Goal: Task Accomplishment & Management: Manage account settings

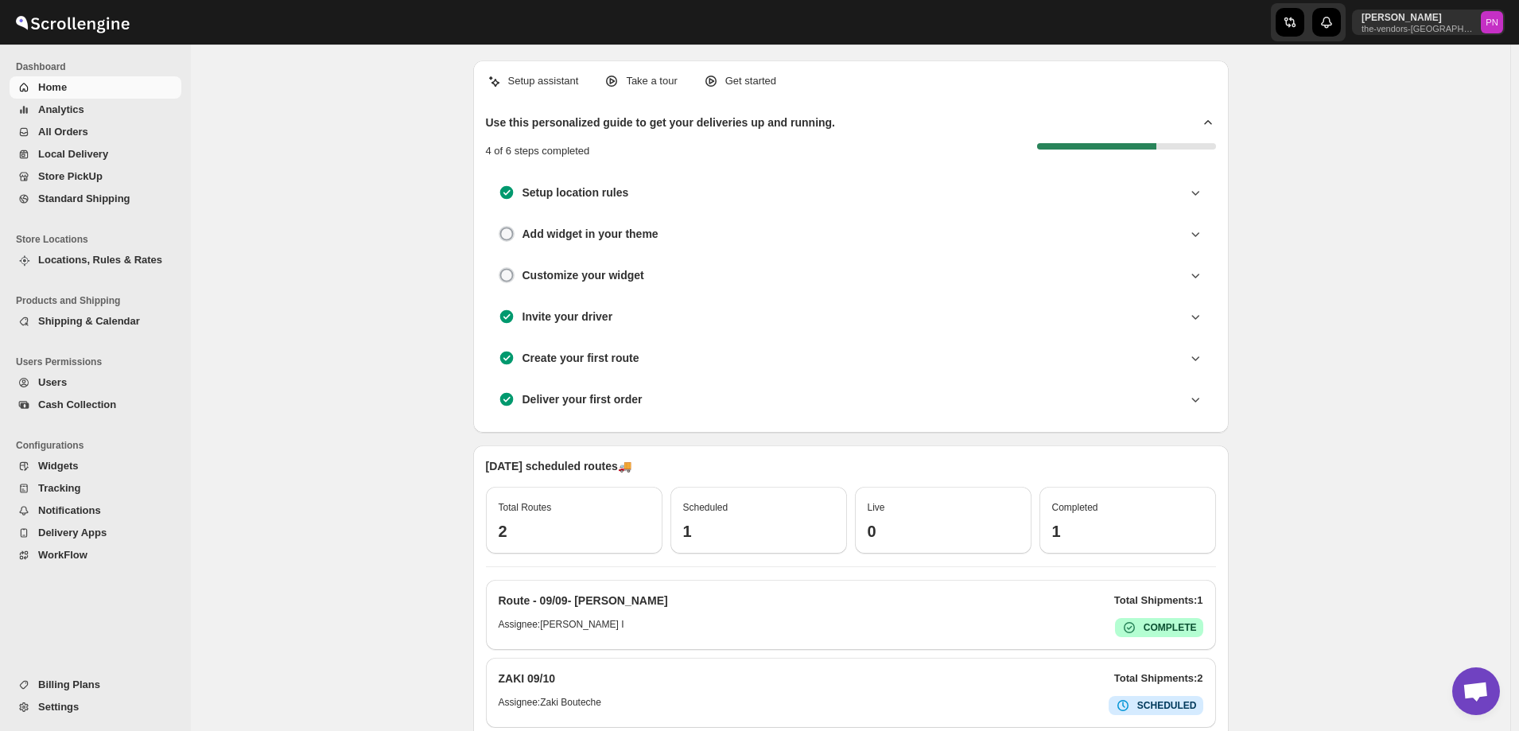
click at [67, 127] on span "All Orders" at bounding box center [63, 132] width 50 height 12
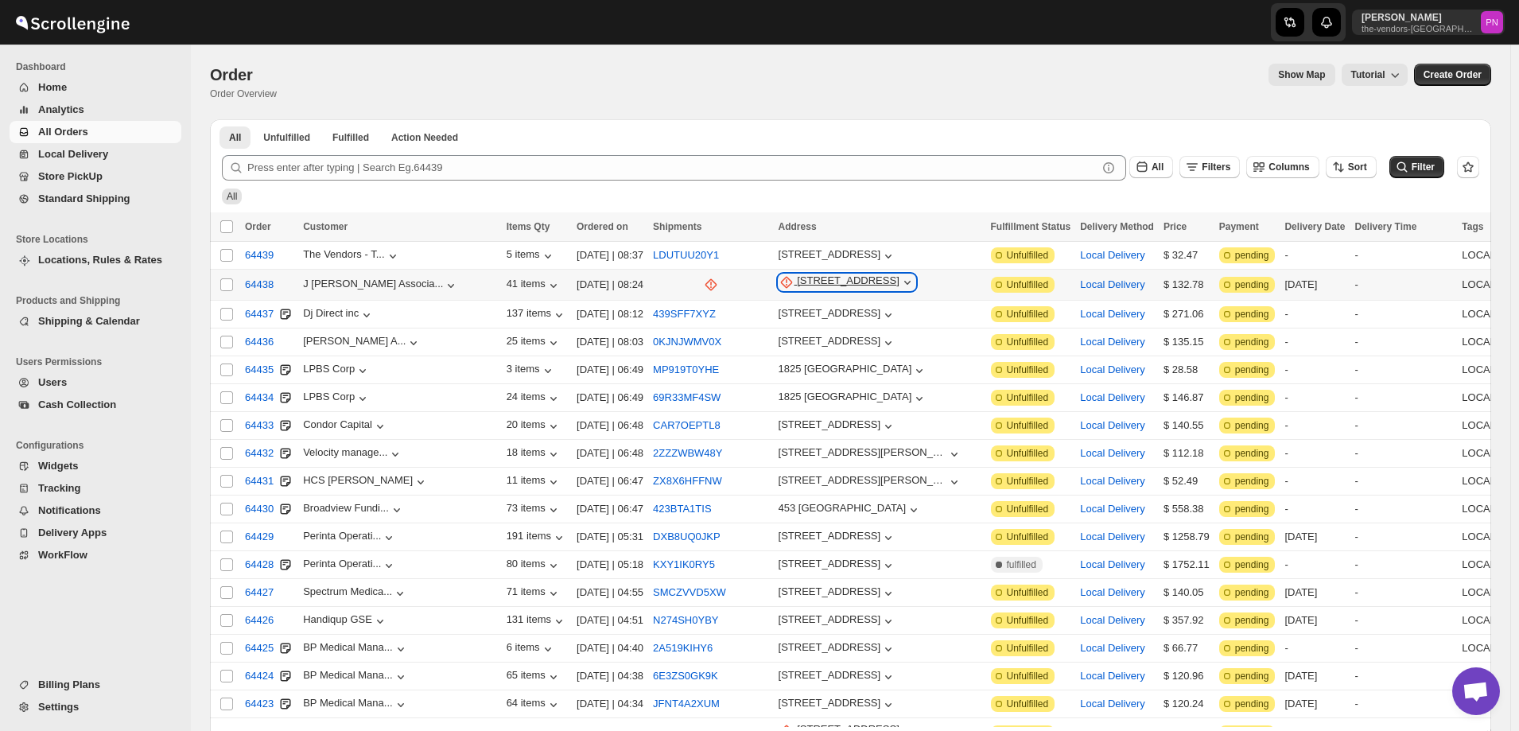
click at [797, 283] on div "[STREET_ADDRESS]" at bounding box center [848, 282] width 103 height 16
click at [721, 369] on span "Update manually" at bounding box center [718, 367] width 78 height 12
select select "US"
select select "[US_STATE]"
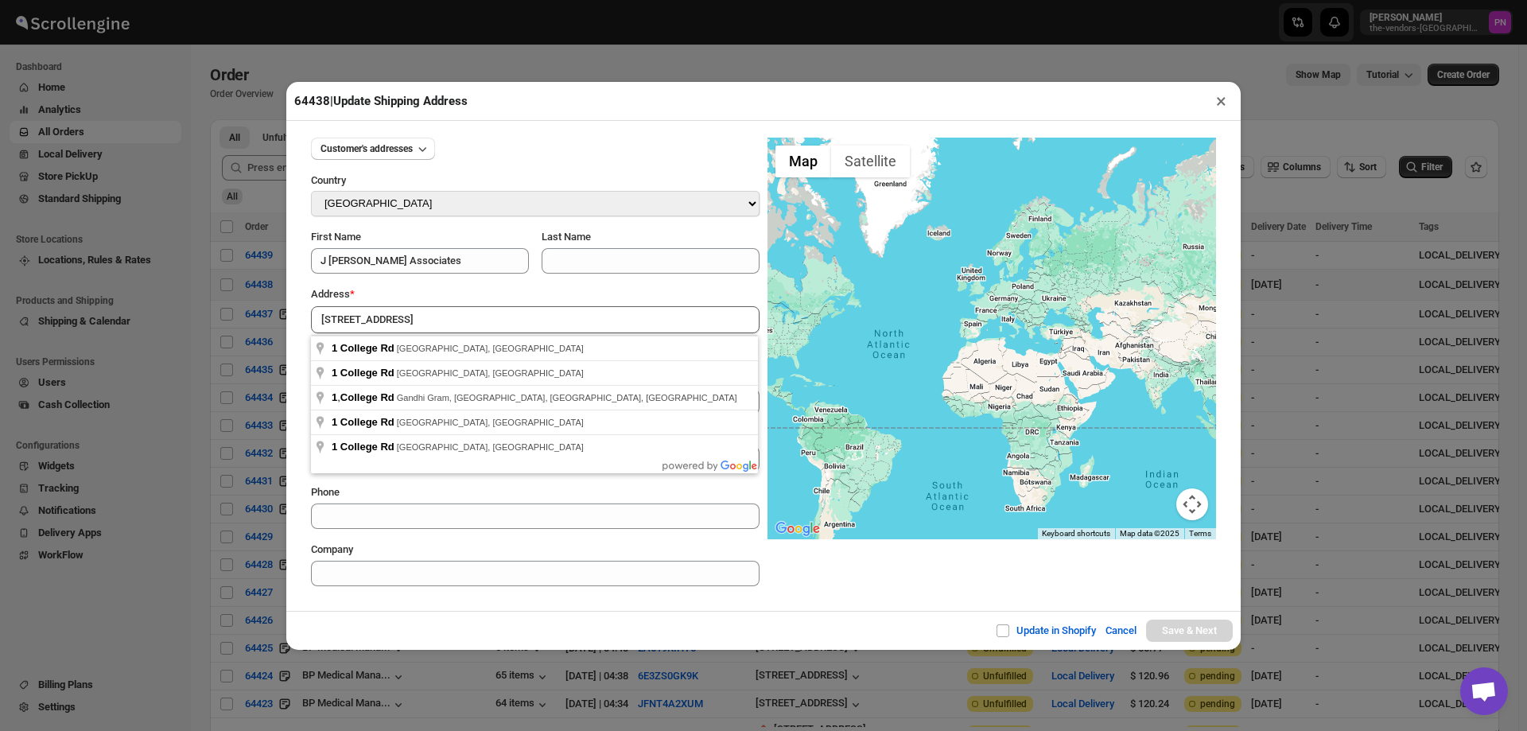
click at [446, 614] on div "Update in Shopify Cancel Save & Next" at bounding box center [763, 630] width 955 height 39
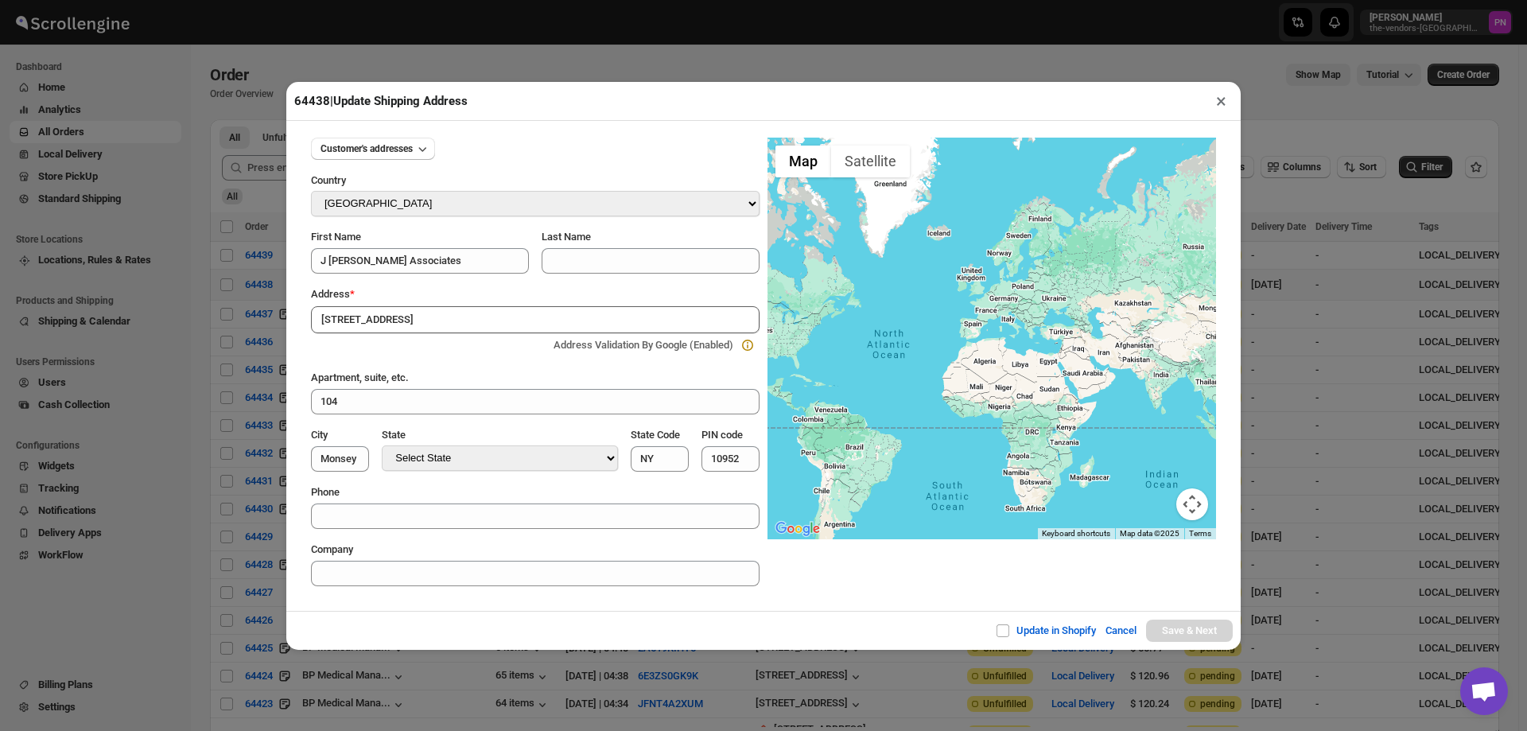
click at [421, 315] on input "[STREET_ADDRESS]" at bounding box center [535, 319] width 449 height 27
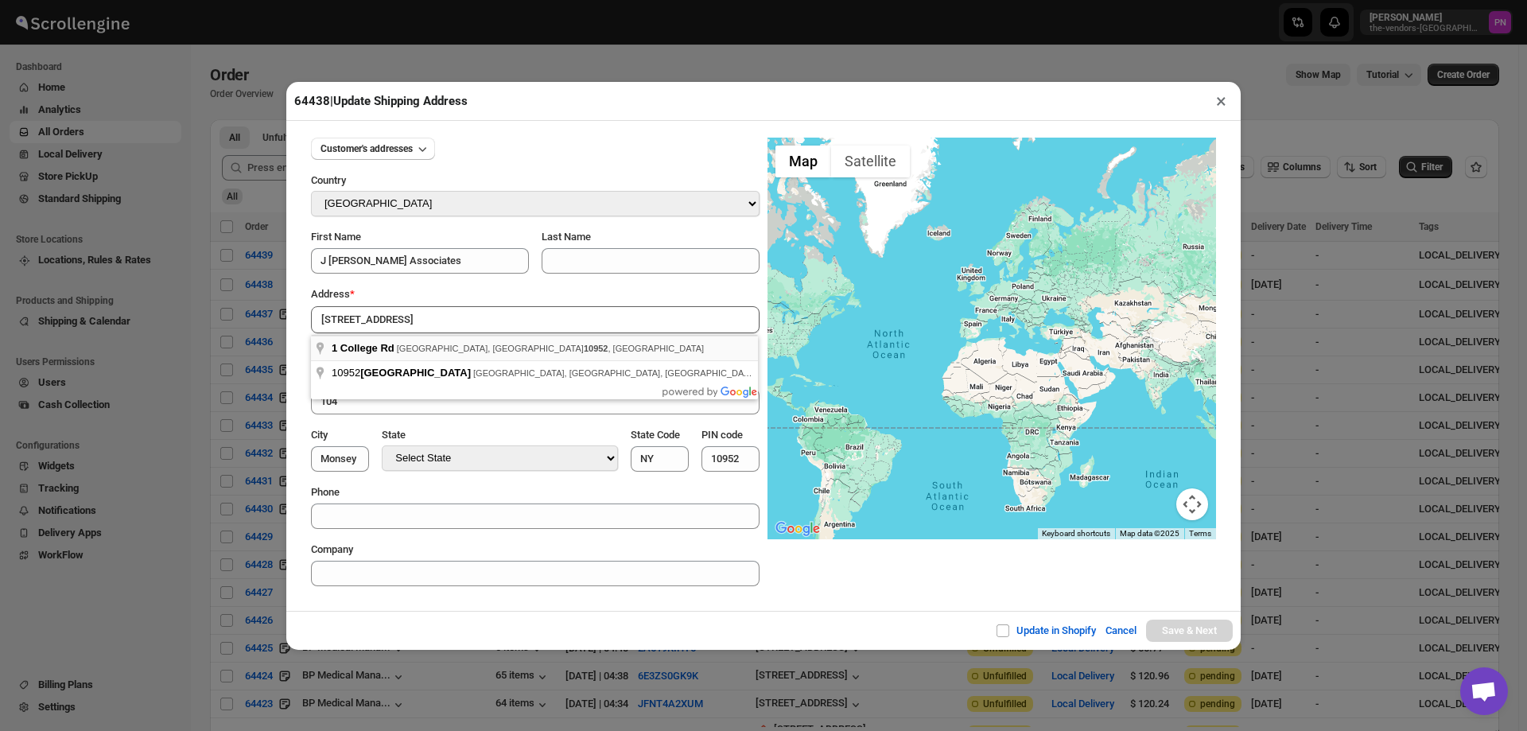
type input "[STREET_ADDRESS]"
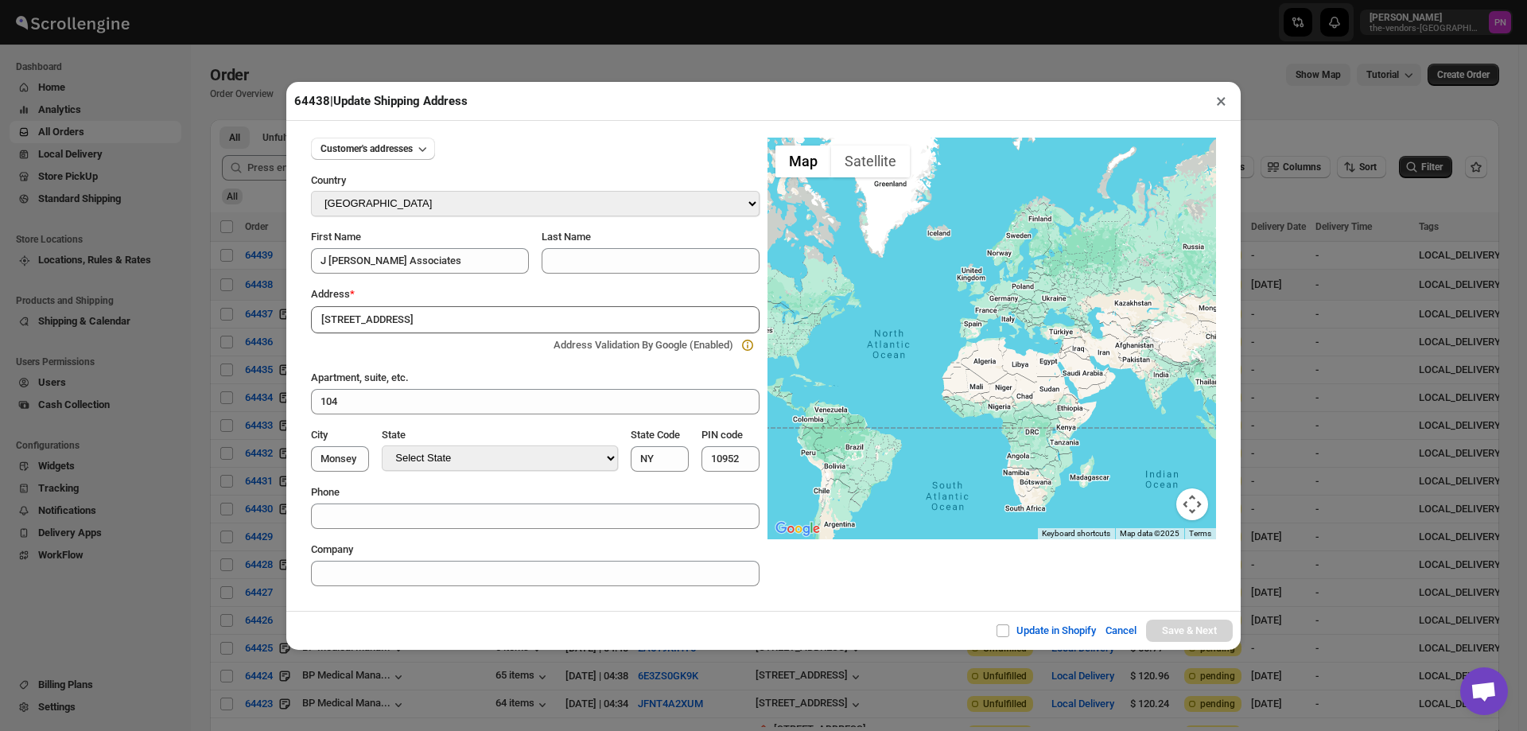
type input "[GEOGRAPHIC_DATA]"
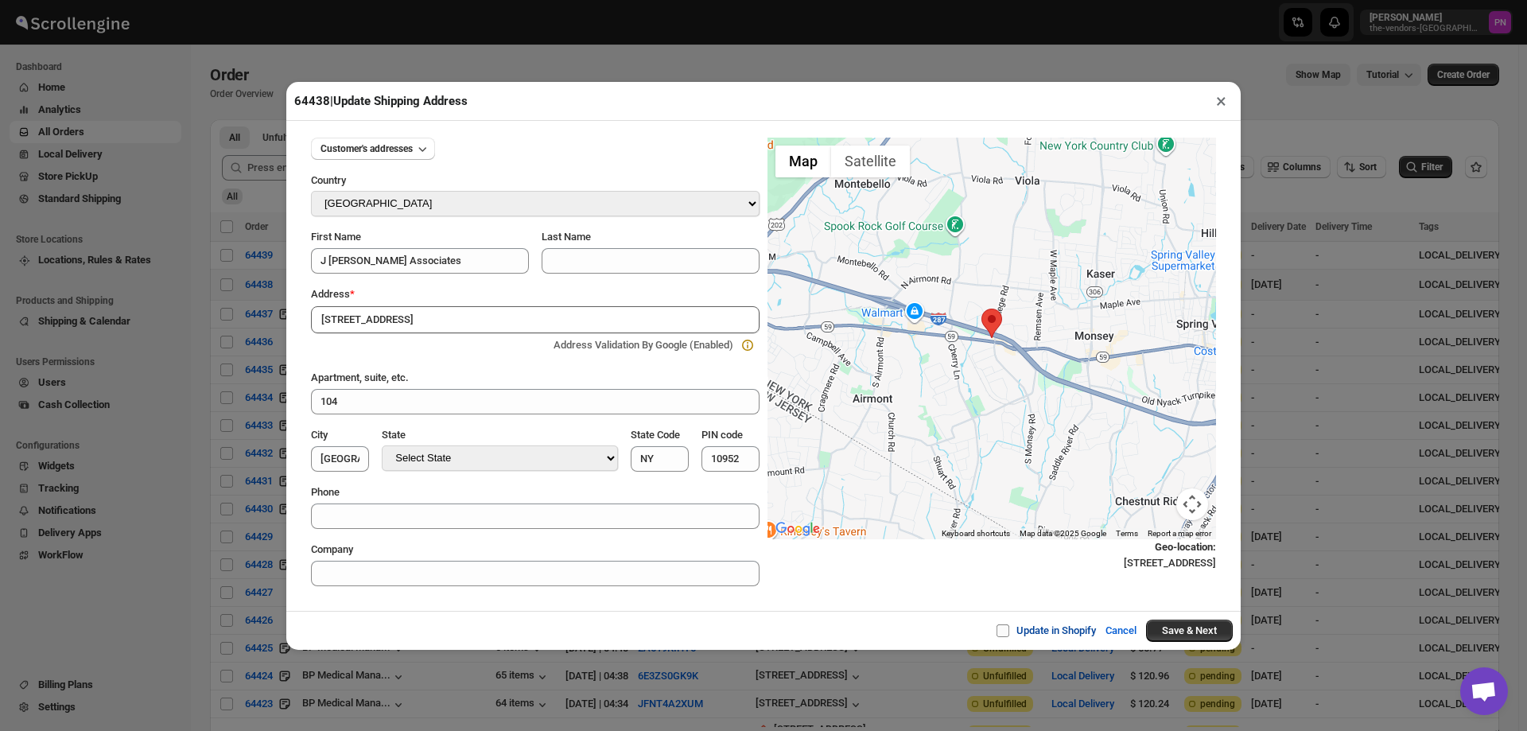
click at [1005, 633] on input "Update in Shopify" at bounding box center [1009, 630] width 13 height 13
checkbox input "true"
click at [1187, 630] on button "Save & Next" at bounding box center [1189, 631] width 87 height 22
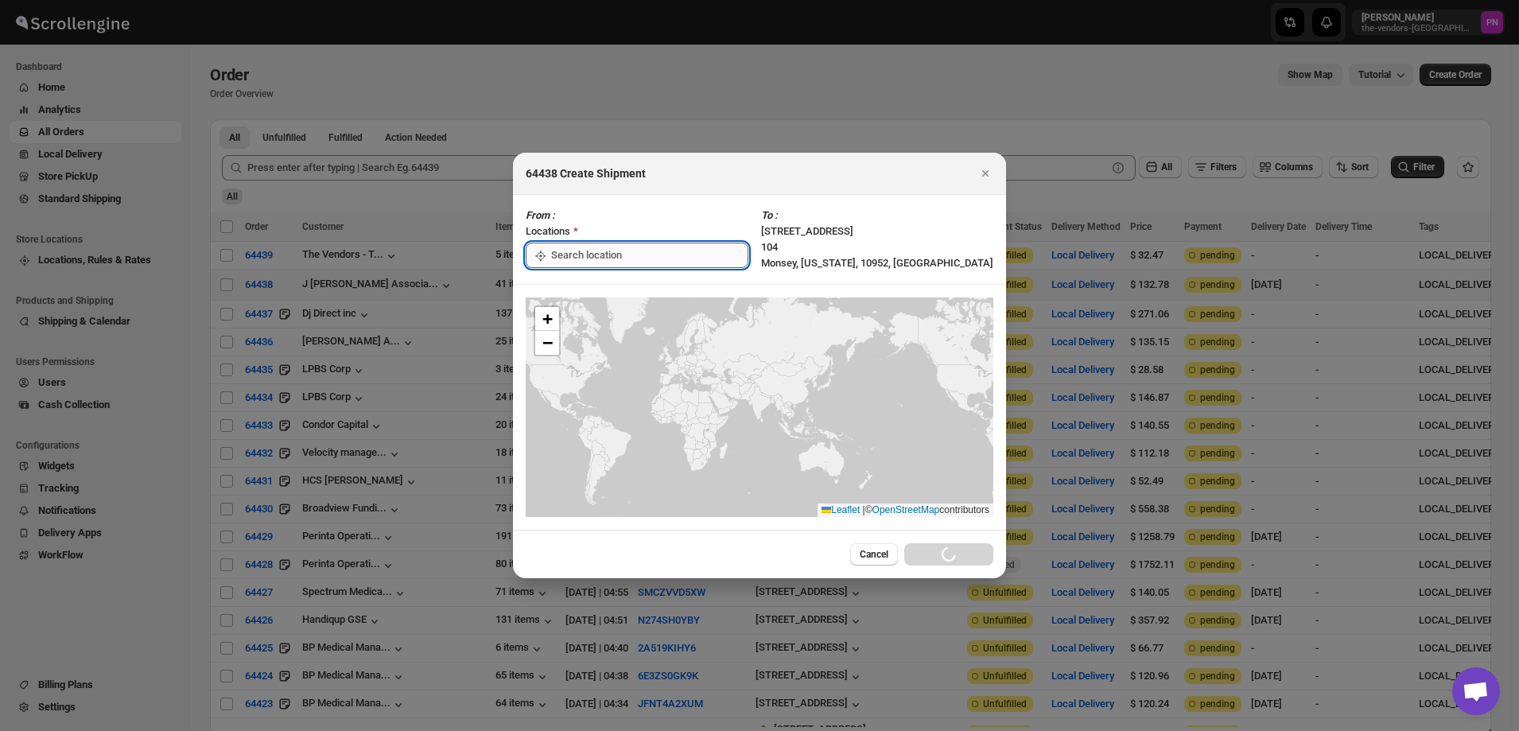
click at [600, 262] on input ":r4o:" at bounding box center [649, 255] width 197 height 25
click at [593, 291] on div "[STREET_ADDRESS]" at bounding box center [640, 291] width 196 height 16
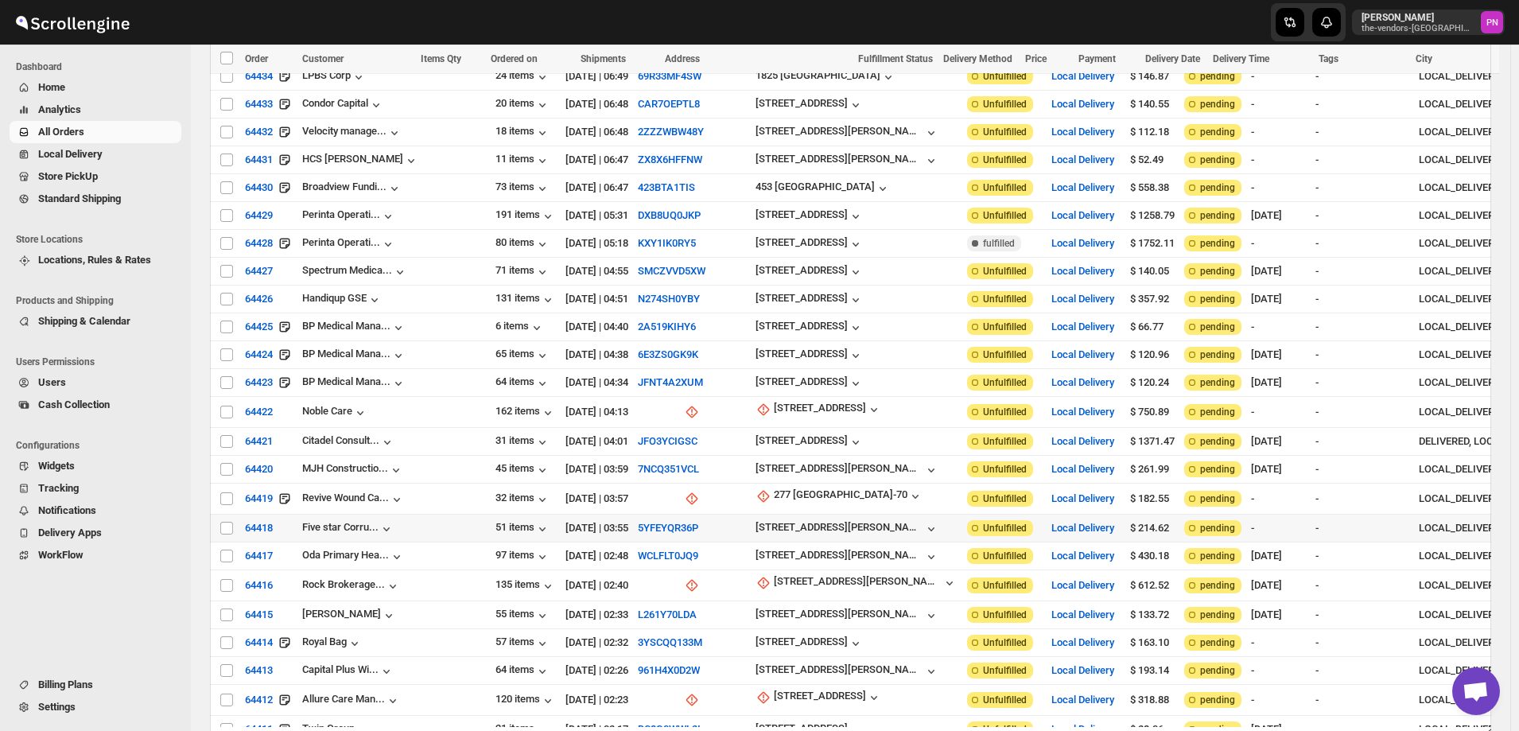
scroll to position [477, 0]
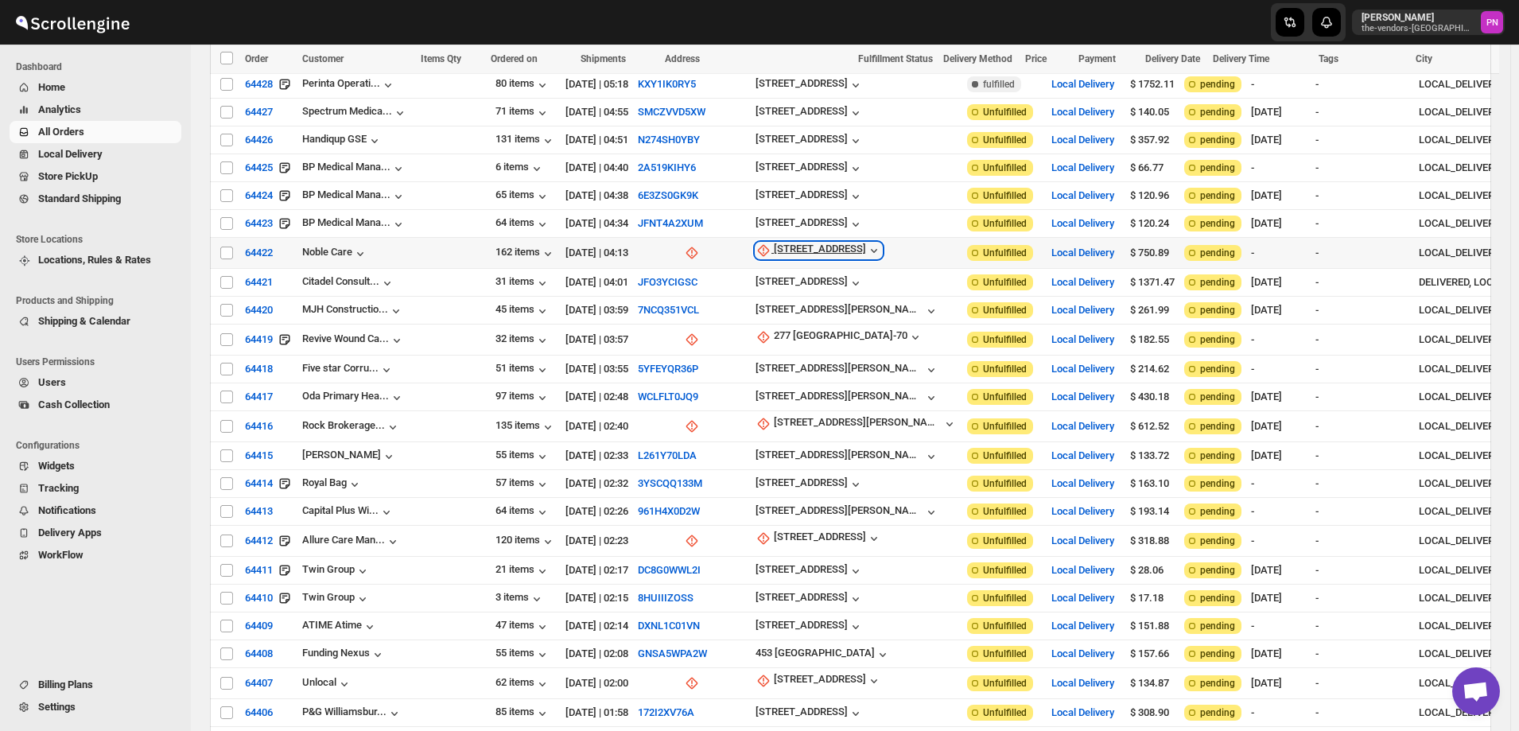
click at [774, 243] on div "[STREET_ADDRESS]" at bounding box center [820, 251] width 92 height 16
click at [712, 325] on span "Update manually" at bounding box center [713, 323] width 76 height 12
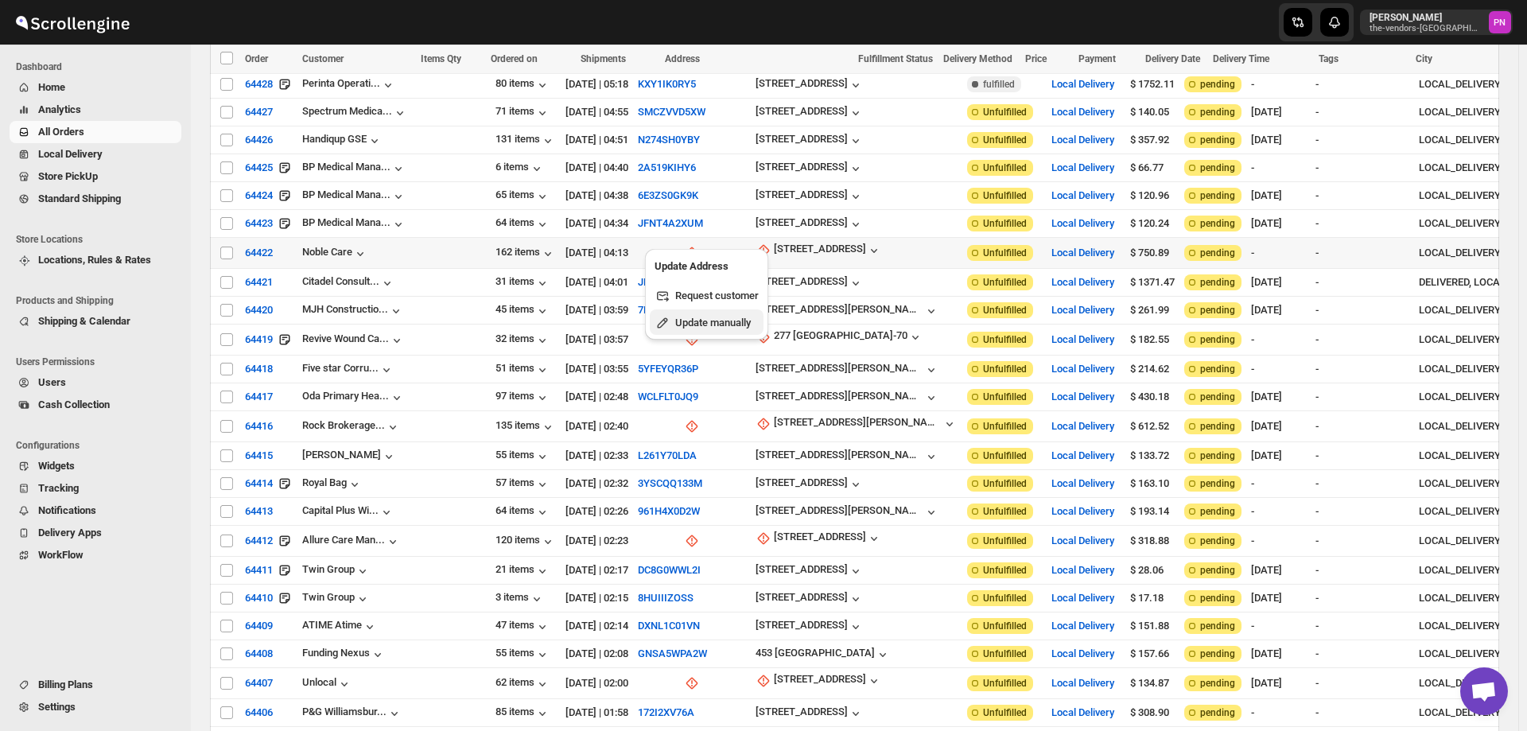
select select "US"
select select "[US_STATE]"
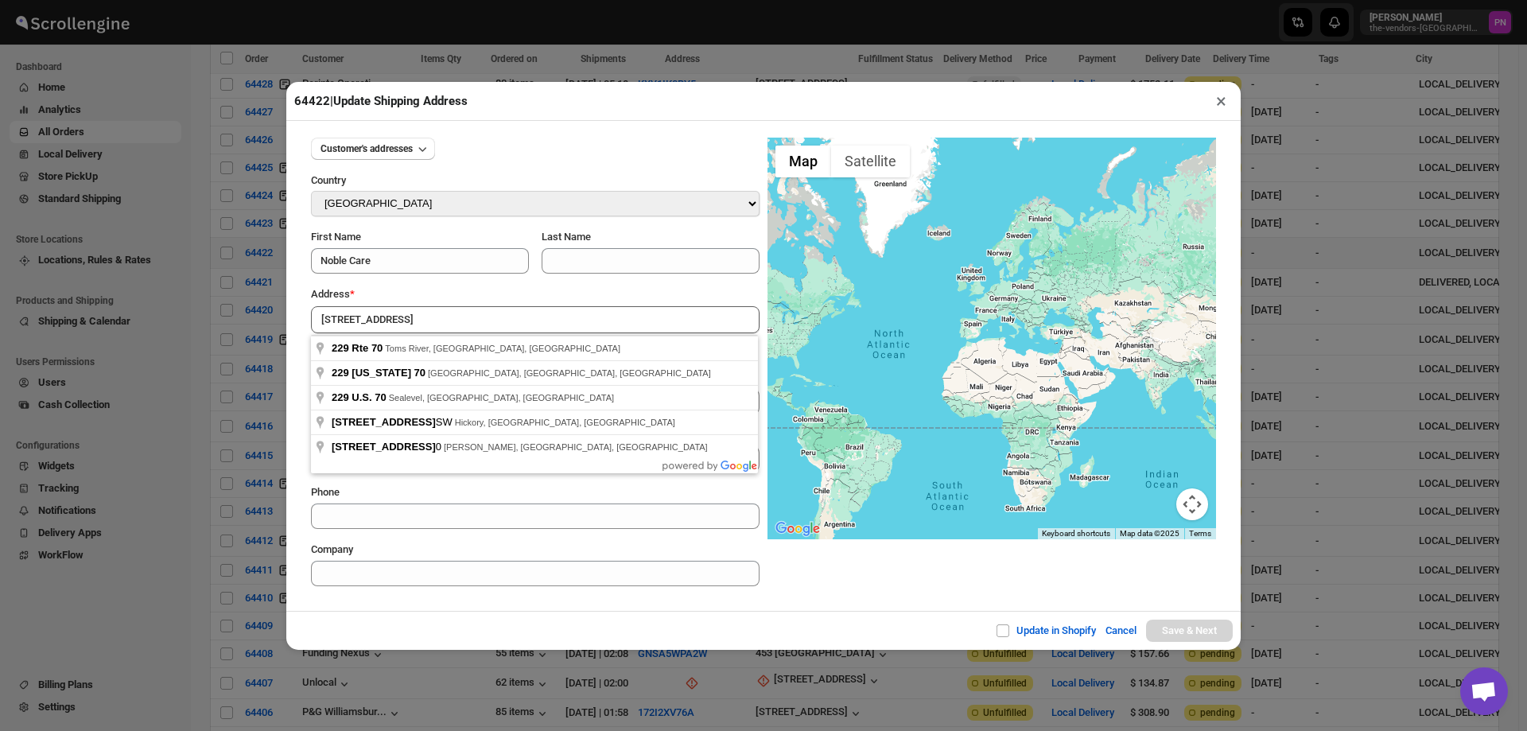
click at [468, 622] on div "Update in Shopify Cancel Save & Next" at bounding box center [763, 630] width 955 height 39
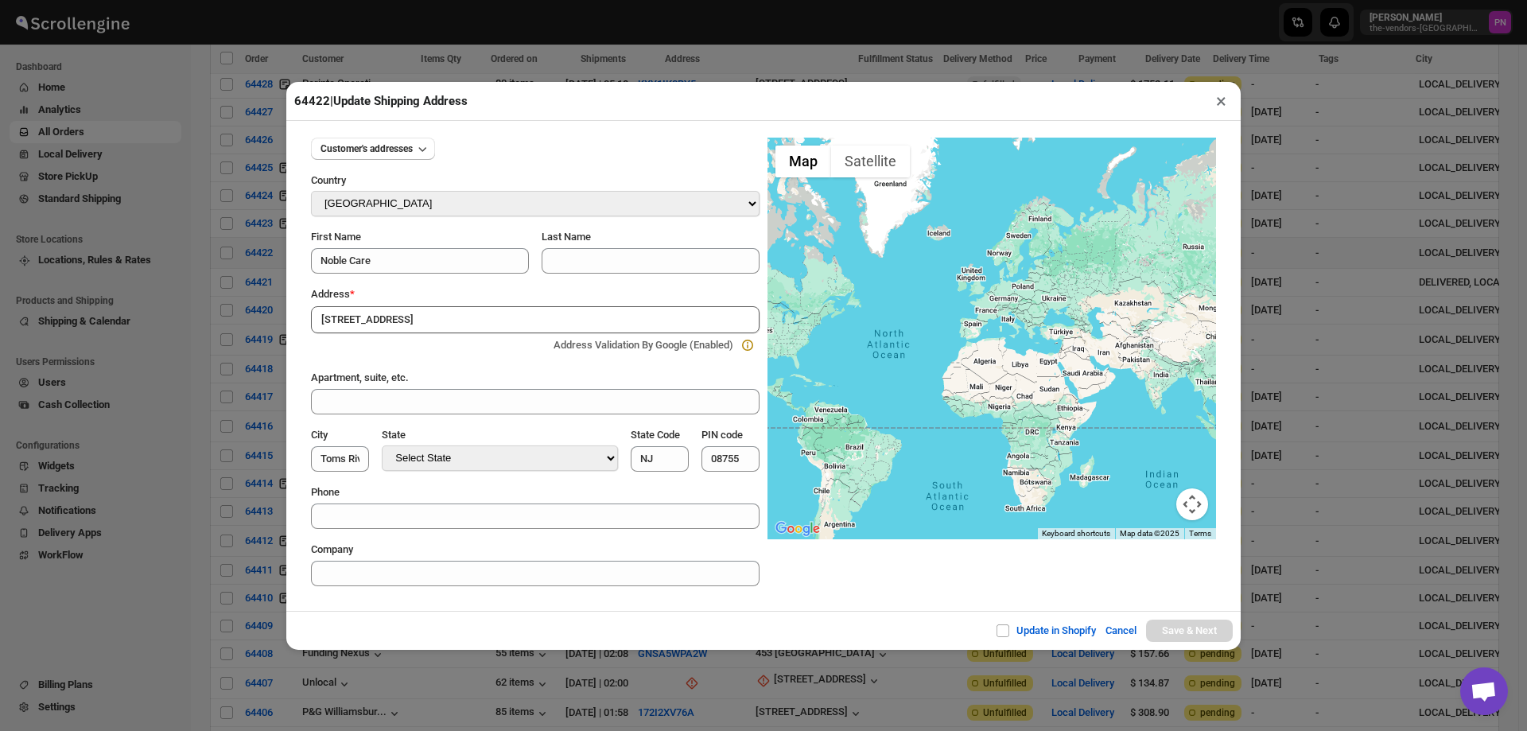
click at [418, 317] on input "[STREET_ADDRESS]" at bounding box center [535, 319] width 449 height 27
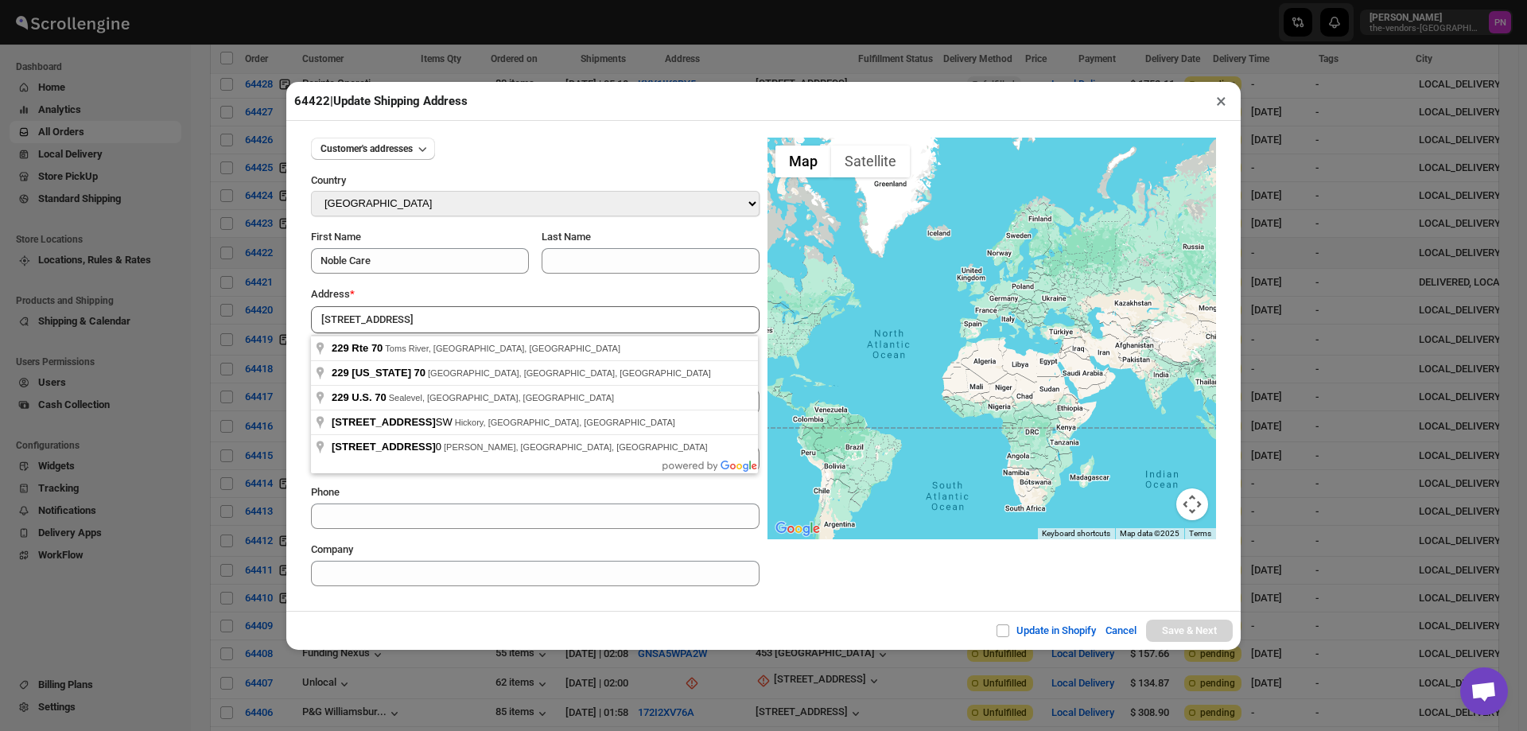
click at [465, 608] on div "Customer's addresses Country Select Country [GEOGRAPHIC_DATA] [GEOGRAPHIC_DATA]…" at bounding box center [763, 366] width 955 height 490
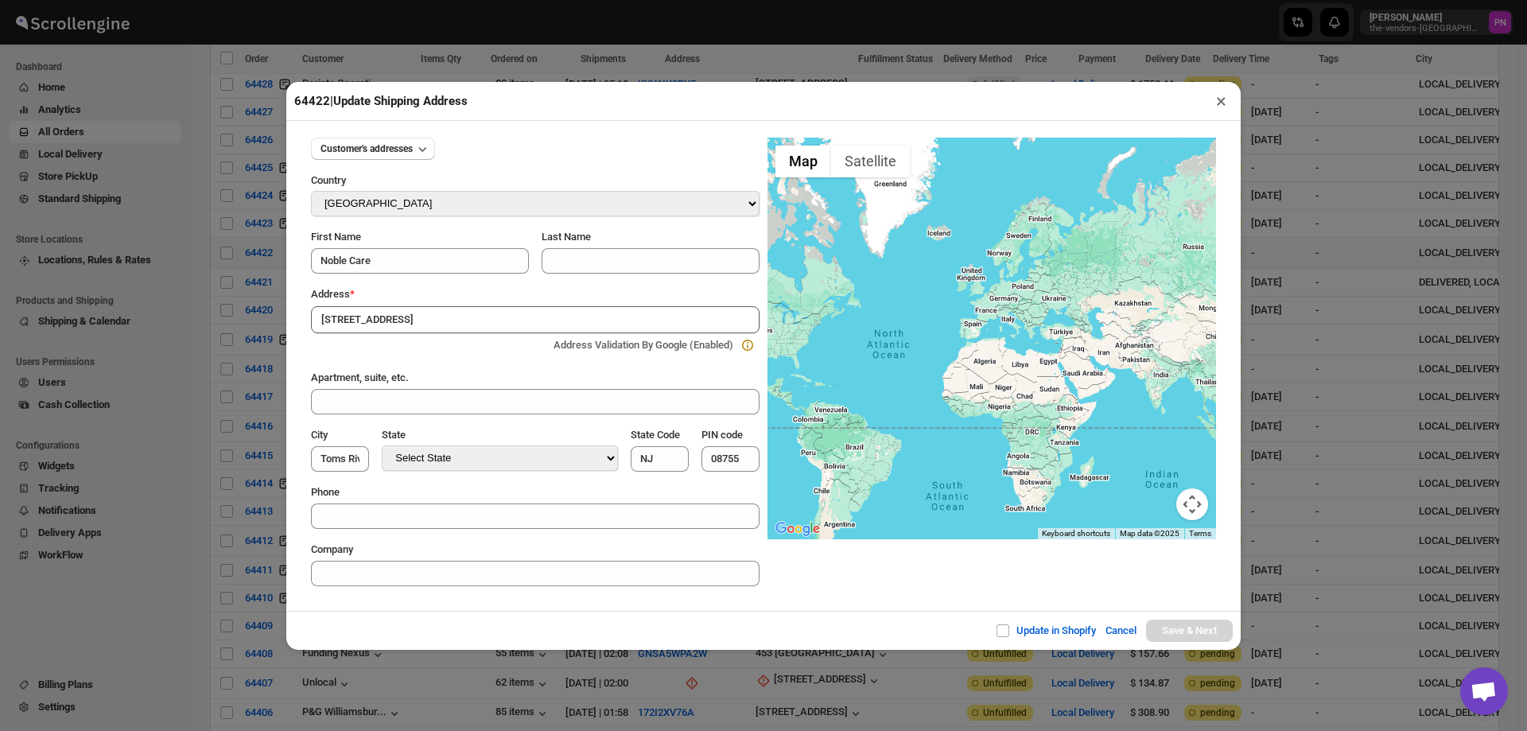
click at [424, 313] on input "[STREET_ADDRESS]" at bounding box center [535, 319] width 449 height 27
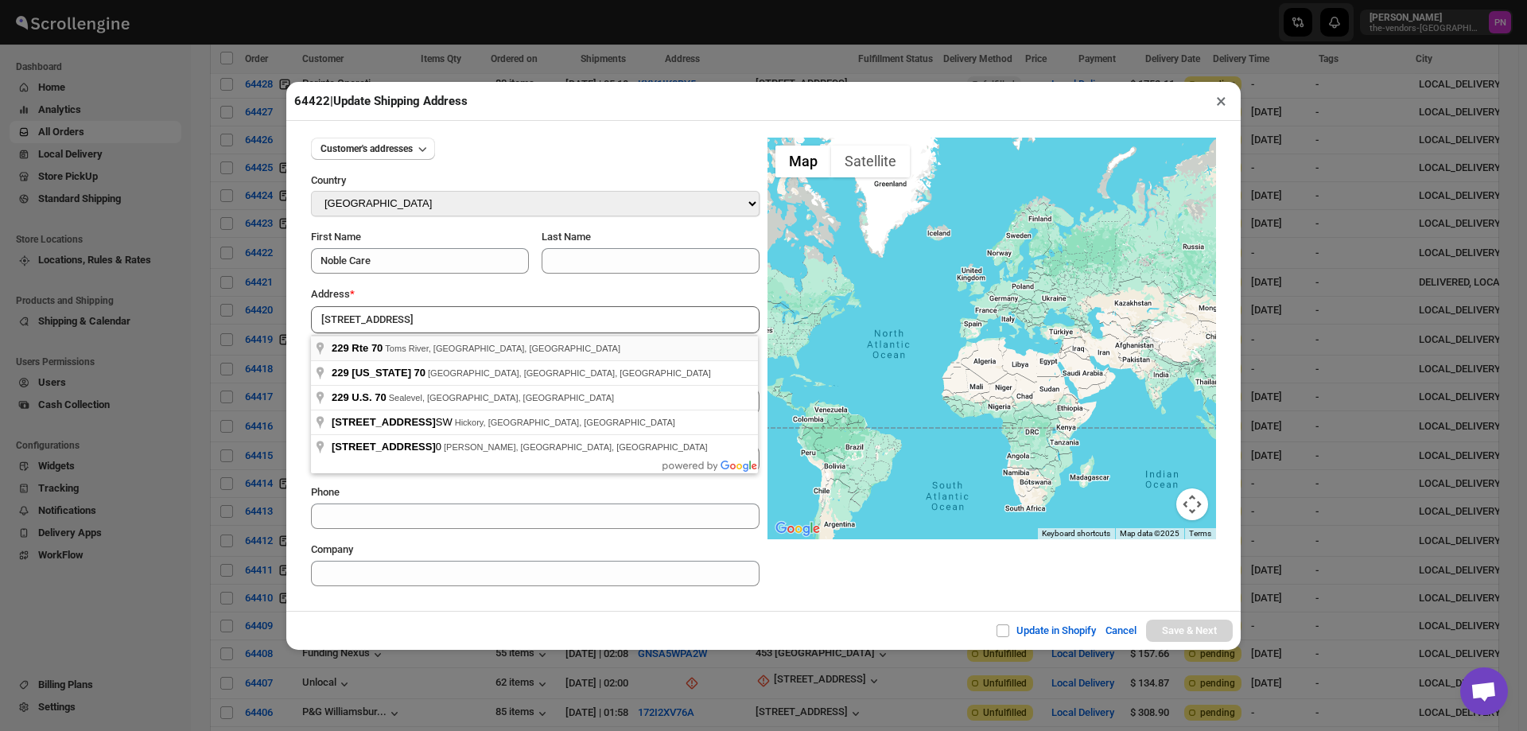
type input "[STREET_ADDRESS]"
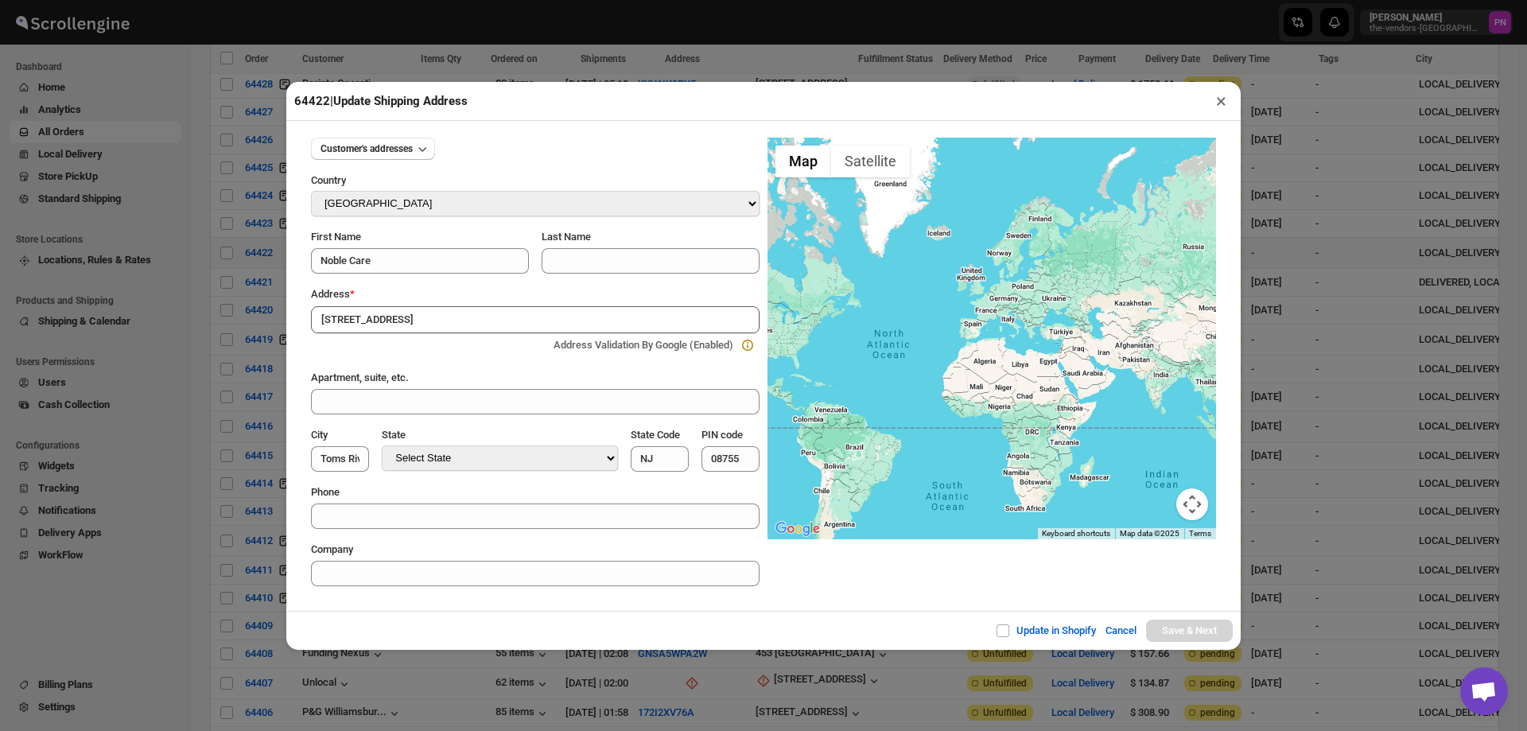
type input "[GEOGRAPHIC_DATA]"
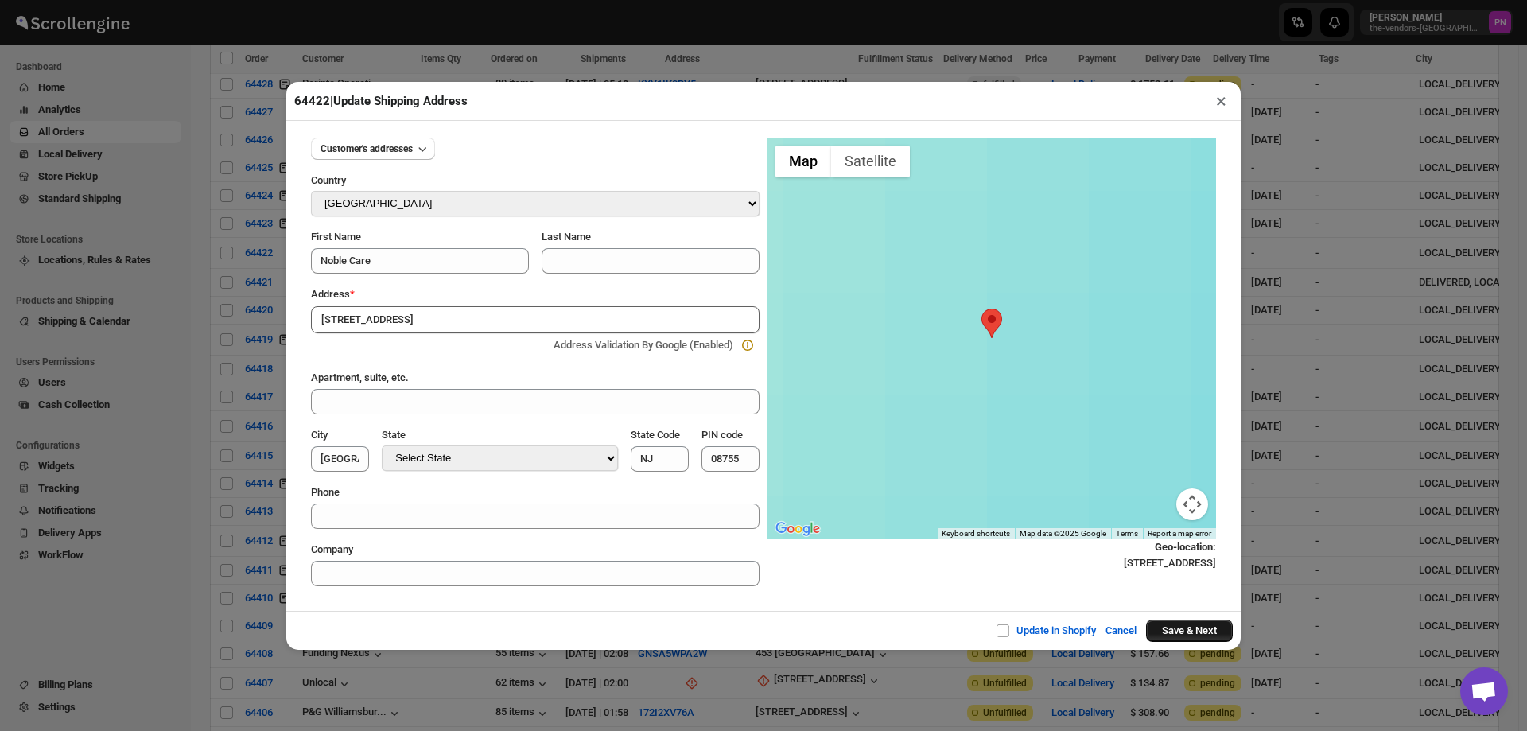
click at [1054, 628] on span "Update in Shopify" at bounding box center [1057, 630] width 80 height 12
click at [1016, 628] on input "Update in Shopify" at bounding box center [1009, 630] width 13 height 13
checkbox input "true"
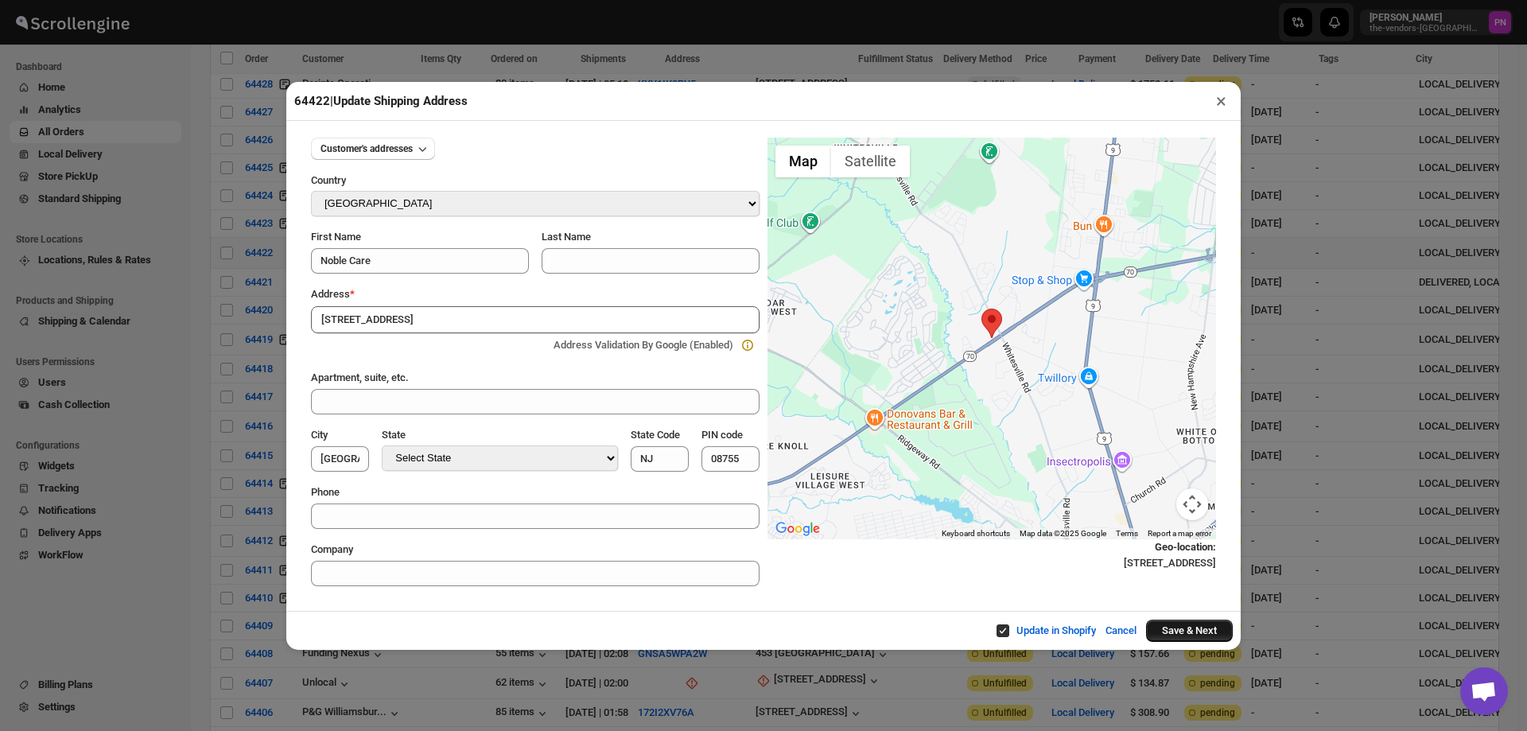
click at [1196, 632] on button "Save & Next" at bounding box center [1189, 631] width 87 height 22
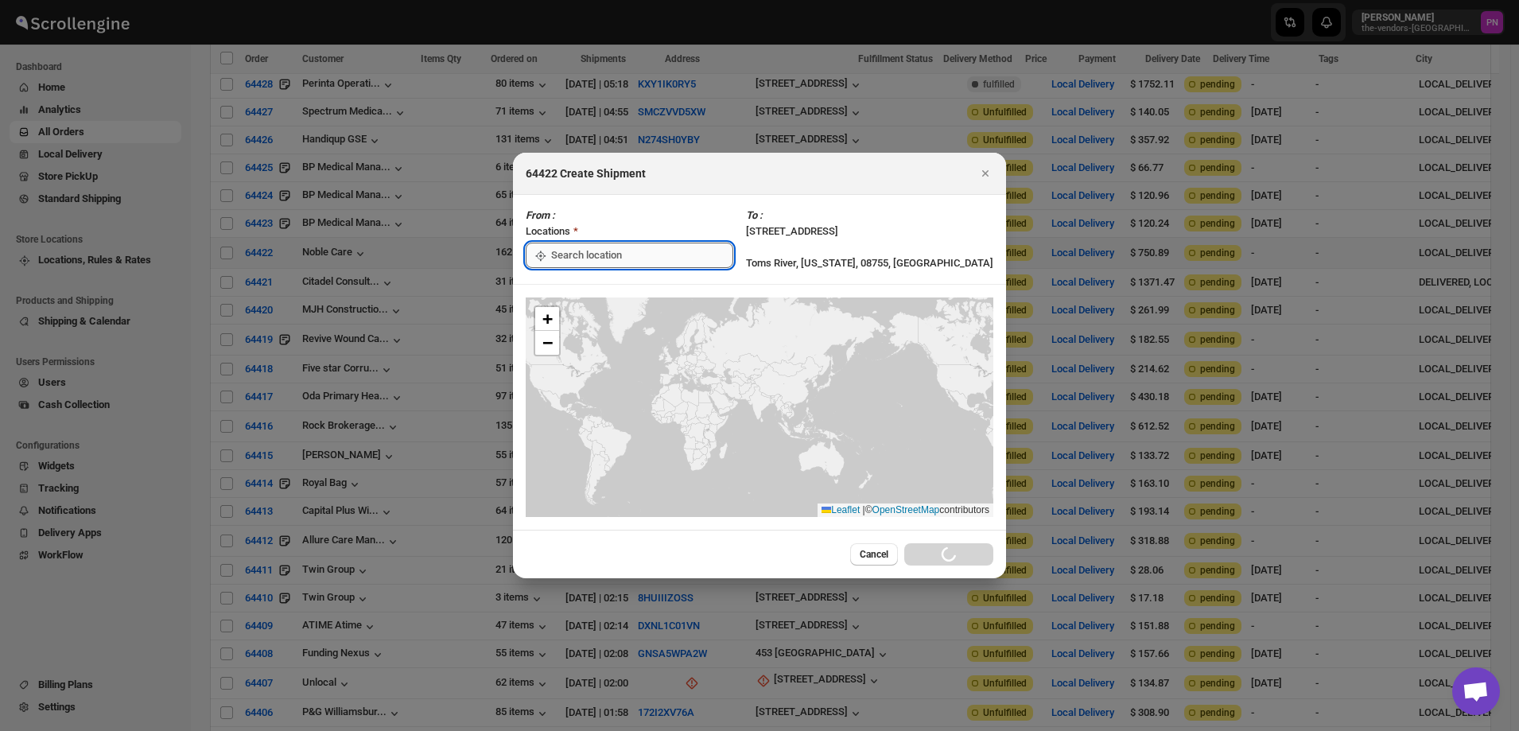
click at [614, 248] on input ":rai:" at bounding box center [642, 255] width 182 height 25
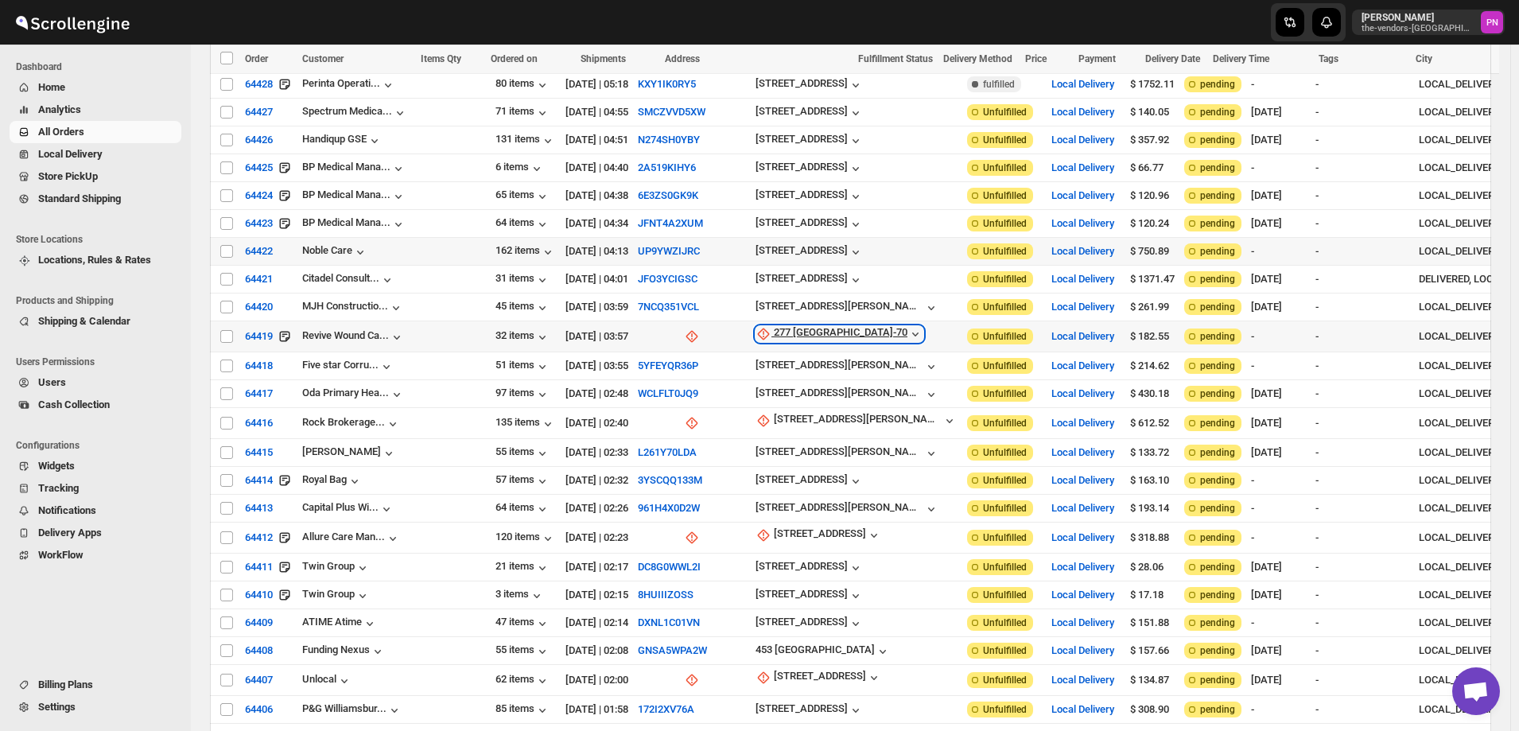
click at [774, 326] on div "277 [GEOGRAPHIC_DATA]-70" at bounding box center [841, 334] width 134 height 16
click at [713, 399] on span "Update manually" at bounding box center [712, 404] width 76 height 12
select select "US"
select select "[US_STATE]"
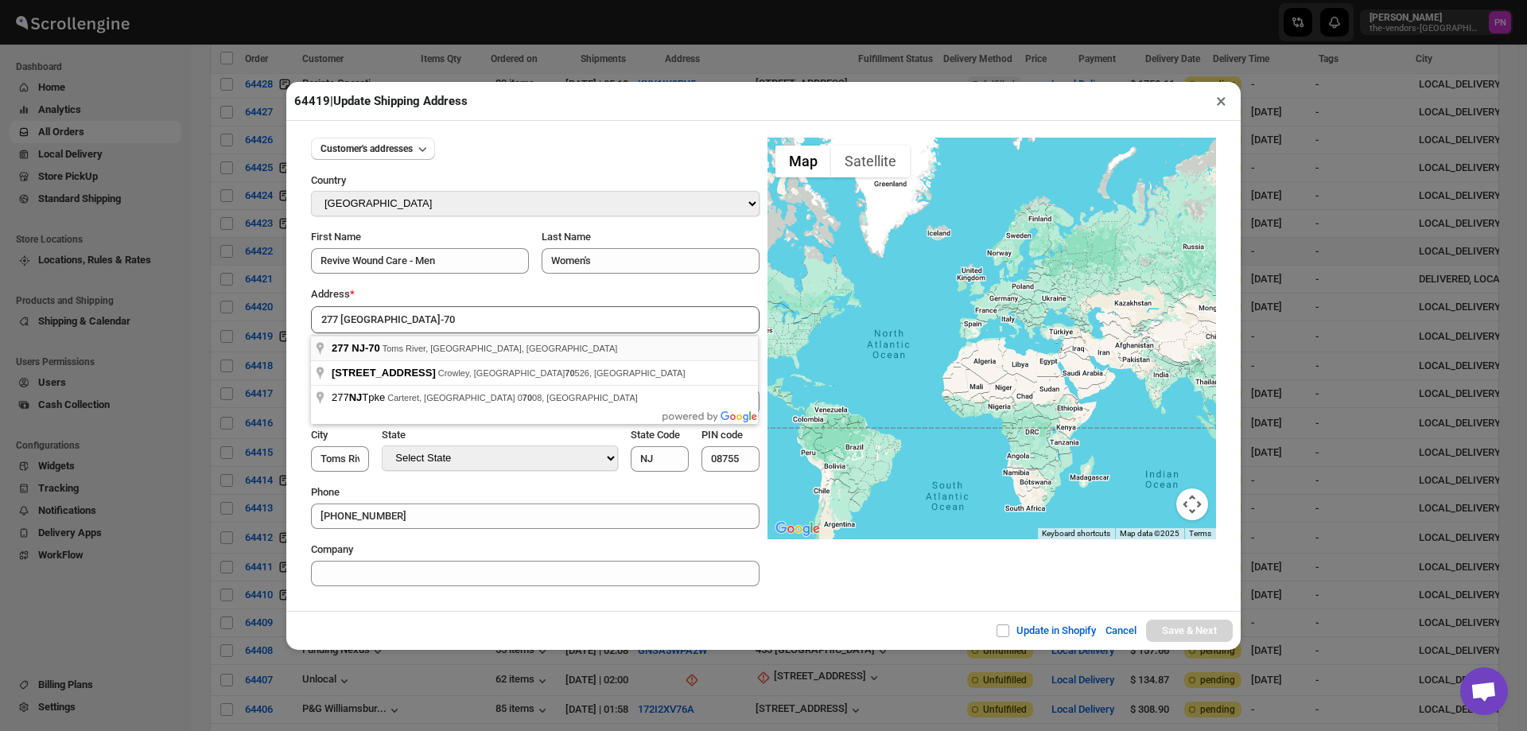
type input "277 NJ-70, [GEOGRAPHIC_DATA], [GEOGRAPHIC_DATA], [GEOGRAPHIC_DATA]"
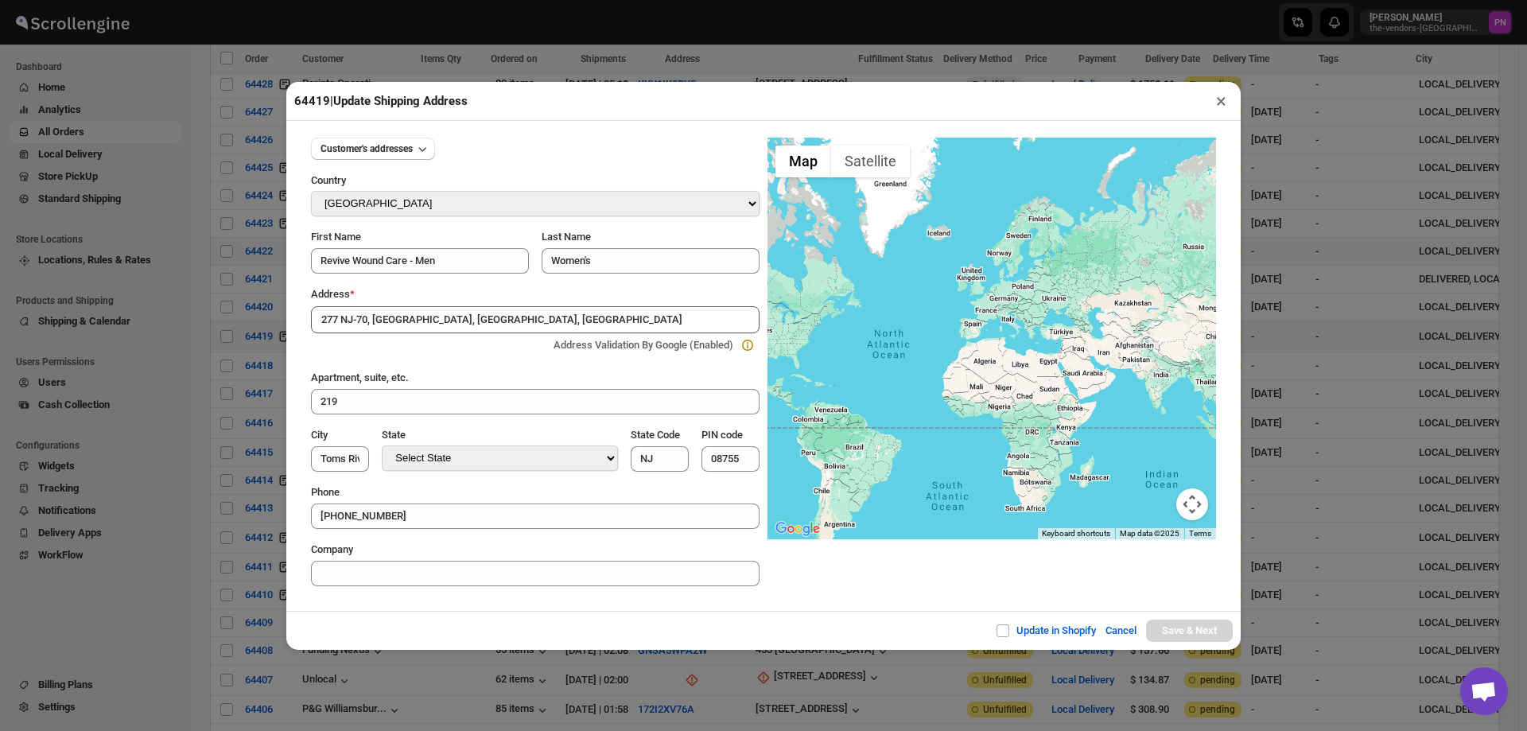
type input "[GEOGRAPHIC_DATA]"
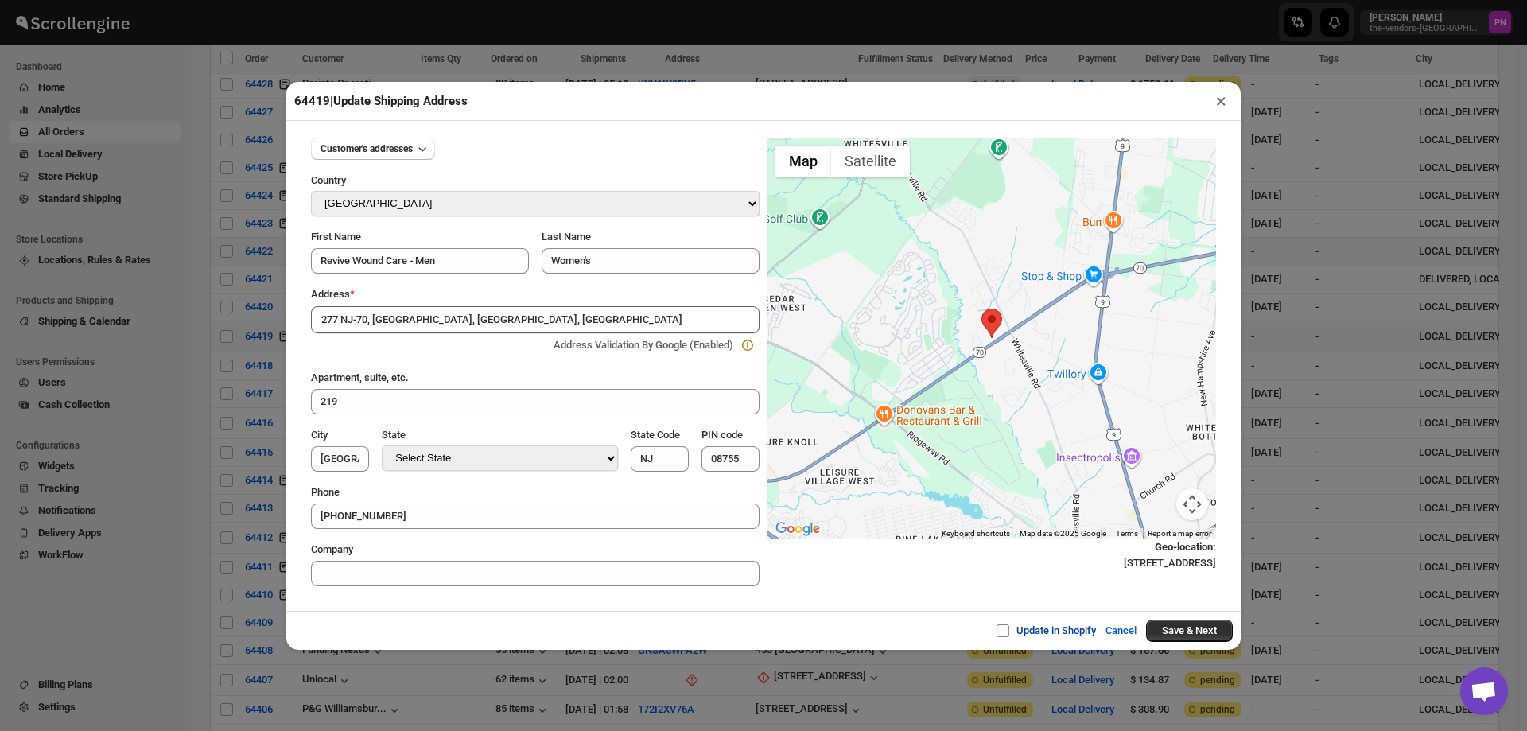
click at [1052, 633] on span "Update in Shopify" at bounding box center [1057, 630] width 80 height 12
click at [1016, 633] on input "Update in Shopify" at bounding box center [1009, 630] width 13 height 13
checkbox input "true"
click at [1182, 637] on button "Save & Next" at bounding box center [1189, 631] width 87 height 22
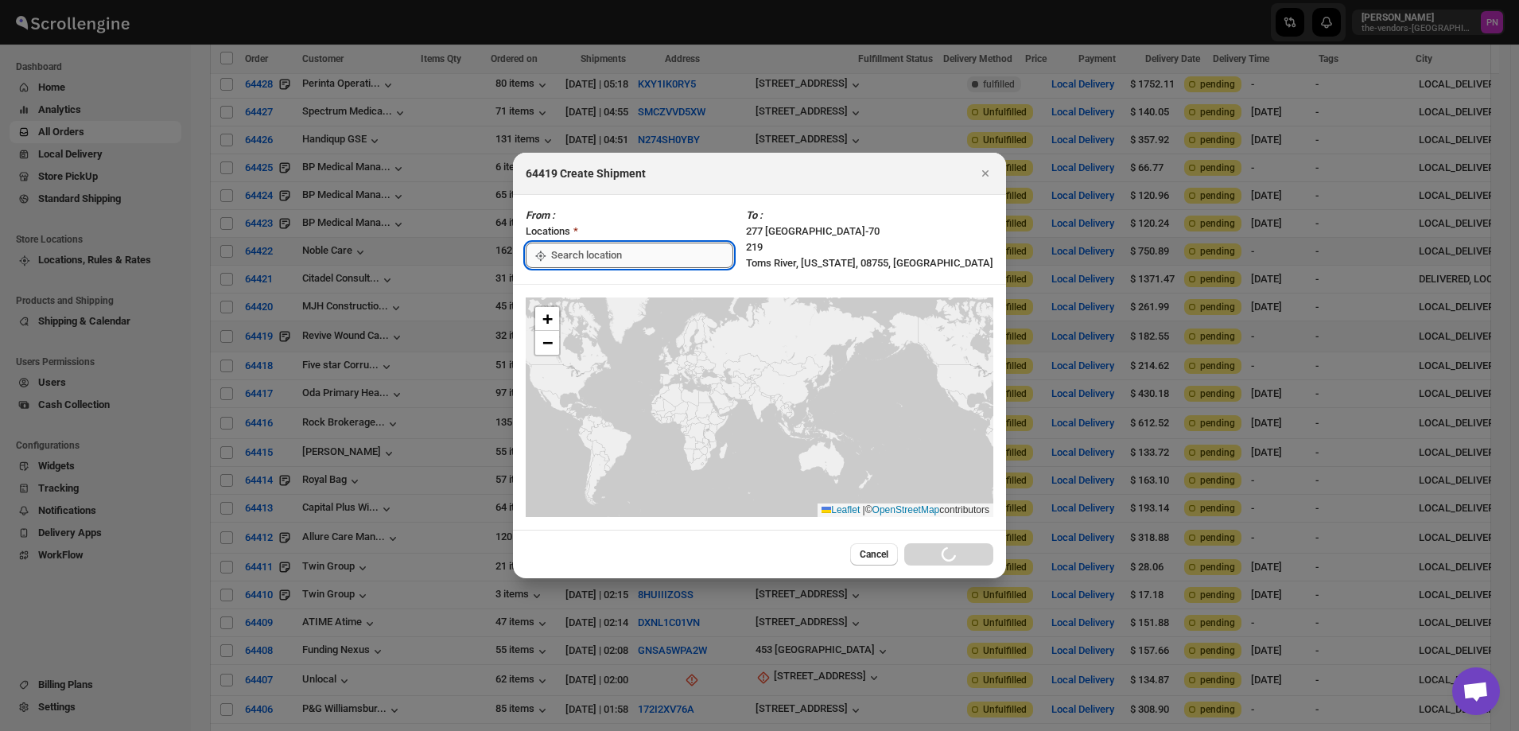
click at [618, 251] on input ":rbm:" at bounding box center [642, 255] width 182 height 25
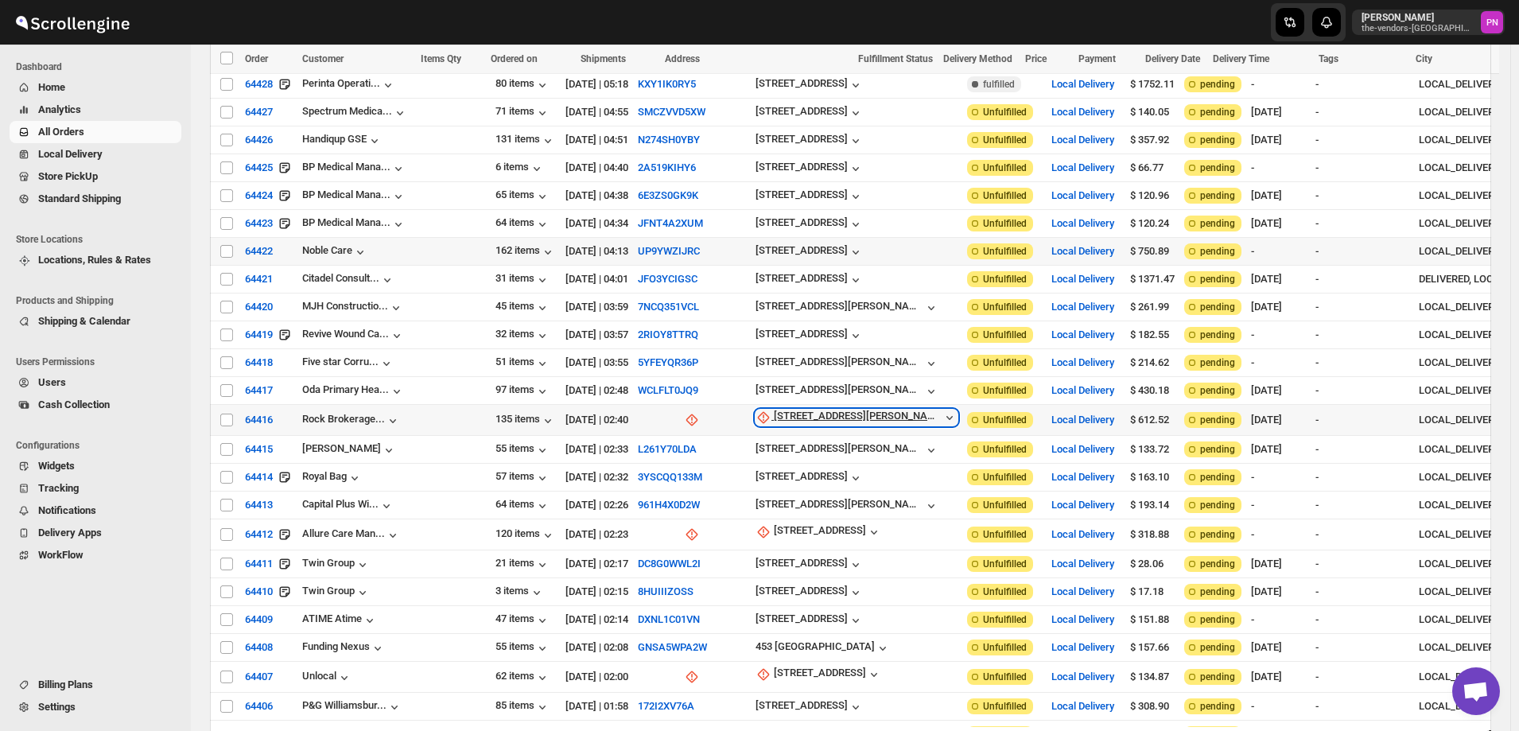
click at [774, 410] on div "[STREET_ADDRESS][PERSON_NAME]" at bounding box center [858, 418] width 168 height 16
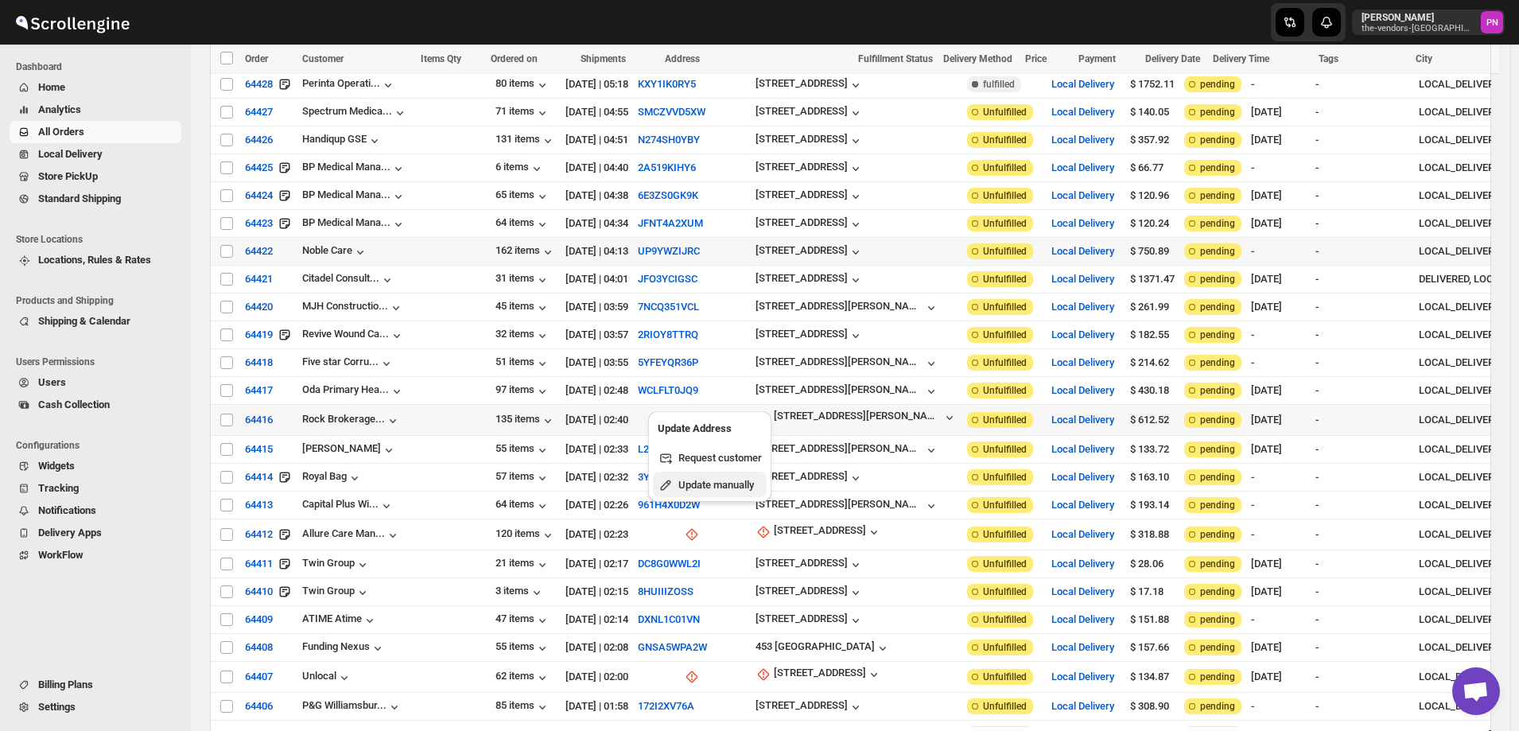
click at [706, 487] on span "Update manually" at bounding box center [717, 485] width 76 height 12
select select "US"
select select "[US_STATE]"
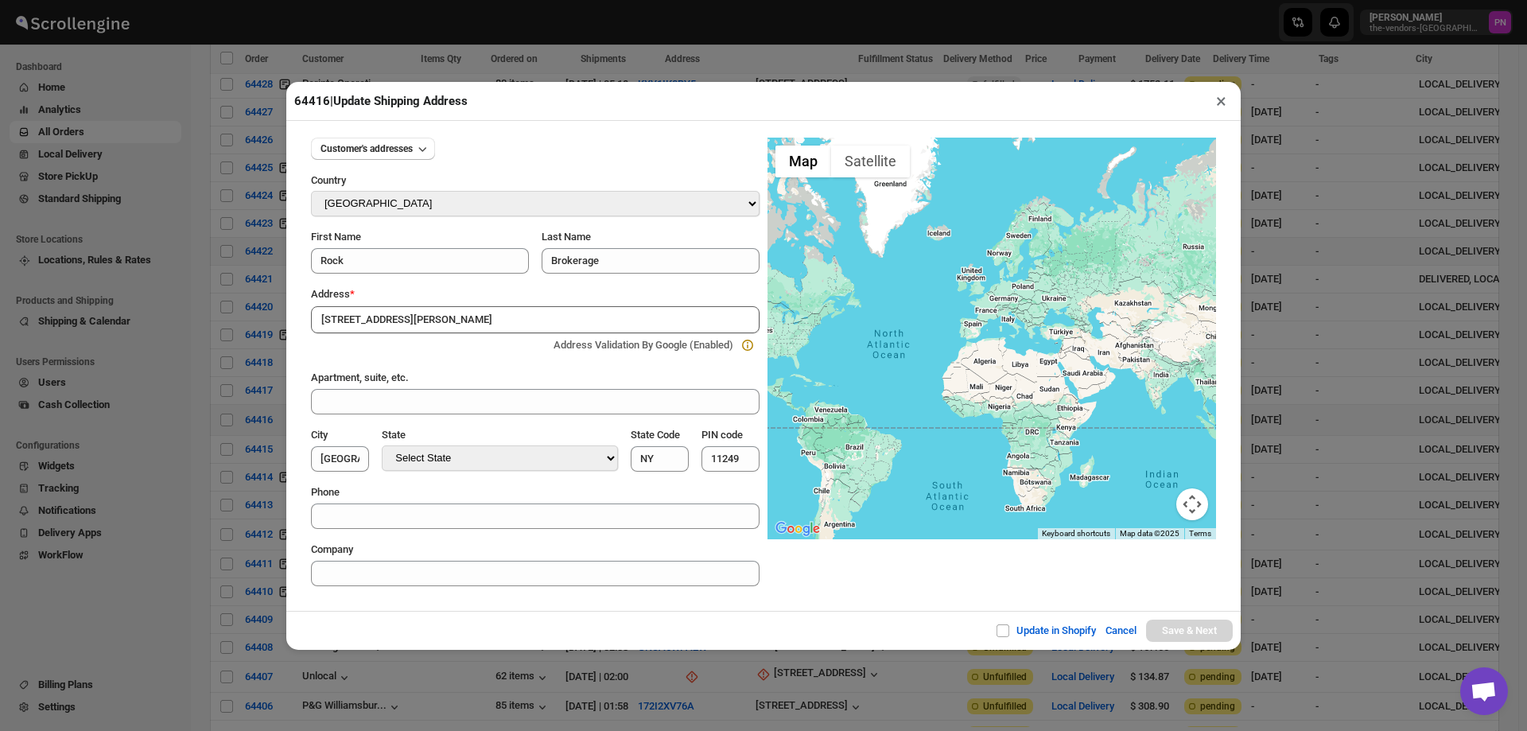
click at [440, 617] on div "Update in Shopify Cancel Save & Next" at bounding box center [763, 630] width 955 height 39
click at [406, 313] on input "[STREET_ADDRESS][PERSON_NAME]" at bounding box center [535, 319] width 449 height 27
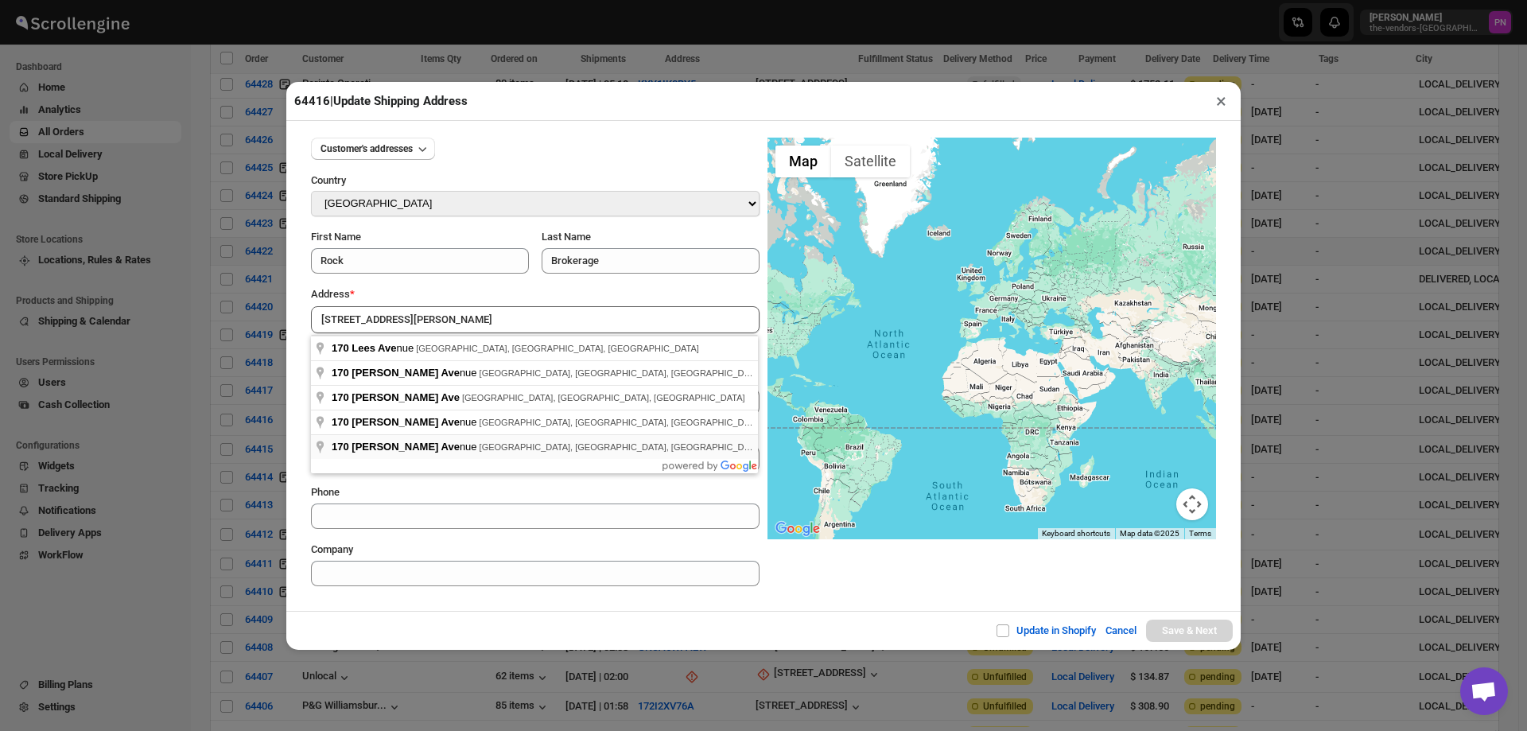
type input "[STREET_ADDRESS][PERSON_NAME]"
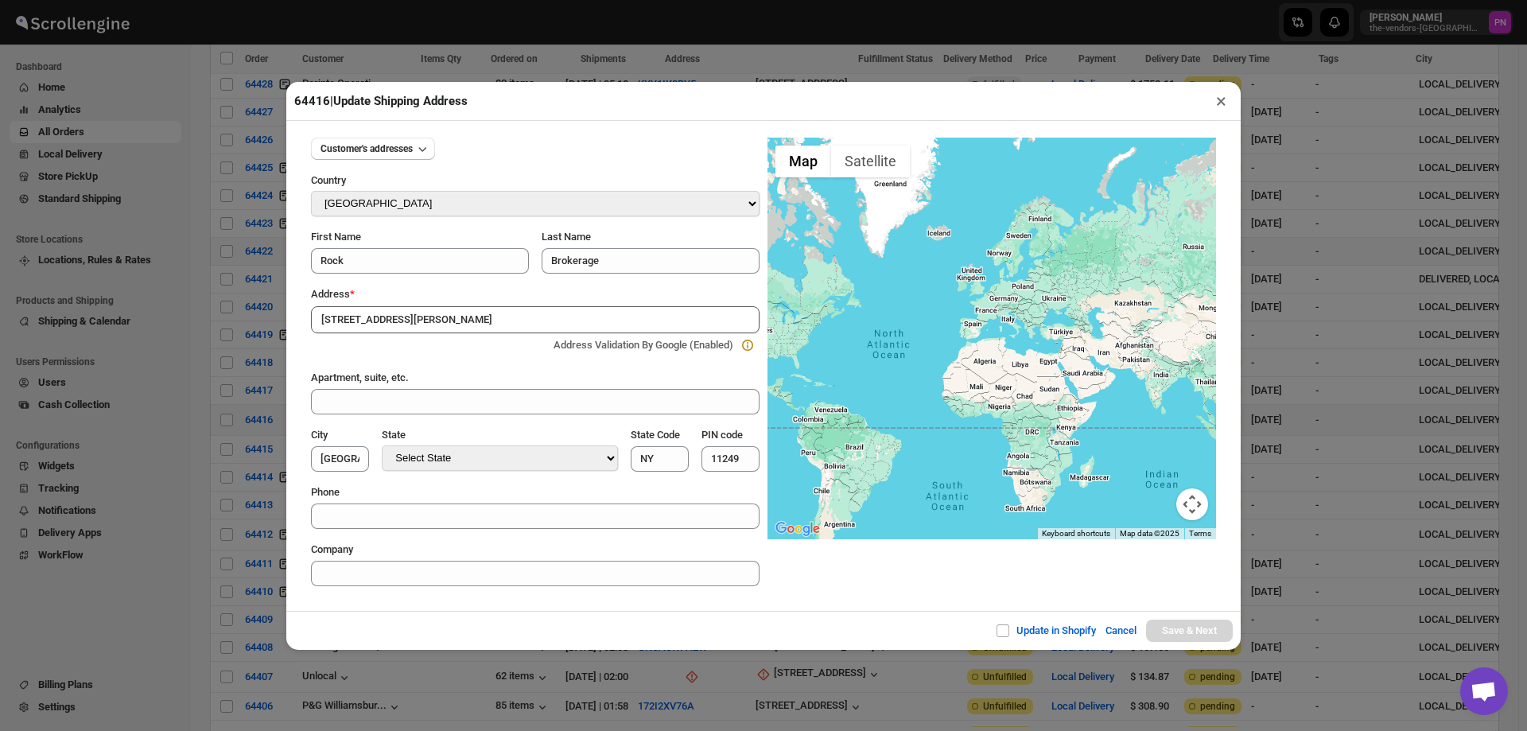
type input "[GEOGRAPHIC_DATA]"
type input "11211"
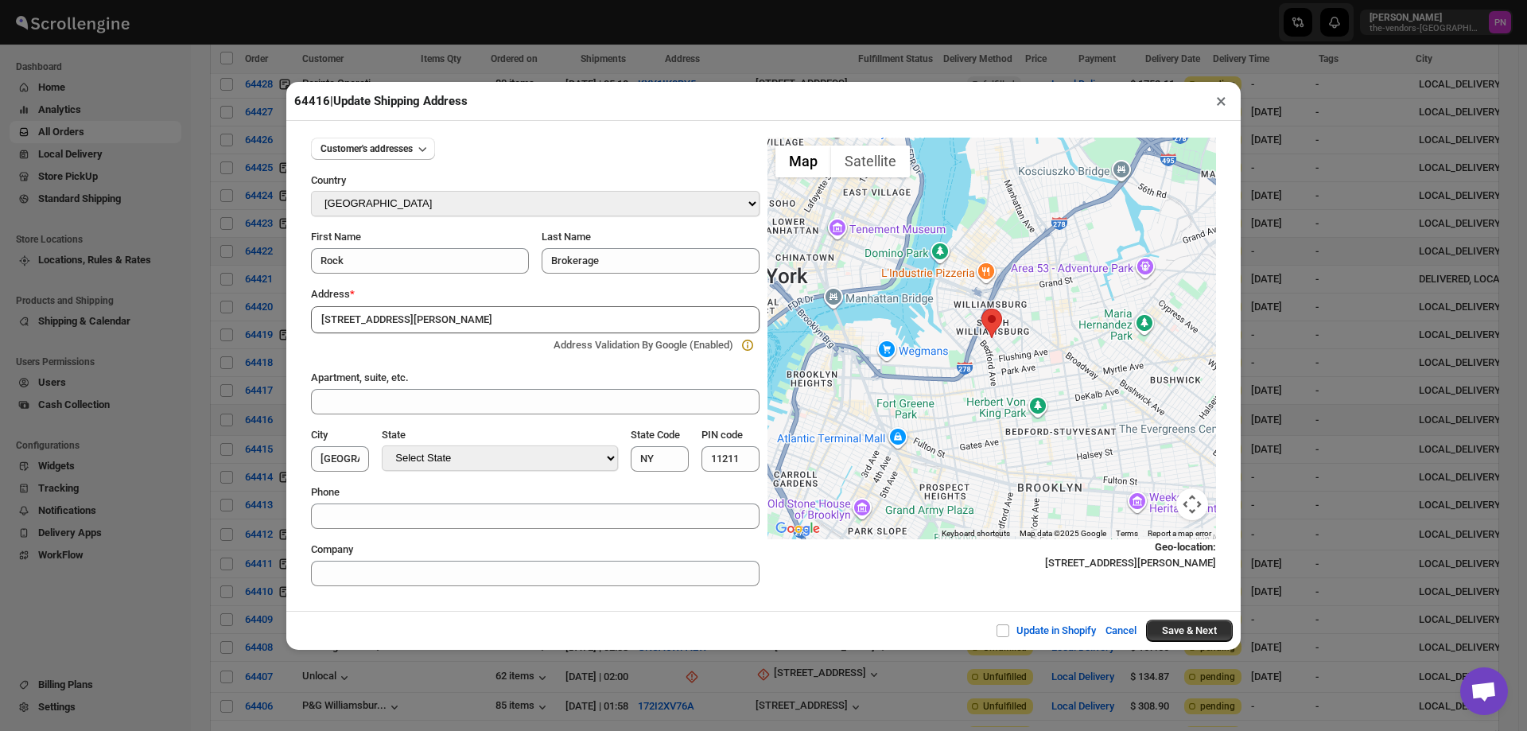
click at [395, 321] on input "[STREET_ADDRESS][PERSON_NAME]" at bounding box center [535, 319] width 449 height 27
click at [418, 325] on input "[PERSON_NAME][GEOGRAPHIC_DATA], [GEOGRAPHIC_DATA], [GEOGRAPHIC_DATA], [GEOGRAPH…" at bounding box center [535, 319] width 449 height 27
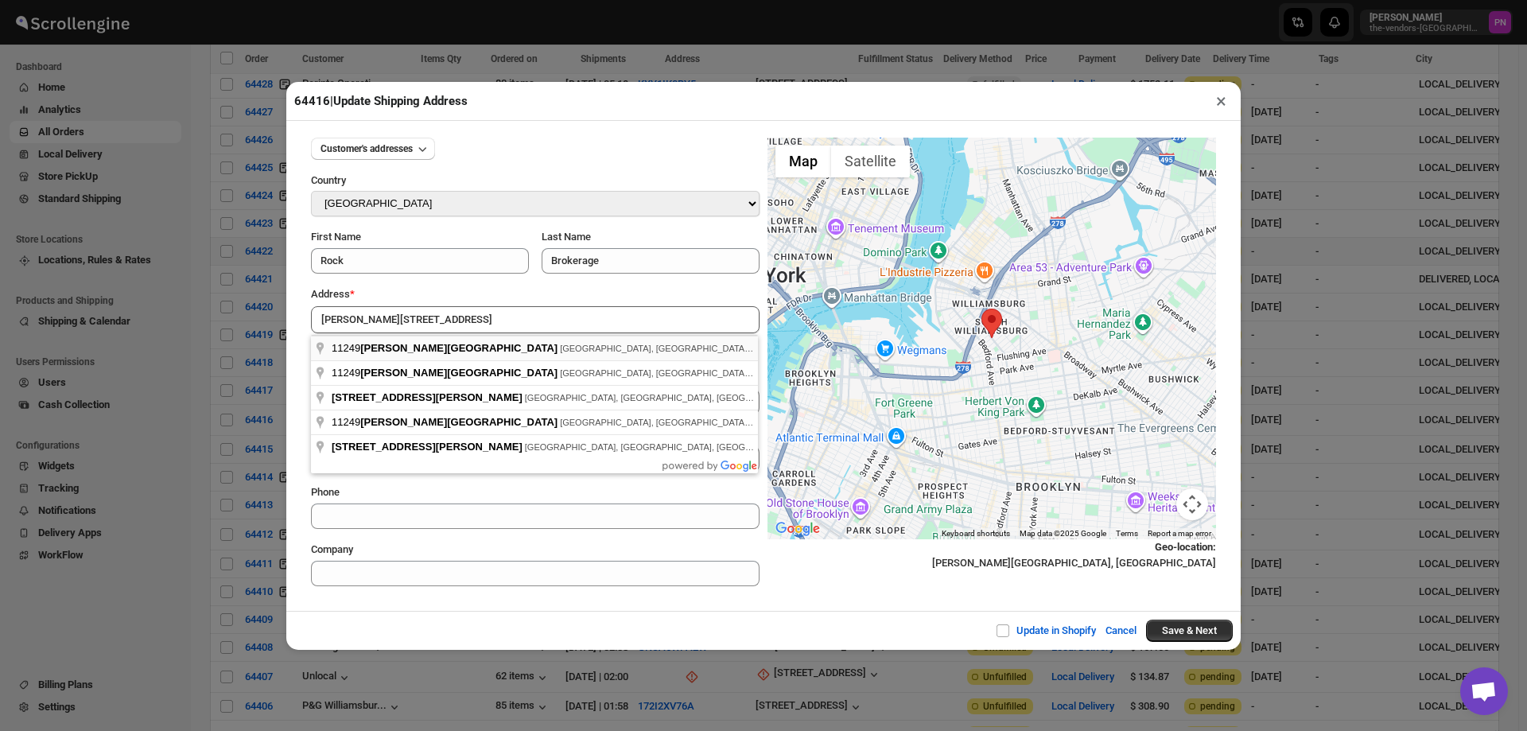
type input "[STREET_ADDRESS][PERSON_NAME]"
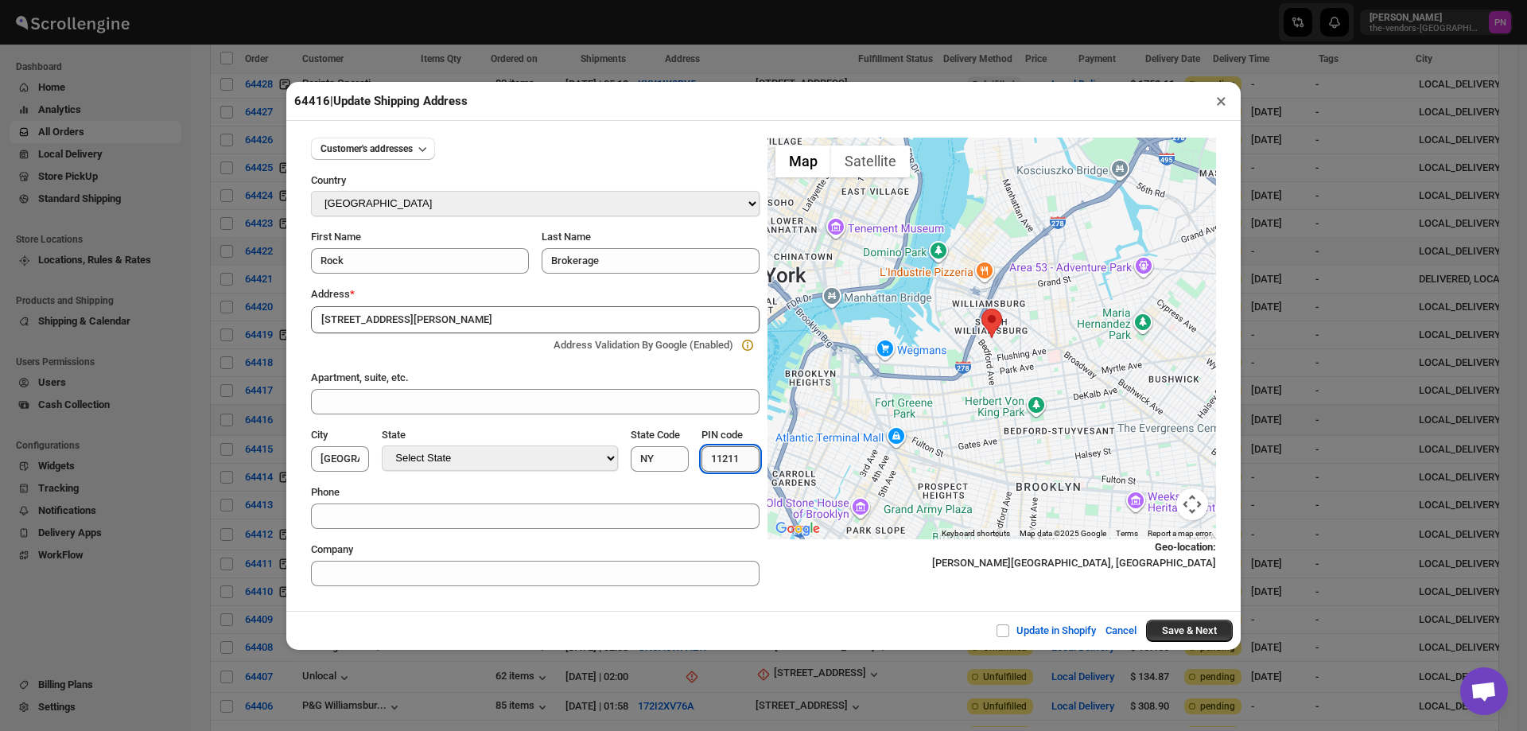
click at [722, 464] on input "11211" at bounding box center [731, 458] width 58 height 25
type input "11249"
click at [510, 317] on input "[STREET_ADDRESS][PERSON_NAME]" at bounding box center [535, 319] width 449 height 27
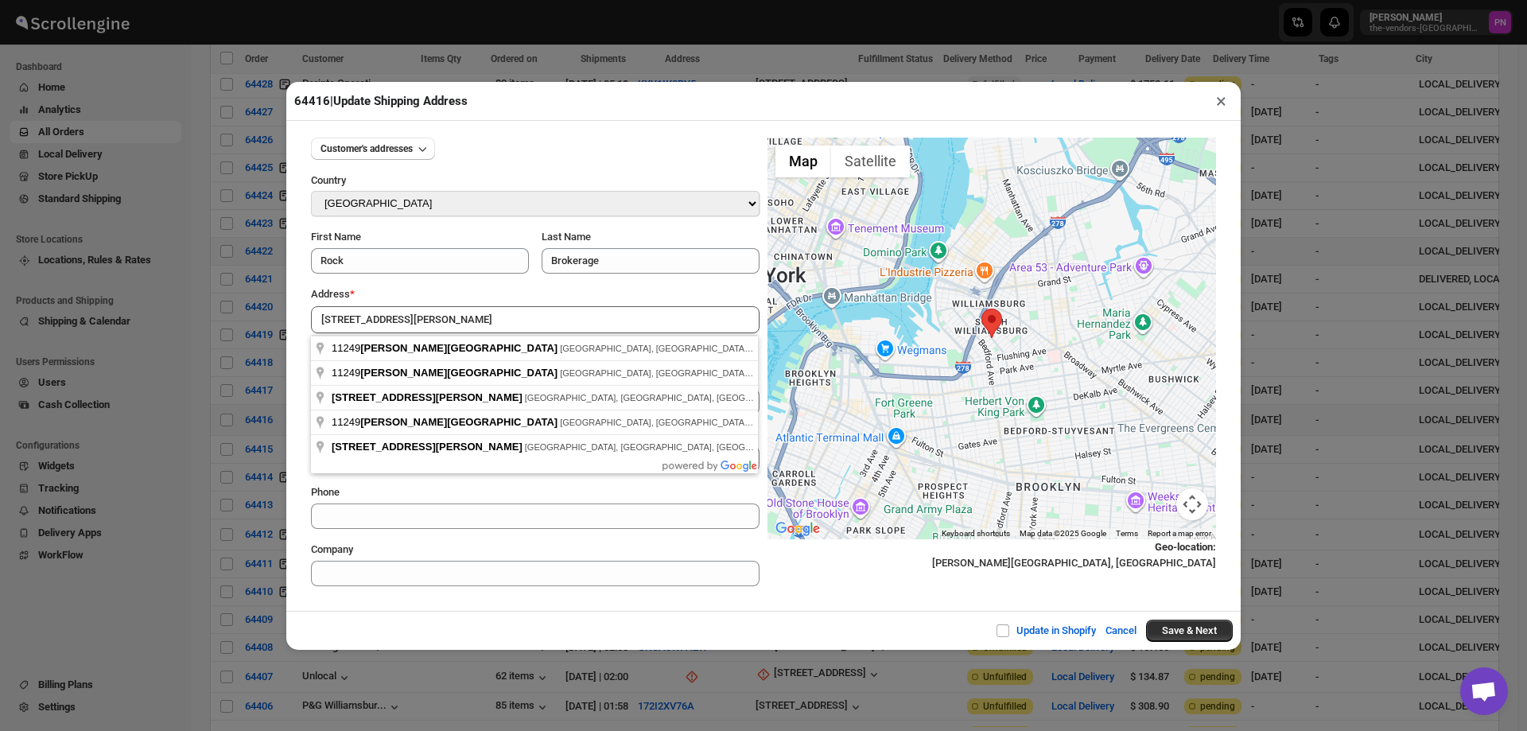
type input "[STREET_ADDRESS][PERSON_NAME]"
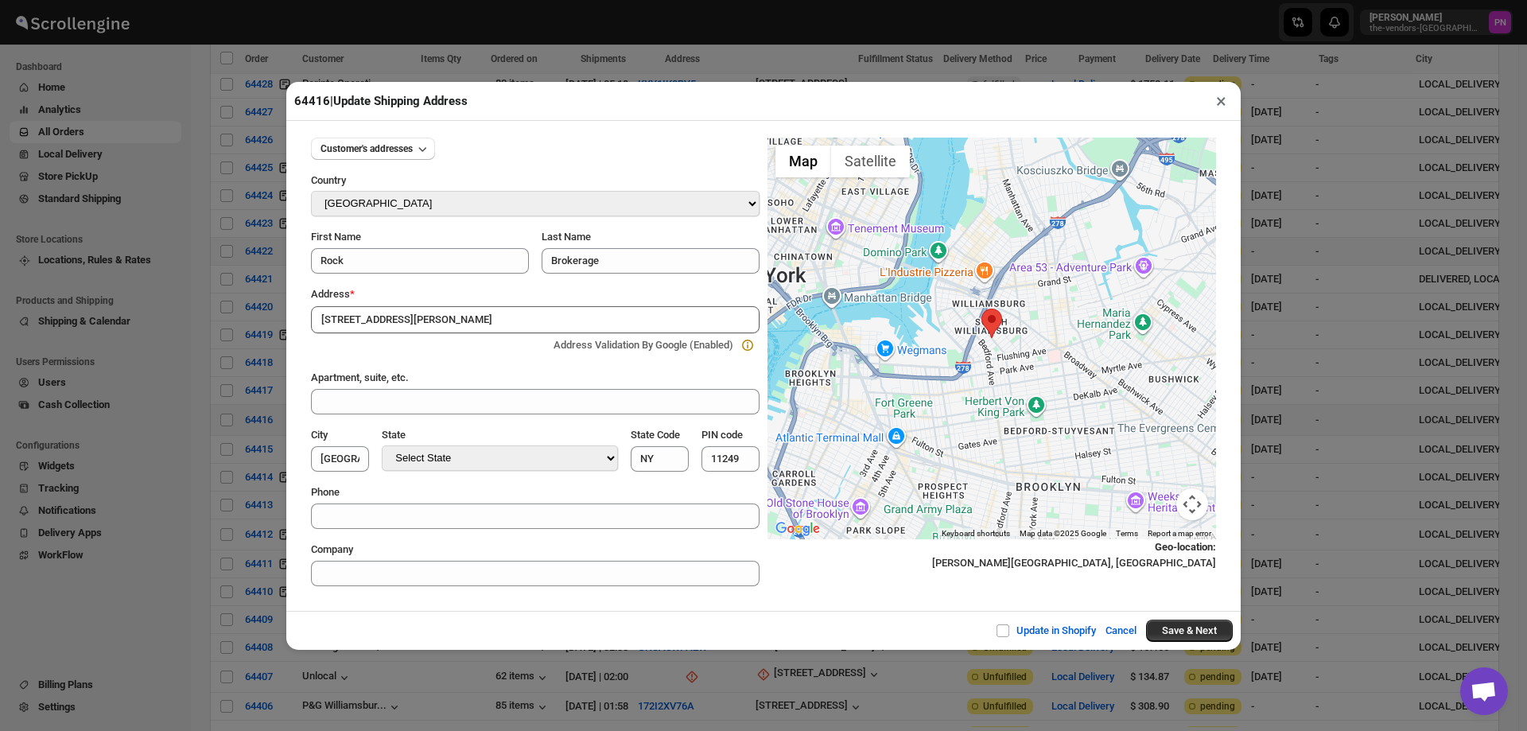
click at [577, 612] on div "Update in Shopify Cancel Save & Next" at bounding box center [763, 630] width 955 height 39
click at [1188, 632] on button "Save & Next" at bounding box center [1189, 631] width 87 height 22
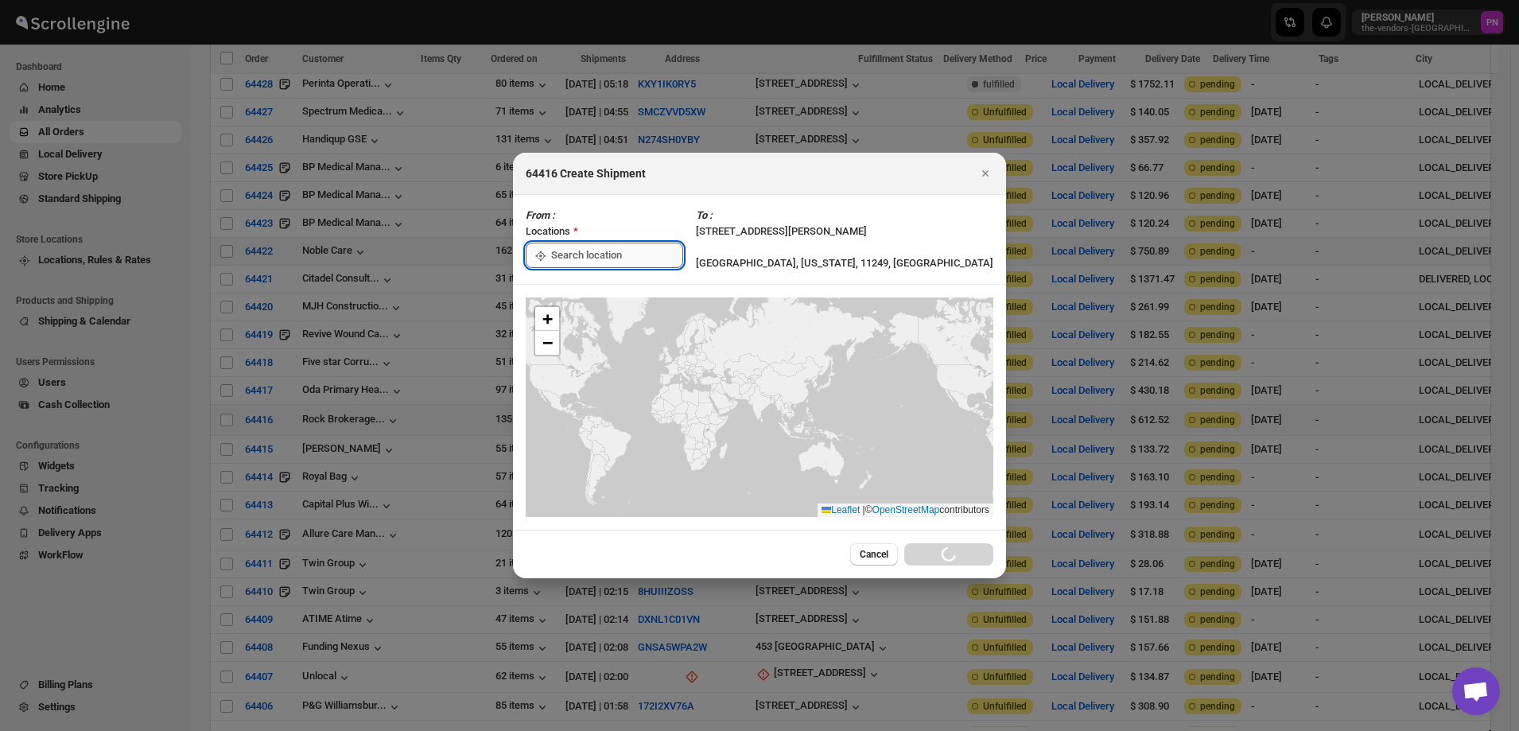
click at [637, 247] on input ":rco:" at bounding box center [617, 255] width 132 height 25
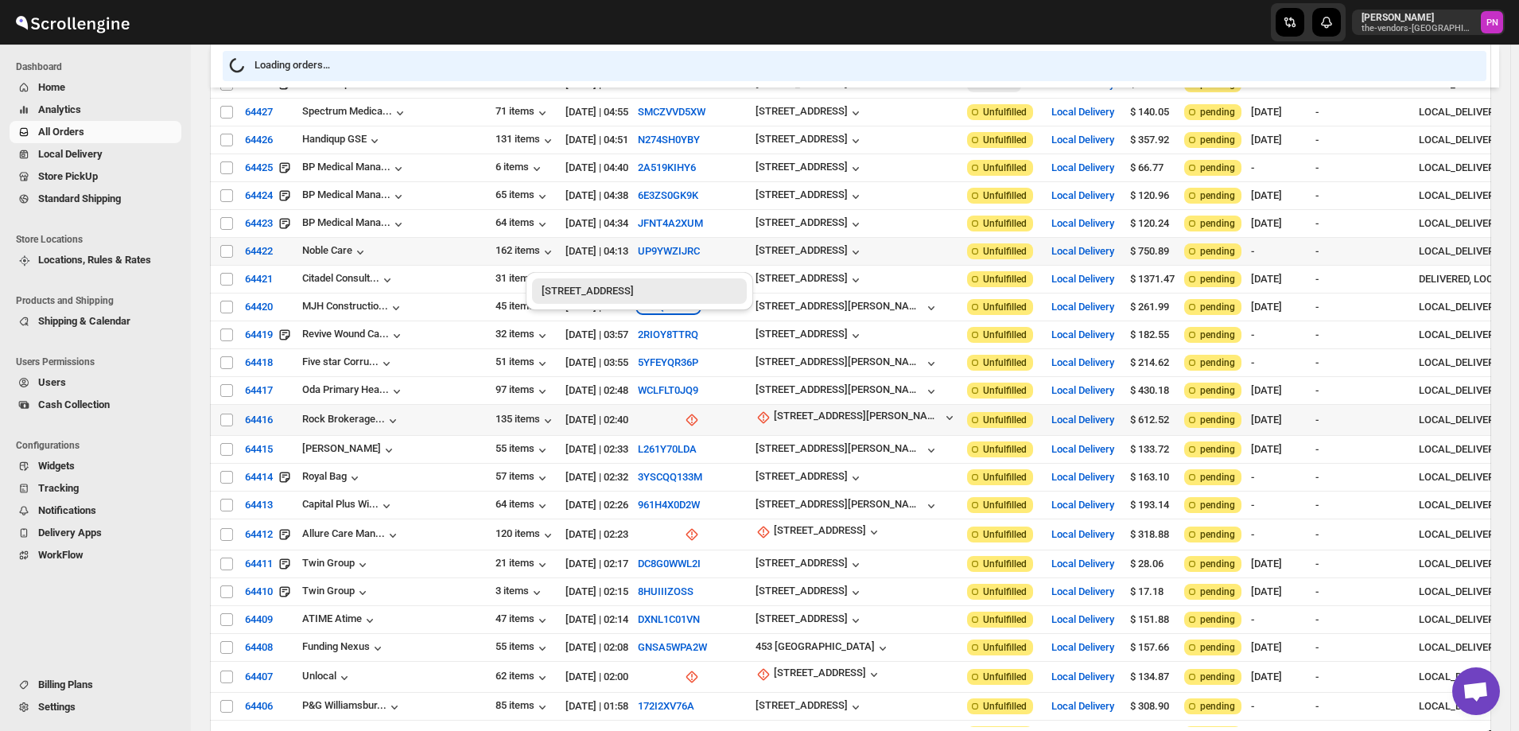
click at [638, 301] on button "7NCQ351VCL" at bounding box center [668, 307] width 61 height 12
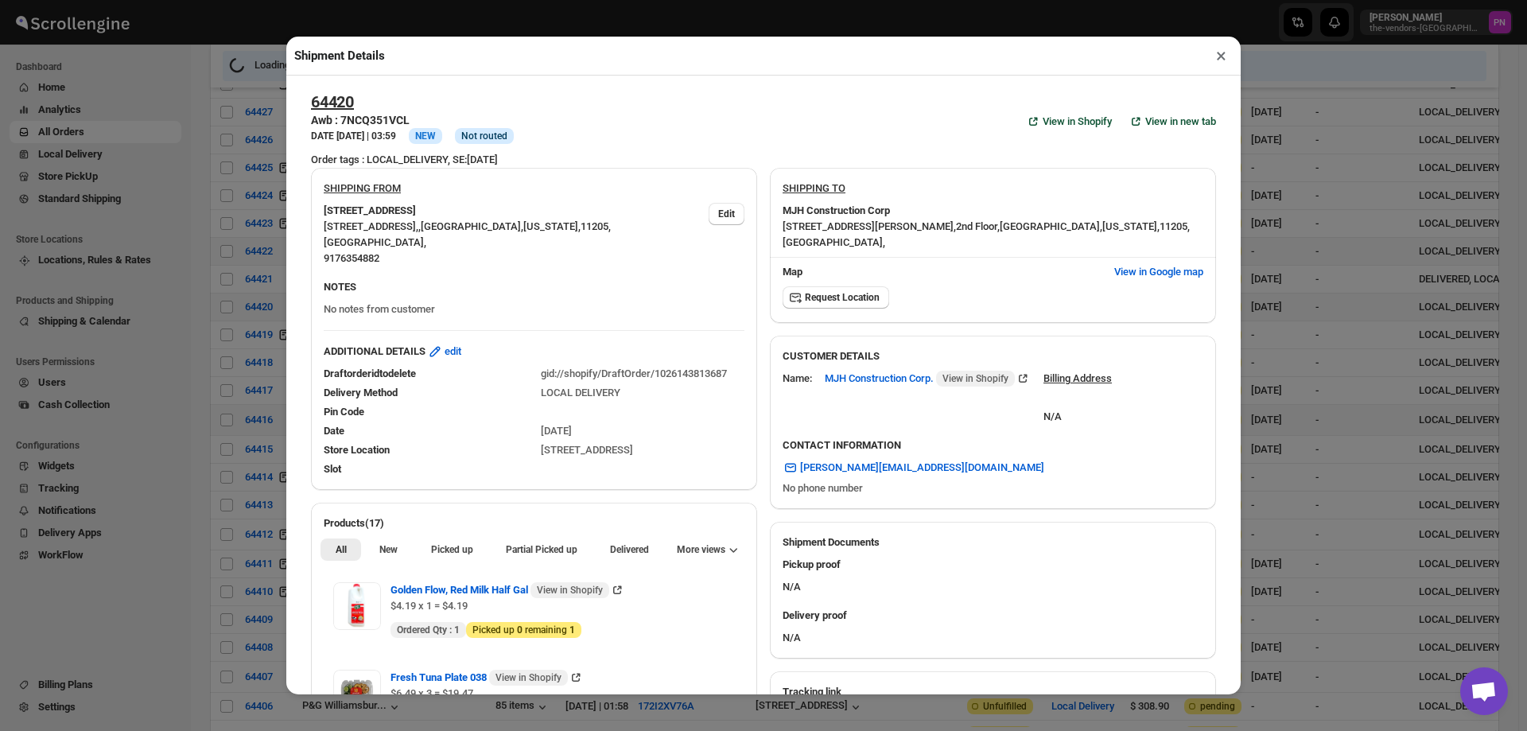
click at [1219, 59] on button "×" at bounding box center [1221, 56] width 23 height 22
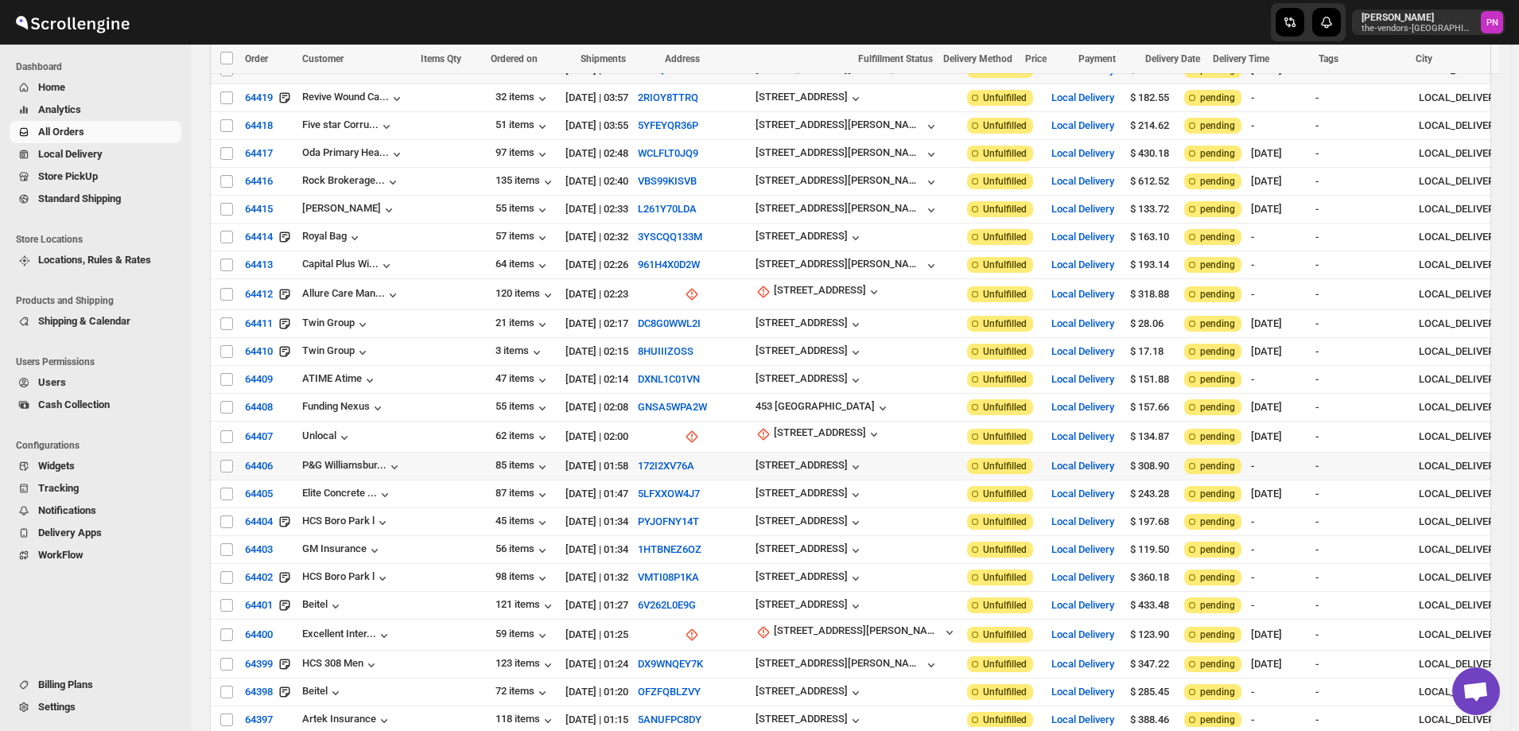
scroll to position [716, 0]
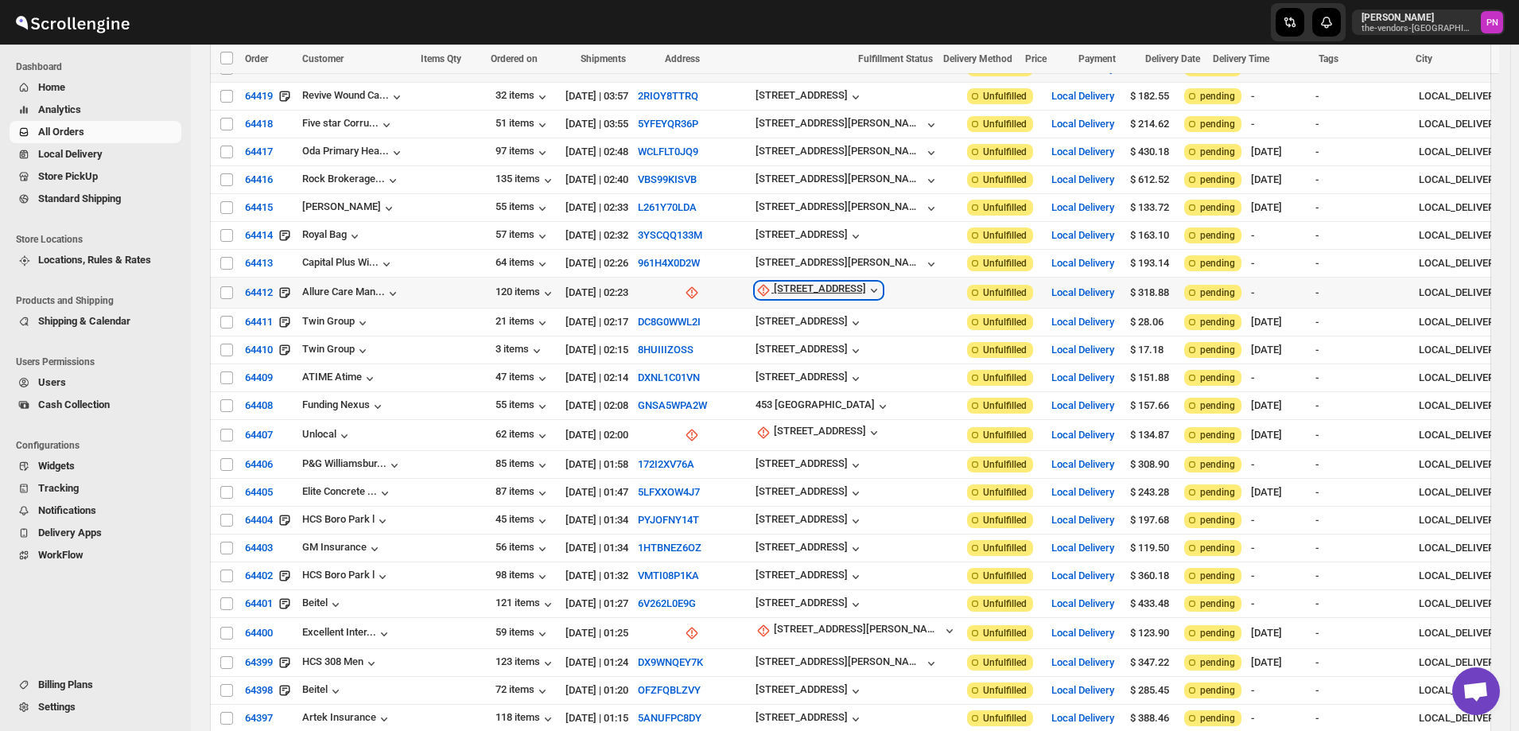
click at [774, 282] on div "[STREET_ADDRESS]" at bounding box center [820, 290] width 92 height 16
click at [718, 355] on span "Update manually" at bounding box center [726, 354] width 76 height 12
select select "US"
select select "[US_STATE]"
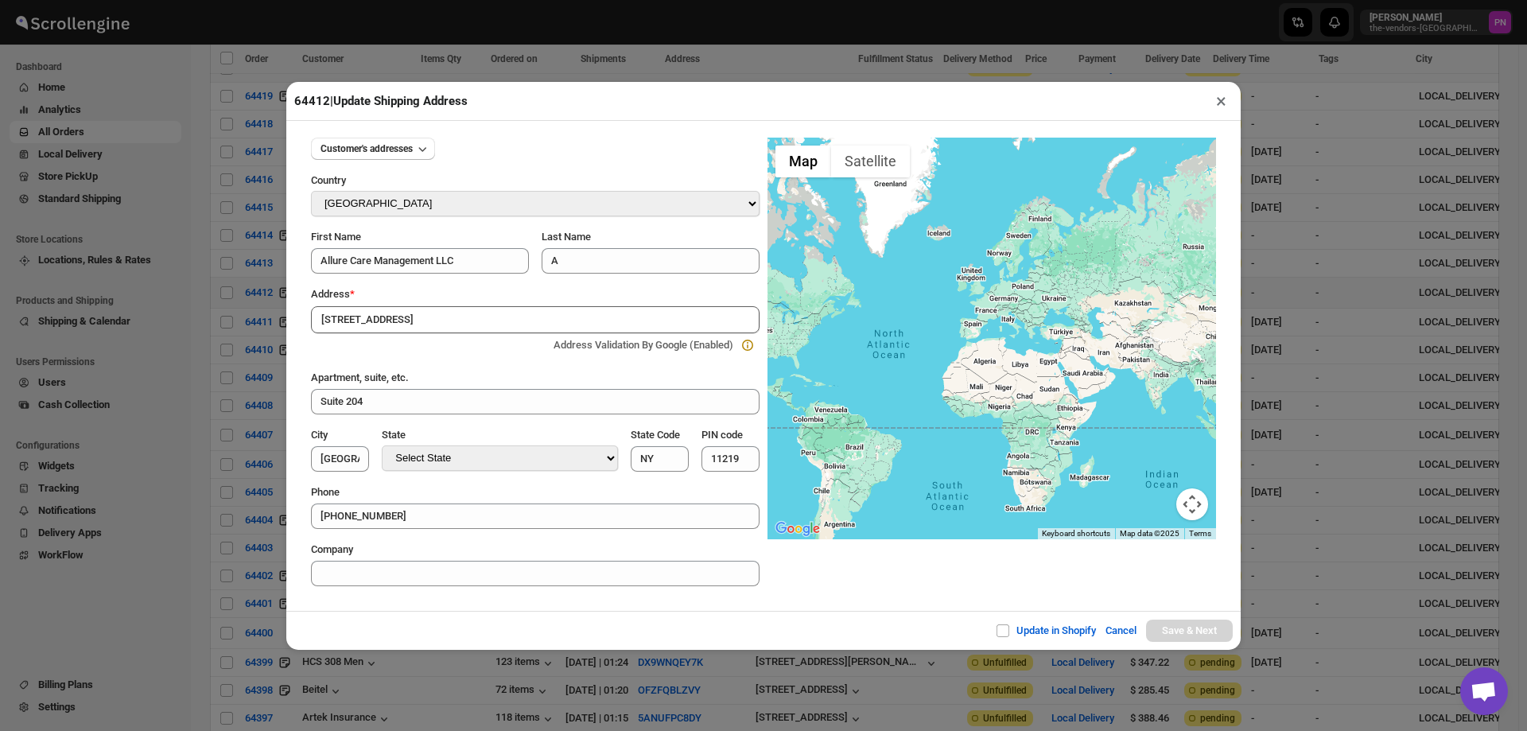
click at [565, 621] on div "Update in Shopify Cancel Save & Next" at bounding box center [763, 630] width 955 height 39
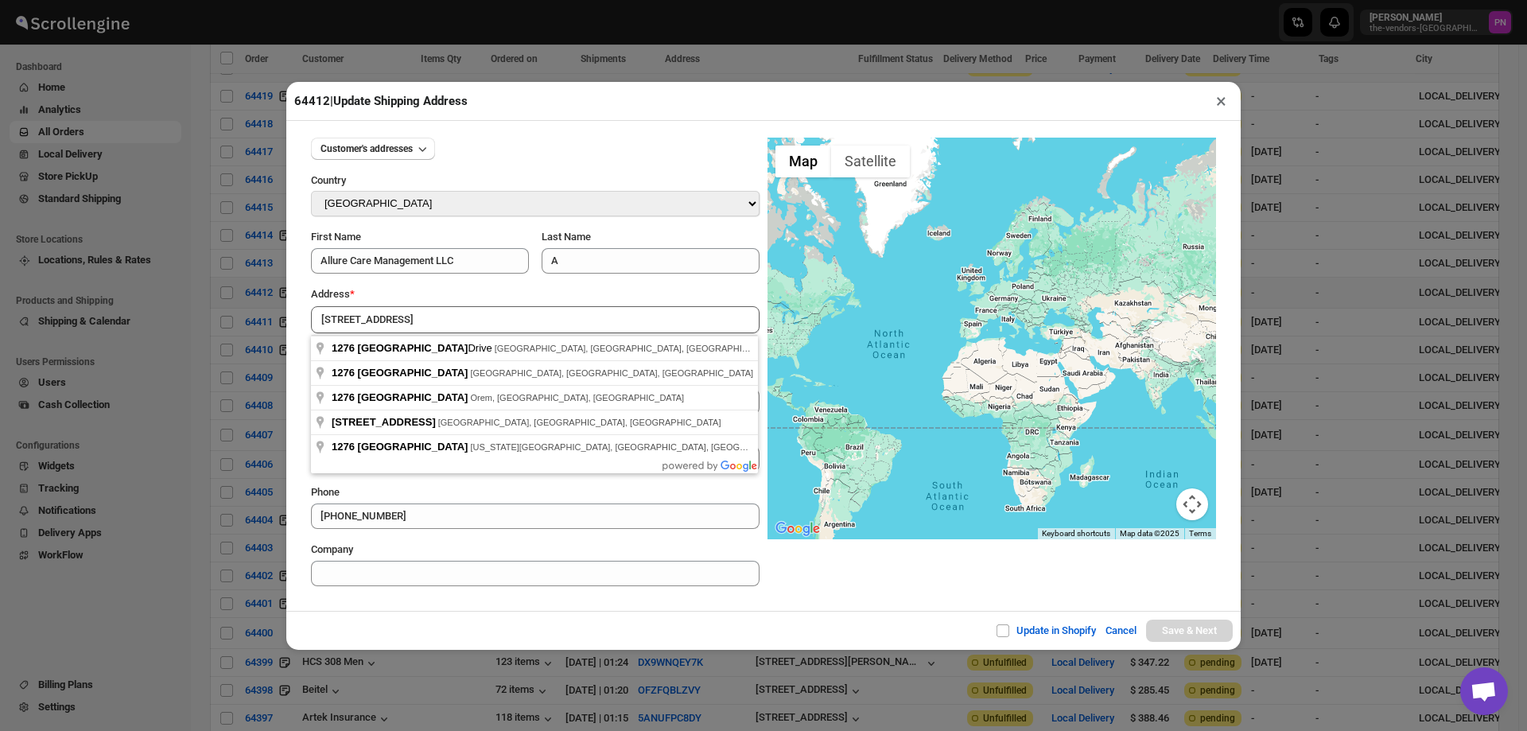
click at [425, 318] on input "[STREET_ADDRESS]" at bounding box center [535, 319] width 449 height 27
type input "[STREET_ADDRESS]"
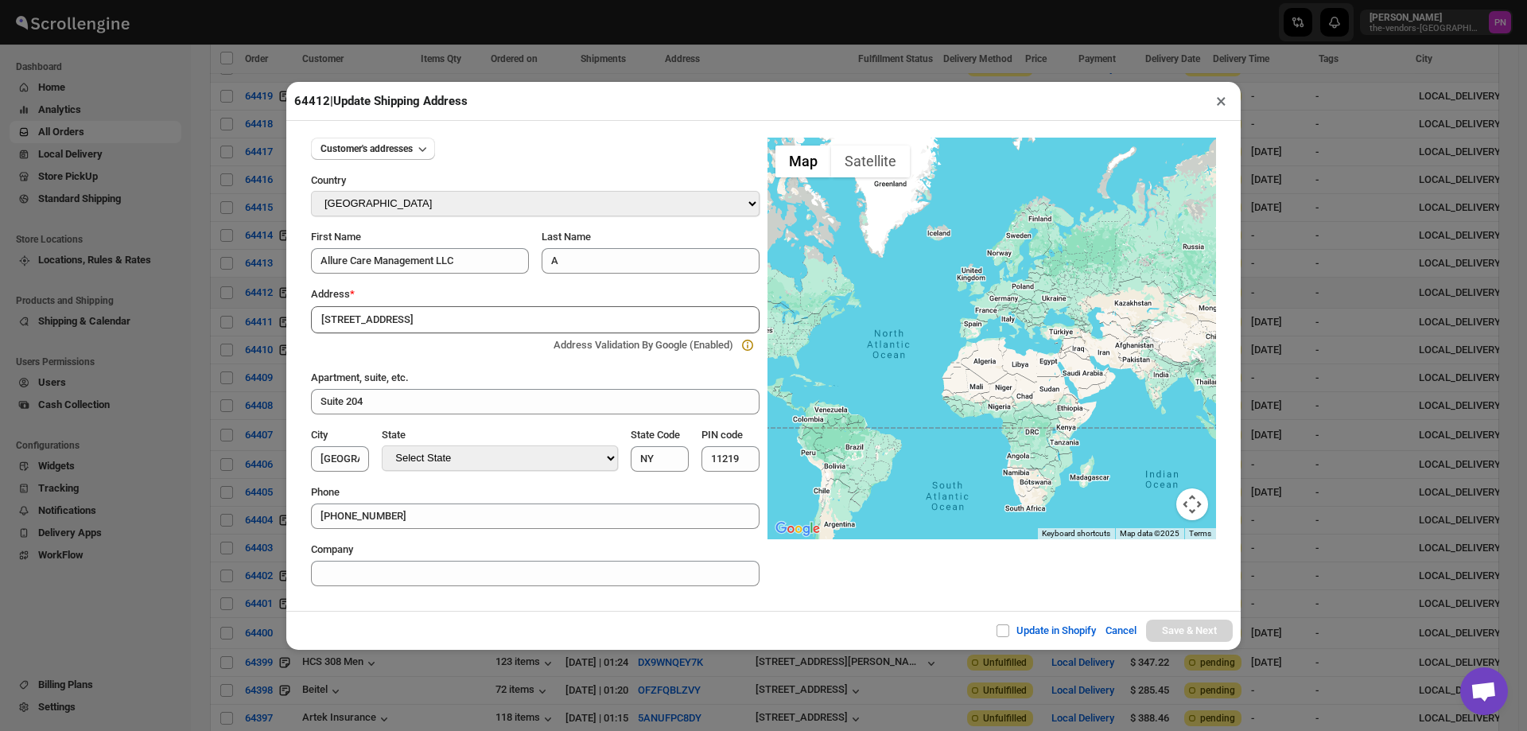
type input "[GEOGRAPHIC_DATA]"
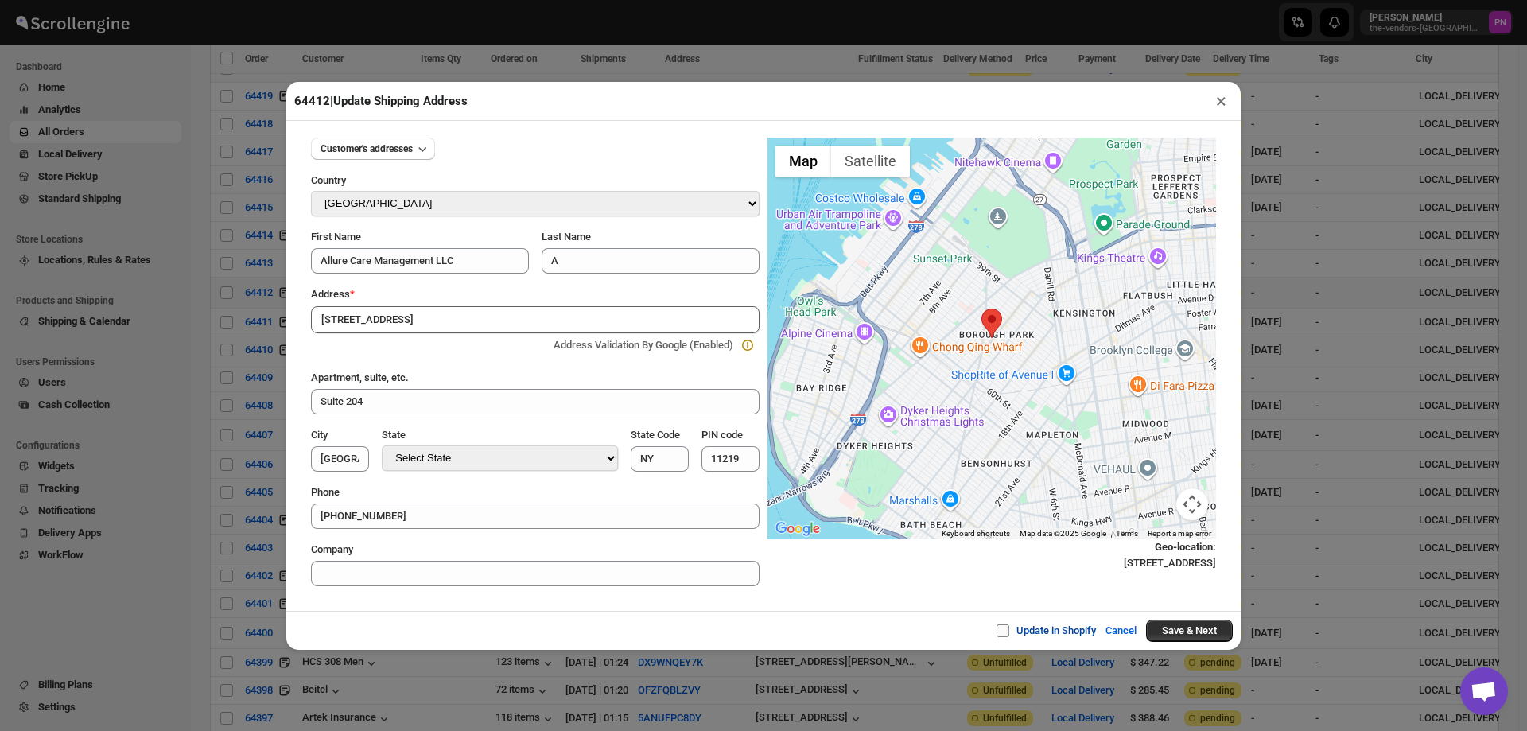
click at [998, 636] on span at bounding box center [1003, 630] width 13 height 13
click at [1003, 636] on input "Update in Shopify" at bounding box center [1009, 630] width 13 height 13
checkbox input "true"
click at [1207, 630] on button "Save & Next" at bounding box center [1189, 631] width 87 height 22
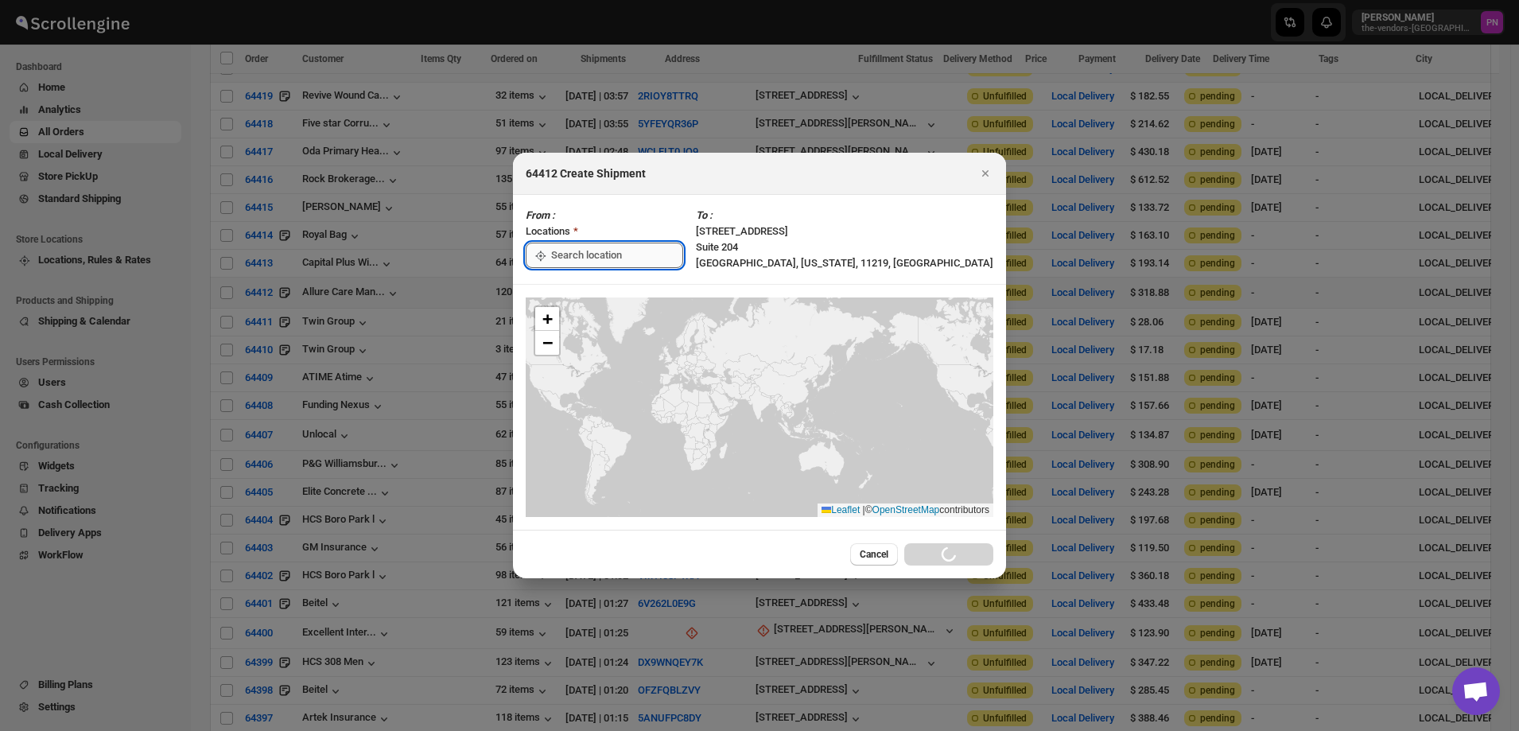
click at [624, 254] on input ":re6:" at bounding box center [617, 255] width 132 height 25
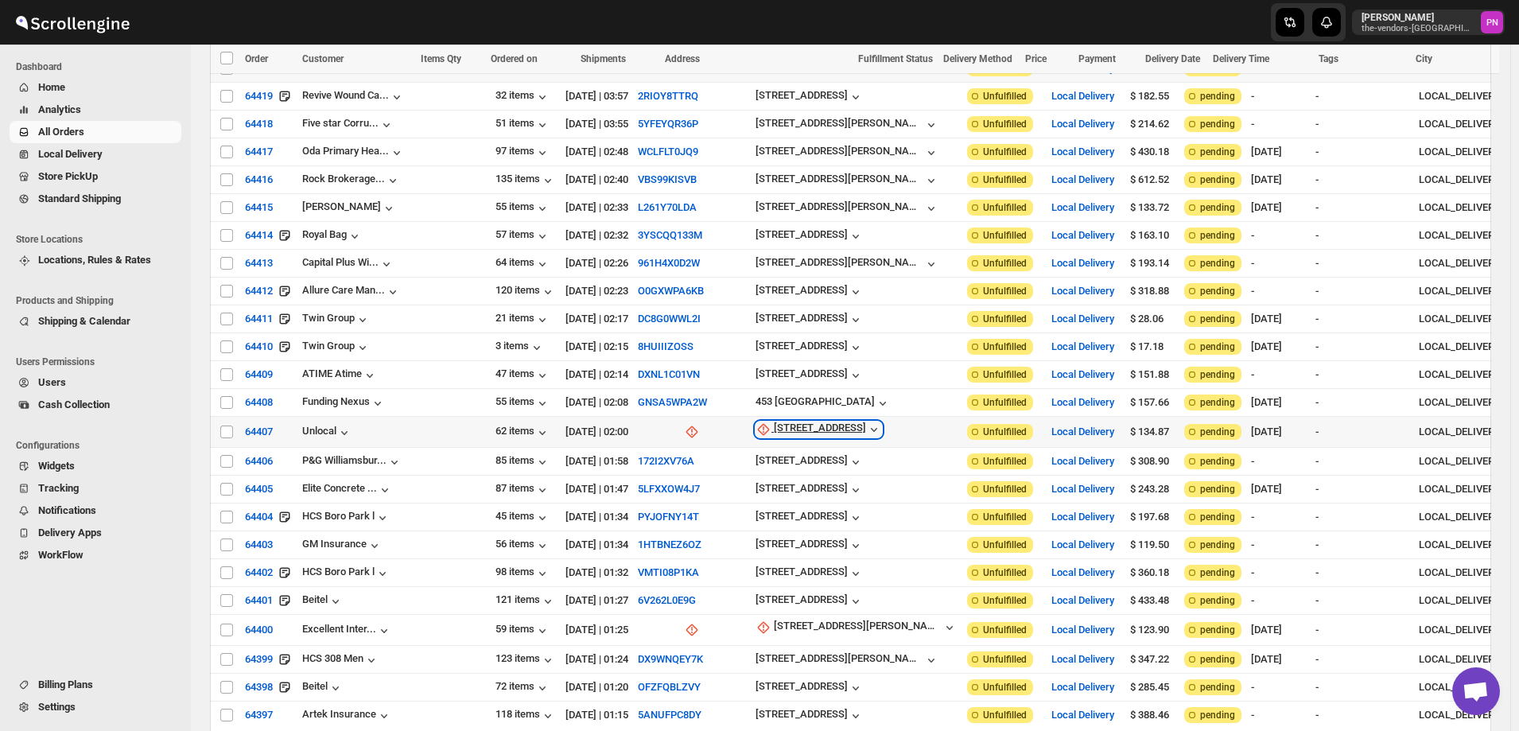
click at [774, 422] on div "[STREET_ADDRESS]" at bounding box center [820, 430] width 92 height 16
click at [721, 488] on span "Update manually" at bounding box center [721, 490] width 76 height 12
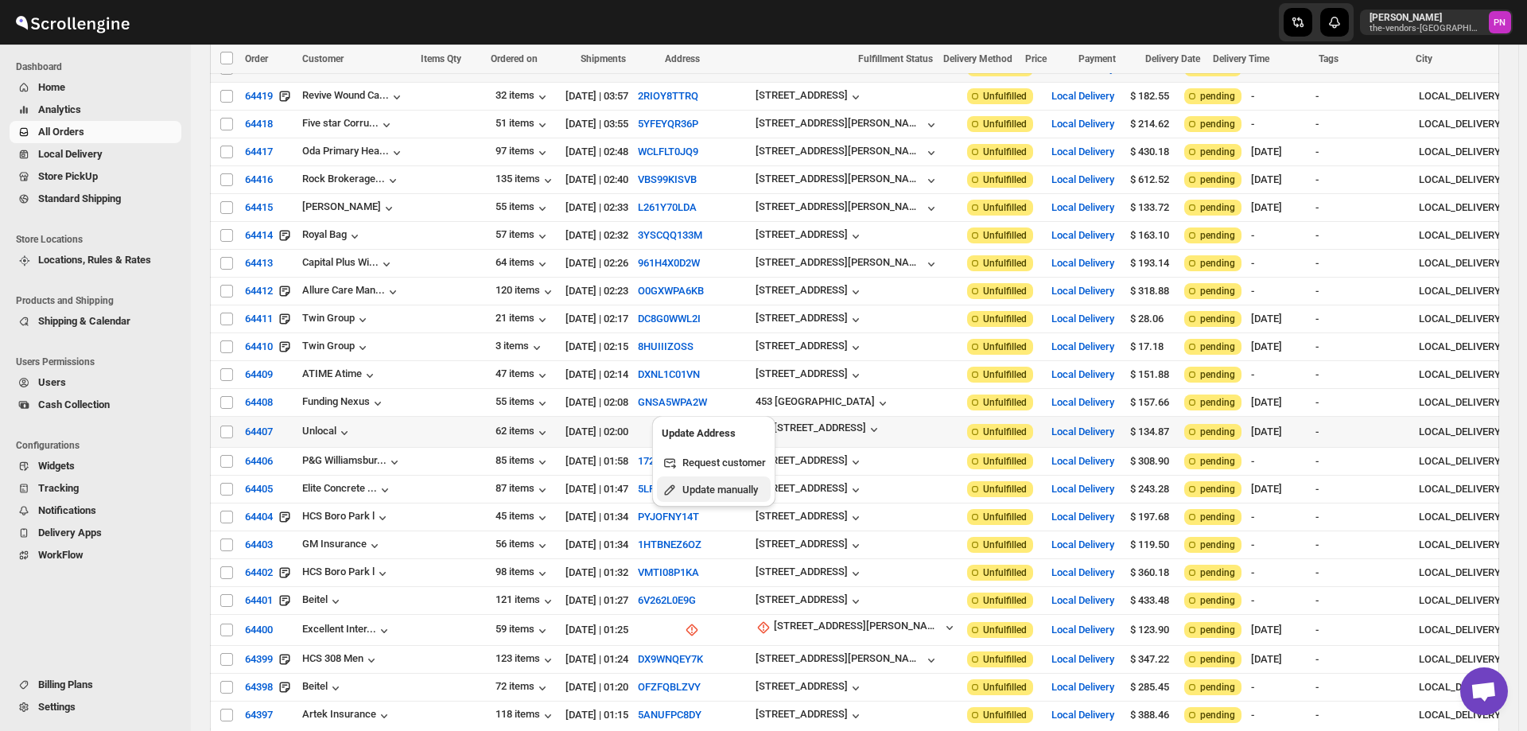
select select "US"
select select "[US_STATE]"
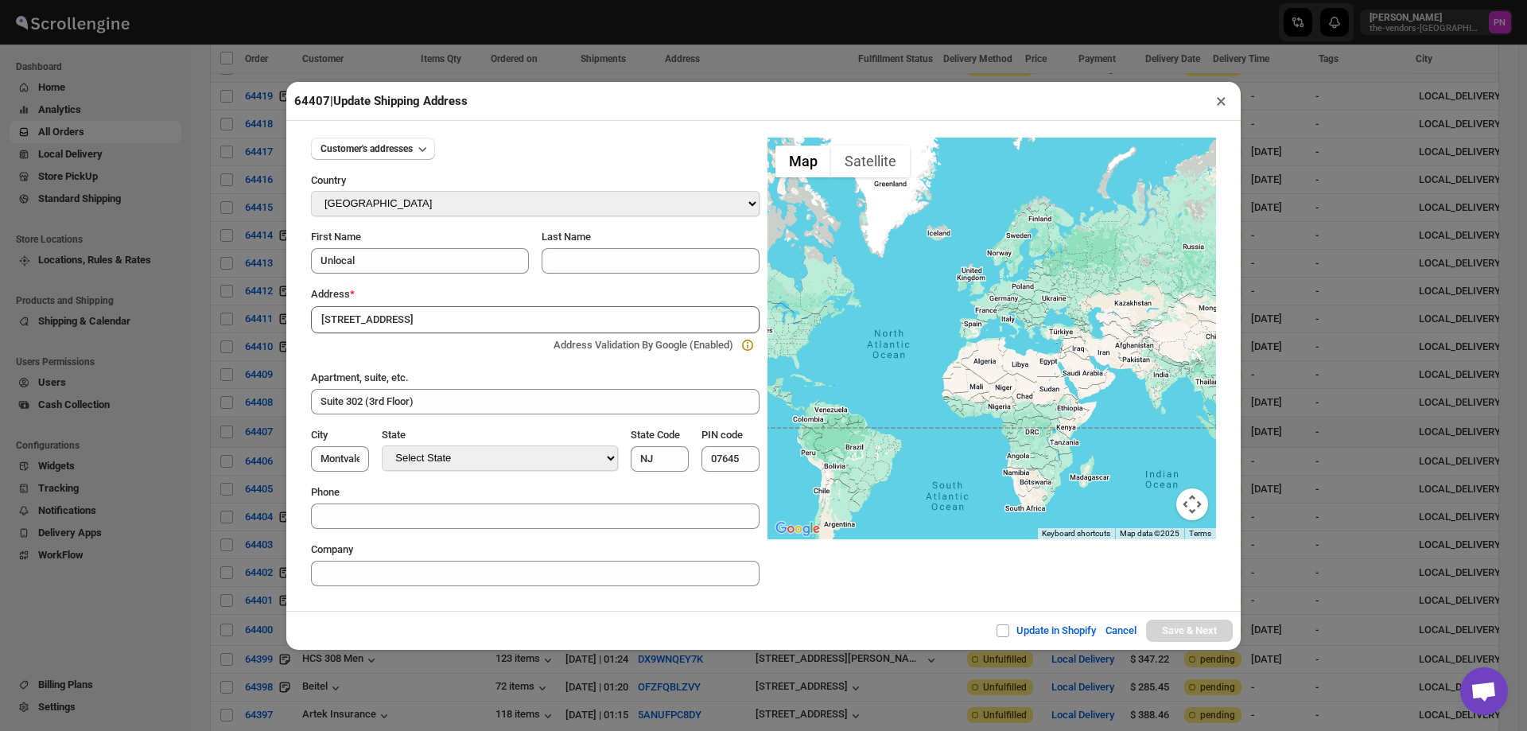
click at [519, 609] on div "Customer's addresses Country Select Country [GEOGRAPHIC_DATA] [GEOGRAPHIC_DATA]…" at bounding box center [763, 366] width 955 height 490
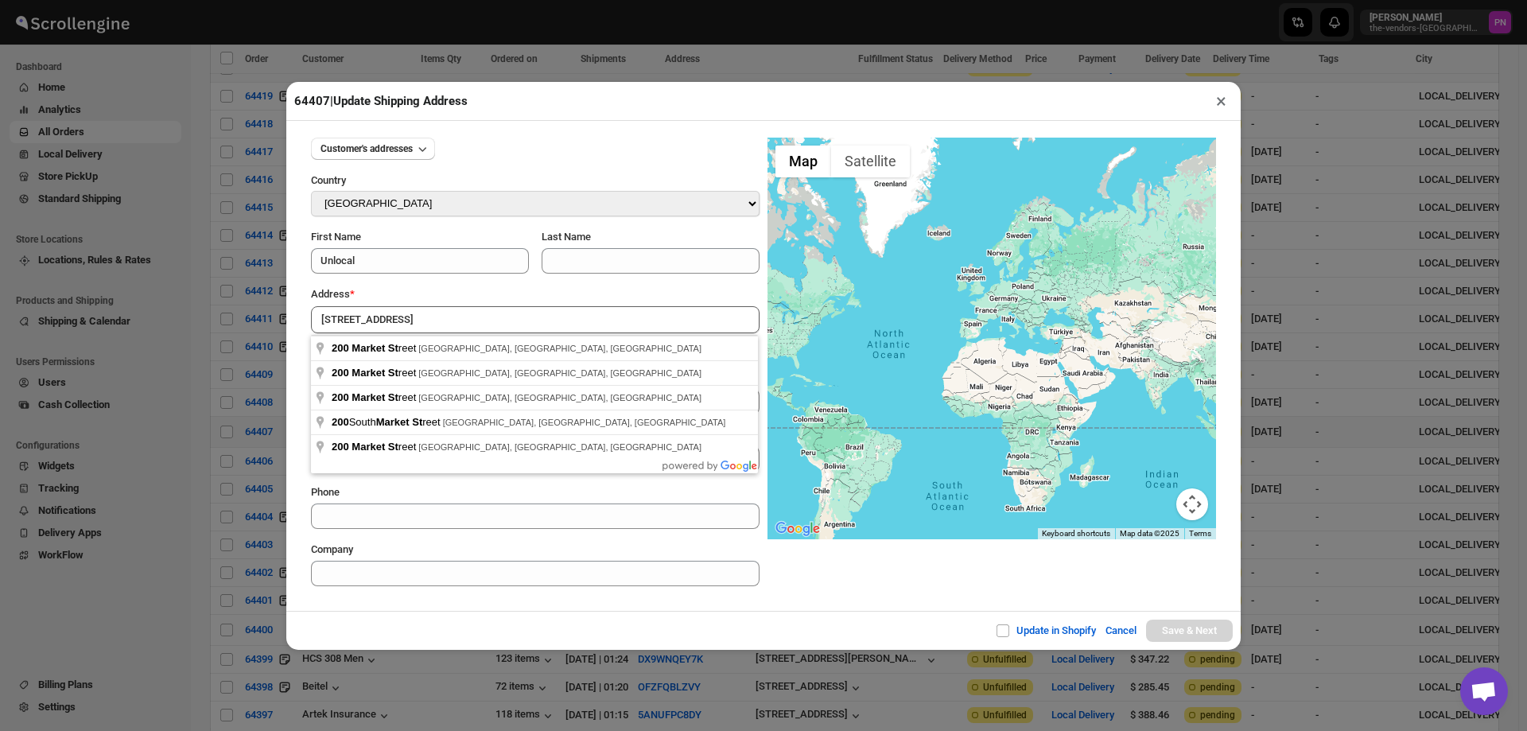
click at [440, 319] on input "[STREET_ADDRESS]" at bounding box center [535, 319] width 449 height 27
click at [453, 633] on div "Update in Shopify Cancel Save & Next" at bounding box center [763, 630] width 955 height 39
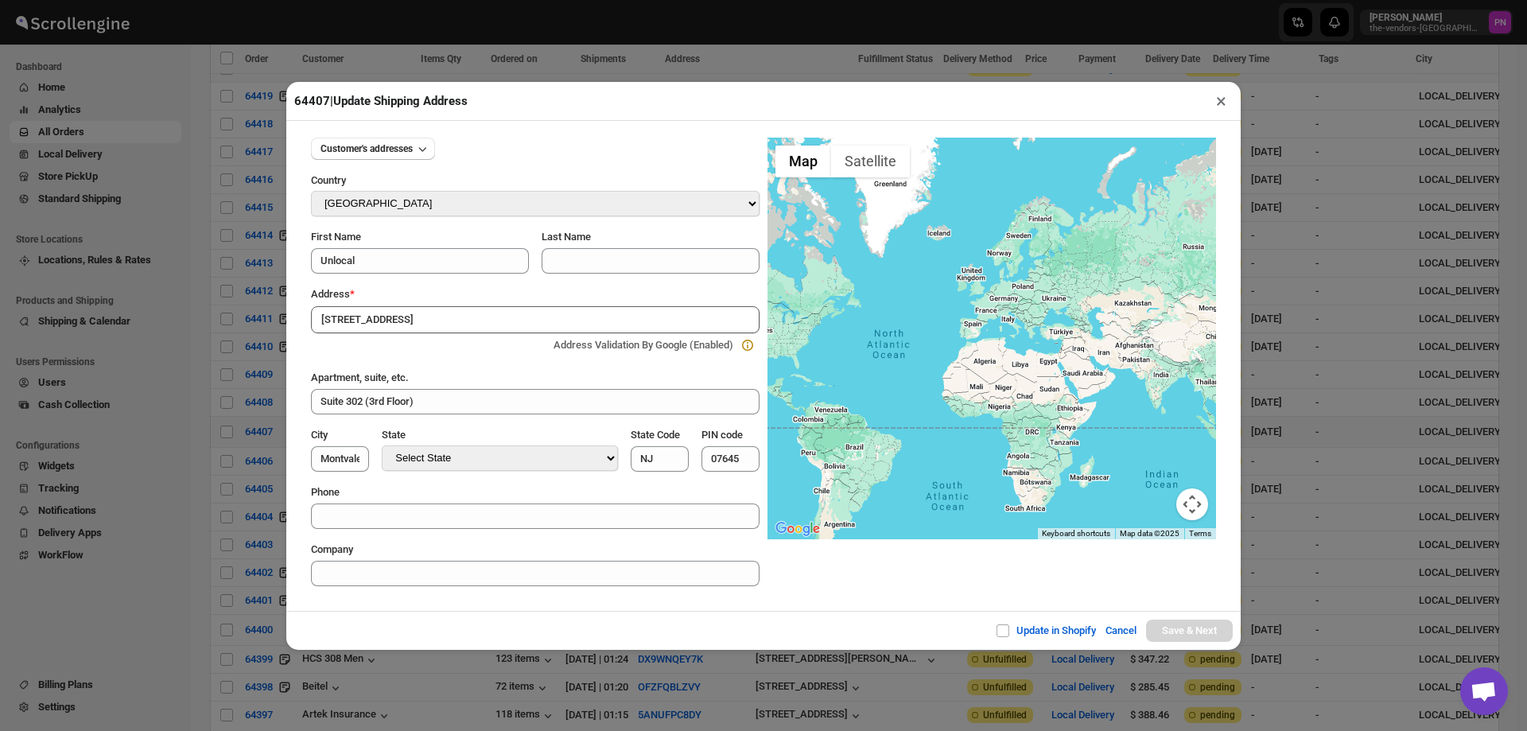
click at [434, 319] on input "[STREET_ADDRESS]" at bounding box center [535, 319] width 449 height 27
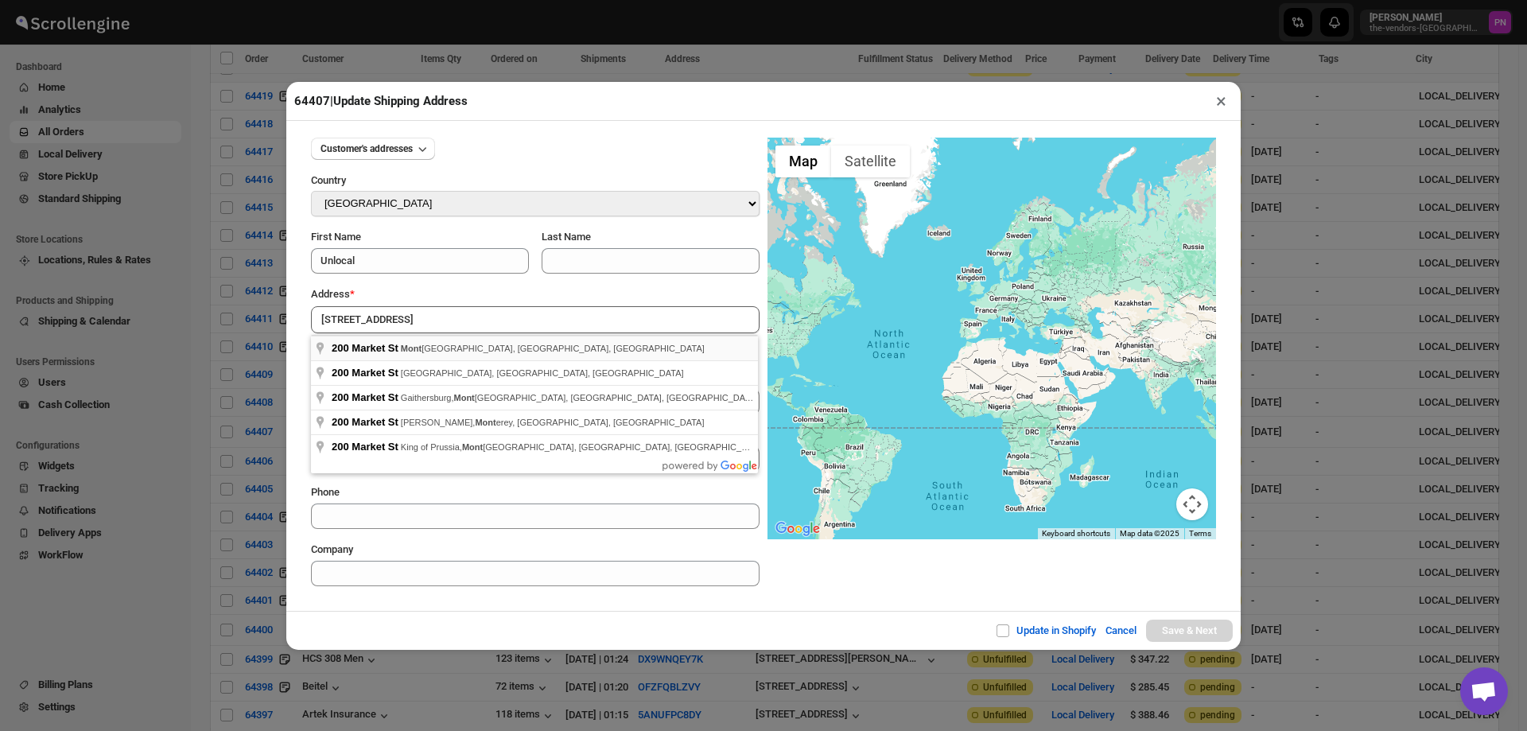
type input "[STREET_ADDRESS]"
type input "[GEOGRAPHIC_DATA]"
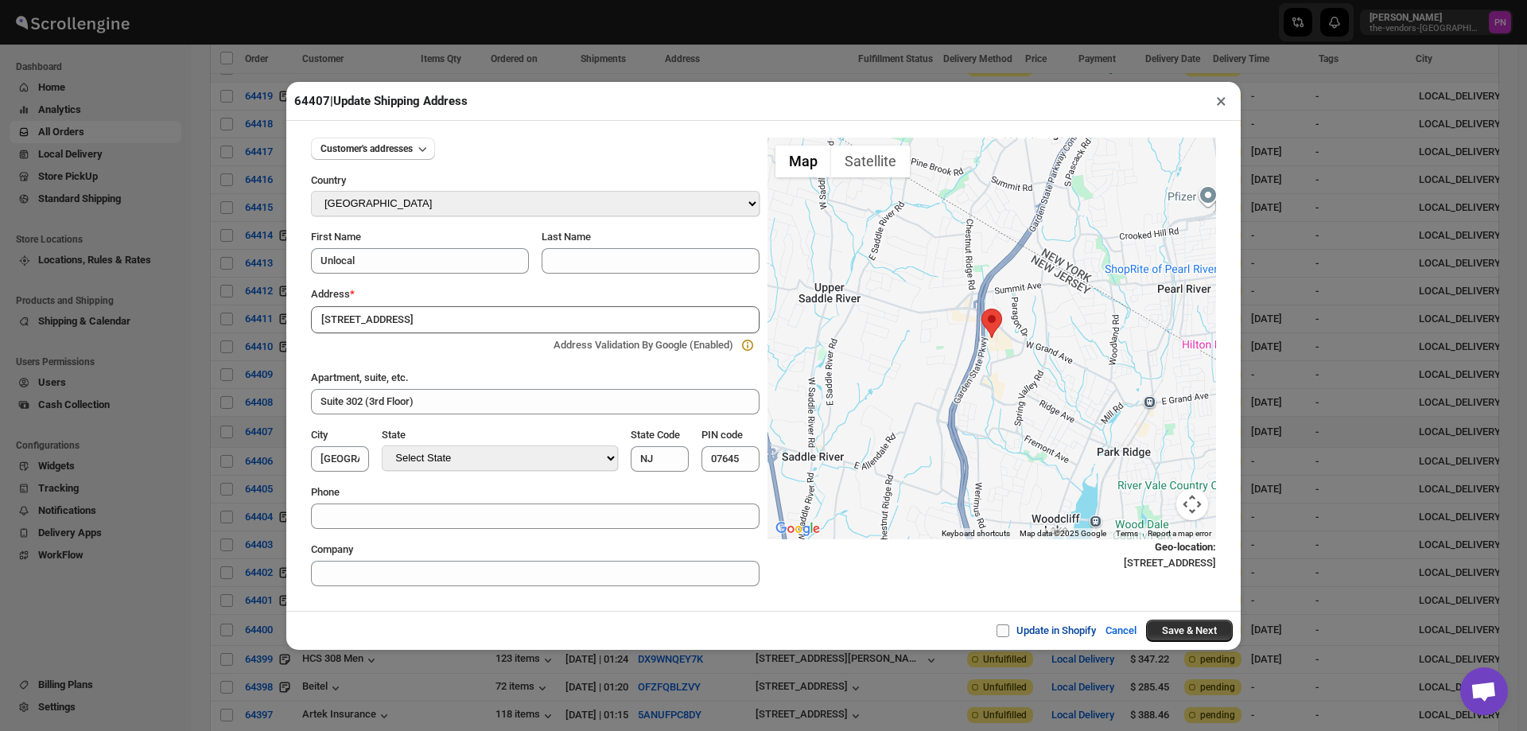
click at [1003, 630] on input "Update in Shopify" at bounding box center [1009, 630] width 13 height 13
checkbox input "true"
click at [1186, 624] on button "Save & Next" at bounding box center [1189, 631] width 87 height 22
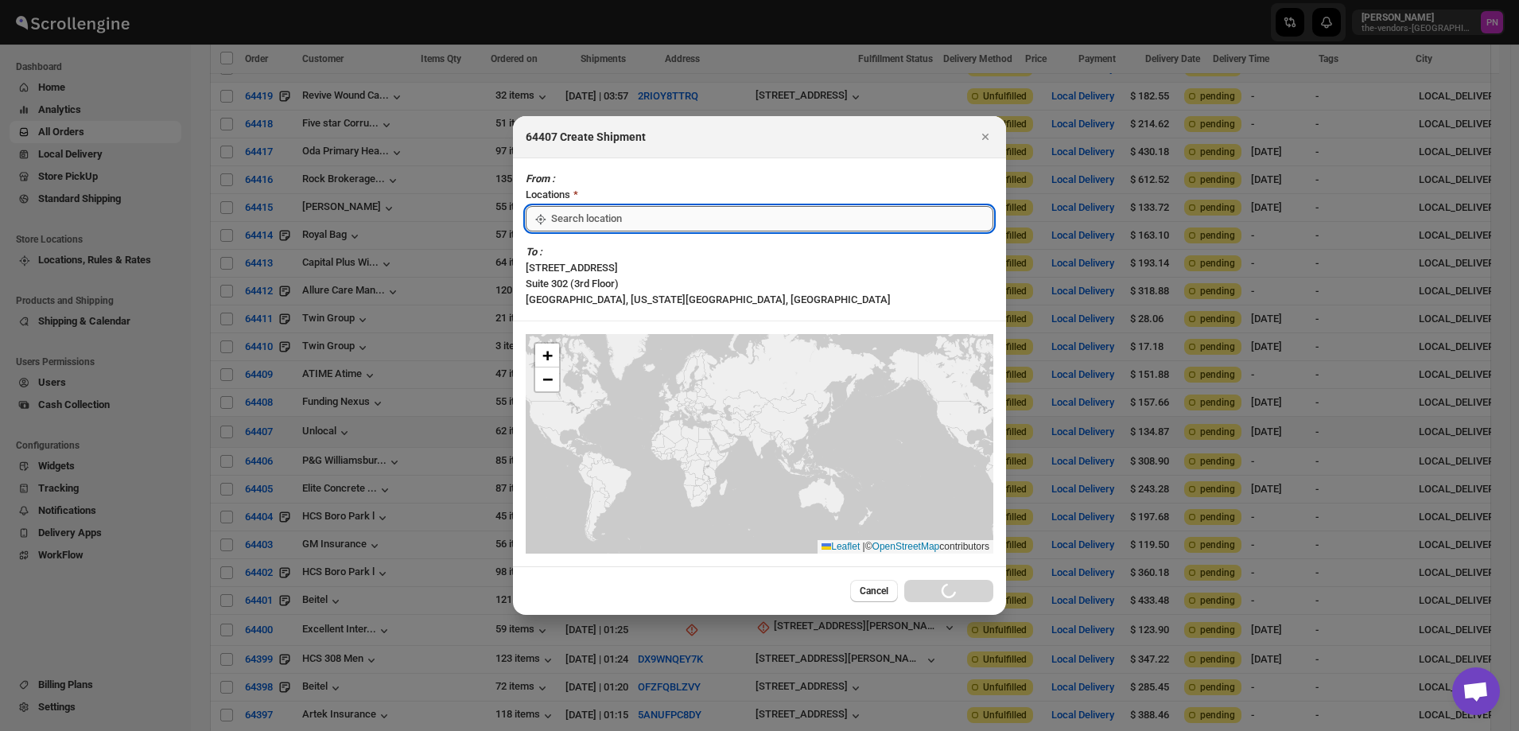
click at [628, 231] on input ":rft:" at bounding box center [772, 218] width 442 height 25
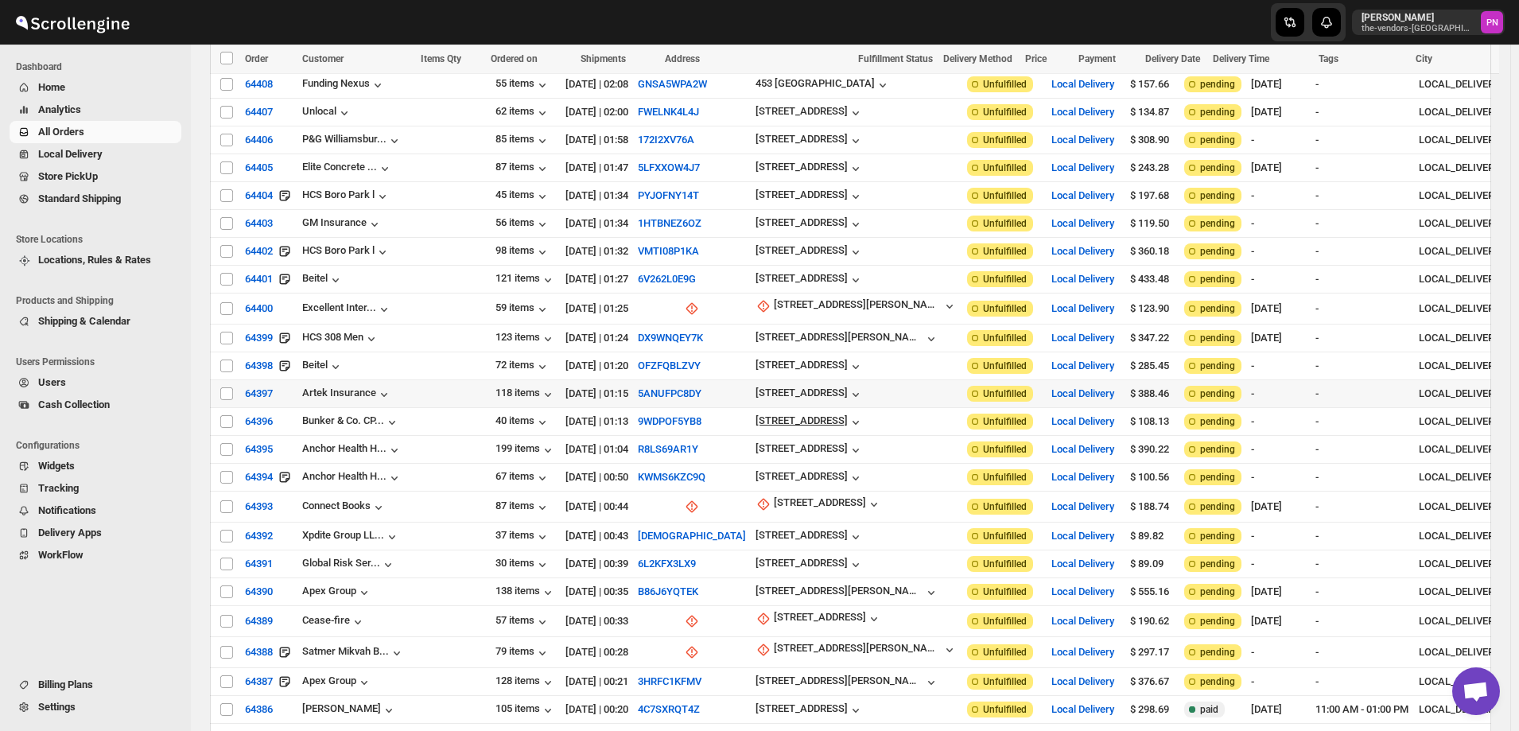
scroll to position [1114, 0]
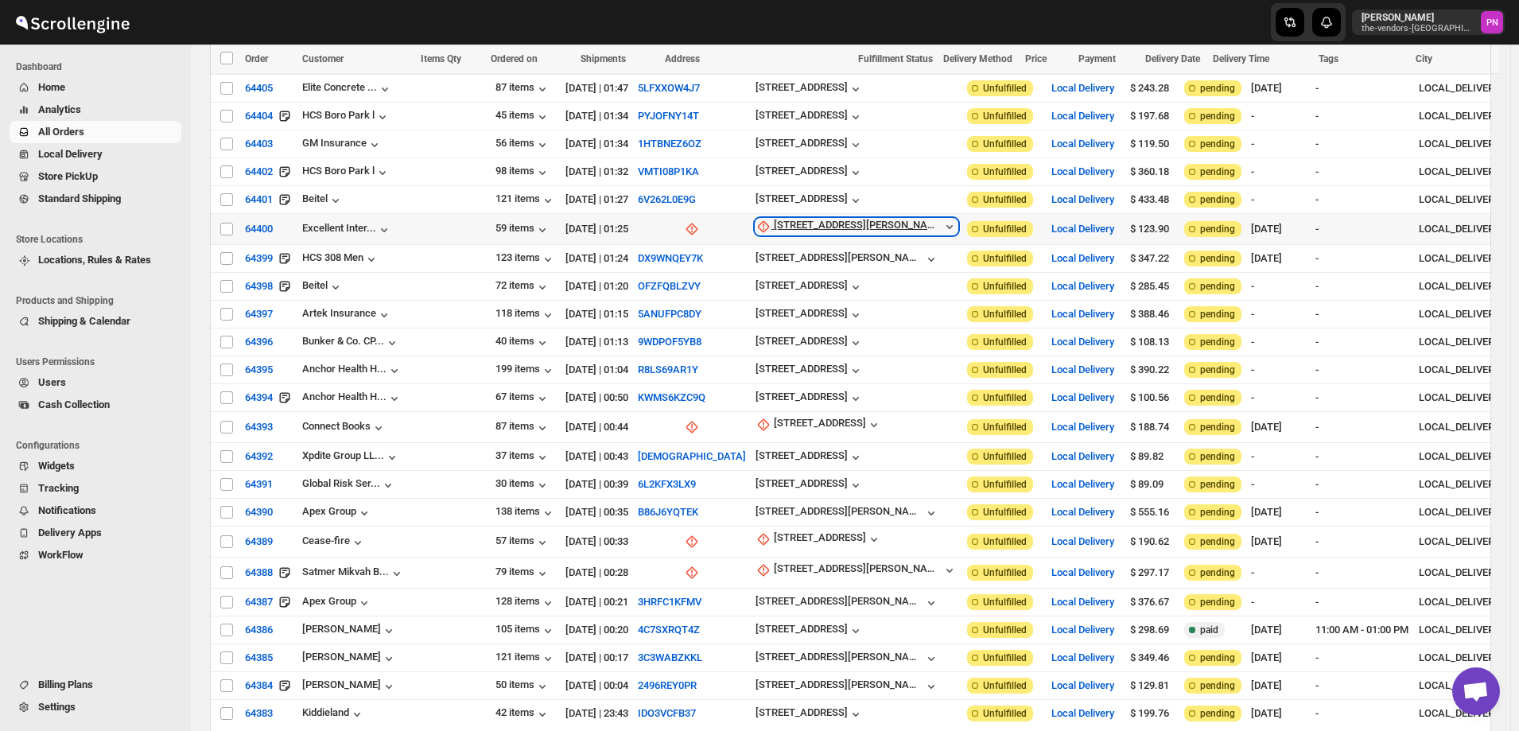
click at [774, 219] on div "[STREET_ADDRESS][PERSON_NAME]" at bounding box center [858, 227] width 168 height 16
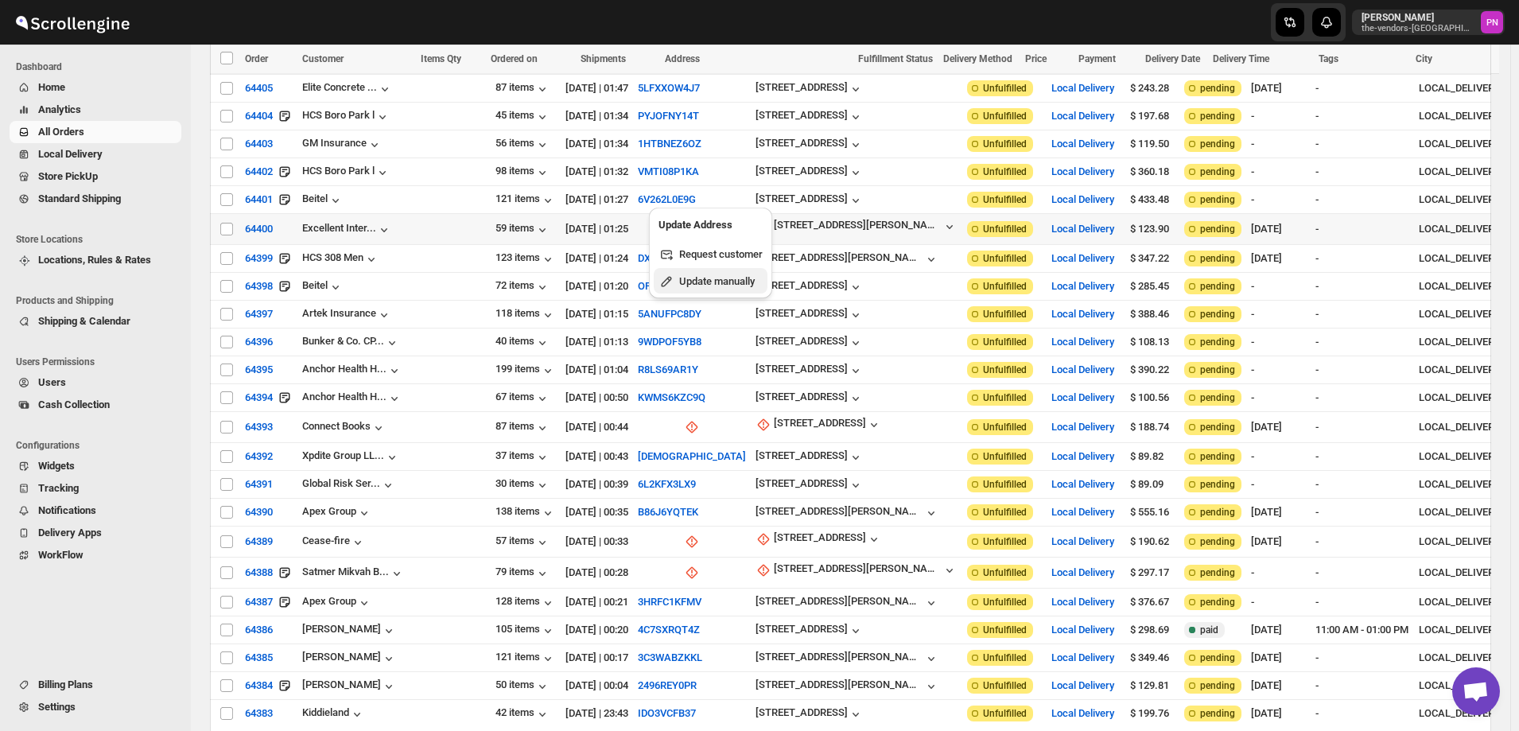
click at [725, 286] on span "Update manually" at bounding box center [717, 281] width 76 height 12
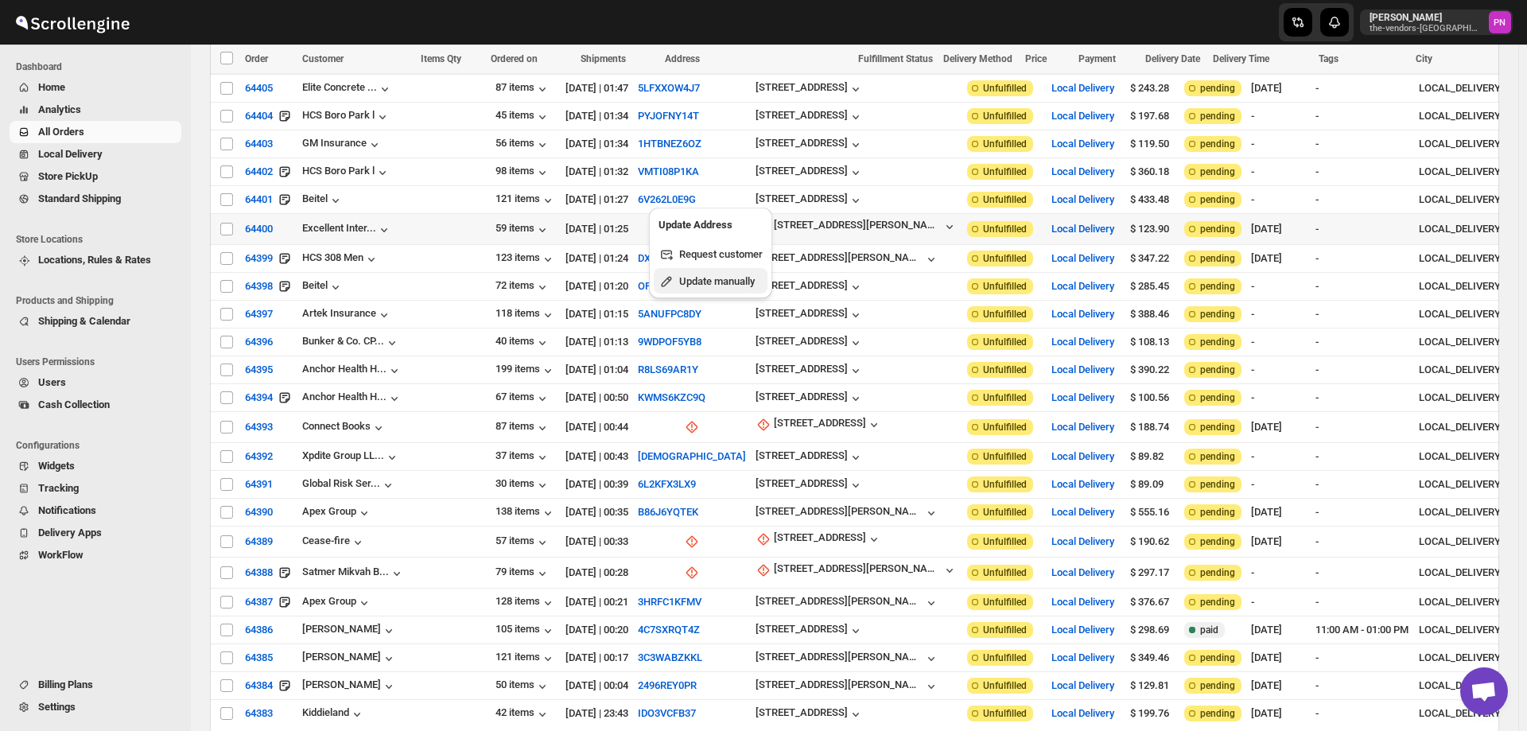
select select "US"
select select "[US_STATE]"
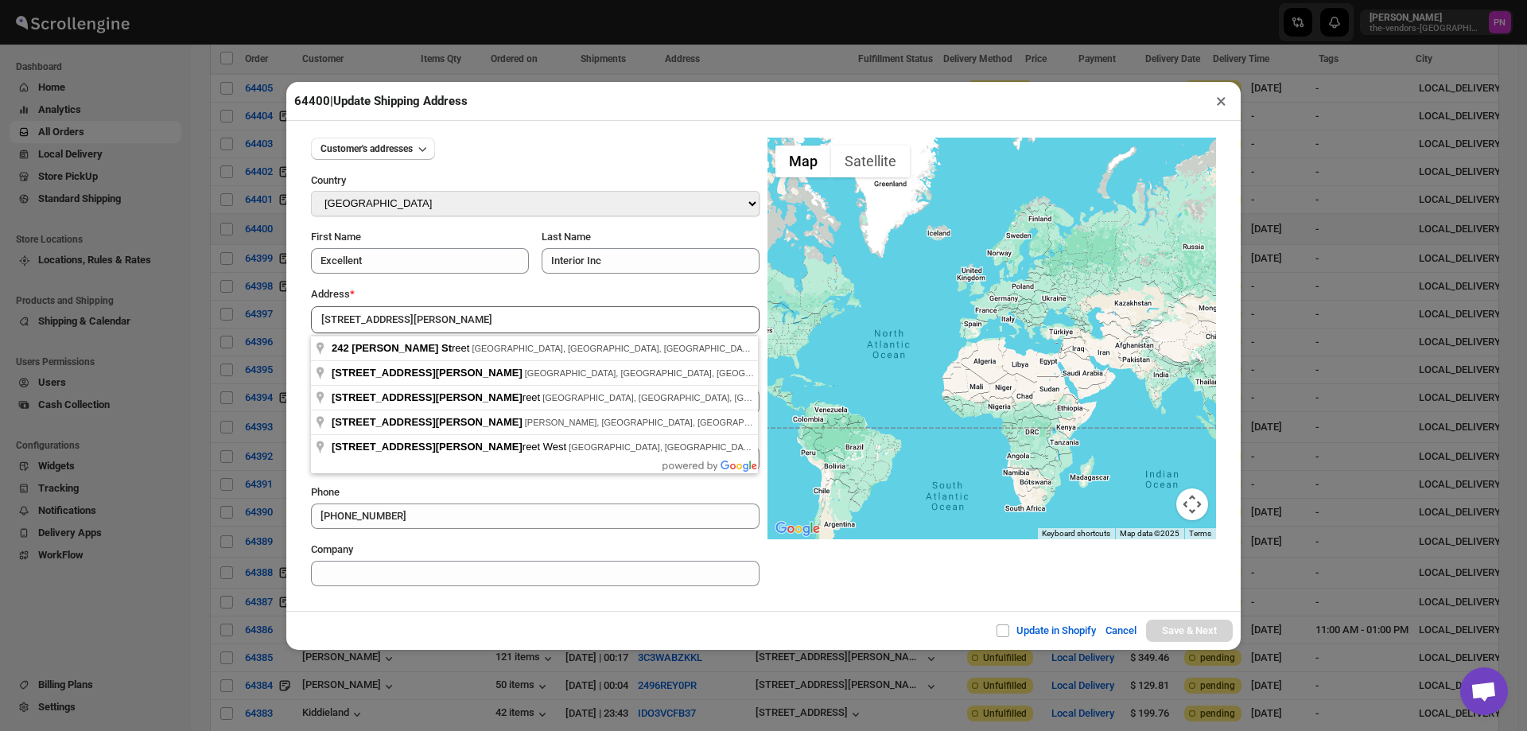
click at [502, 605] on div "Customer's addresses Country Select Country [GEOGRAPHIC_DATA] [GEOGRAPHIC_DATA]…" at bounding box center [763, 366] width 955 height 490
click at [422, 317] on input "[STREET_ADDRESS][PERSON_NAME]" at bounding box center [535, 319] width 449 height 27
type input "[STREET_ADDRESS][PERSON_NAME]"
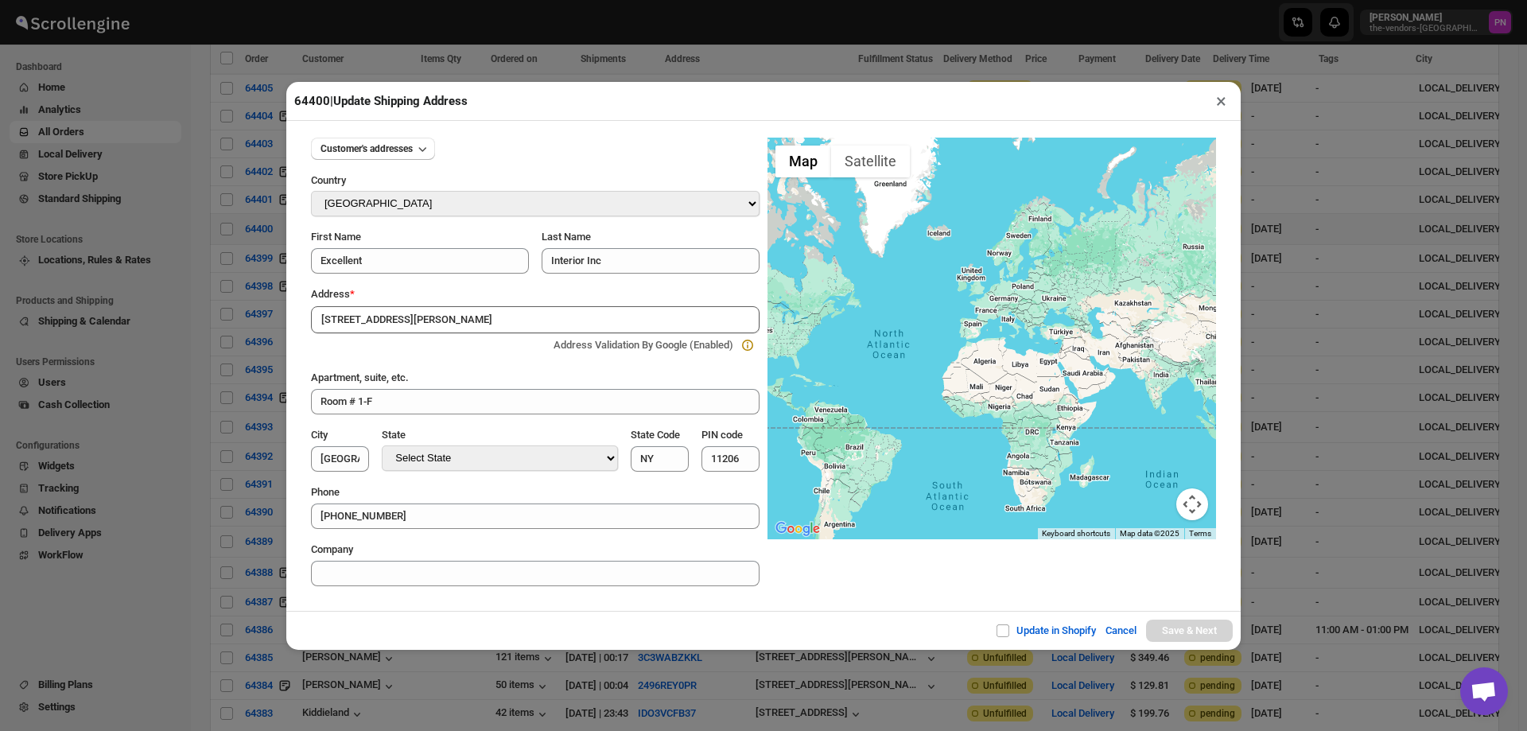
type input "[GEOGRAPHIC_DATA]"
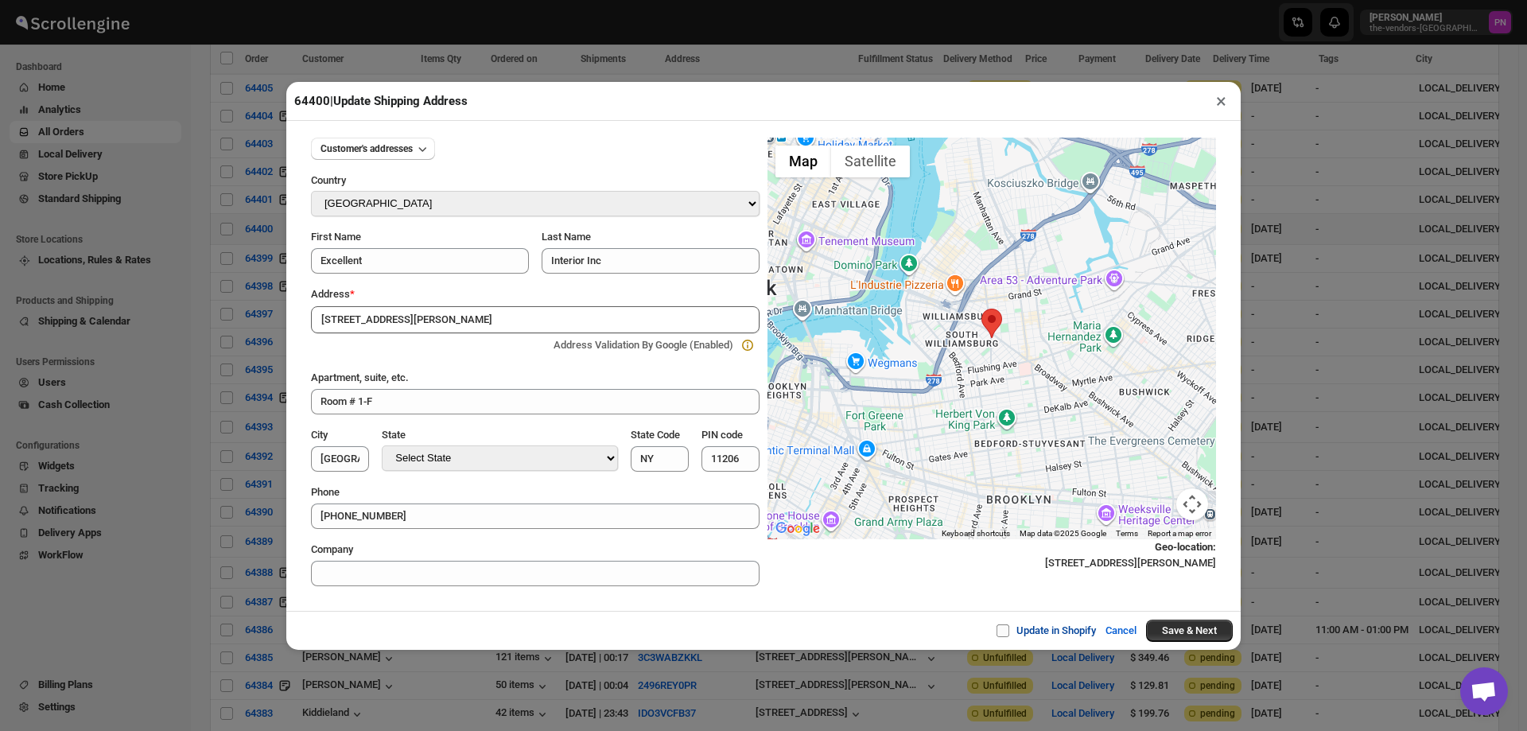
click at [1003, 630] on input "Update in Shopify" at bounding box center [1009, 630] width 13 height 13
checkbox input "true"
click at [1205, 624] on button "Save & Next" at bounding box center [1189, 631] width 87 height 22
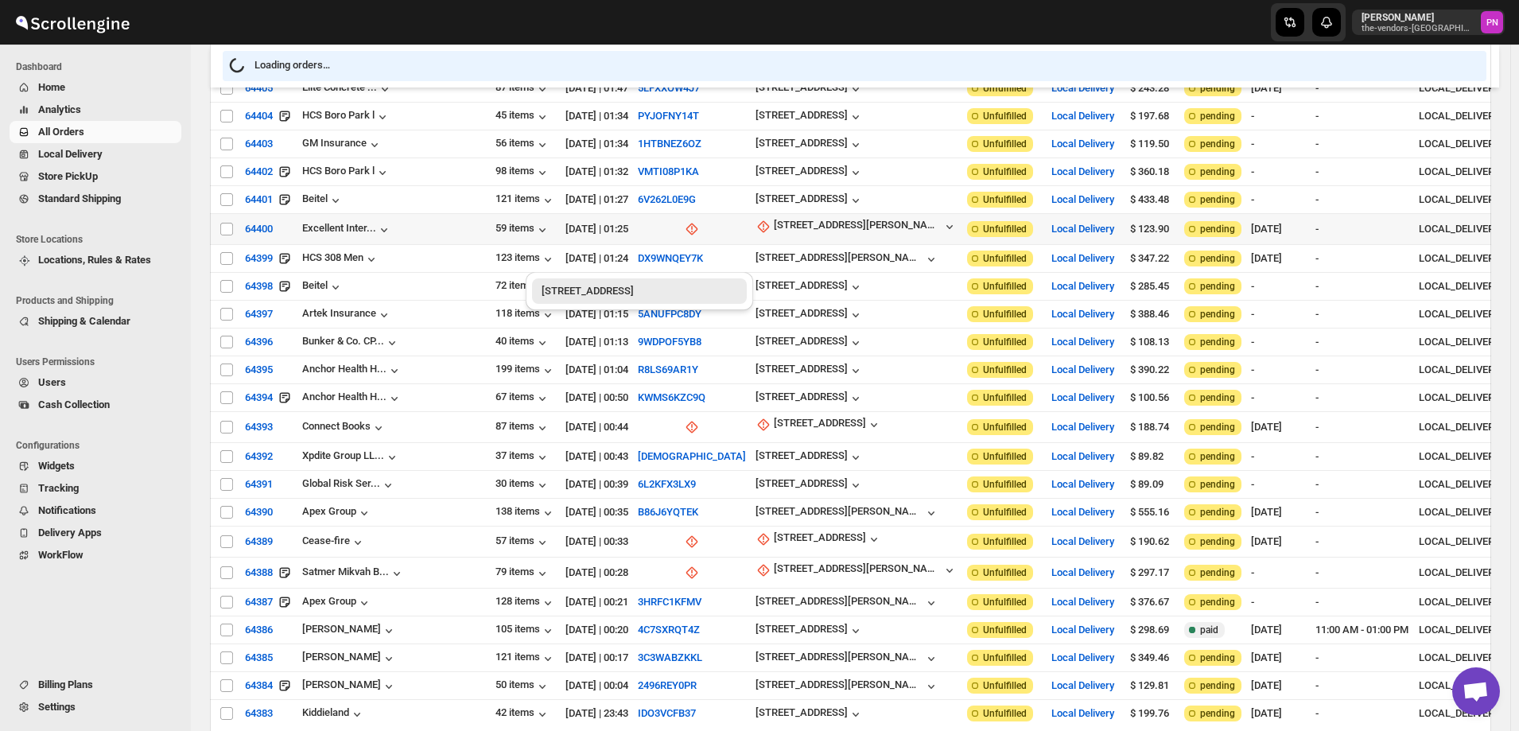
click at [674, 402] on input ":rib:" at bounding box center [617, 414] width 132 height 25
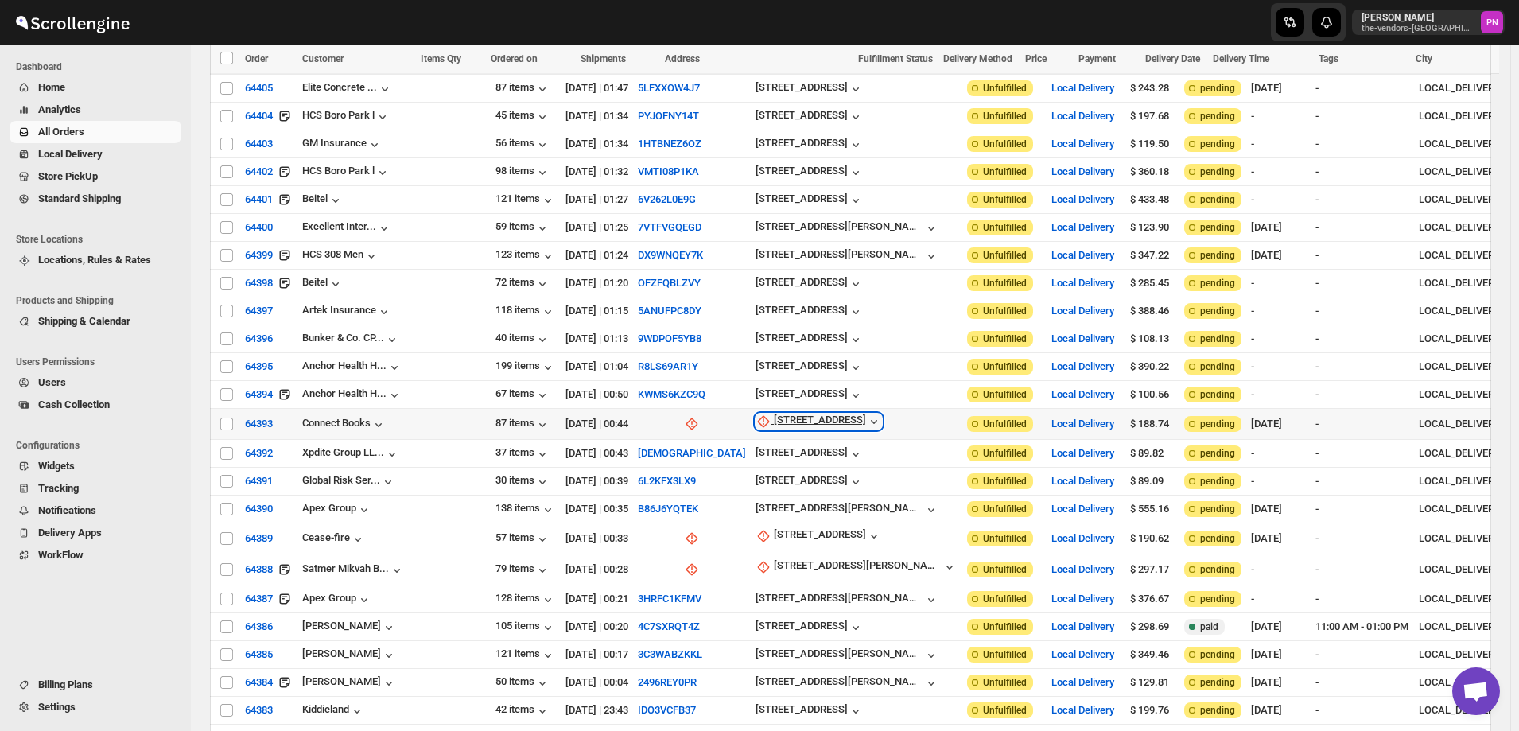
click at [774, 414] on div "[STREET_ADDRESS]" at bounding box center [820, 422] width 92 height 16
click at [709, 473] on span "Update manually" at bounding box center [715, 471] width 76 height 12
select select "US"
select select "[US_STATE]"
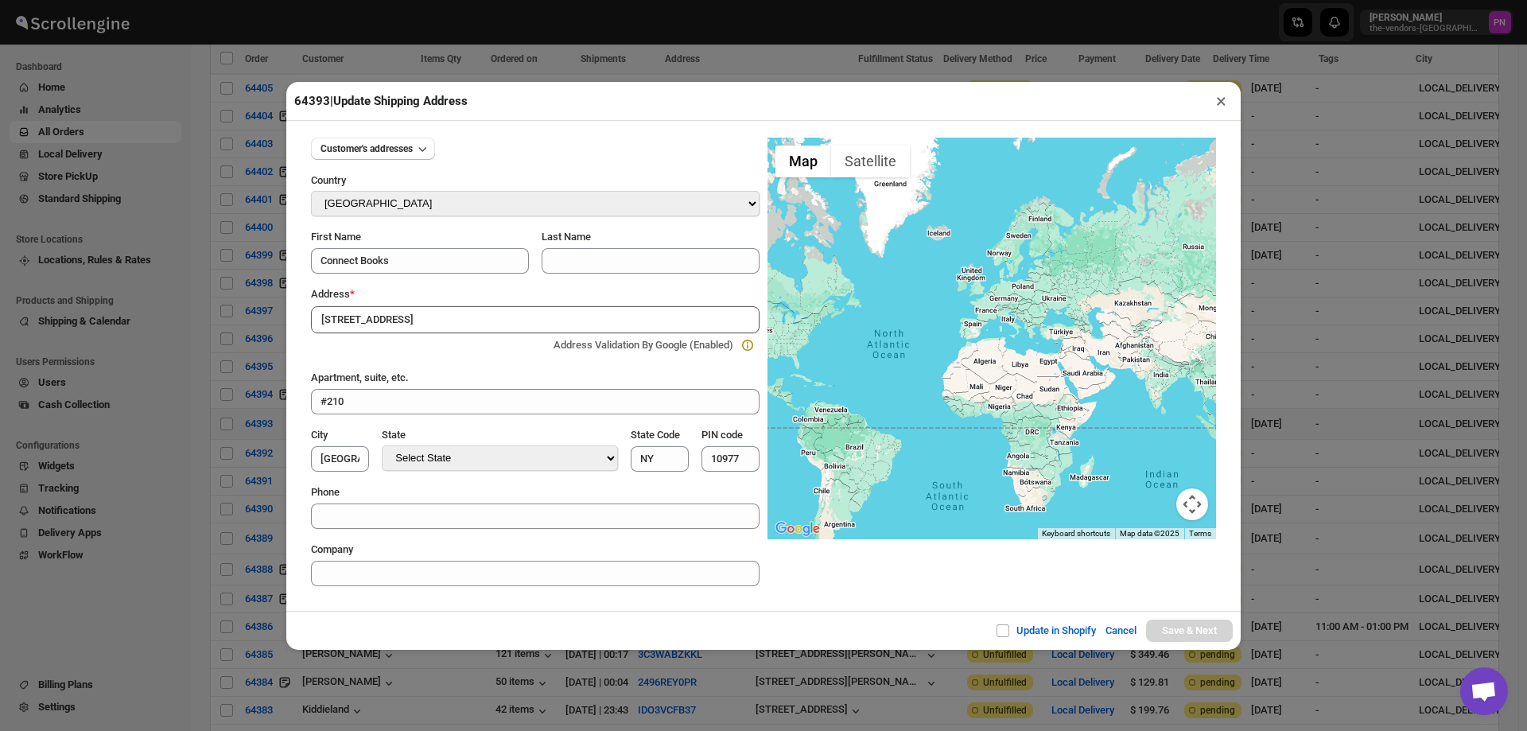
click at [517, 624] on div "Update in Shopify Cancel Save & Next" at bounding box center [763, 630] width 955 height 39
click at [430, 316] on input "[STREET_ADDRESS]" at bounding box center [535, 319] width 449 height 27
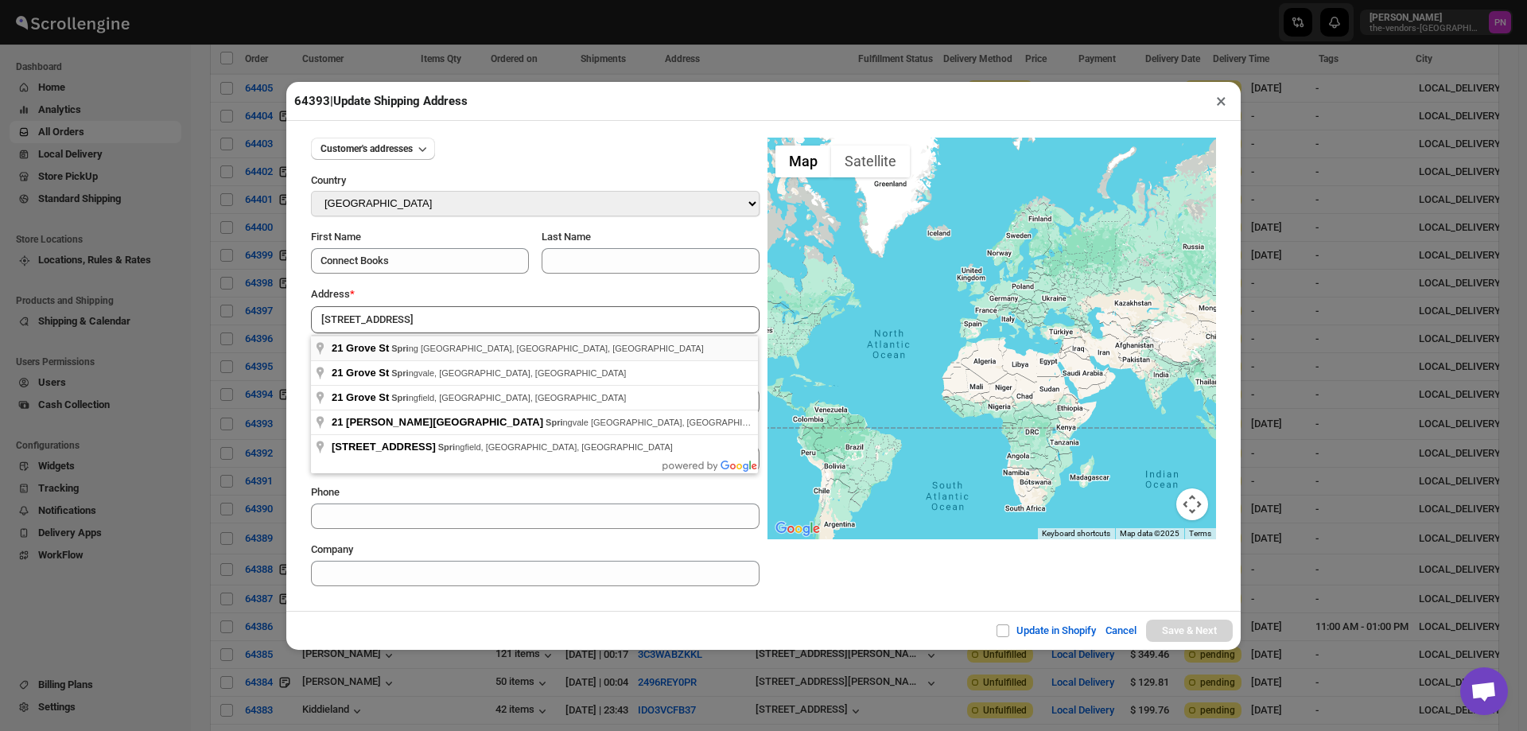
type input "[STREET_ADDRESS]"
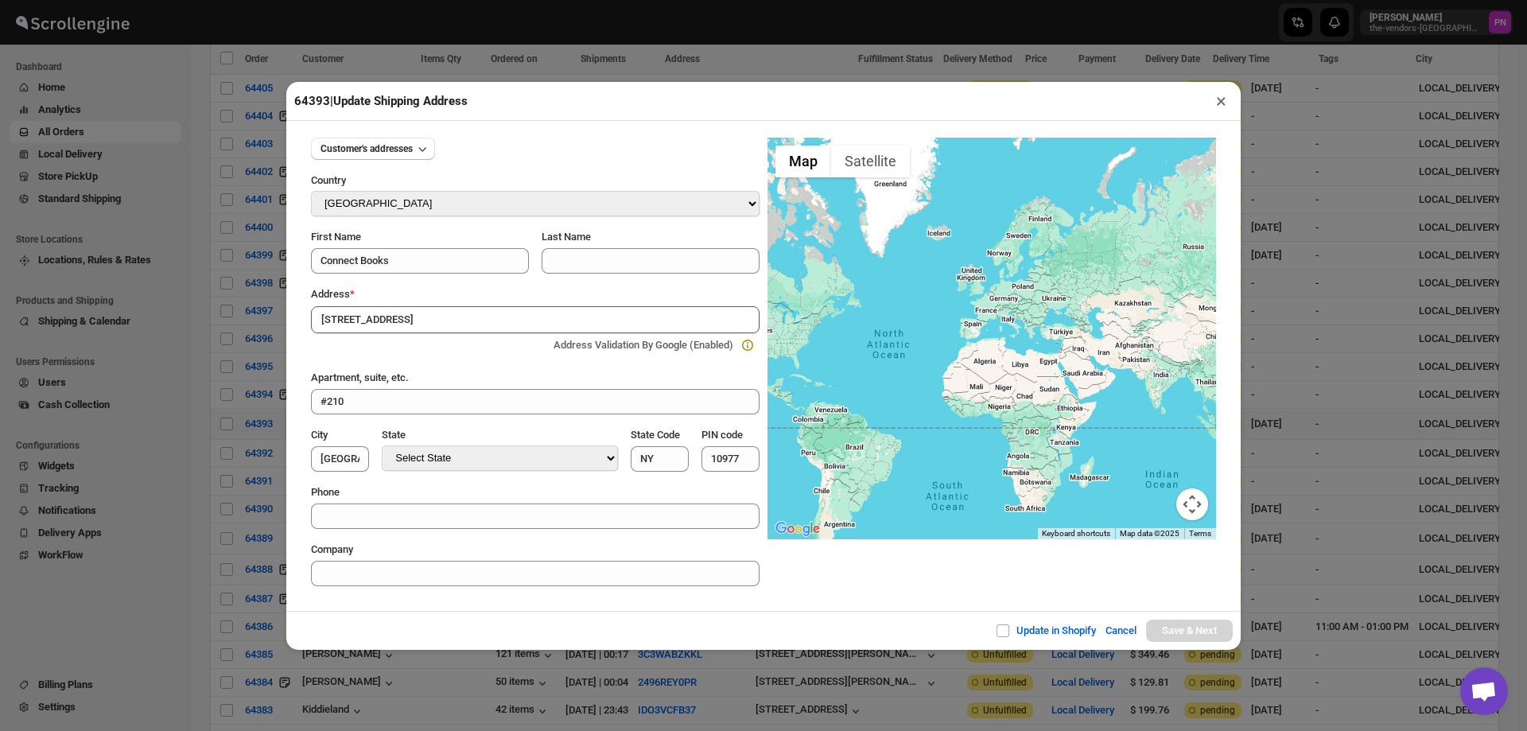
type input "[GEOGRAPHIC_DATA]"
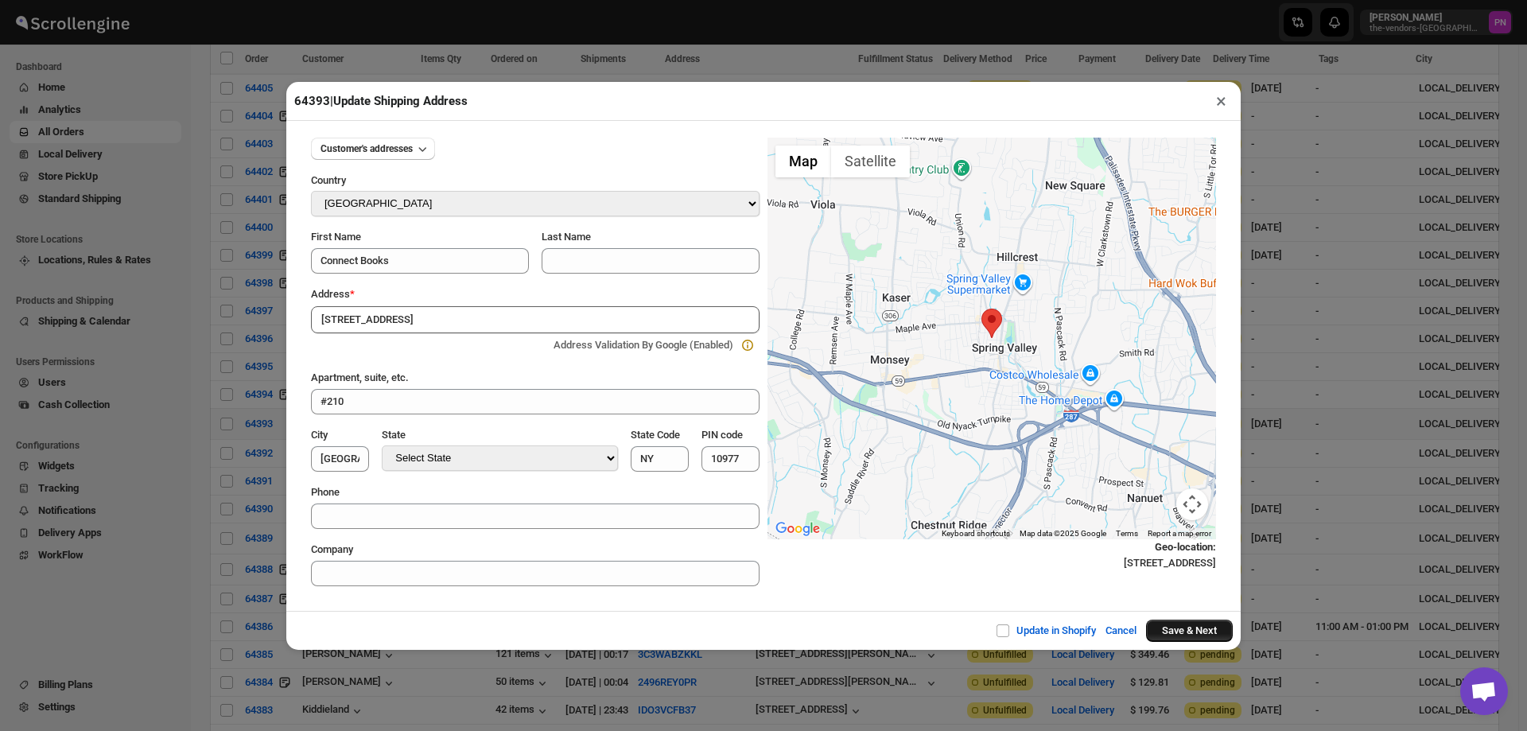
click at [1206, 633] on button "Save & Next" at bounding box center [1189, 631] width 87 height 22
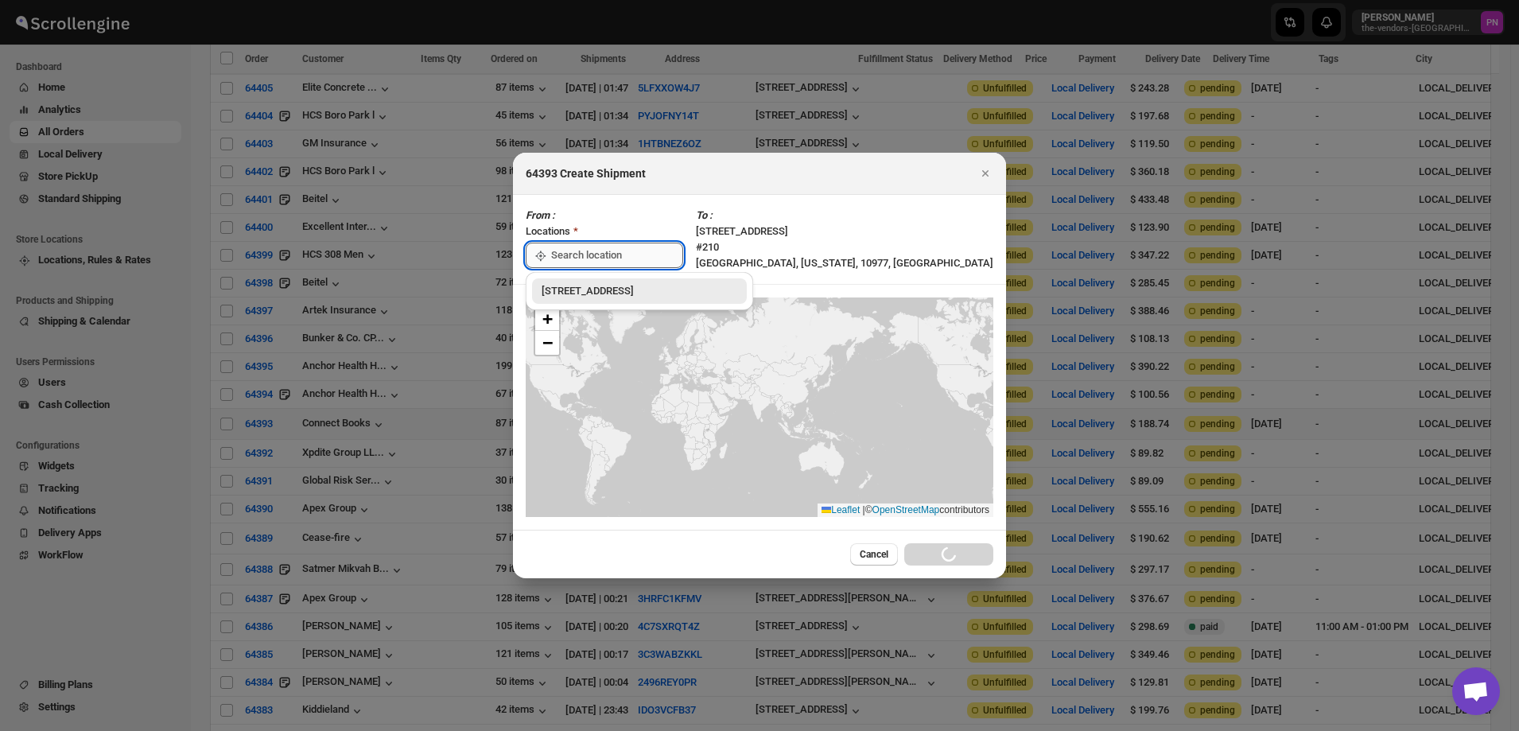
click at [655, 251] on input ":rkp:" at bounding box center [617, 255] width 132 height 25
click at [593, 288] on div "[STREET_ADDRESS]" at bounding box center [640, 291] width 196 height 16
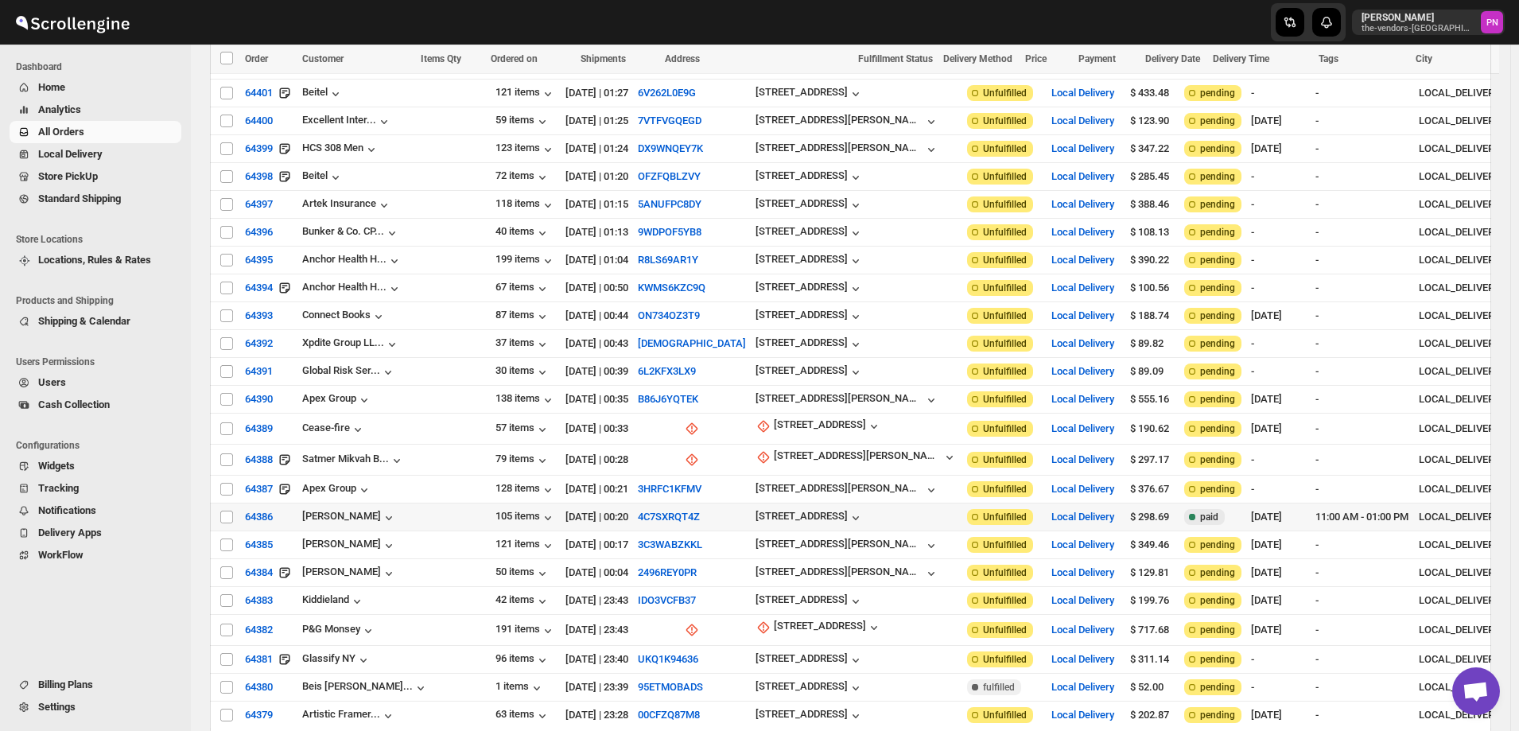
scroll to position [1273, 0]
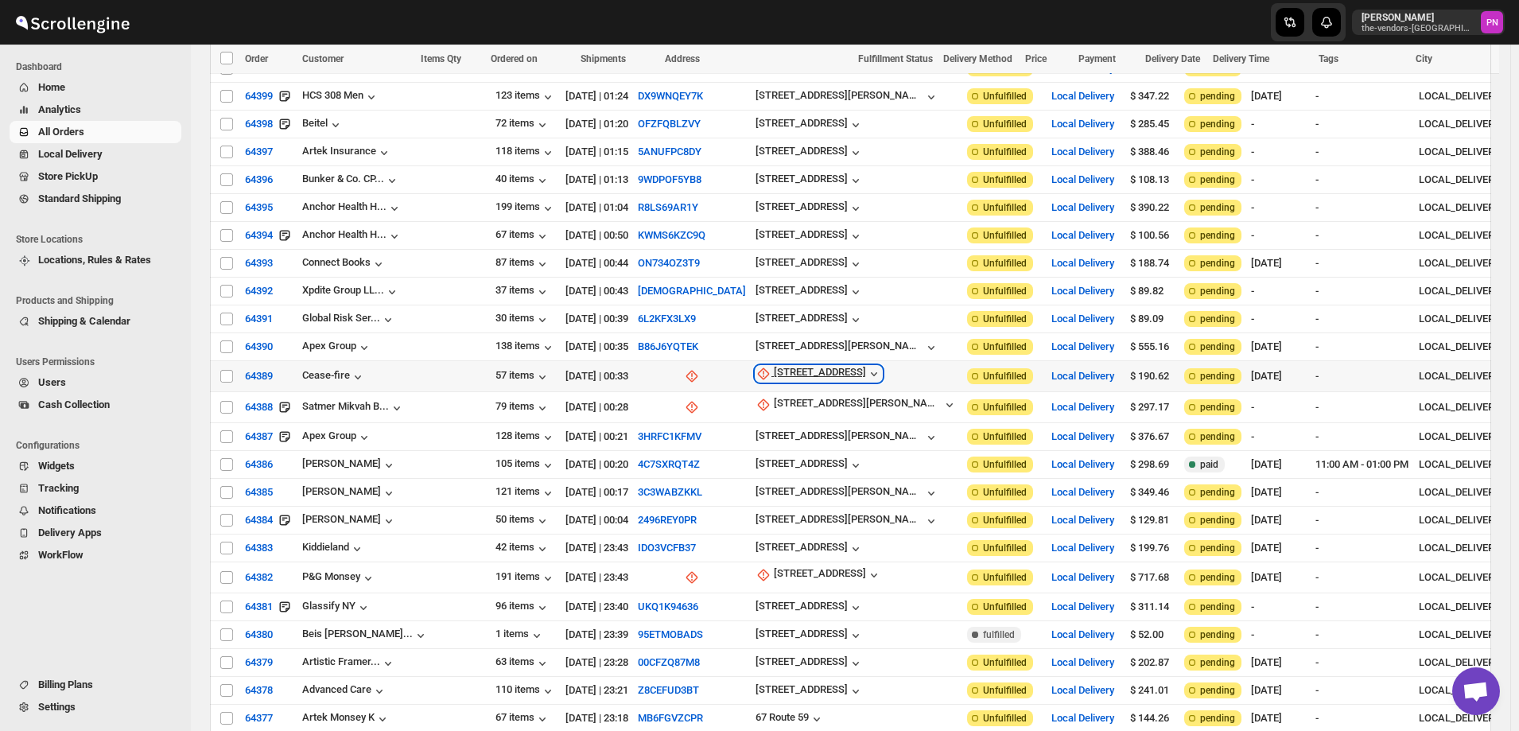
click at [774, 366] on div "[STREET_ADDRESS]" at bounding box center [820, 374] width 92 height 16
click at [737, 418] on span "Update manually" at bounding box center [726, 420] width 76 height 12
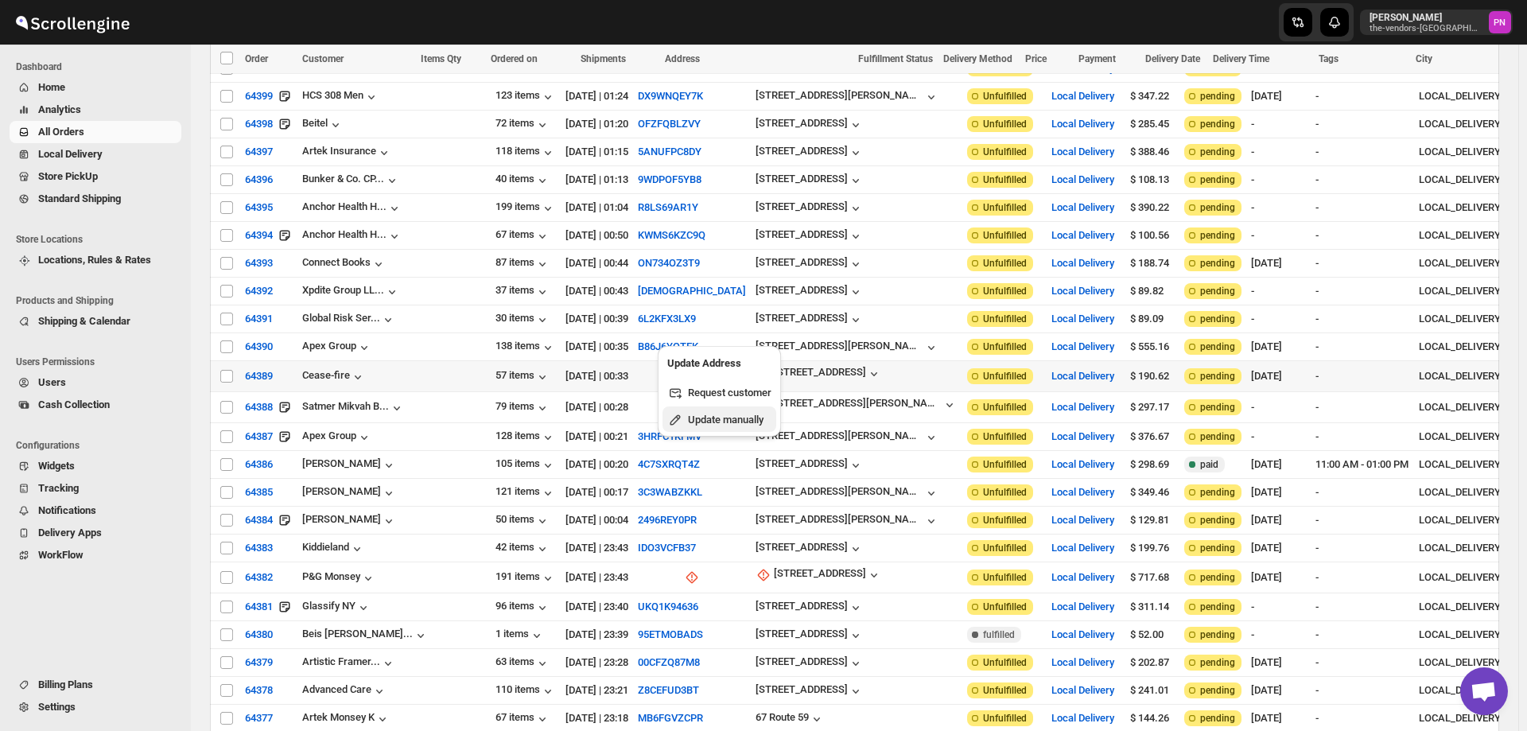
select select "US"
select select "[US_STATE]"
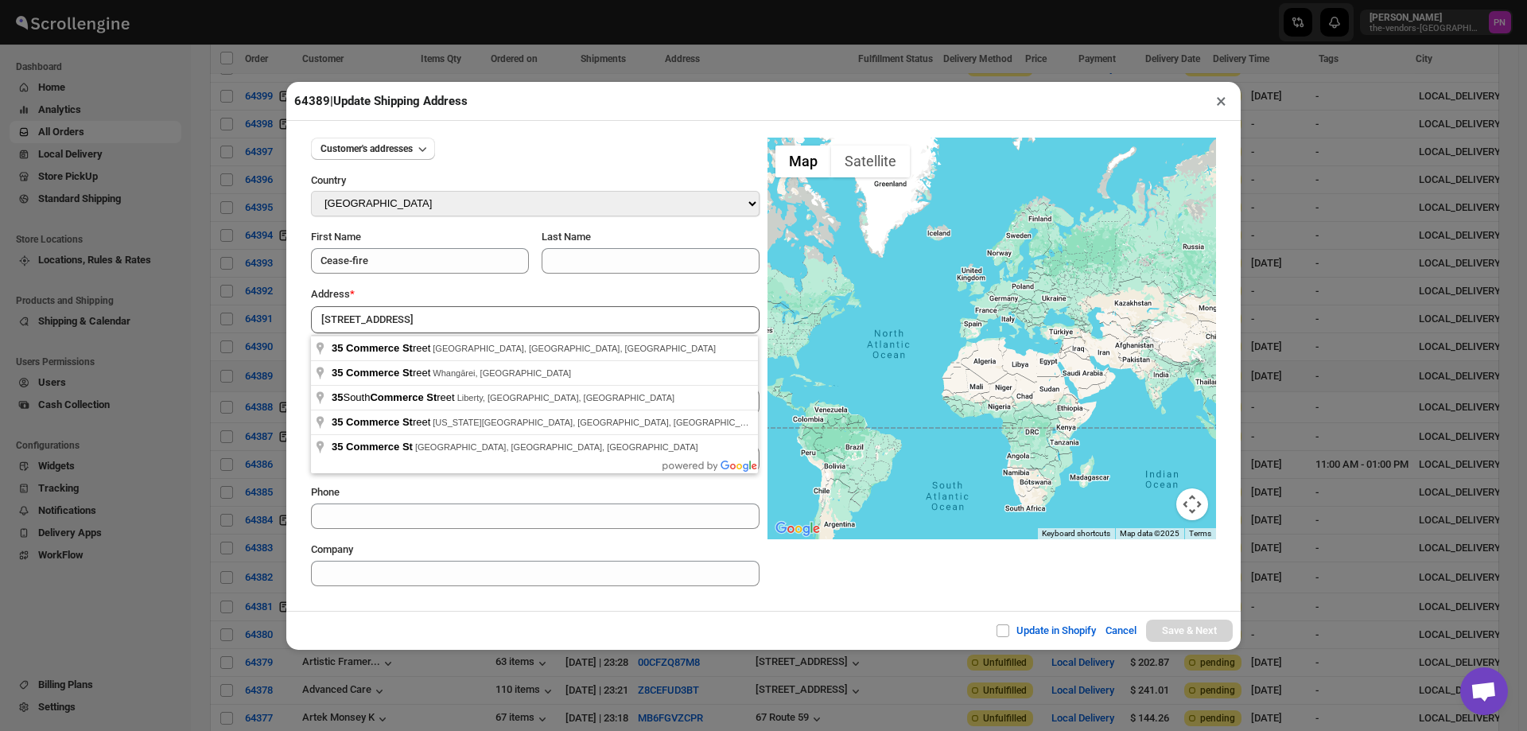
click at [614, 623] on div "Update in Shopify Cancel Save & Next" at bounding box center [763, 630] width 955 height 39
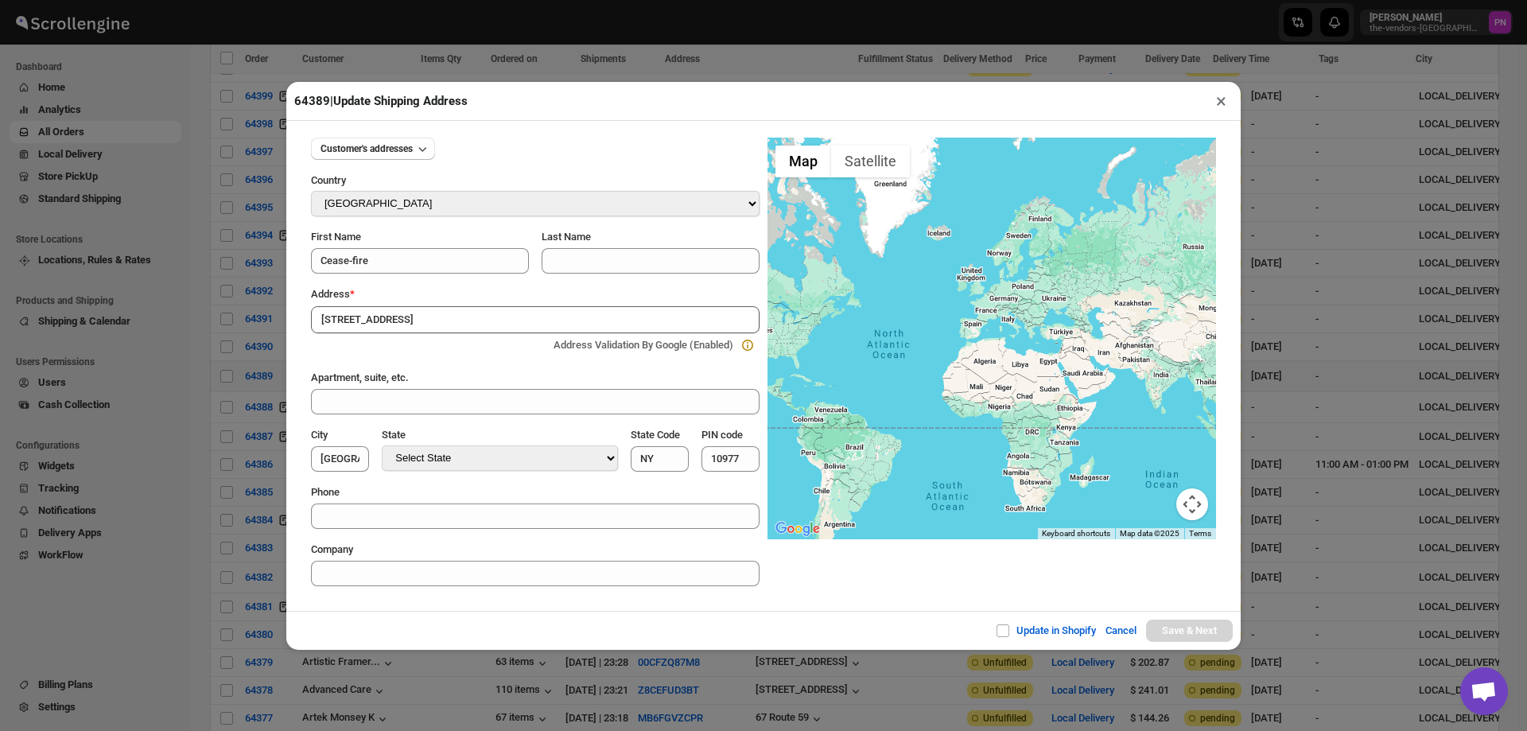
click at [431, 316] on input "[STREET_ADDRESS]" at bounding box center [535, 319] width 449 height 27
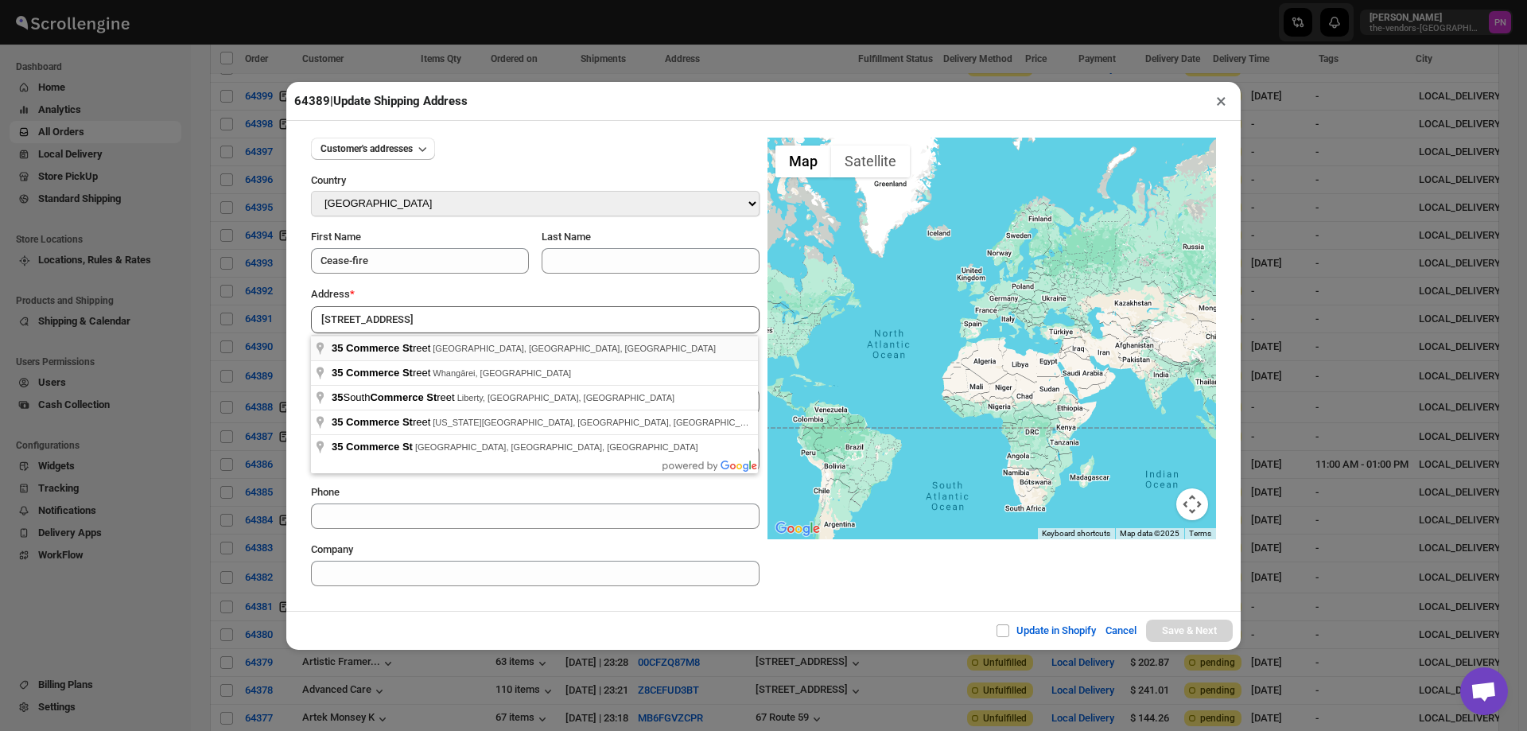
type input "[STREET_ADDRESS]"
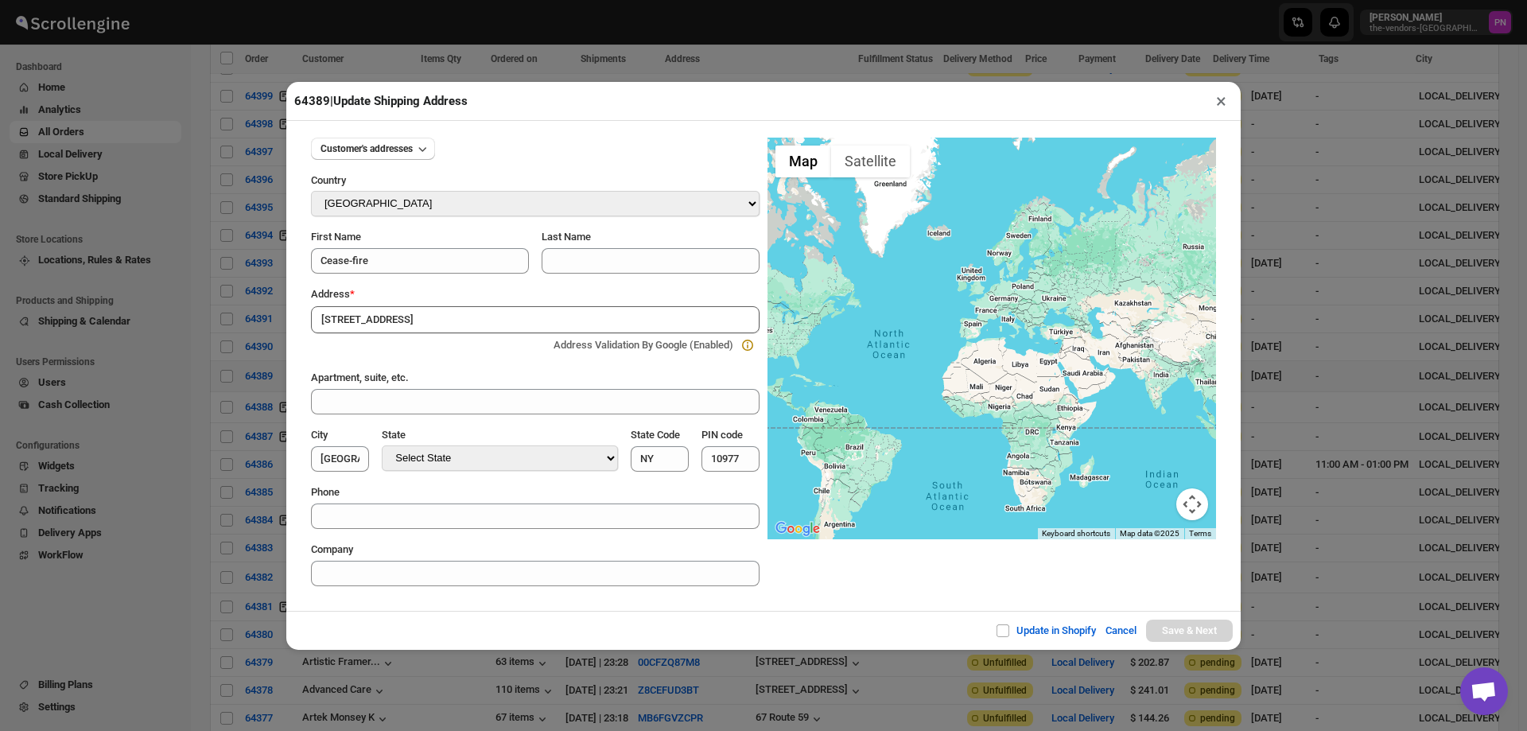
type input "[GEOGRAPHIC_DATA]"
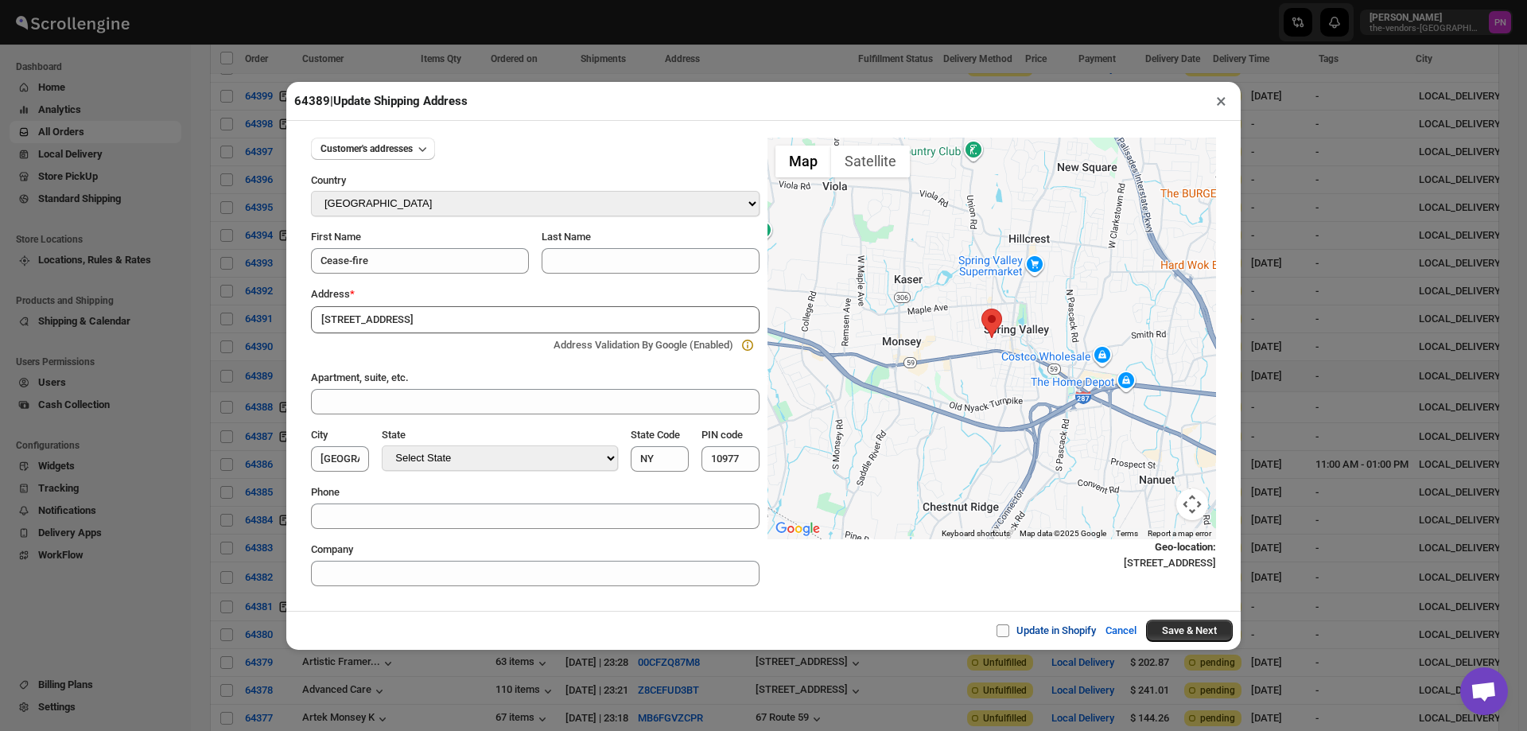
click at [1064, 625] on span "Update in Shopify" at bounding box center [1057, 630] width 80 height 12
click at [1016, 625] on input "Update in Shopify" at bounding box center [1009, 630] width 13 height 13
checkbox input "true"
click at [1194, 632] on button "Save & Next" at bounding box center [1189, 631] width 87 height 22
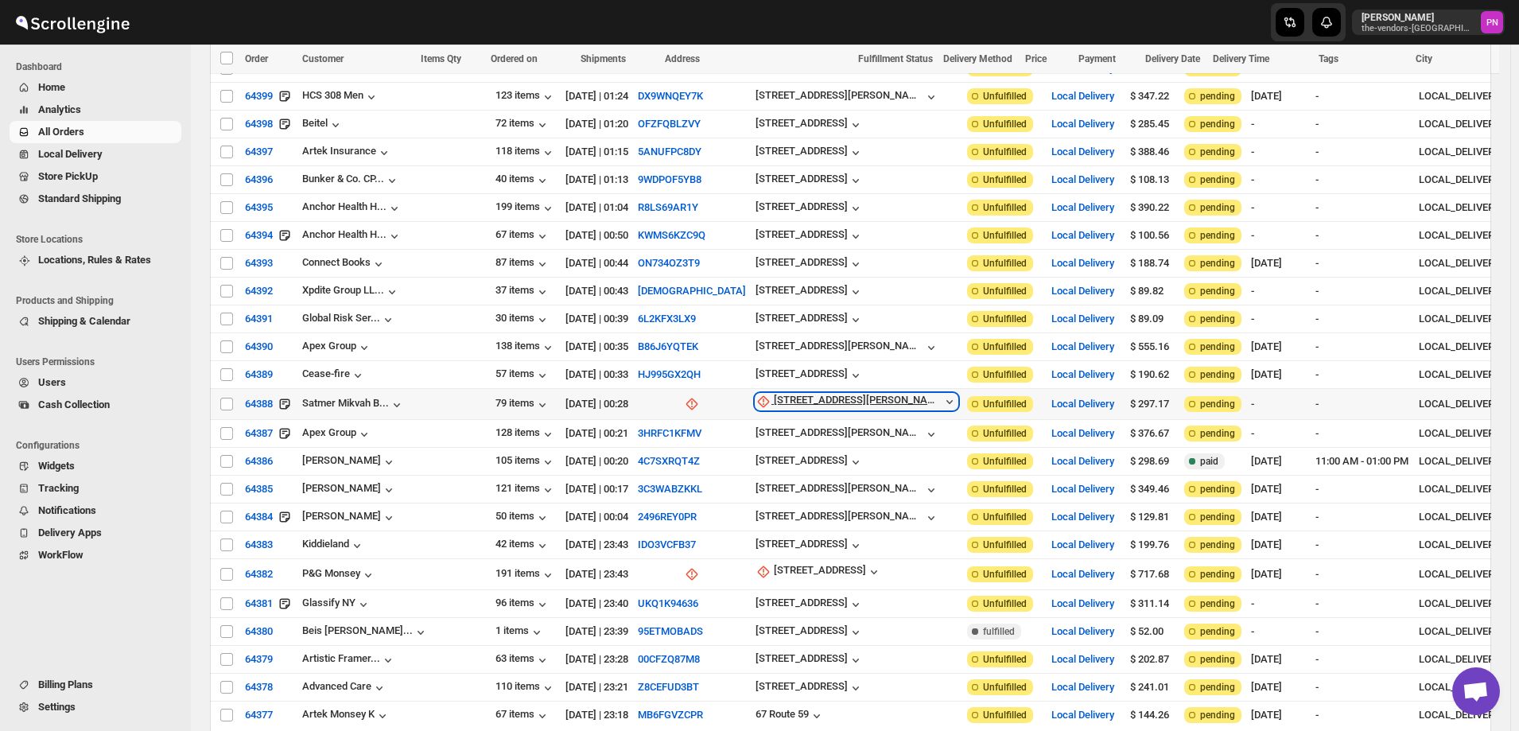
click at [774, 394] on div "[STREET_ADDRESS][PERSON_NAME]" at bounding box center [858, 402] width 168 height 16
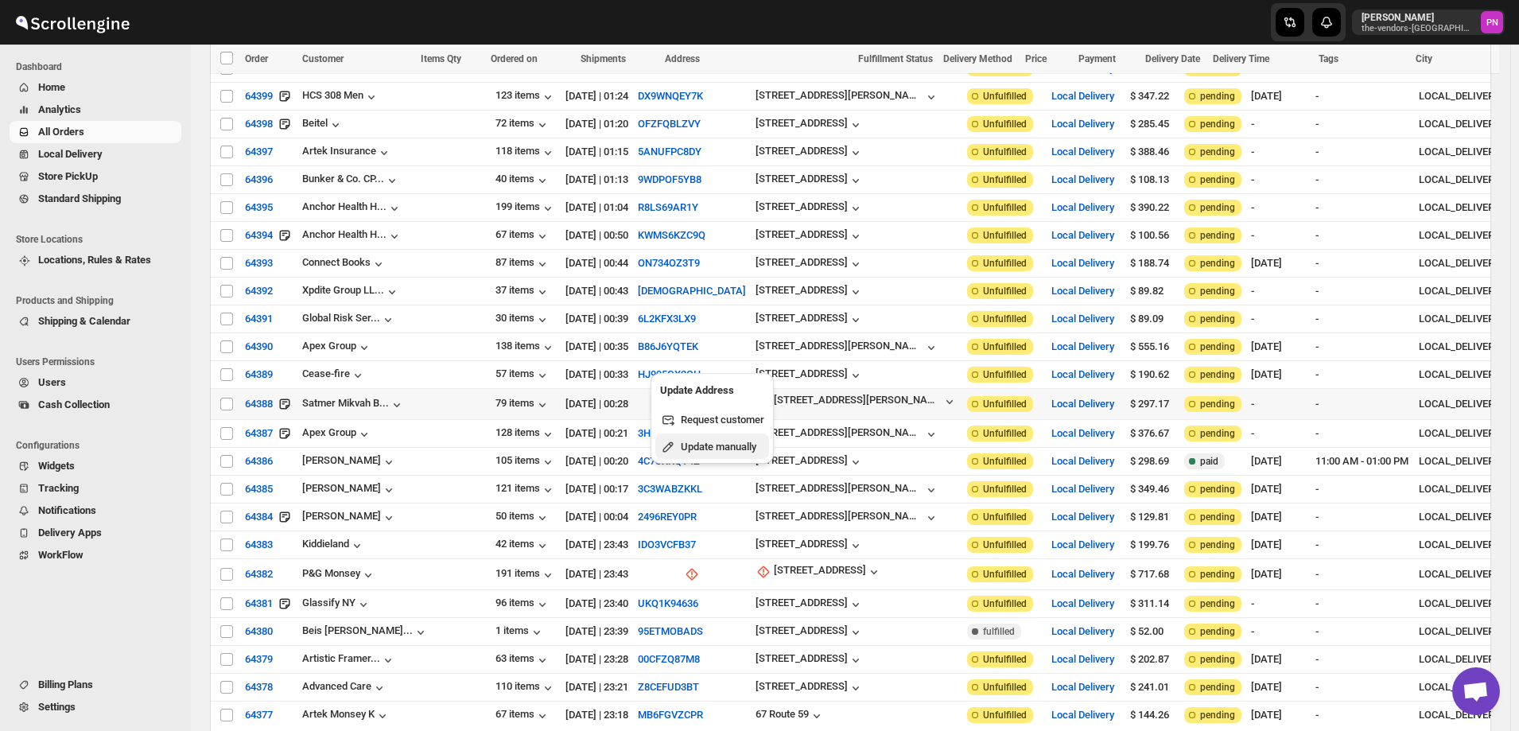
click at [714, 447] on span "Update manually" at bounding box center [719, 447] width 76 height 12
select select "US"
select select "[US_STATE]"
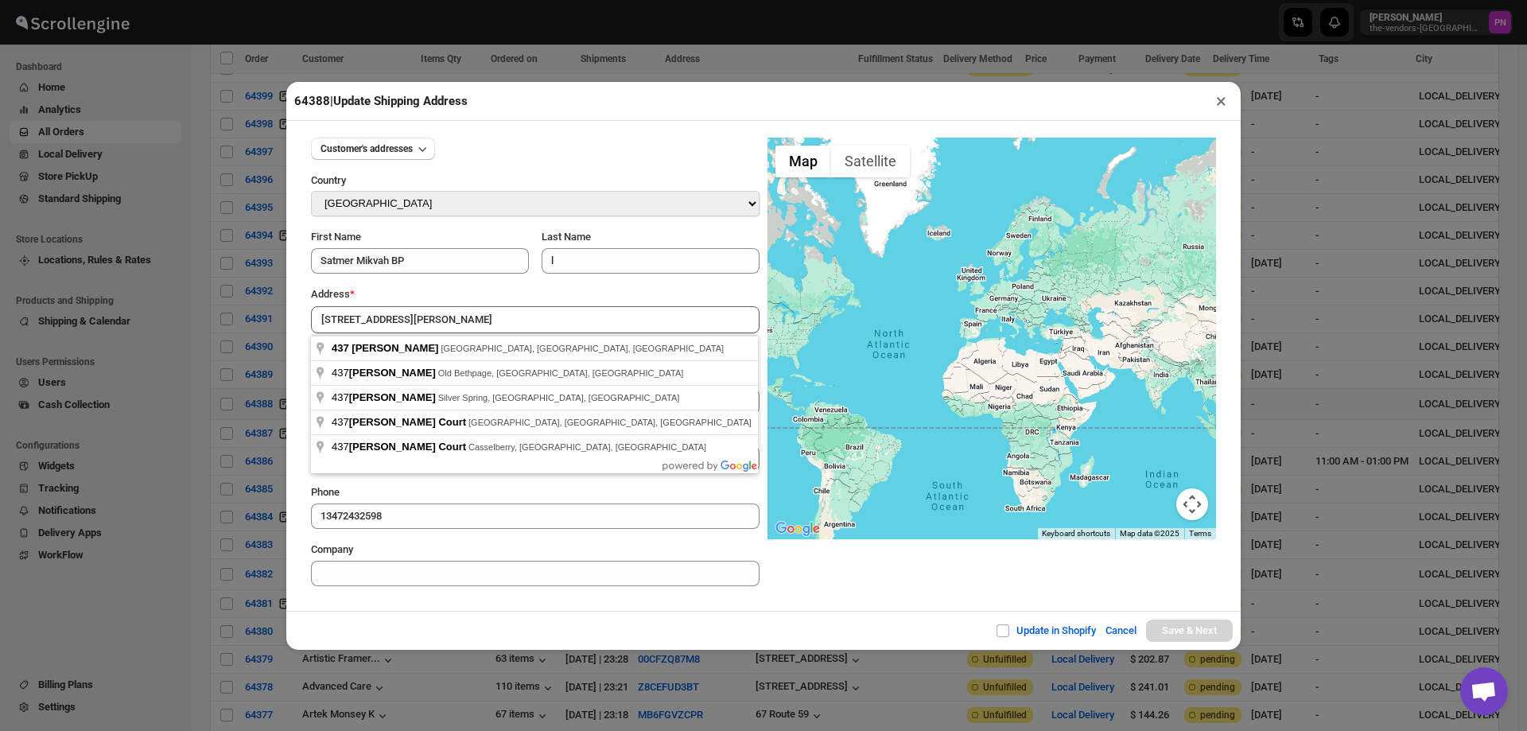
click at [426, 608] on div "Customer's addresses Country Select Country [GEOGRAPHIC_DATA] [GEOGRAPHIC_DATA]…" at bounding box center [763, 366] width 955 height 490
click at [412, 314] on input "[STREET_ADDRESS][PERSON_NAME]" at bounding box center [535, 319] width 449 height 27
type input "[STREET_ADDRESS][PERSON_NAME]"
type input "[GEOGRAPHIC_DATA]"
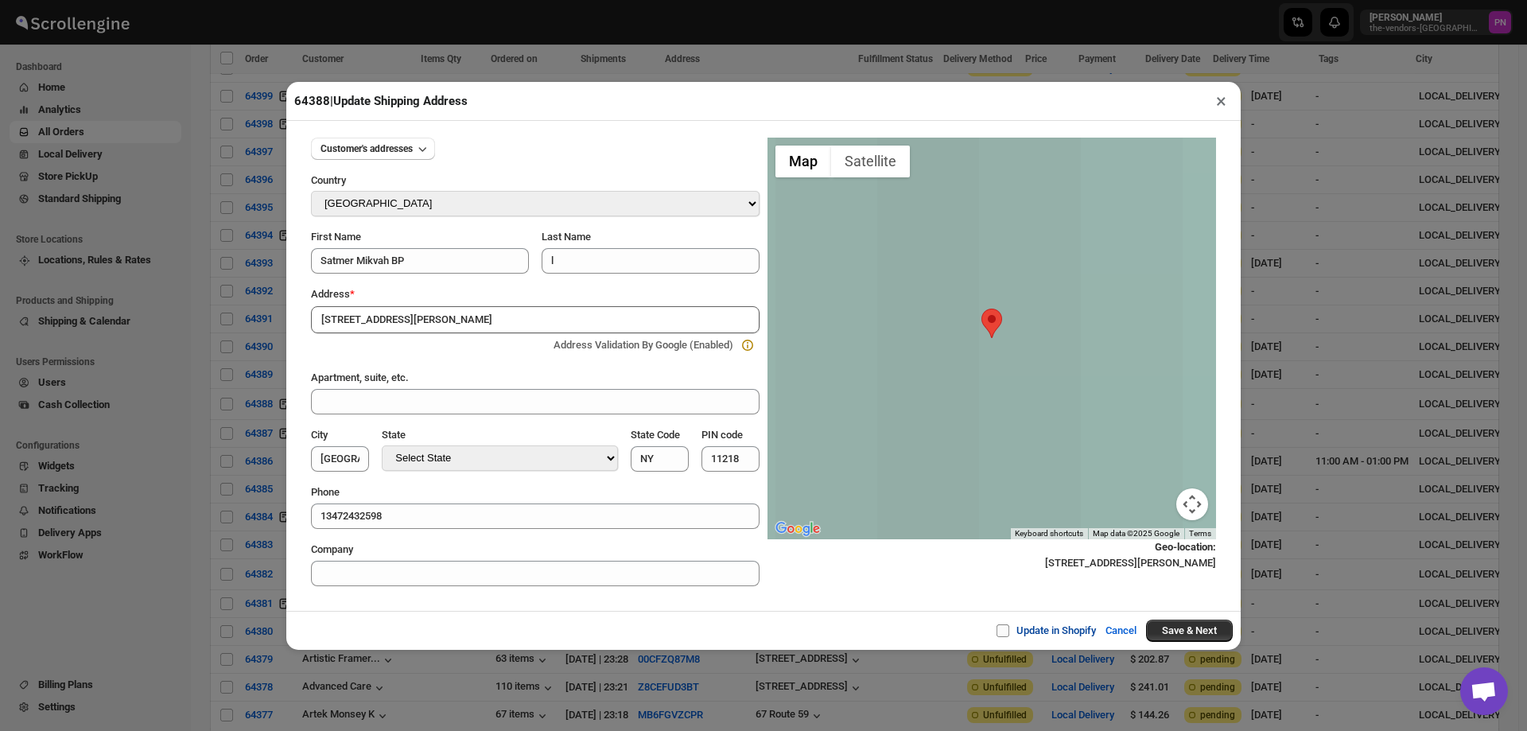
click at [1053, 632] on span "Update in Shopify" at bounding box center [1057, 630] width 80 height 12
click at [1016, 632] on input "Update in Shopify" at bounding box center [1009, 630] width 13 height 13
checkbox input "true"
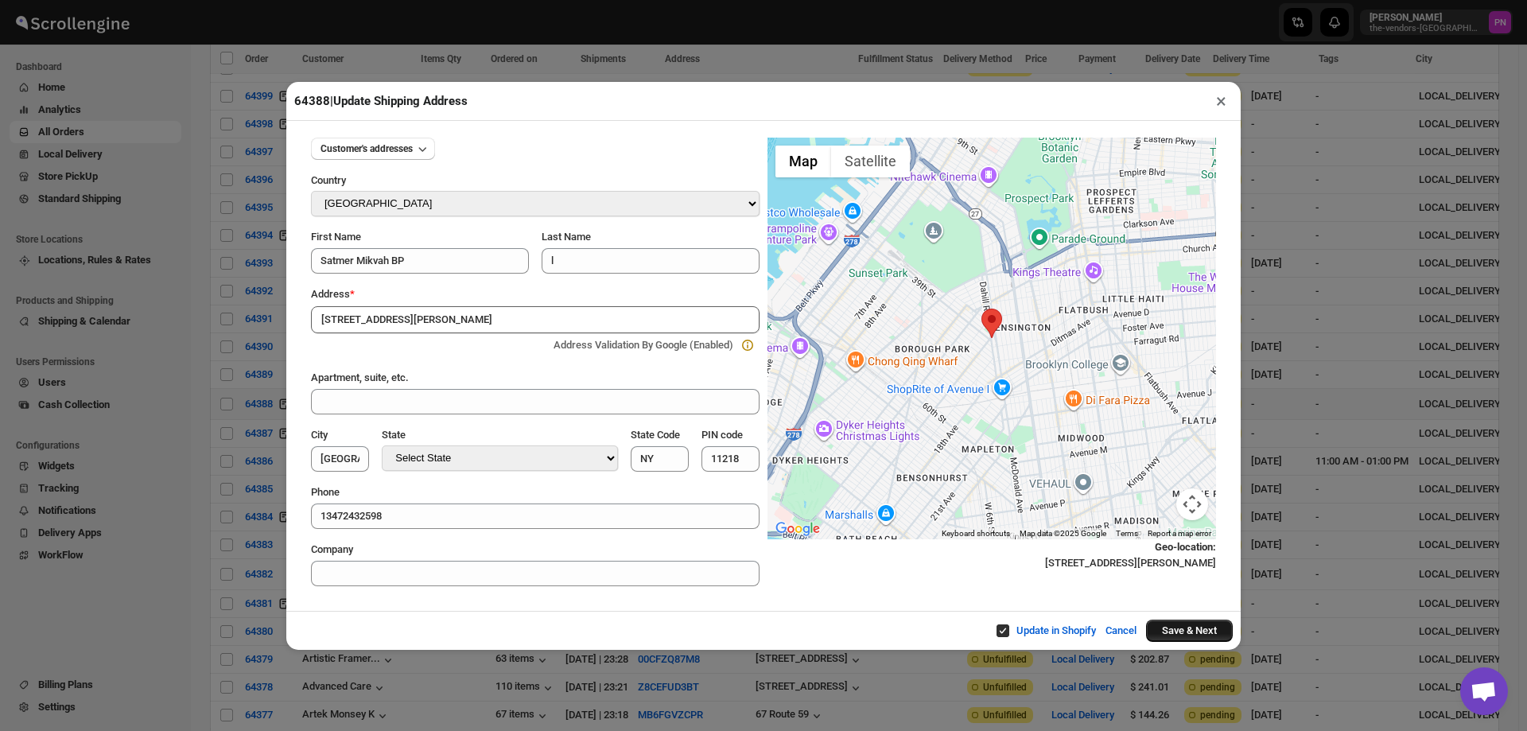
click at [1192, 633] on button "Save & Next" at bounding box center [1189, 631] width 87 height 22
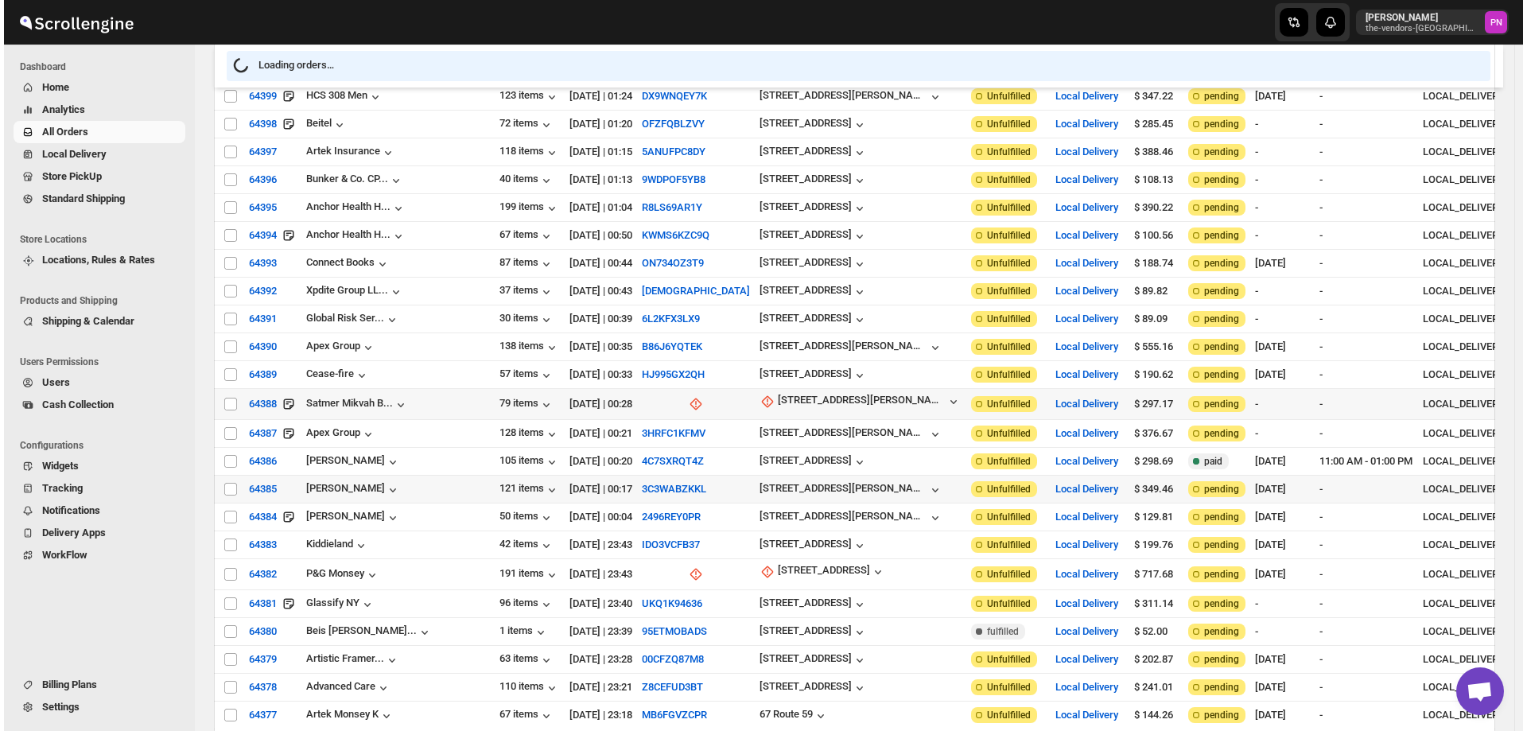
scroll to position [1352, 0]
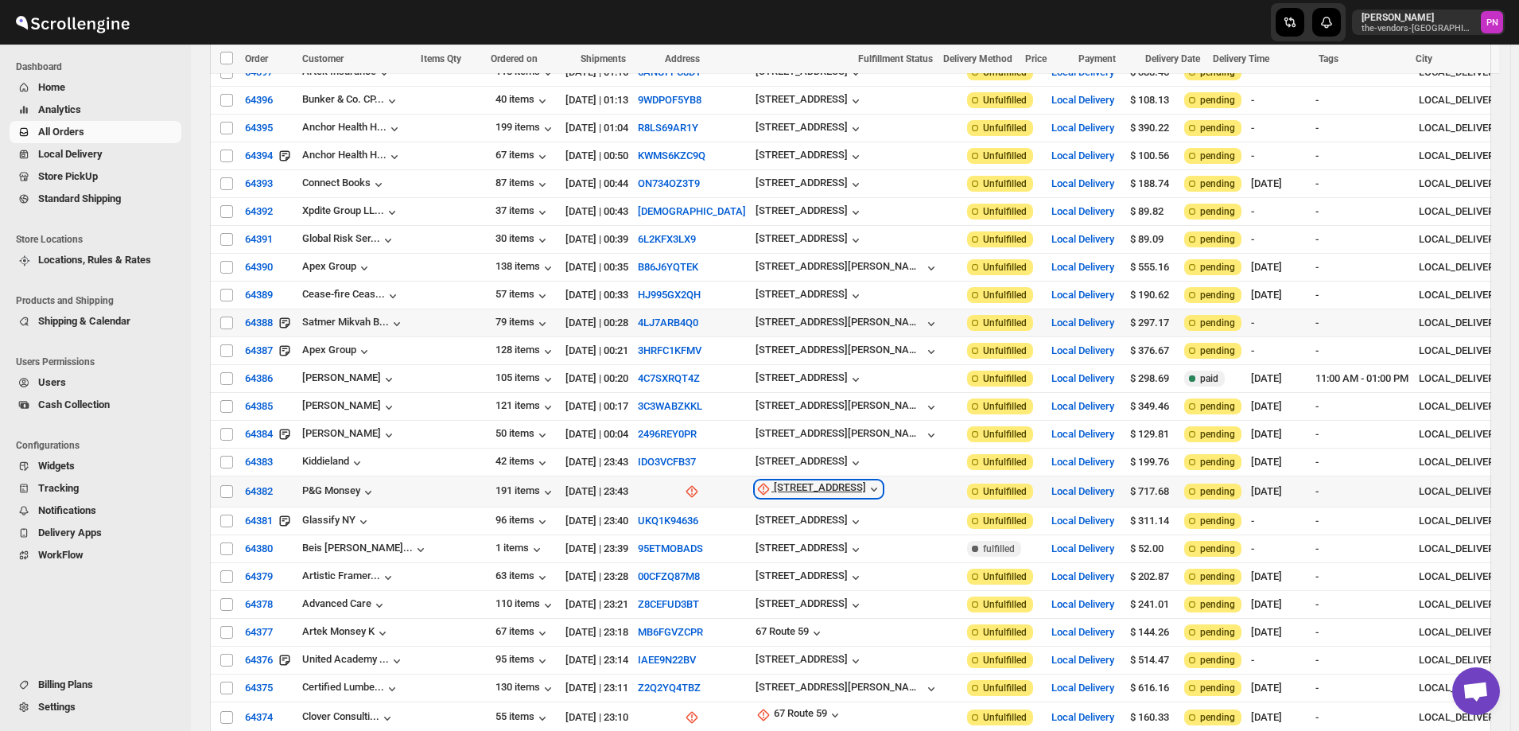
click at [774, 481] on div "[STREET_ADDRESS]" at bounding box center [820, 489] width 92 height 16
click at [708, 531] on span "Update manually" at bounding box center [708, 529] width 76 height 12
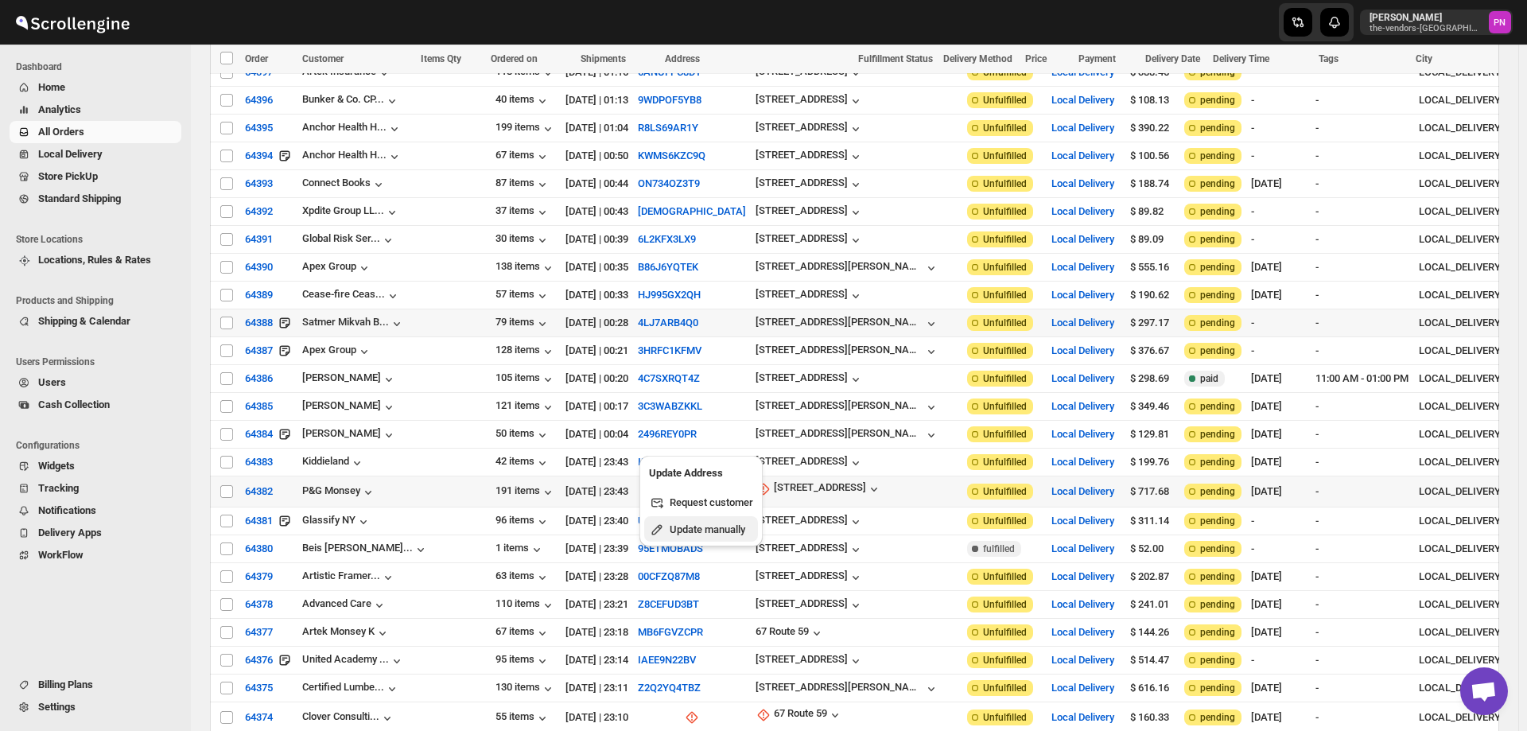
select select "US"
select select "[US_STATE]"
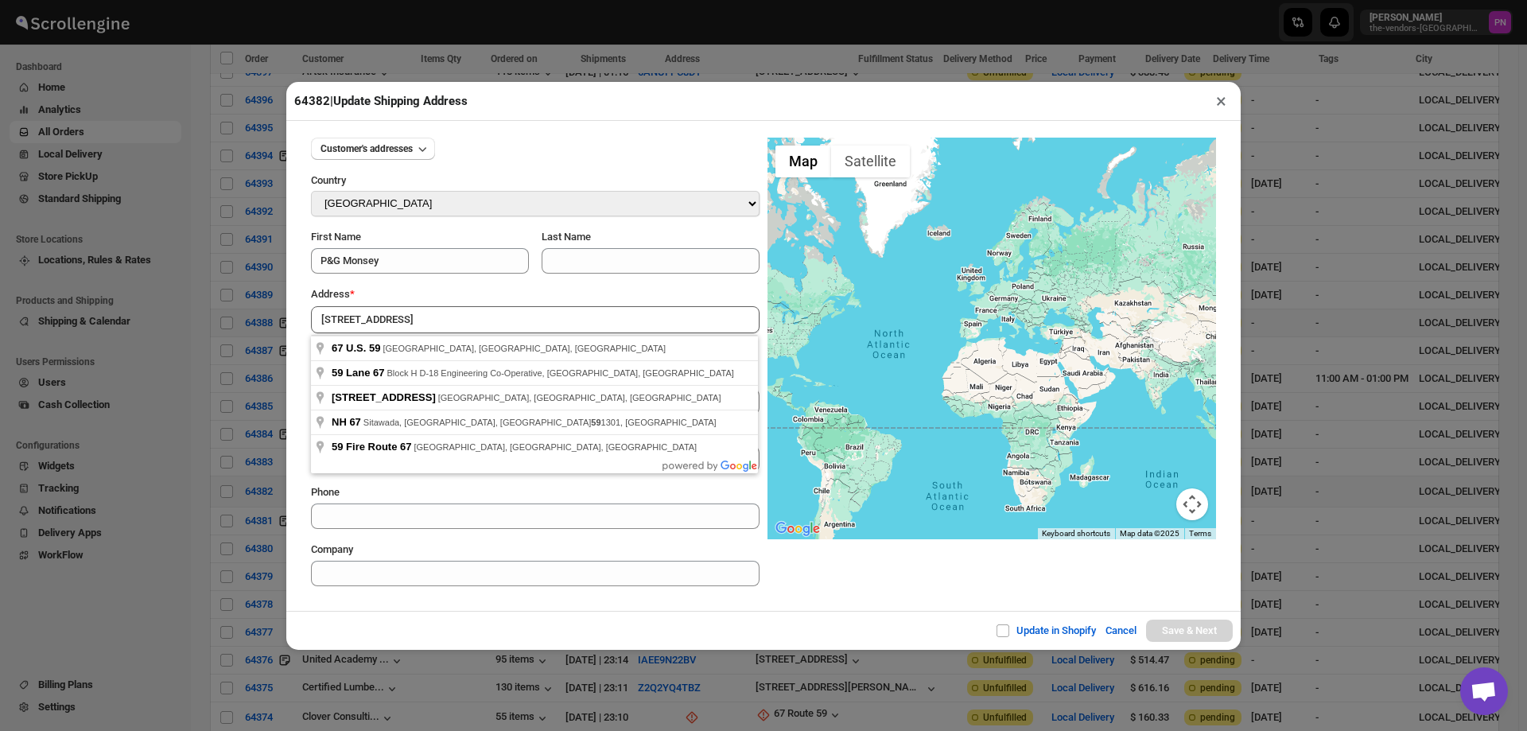
click at [532, 612] on div "Update in Shopify Cancel Save & Next" at bounding box center [763, 630] width 955 height 39
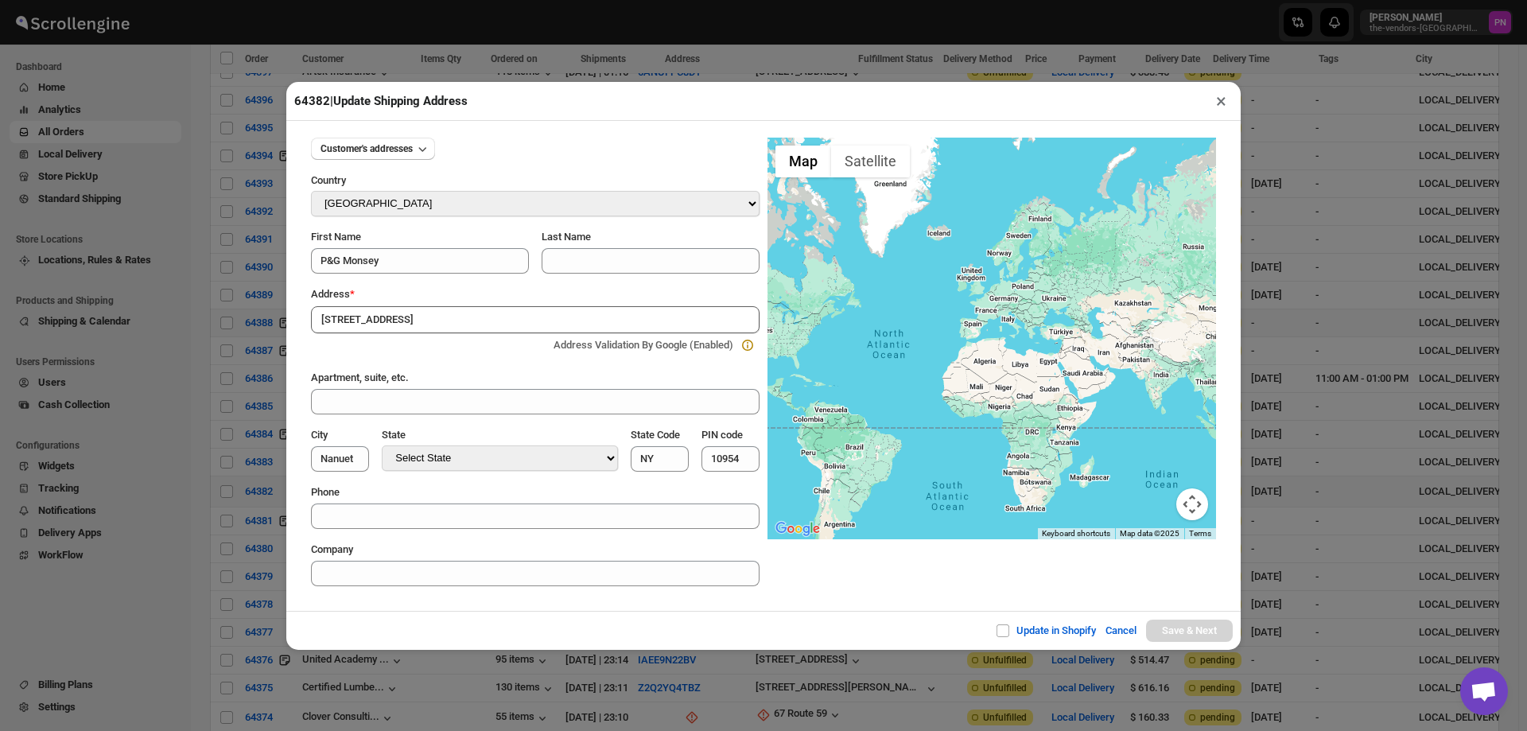
click at [403, 315] on input "[STREET_ADDRESS]" at bounding box center [535, 319] width 449 height 27
click at [424, 625] on div "Update in Shopify Cancel Save & Next" at bounding box center [763, 630] width 955 height 39
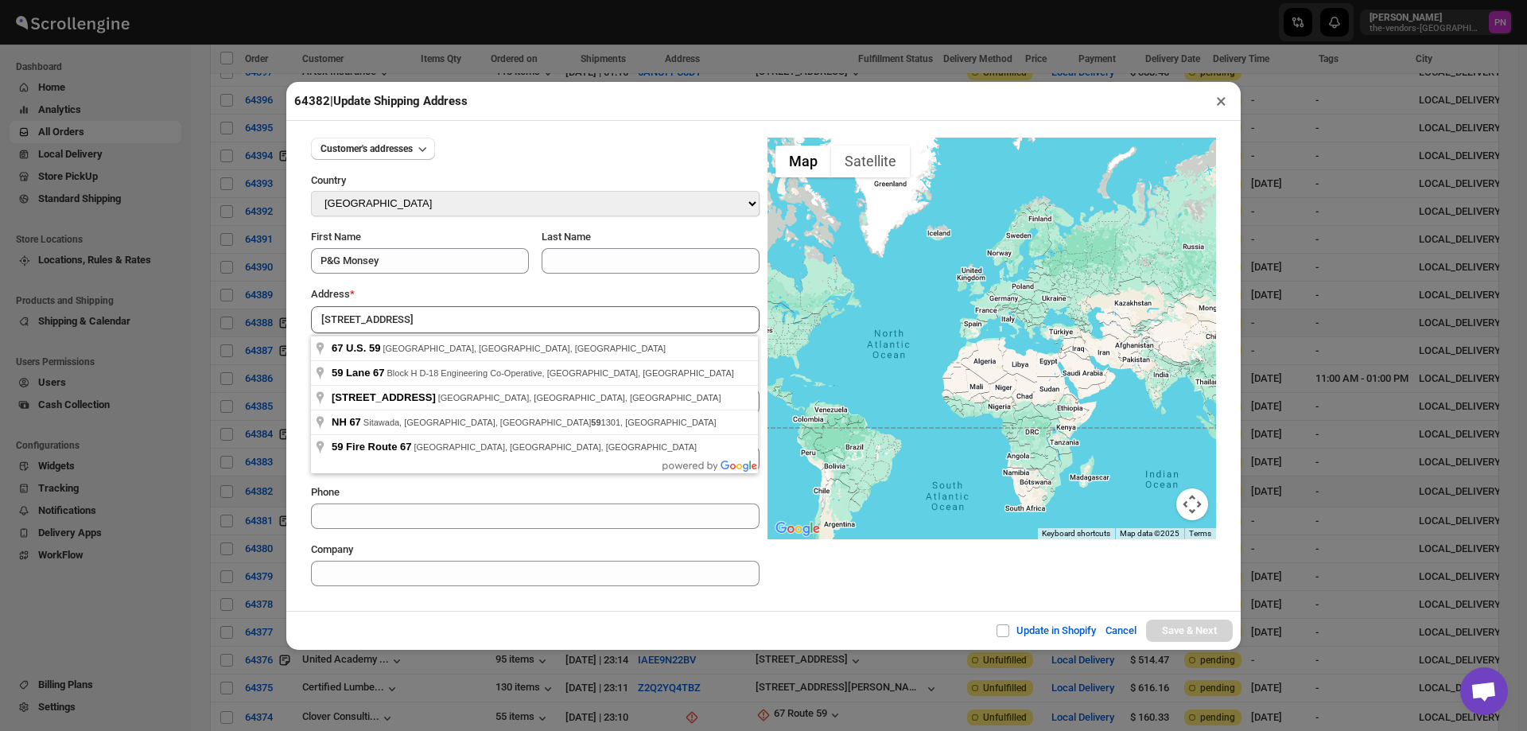
click at [409, 309] on input "[STREET_ADDRESS]" at bounding box center [535, 319] width 449 height 27
click at [472, 629] on div "Update in Shopify Cancel Save & Next" at bounding box center [763, 630] width 955 height 39
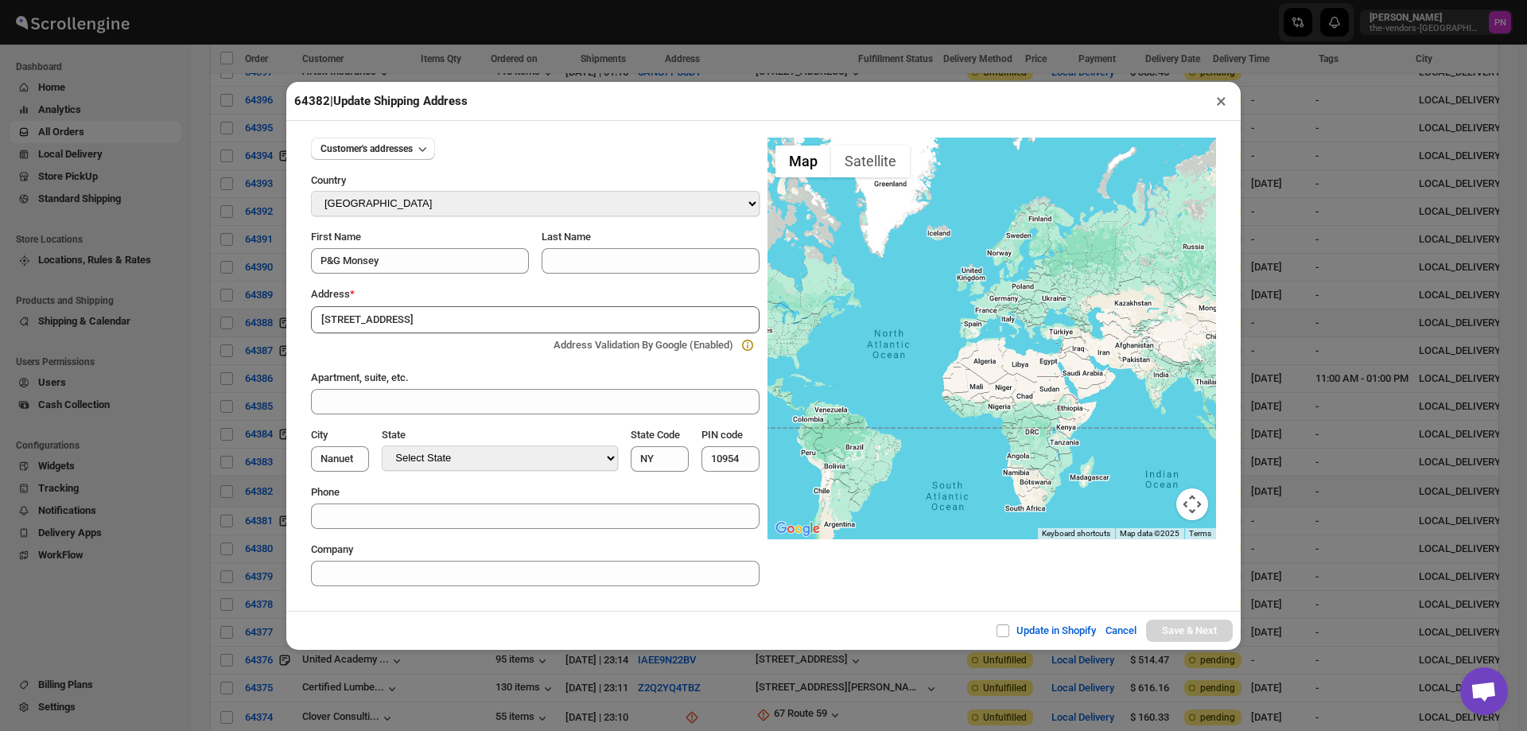
click at [416, 321] on input "[STREET_ADDRESS]" at bounding box center [535, 319] width 449 height 27
click at [416, 625] on div "Update in Shopify Cancel Save & Next" at bounding box center [763, 630] width 955 height 39
click at [404, 318] on input "[STREET_ADDRESS]" at bounding box center [535, 319] width 449 height 27
click at [394, 615] on div "Update in Shopify Cancel Save & Next" at bounding box center [763, 630] width 955 height 39
click at [406, 321] on input "[STREET_ADDRESS]" at bounding box center [535, 319] width 449 height 27
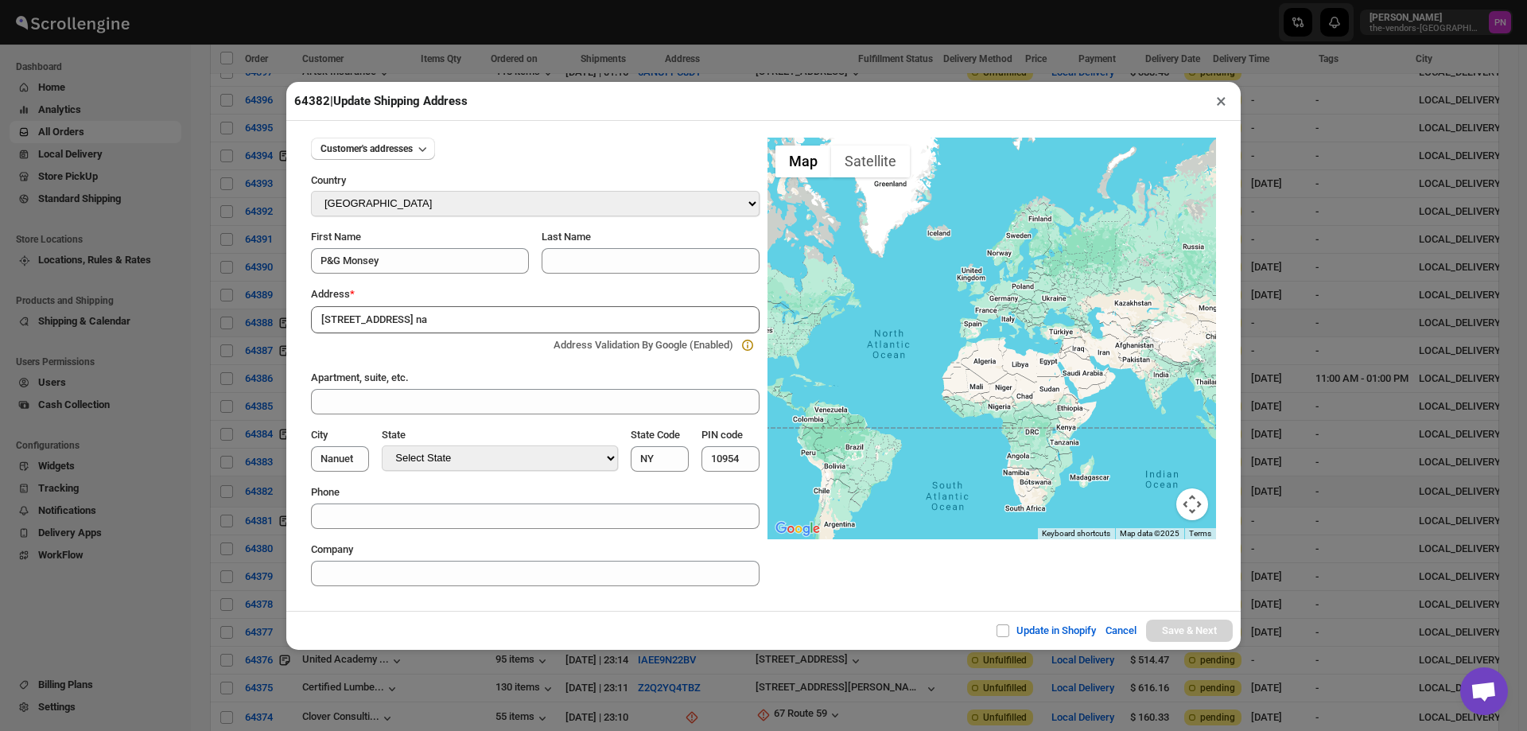
click at [419, 613] on div "Update in Shopify Cancel Save & Next" at bounding box center [763, 630] width 955 height 39
click at [392, 319] on input "[STREET_ADDRESS] na" at bounding box center [535, 319] width 449 height 27
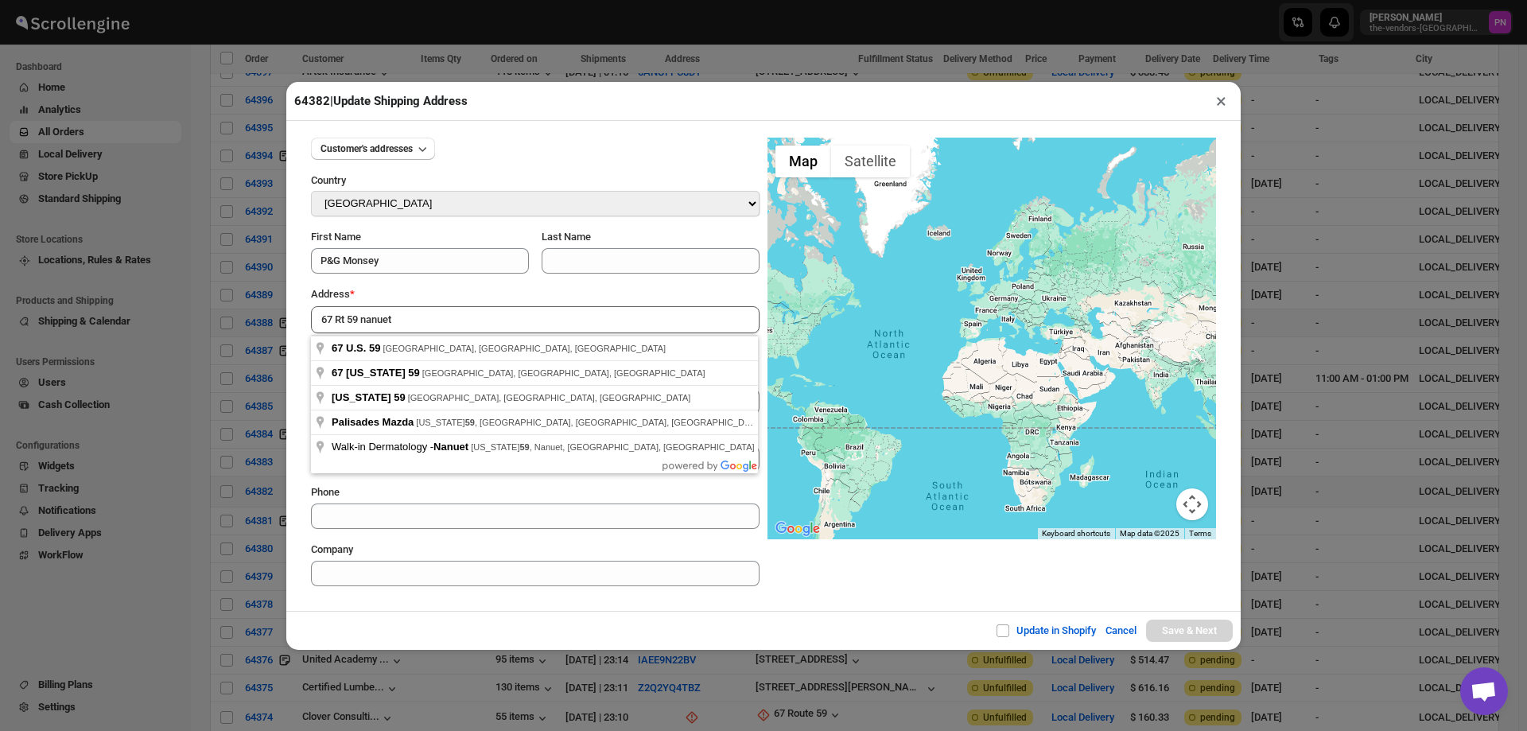
click at [430, 615] on div "Update in Shopify Cancel Save & Next" at bounding box center [763, 630] width 955 height 39
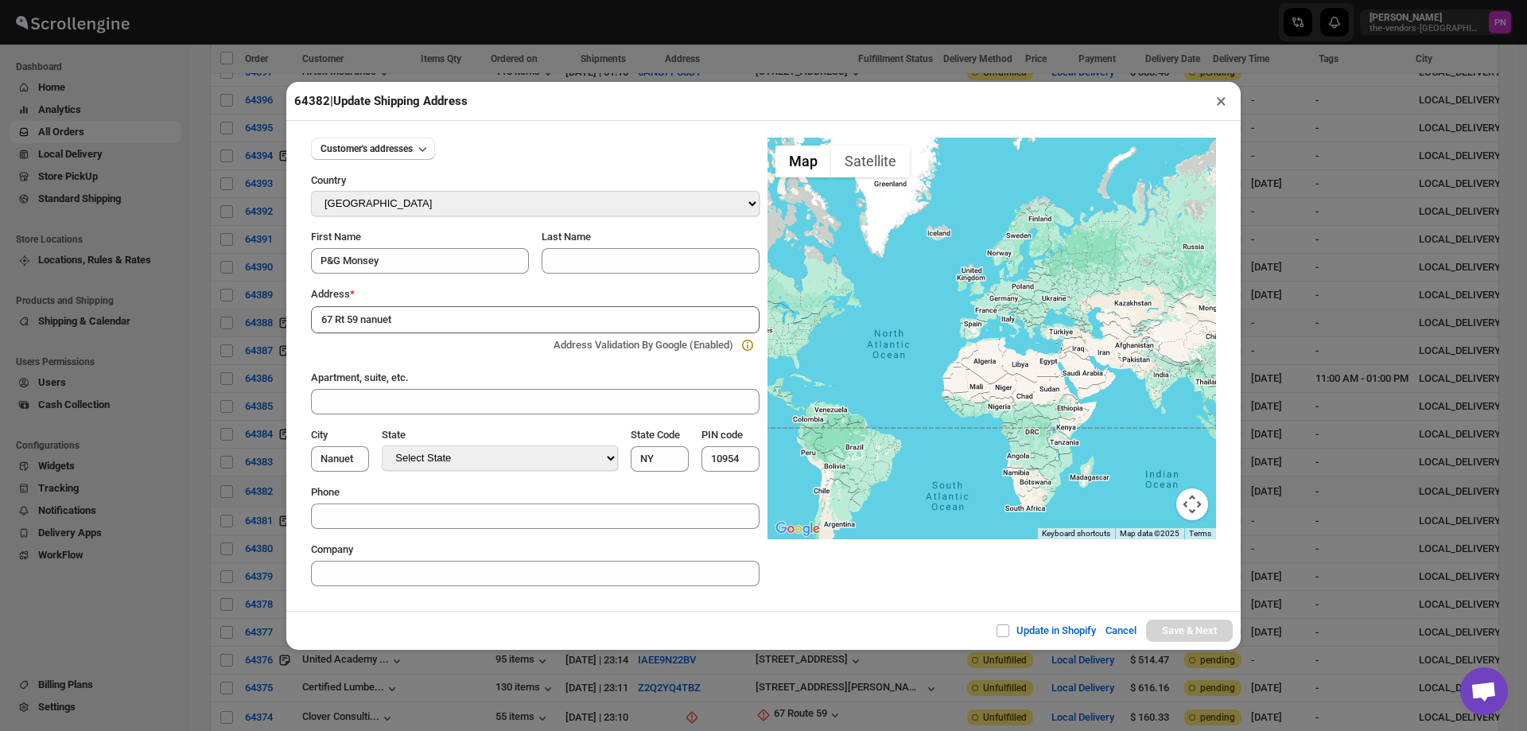
click at [406, 319] on input "67 Rt 59 nanuet" at bounding box center [535, 319] width 449 height 27
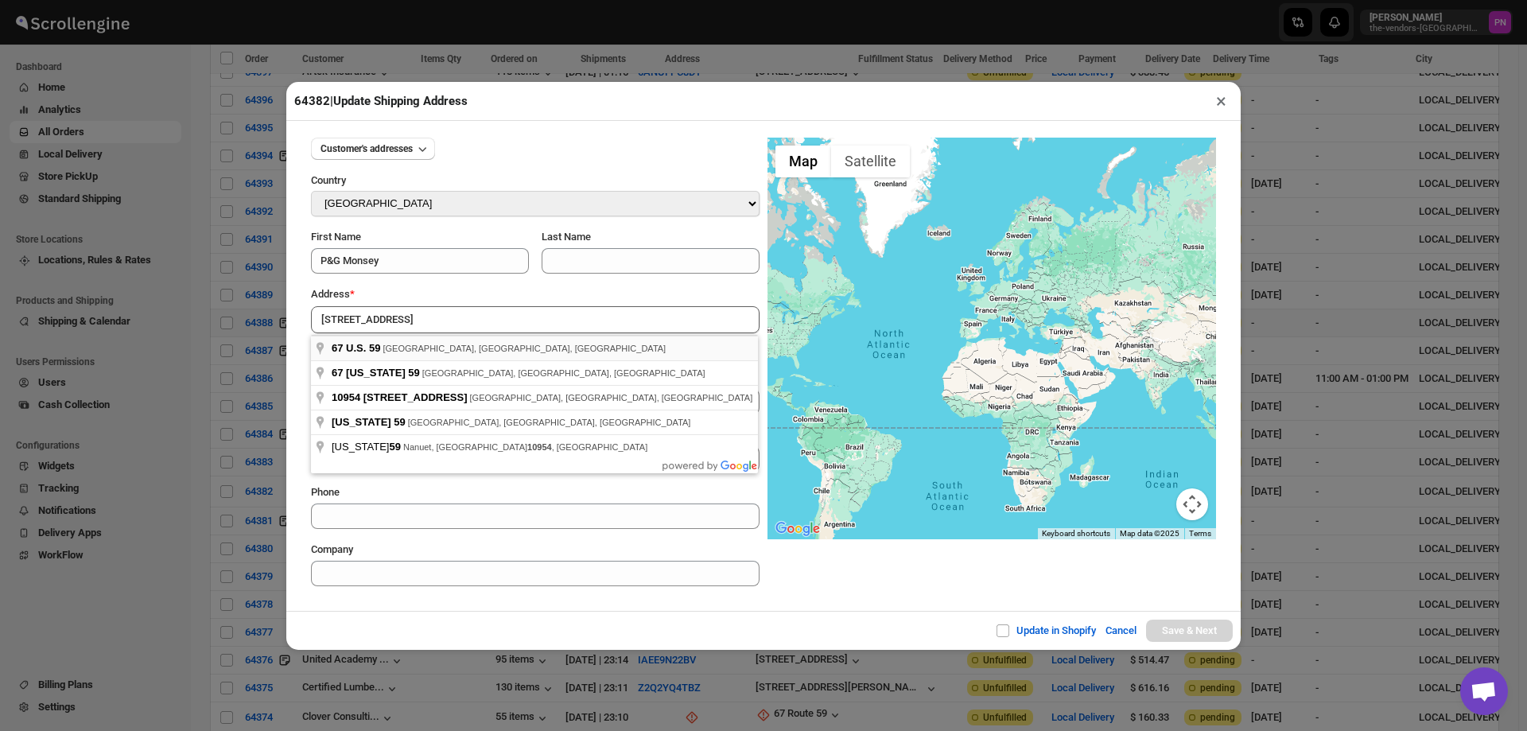
type input "67 U.S. 59, [GEOGRAPHIC_DATA], [GEOGRAPHIC_DATA], [GEOGRAPHIC_DATA]"
type input "[GEOGRAPHIC_DATA]"
select select "[US_STATE]"
type input "MN"
type input "56131"
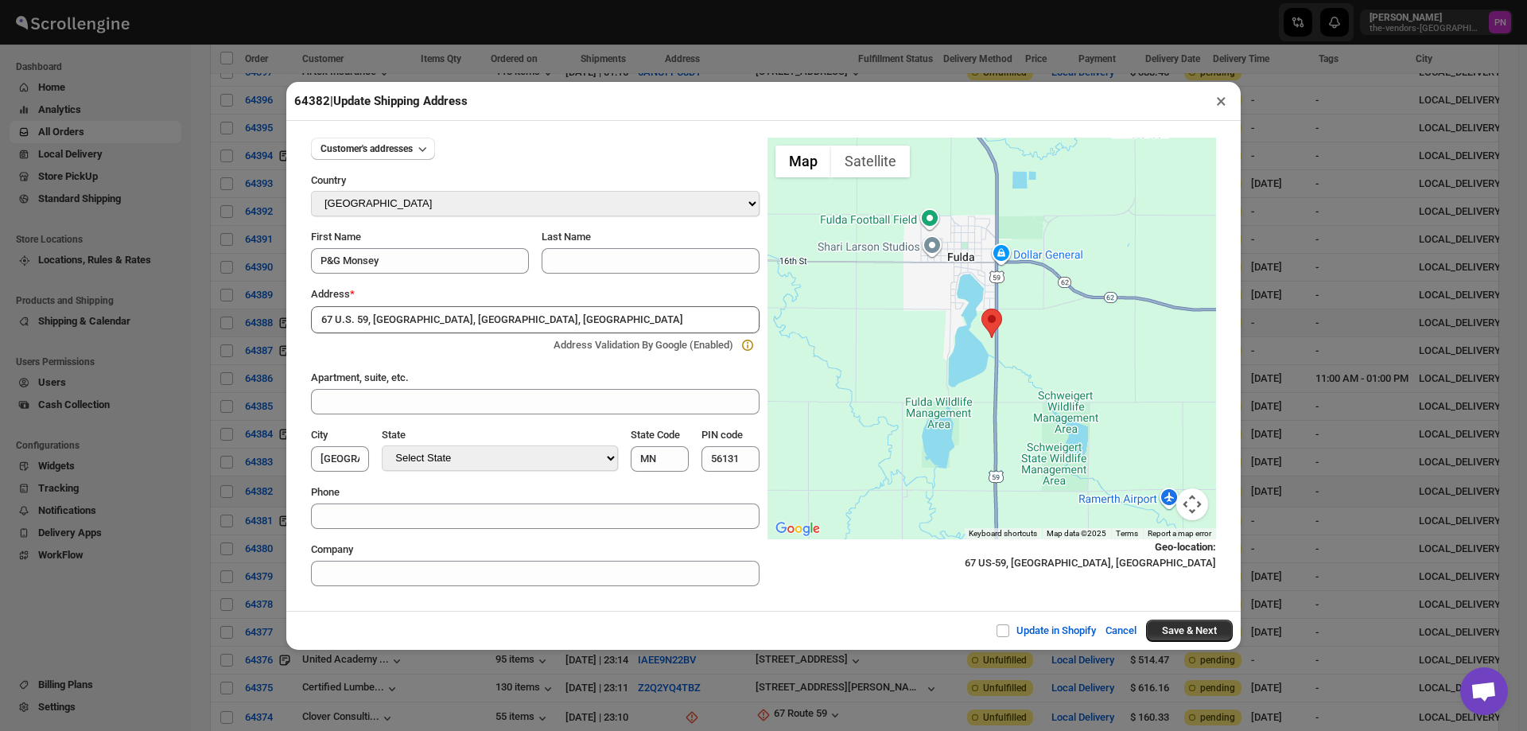
drag, startPoint x: 451, startPoint y: 319, endPoint x: 366, endPoint y: 321, distance: 85.1
click at [366, 321] on input "67 U.S. 59, [GEOGRAPHIC_DATA], [GEOGRAPHIC_DATA], [GEOGRAPHIC_DATA]" at bounding box center [535, 319] width 449 height 27
type input "67 U.S. 59"
click at [364, 458] on input "[GEOGRAPHIC_DATA]" at bounding box center [340, 458] width 58 height 25
drag, startPoint x: 710, startPoint y: 463, endPoint x: 606, endPoint y: 475, distance: 104.1
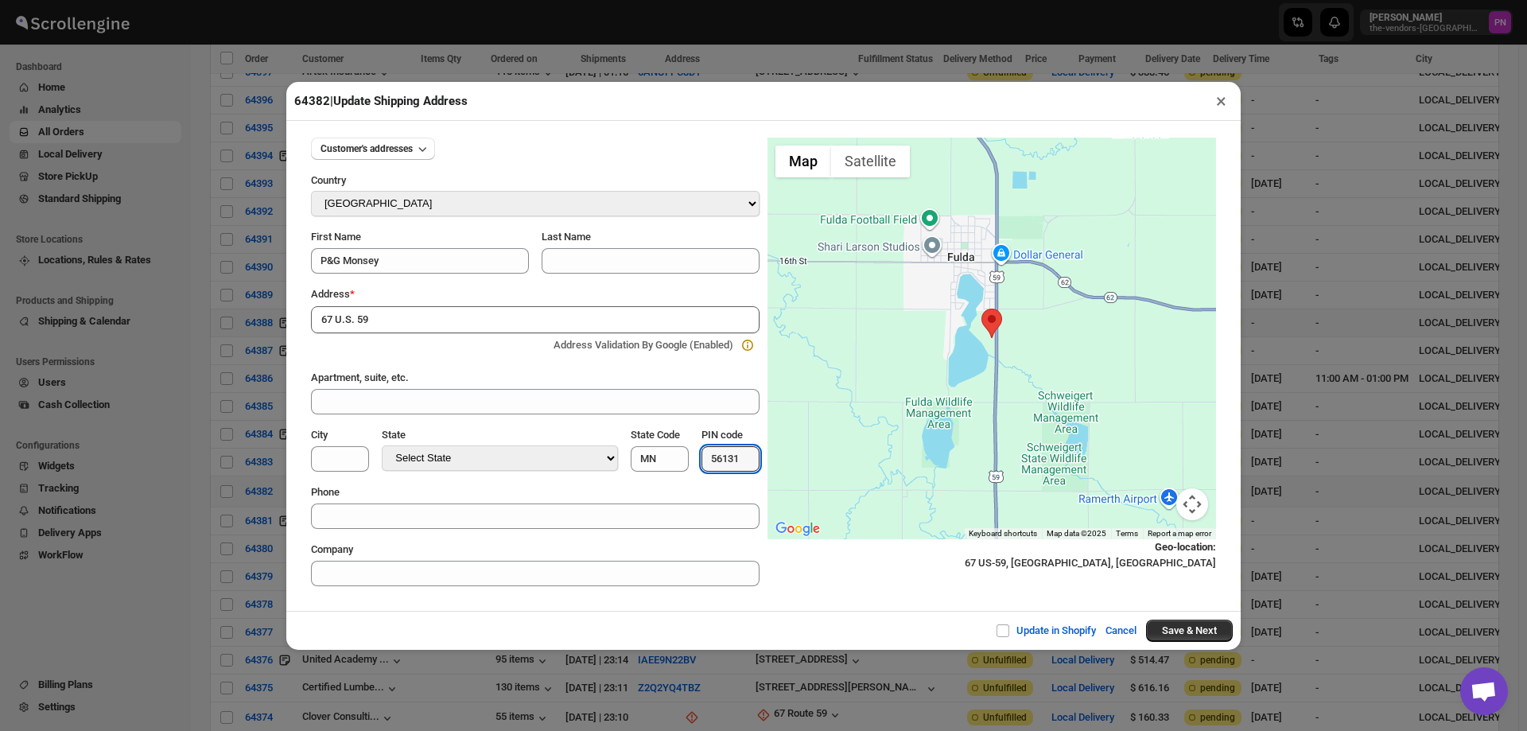
click at [607, 475] on div "Customer's addresses Country Select Country [GEOGRAPHIC_DATA] [GEOGRAPHIC_DATA]…" at bounding box center [535, 355] width 449 height 461
type input "10954"
click at [355, 457] on input "City" at bounding box center [340, 458] width 58 height 25
paste input "Nanuet, [US_STATE]"
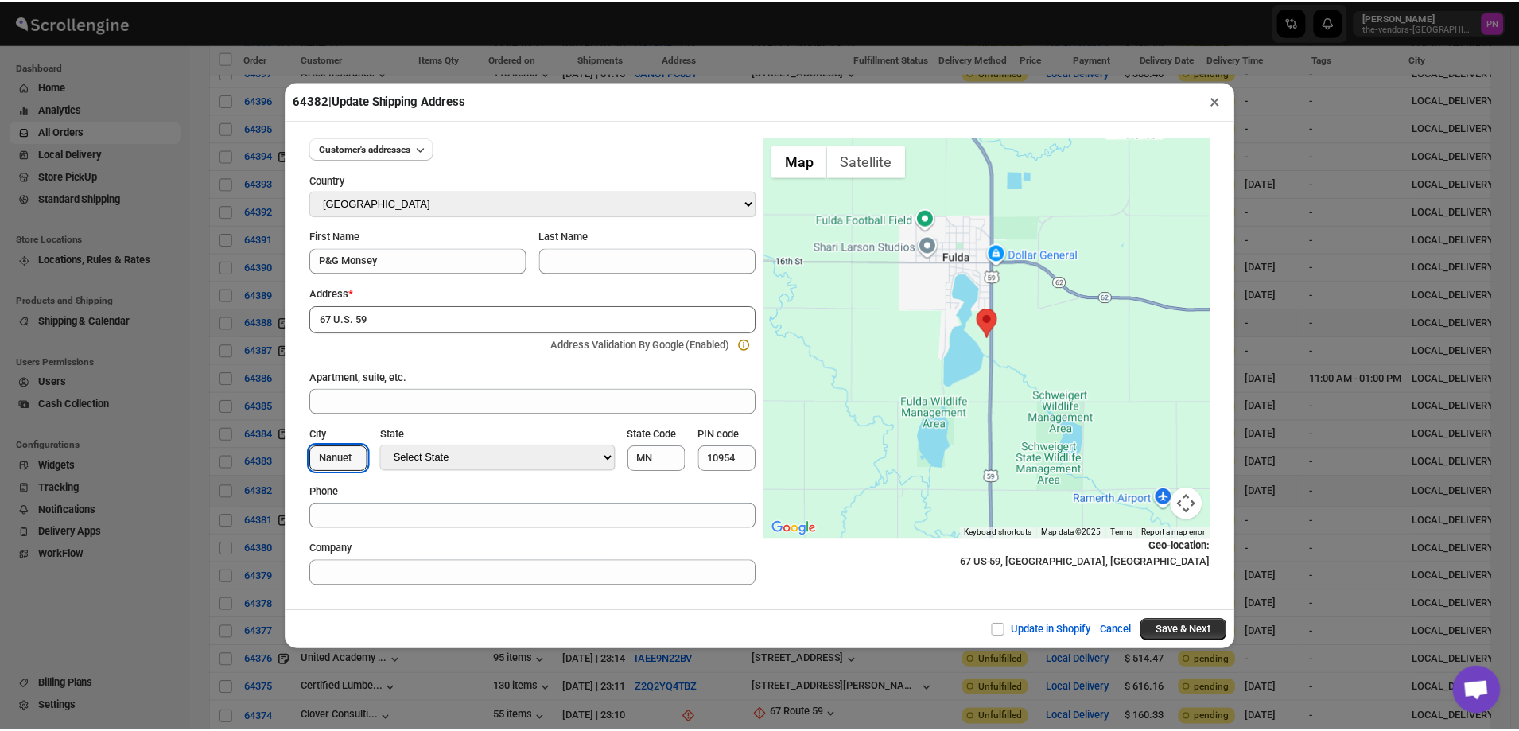
scroll to position [0, 0]
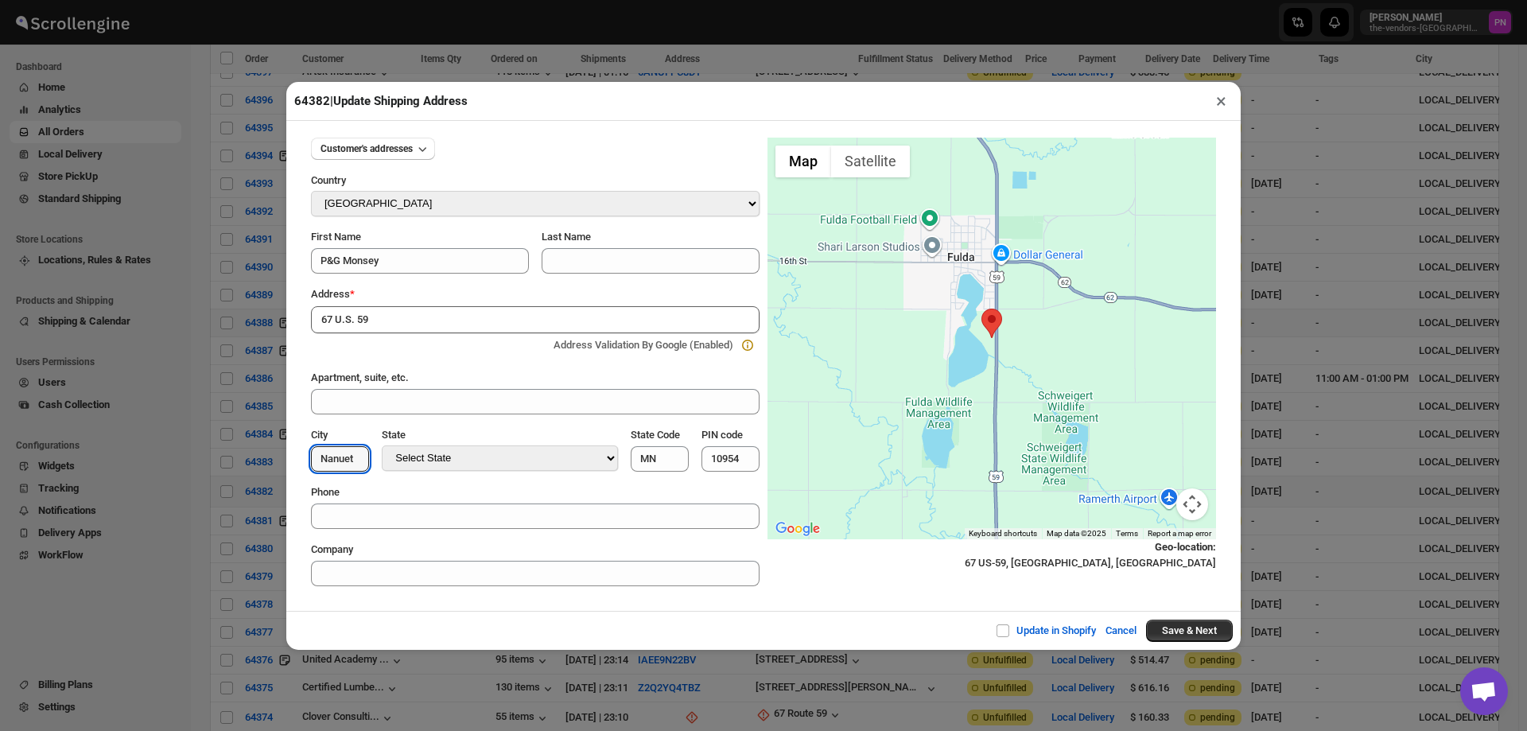
type input "Nanuet"
select select "[US_STATE]"
click at [404, 446] on select "Select State [US_STATE] [US_STATE] [US_STATE] [US_STATE] [US_STATE] [US_STATE] …" at bounding box center [499, 457] width 235 height 25
click at [631, 454] on input "MN" at bounding box center [660, 458] width 58 height 25
type input "NY"
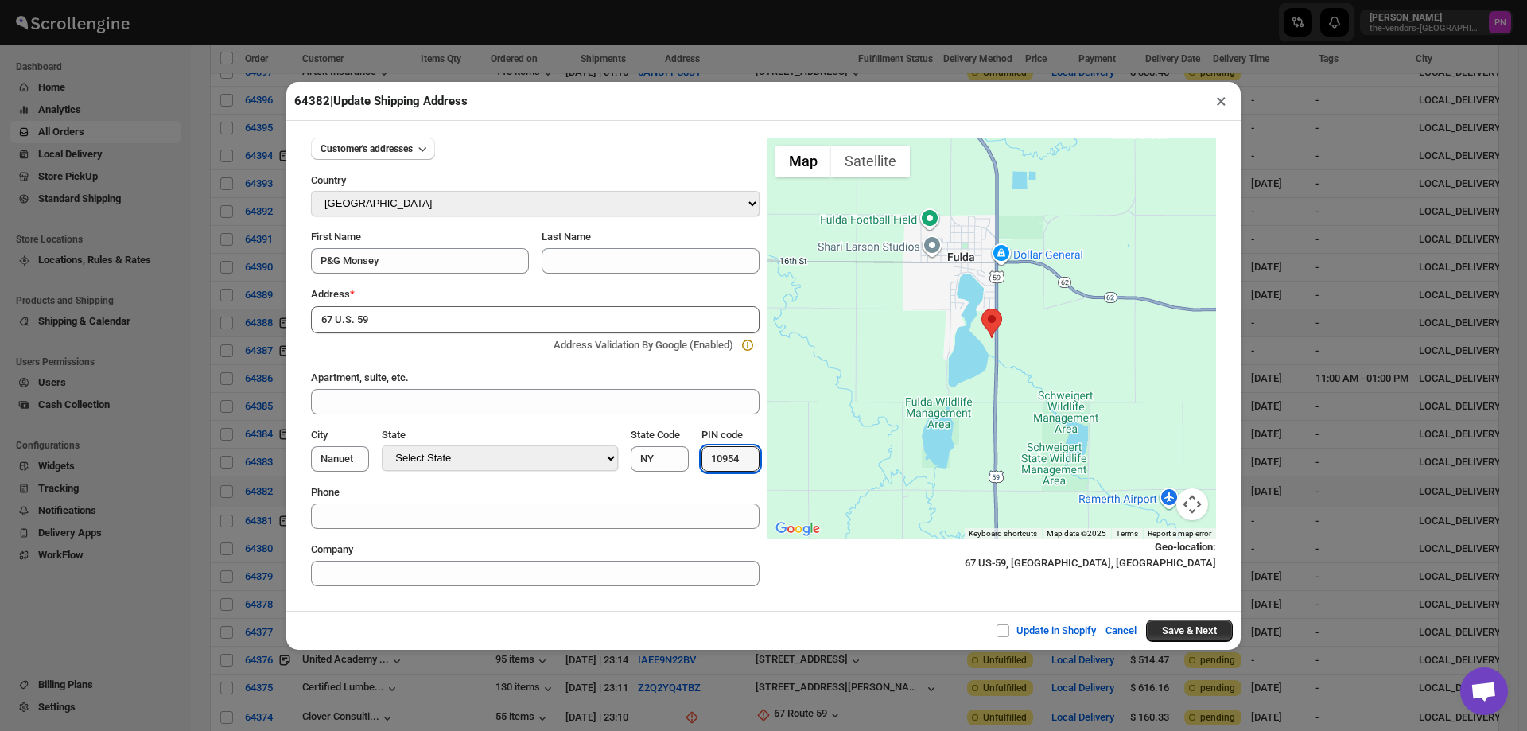
click at [1095, 90] on div "64382 | Update Shipping Address ×" at bounding box center [763, 101] width 955 height 39
click at [1219, 101] on button "×" at bounding box center [1221, 101] width 23 height 22
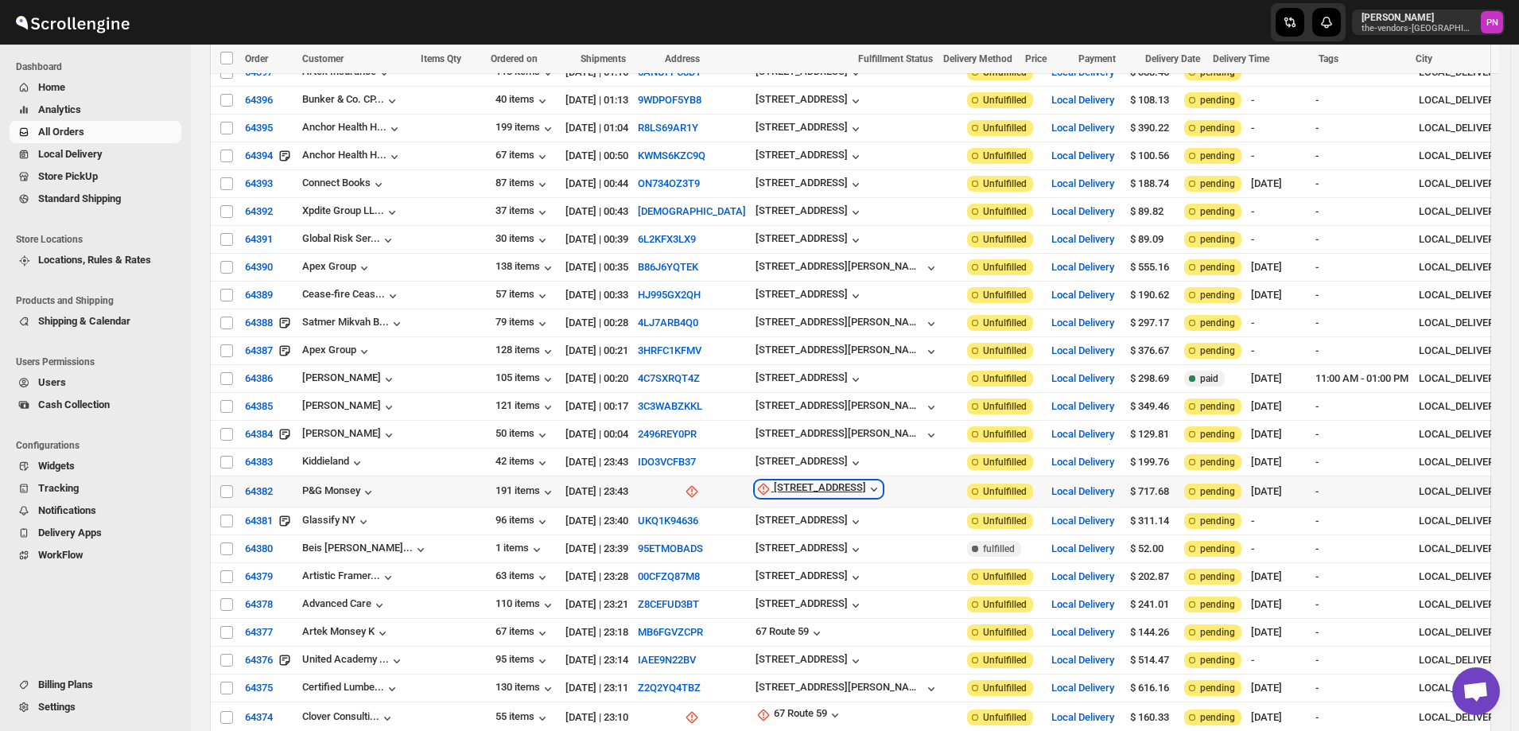
click at [774, 481] on div "[STREET_ADDRESS]" at bounding box center [820, 489] width 92 height 16
click at [695, 531] on span "Update manually" at bounding box center [708, 529] width 76 height 12
select select "US"
select select "[US_STATE]"
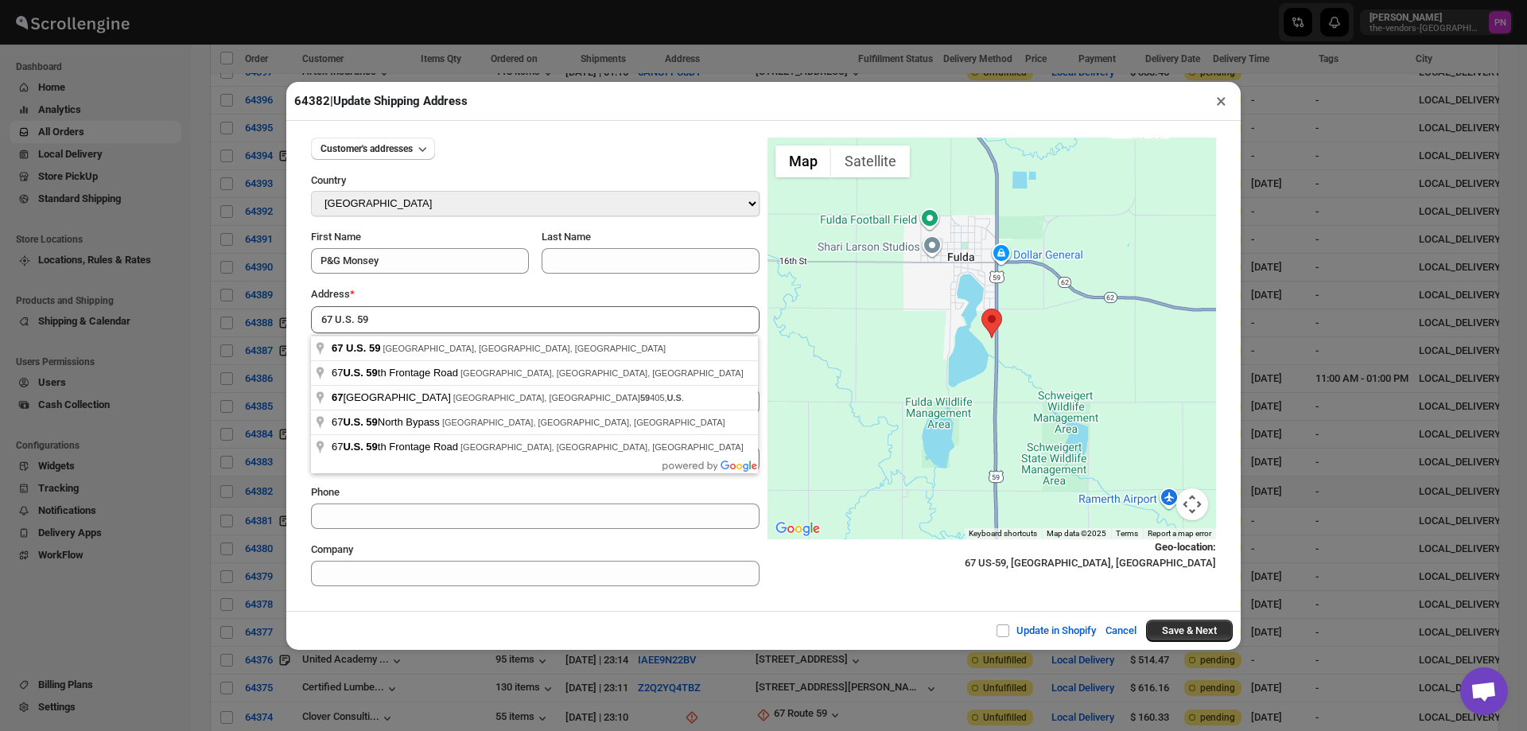
click at [1220, 100] on button "×" at bounding box center [1221, 101] width 23 height 22
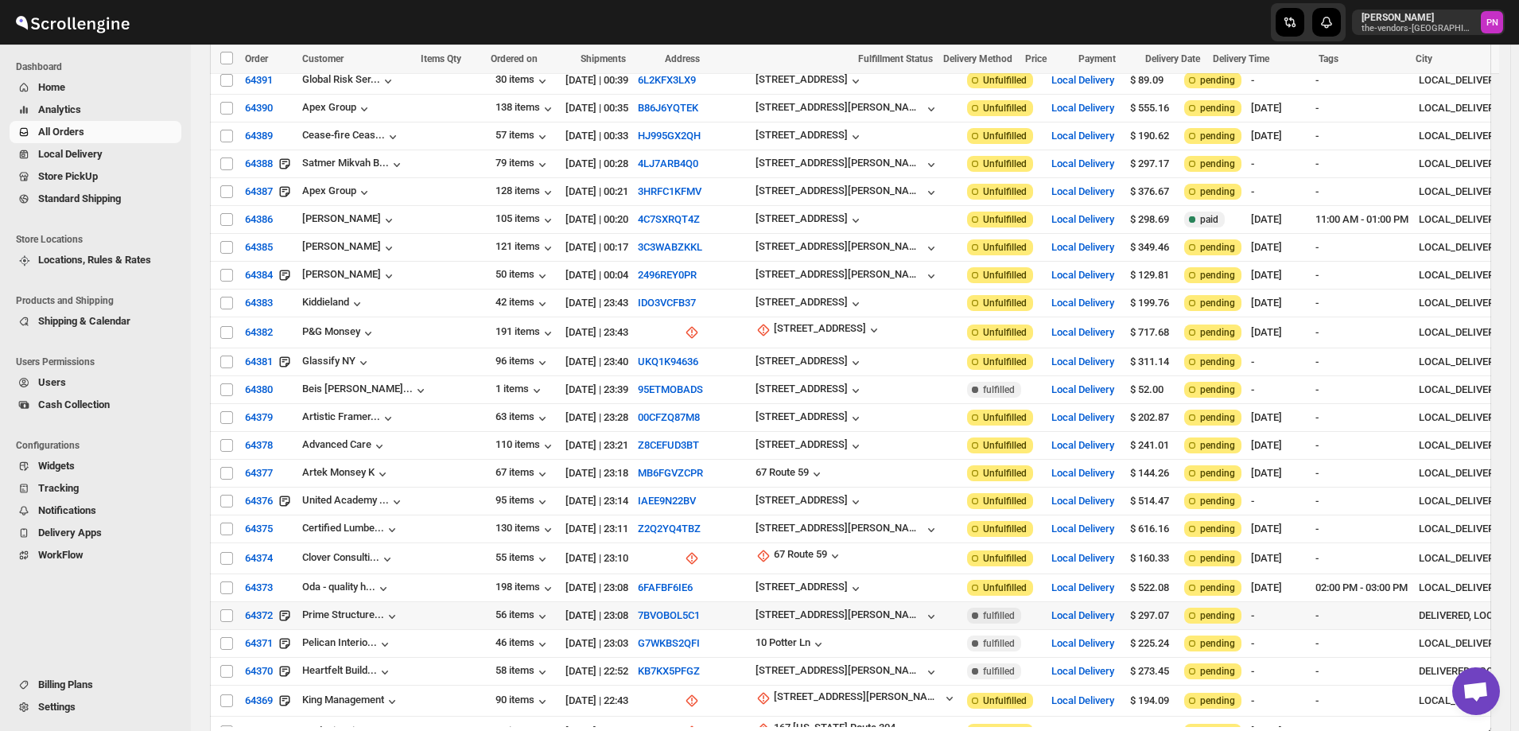
scroll to position [1591, 0]
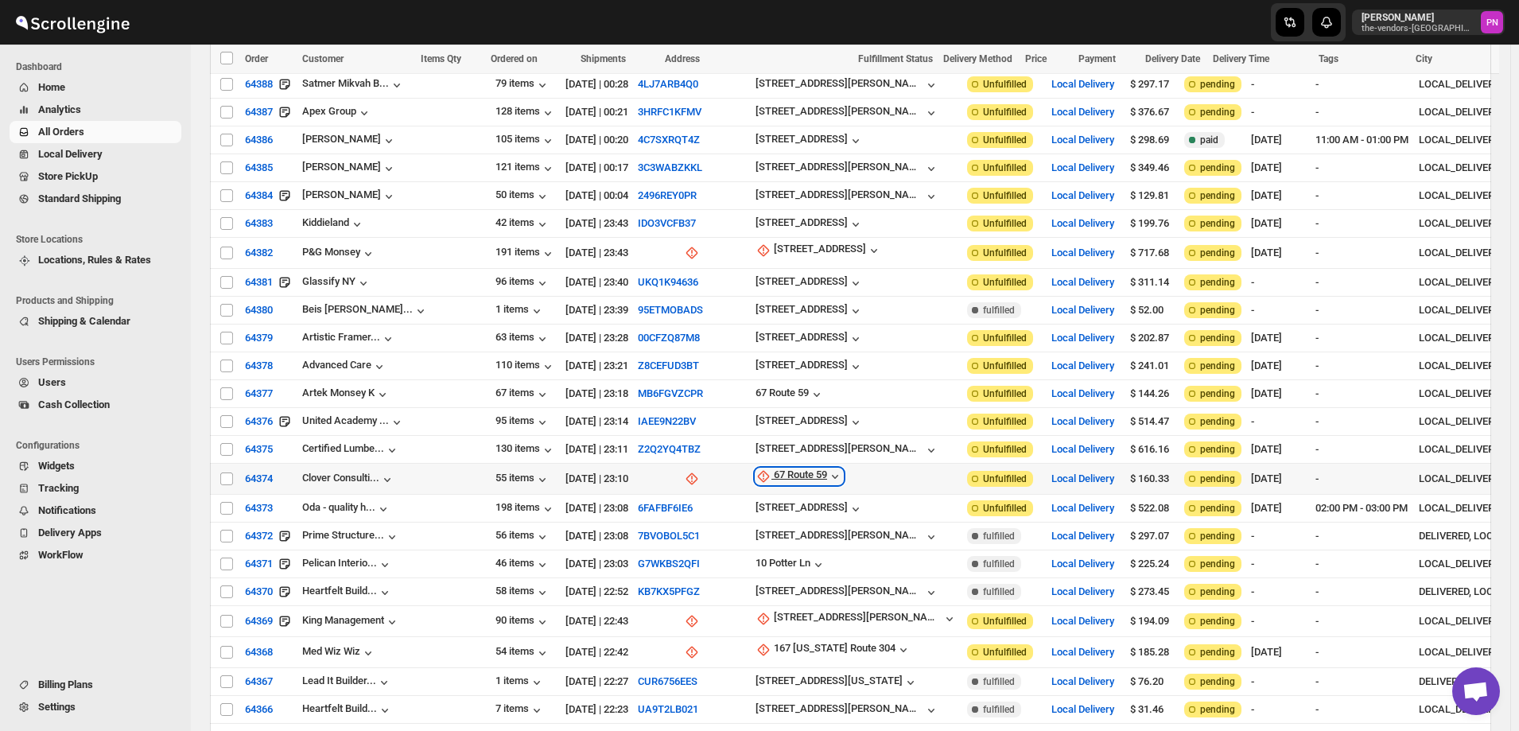
click at [774, 469] on div "67 Route 59" at bounding box center [800, 477] width 53 height 16
click at [726, 515] on span "Update manually" at bounding box center [717, 510] width 76 height 12
select select "US"
select select "[US_STATE]"
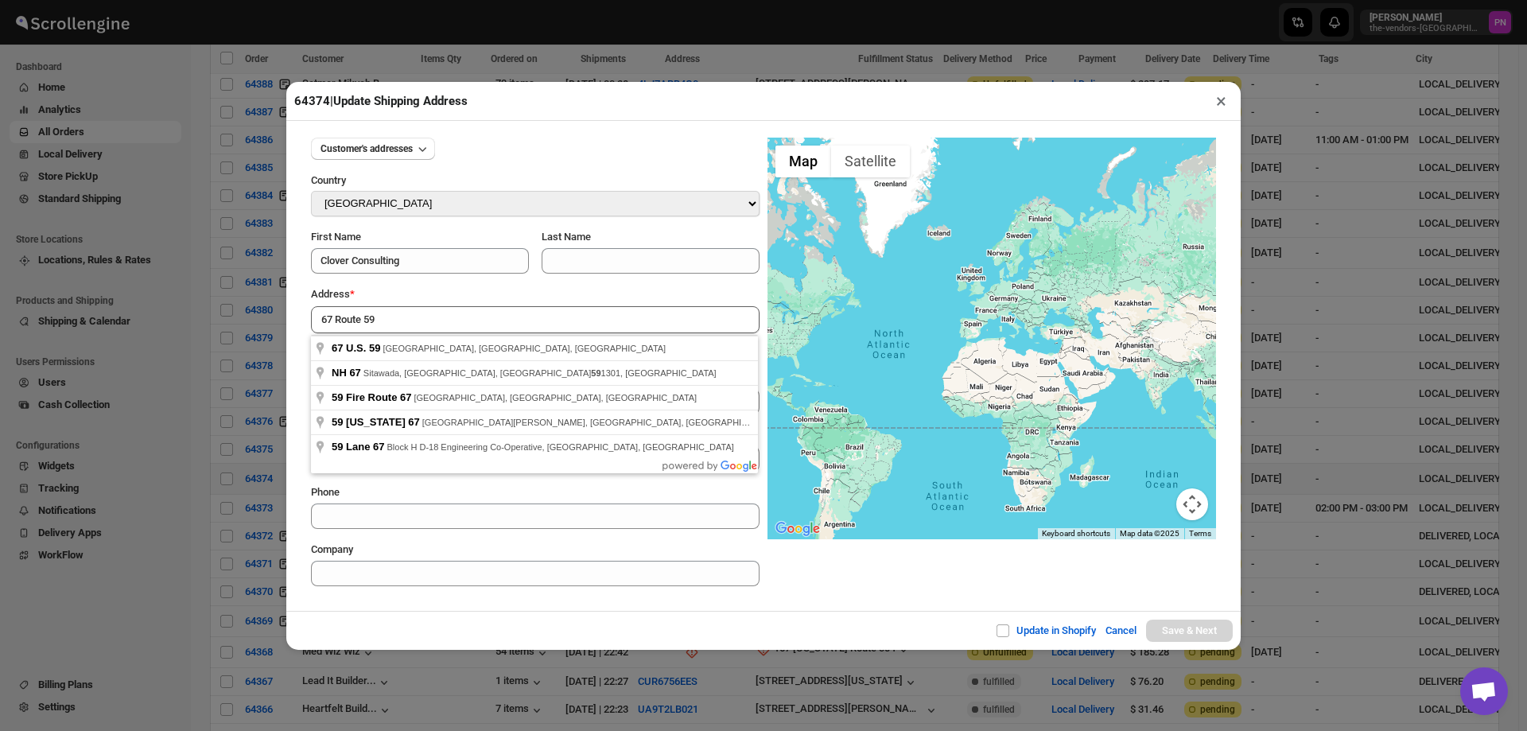
click at [610, 591] on section "Customer's addresses Country Select Country [GEOGRAPHIC_DATA] [GEOGRAPHIC_DATA]…" at bounding box center [763, 362] width 931 height 474
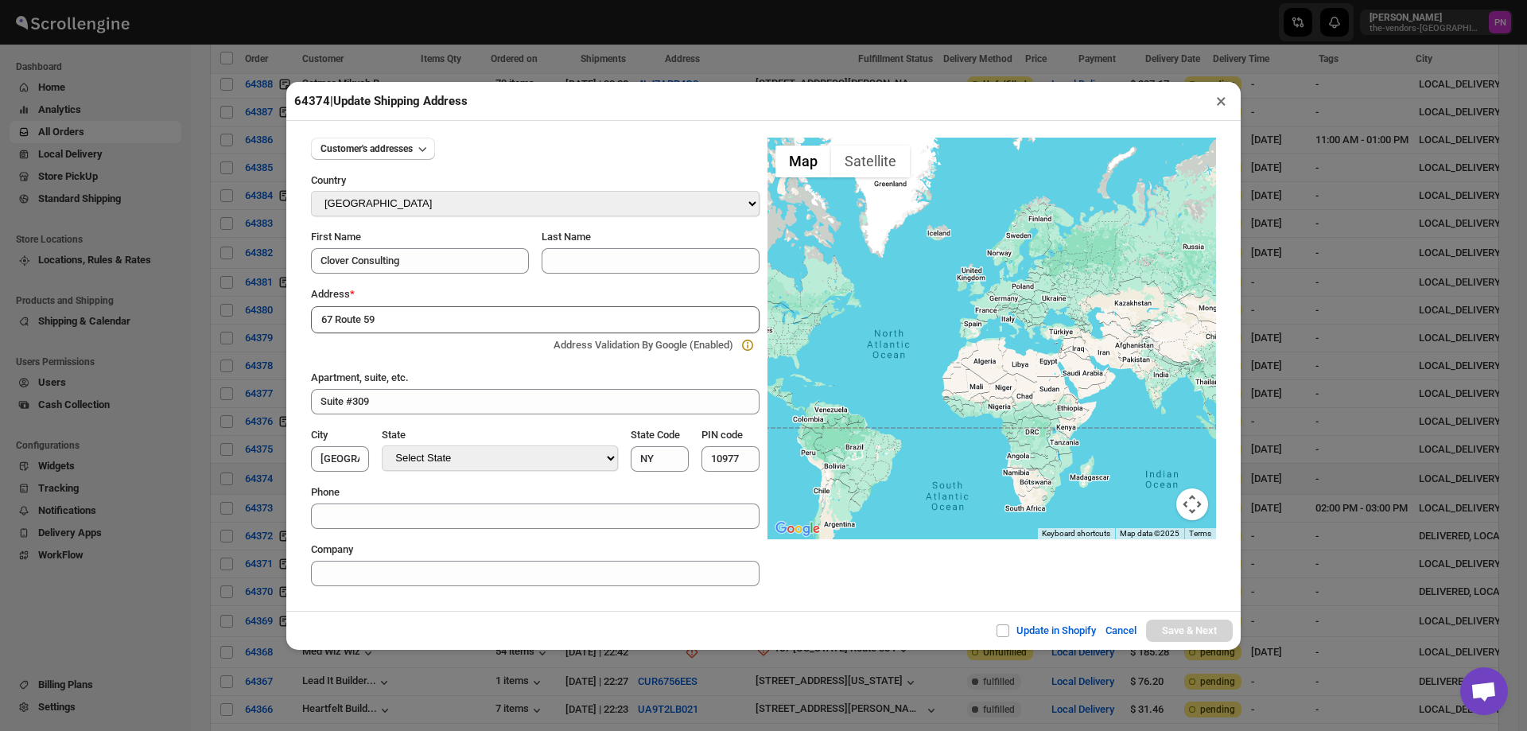
click at [420, 319] on input "67 Route 59" at bounding box center [535, 319] width 449 height 27
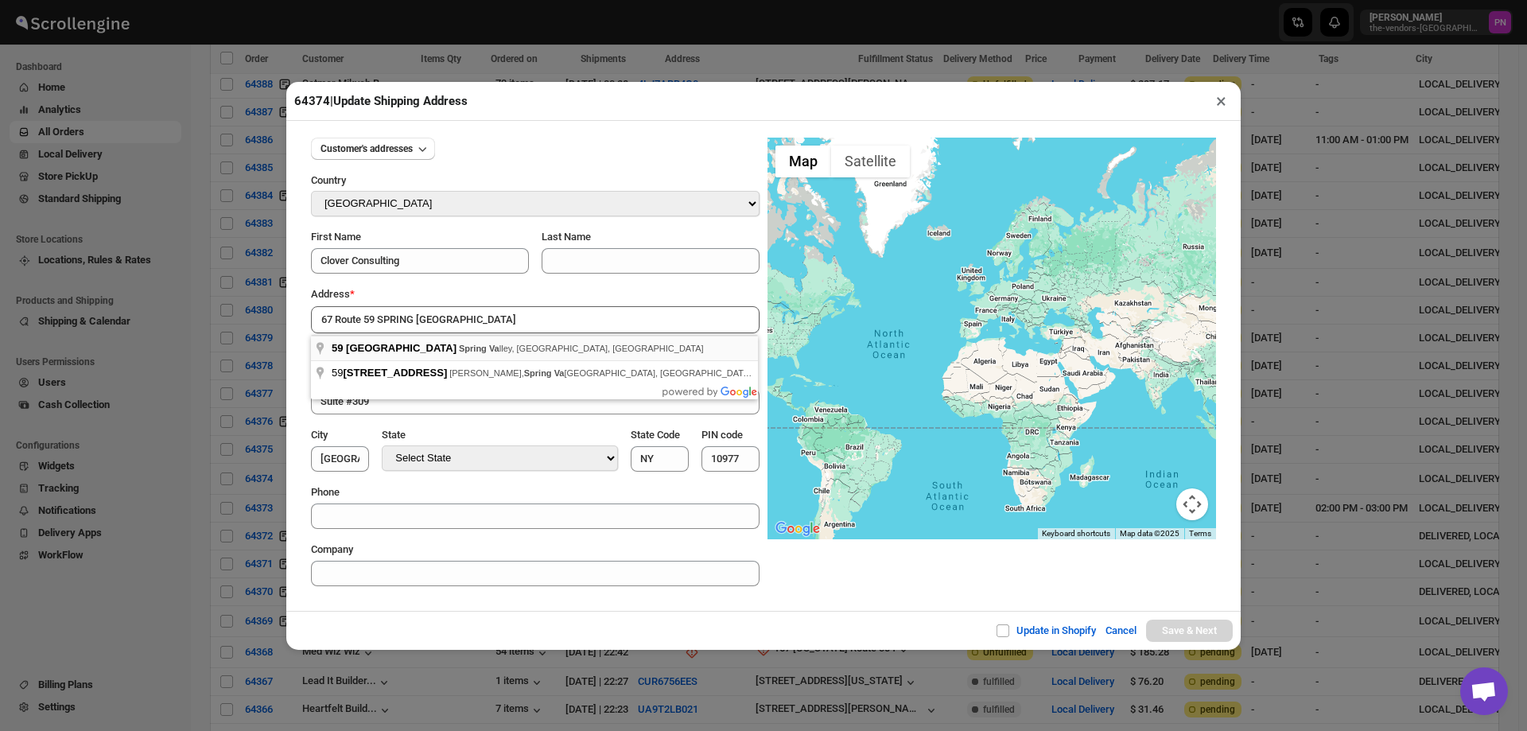
type input "[STREET_ADDRESS]"
type input "[GEOGRAPHIC_DATA]"
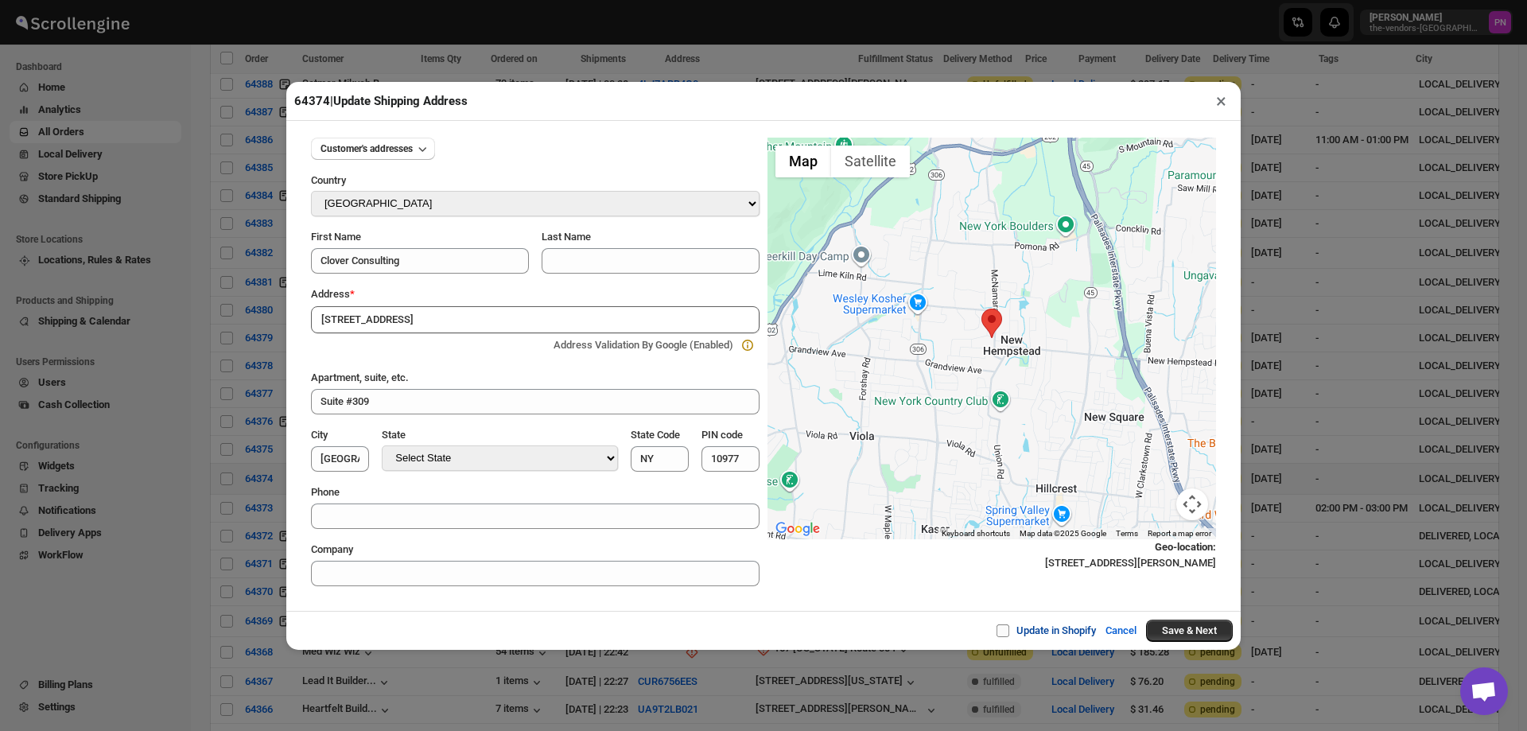
click at [1020, 629] on span "Update in Shopify" at bounding box center [1057, 630] width 80 height 12
click at [1016, 629] on input "Update in Shopify" at bounding box center [1009, 630] width 13 height 13
checkbox input "true"
click at [1179, 628] on button "Save & Next" at bounding box center [1189, 631] width 87 height 22
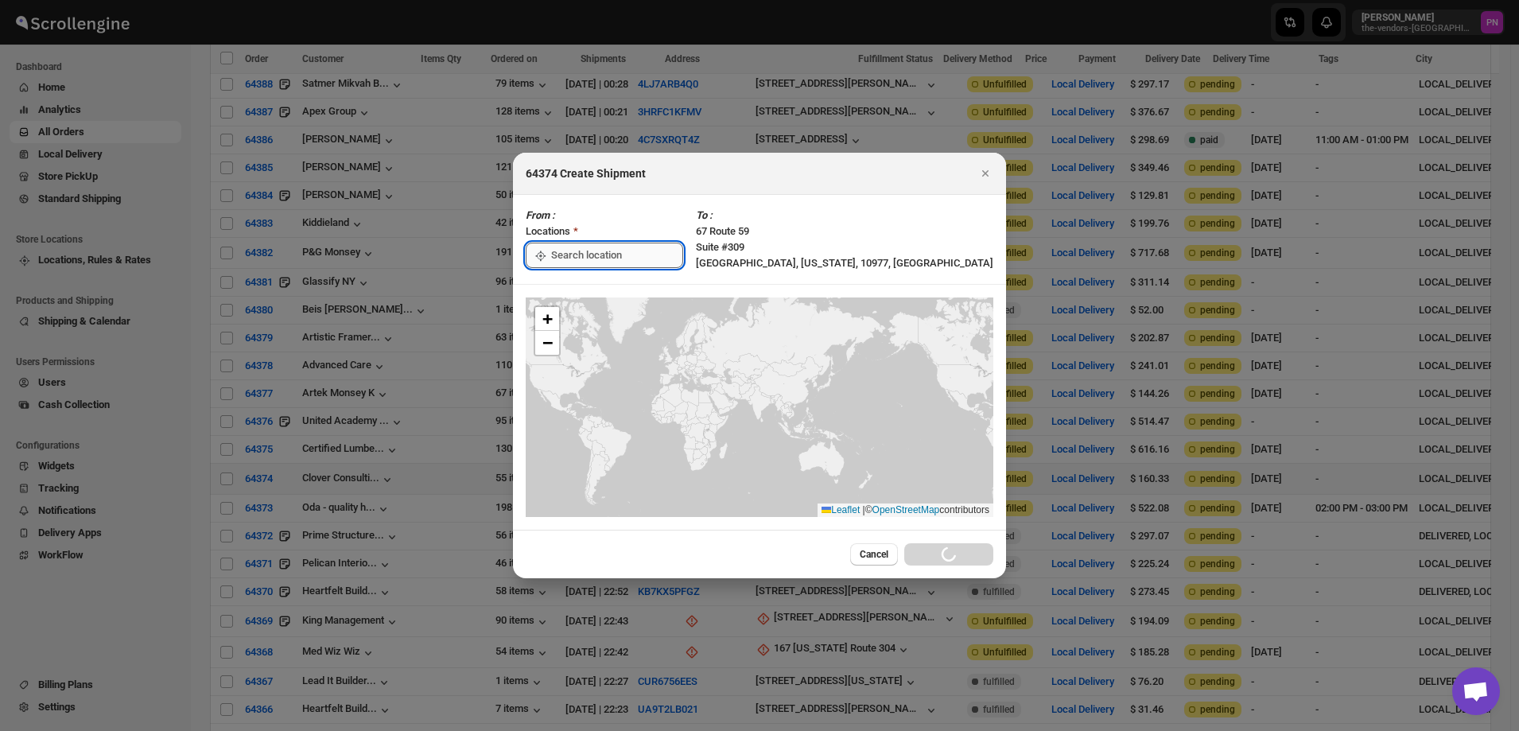
click at [621, 256] on input ":rrg:" at bounding box center [617, 255] width 132 height 25
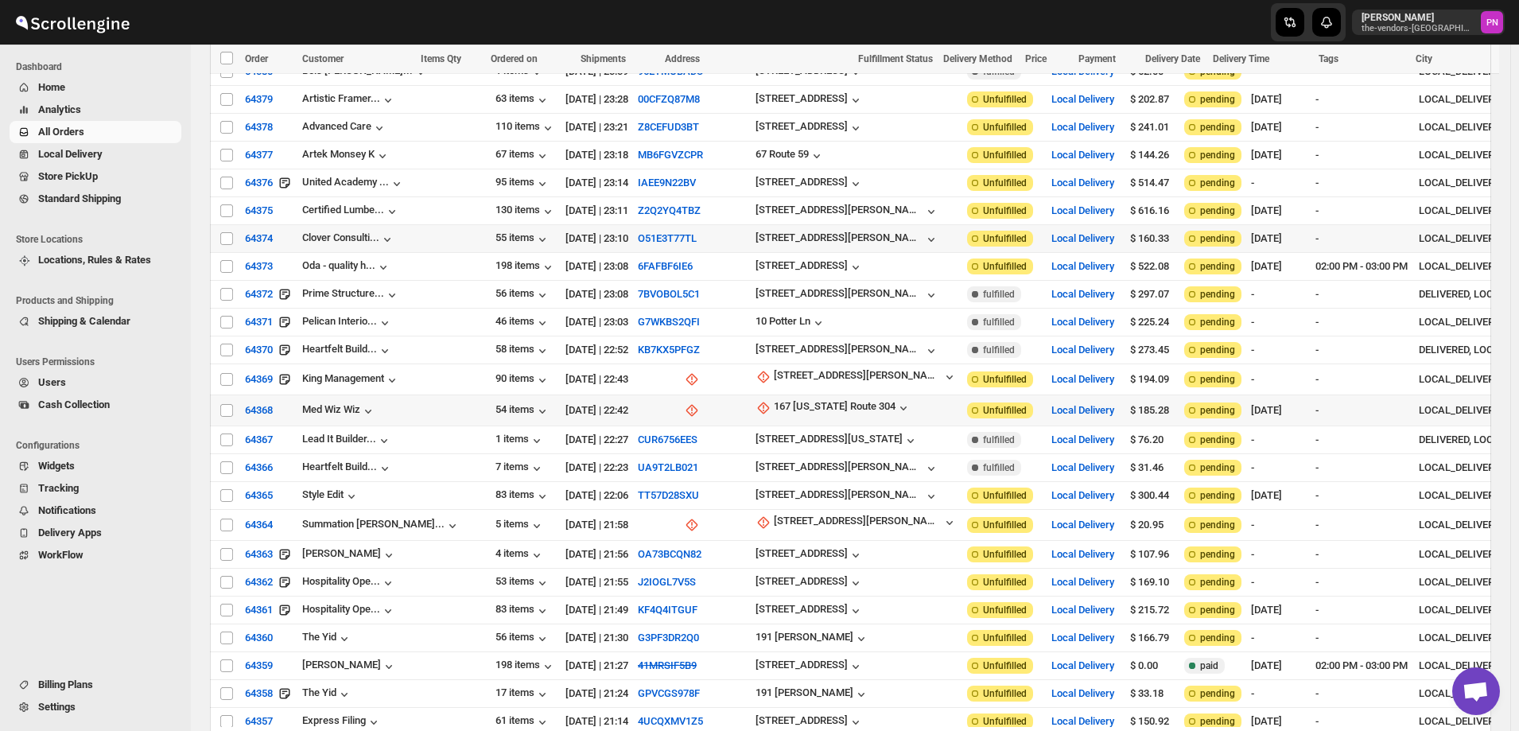
scroll to position [1909, 0]
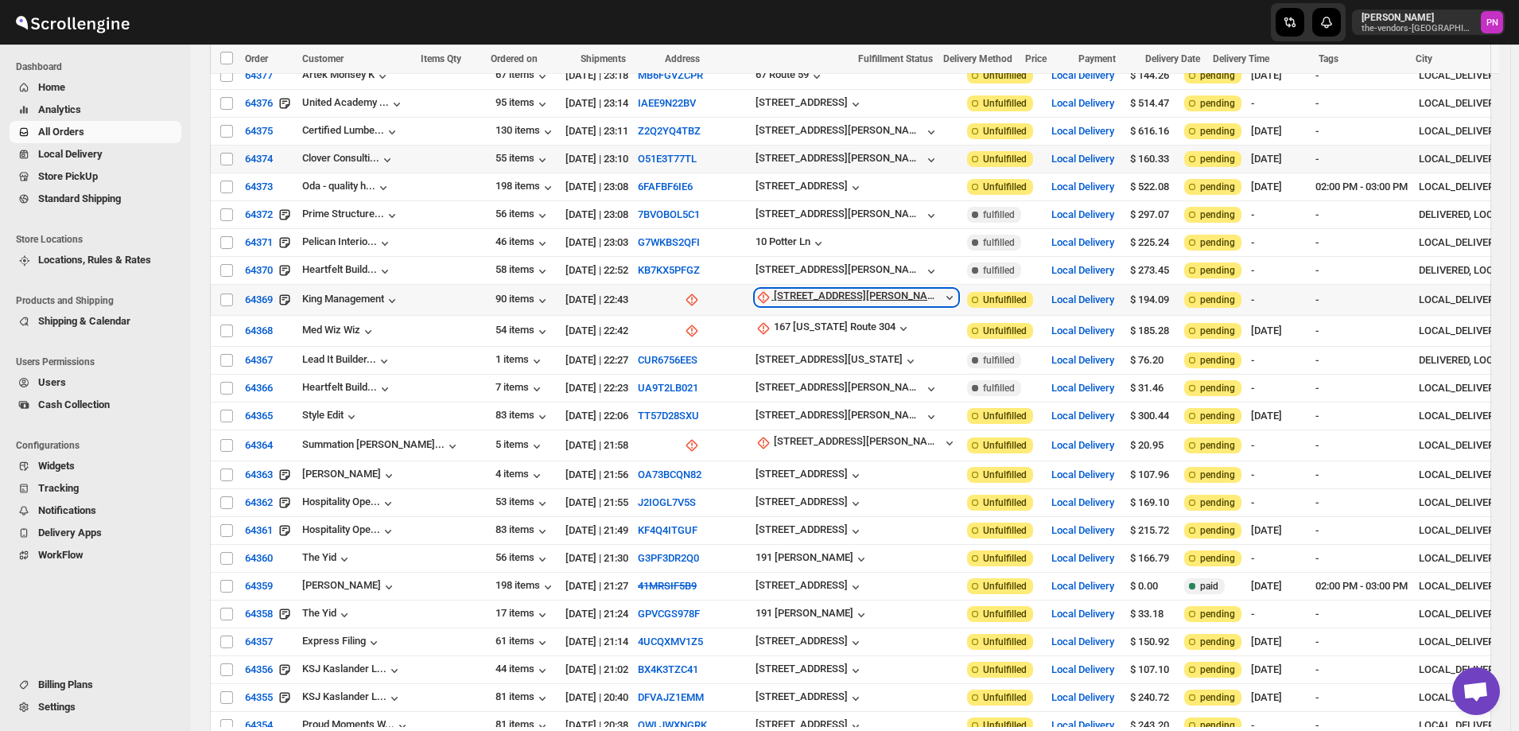
click at [774, 290] on div "[STREET_ADDRESS][PERSON_NAME]" at bounding box center [858, 298] width 168 height 16
click at [725, 329] on span "Update manually" at bounding box center [731, 327] width 76 height 12
select select "US"
select select "[US_STATE]"
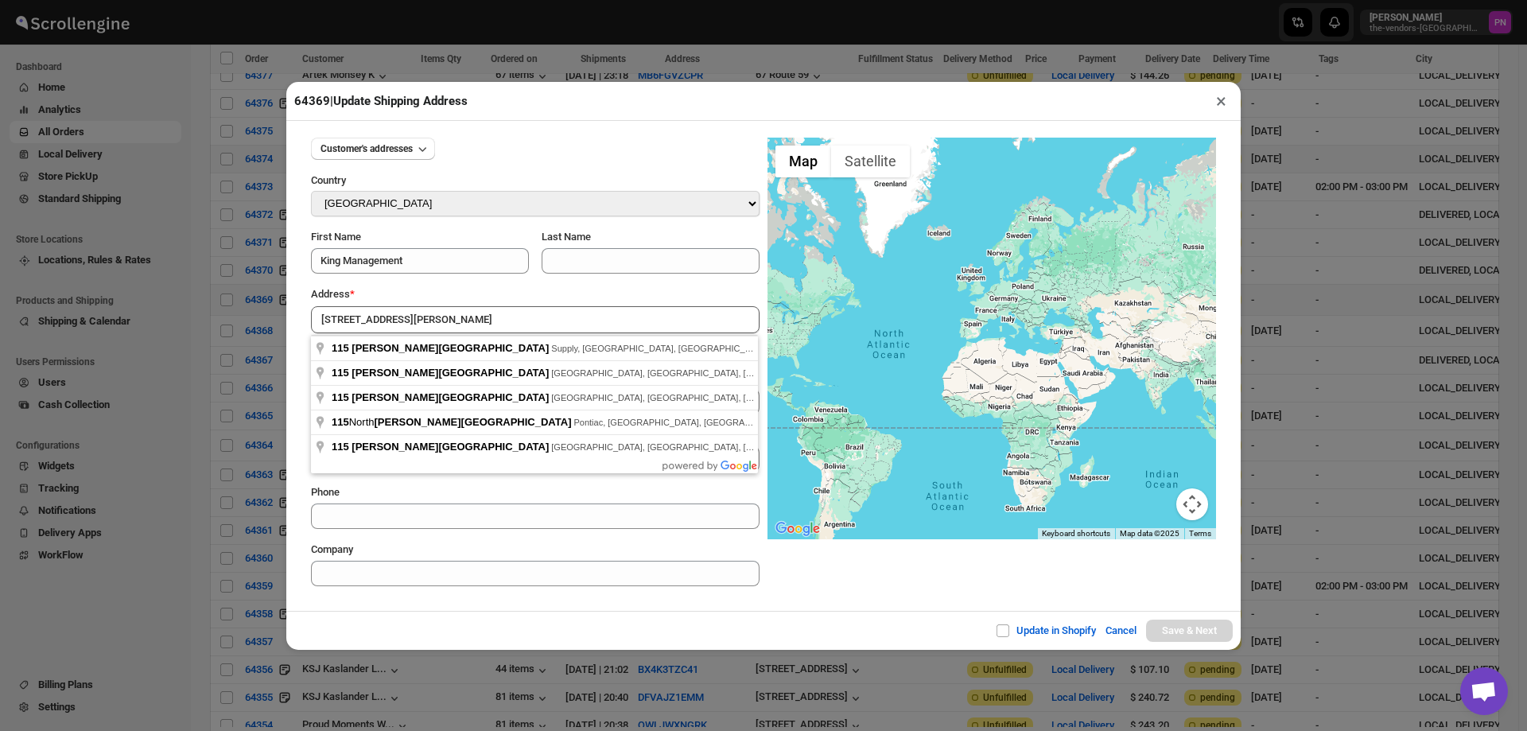
click at [492, 632] on div "Update in Shopify Cancel Save & Next" at bounding box center [763, 630] width 955 height 39
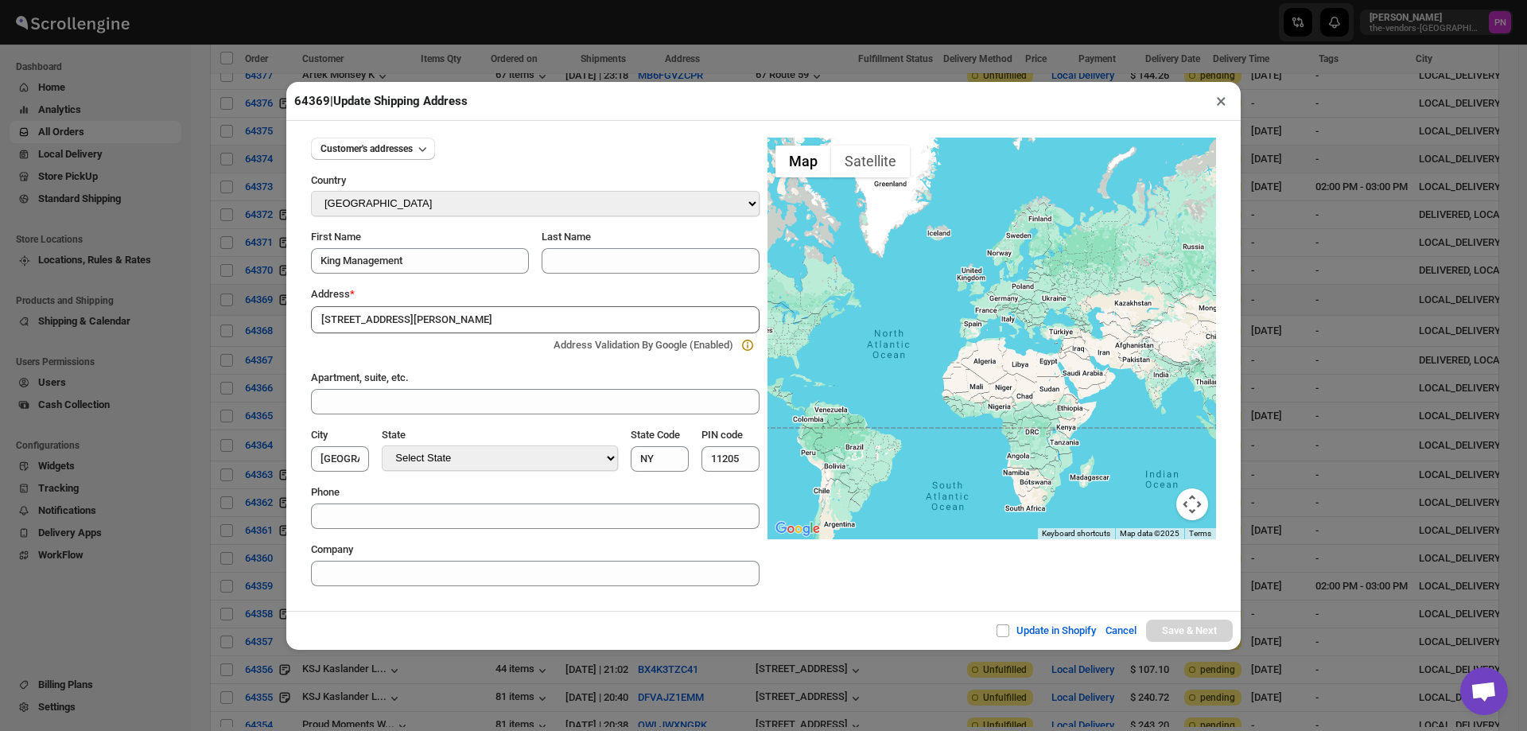
click at [441, 313] on input "[STREET_ADDRESS][PERSON_NAME]" at bounding box center [535, 319] width 449 height 27
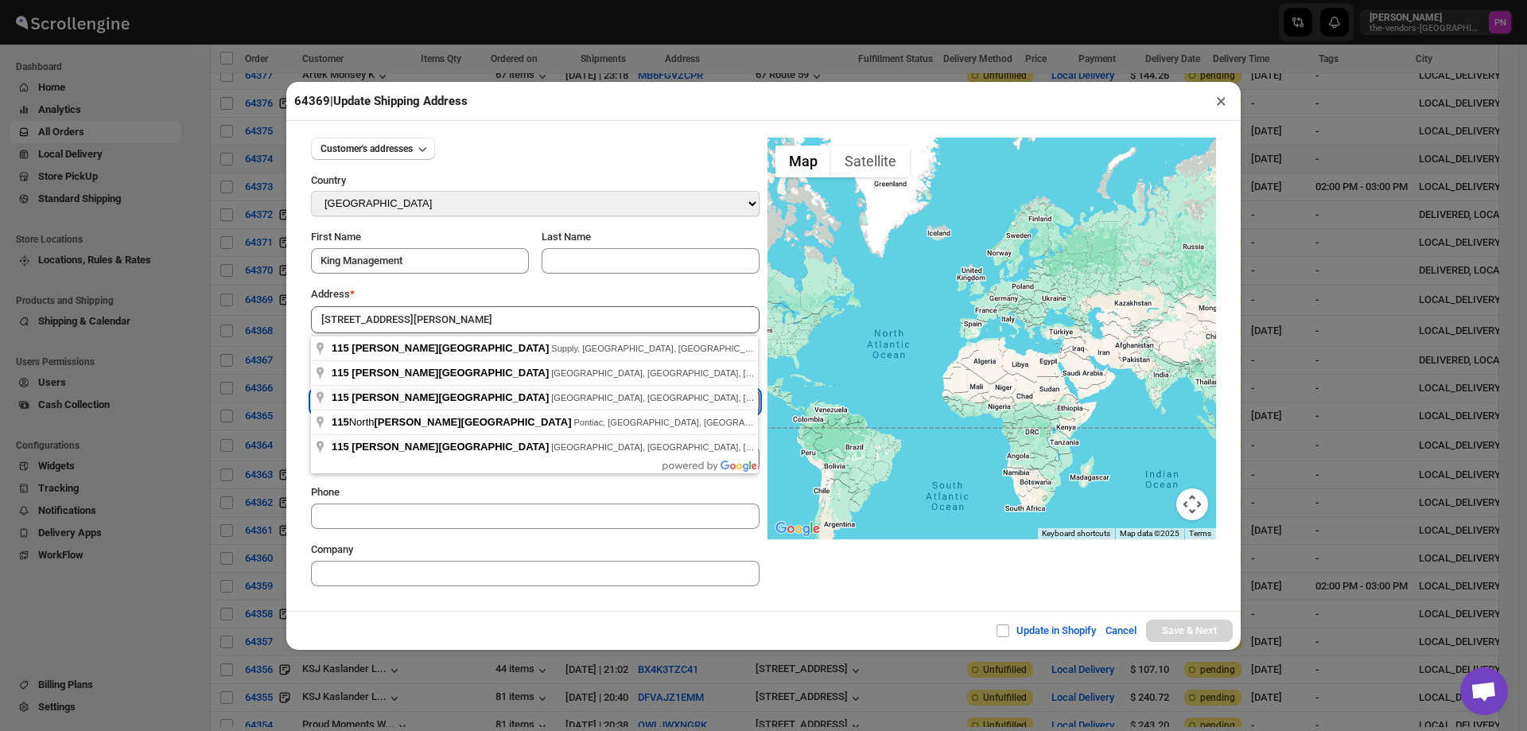
type input "[STREET_ADDRESS][PERSON_NAME]"
type input "[GEOGRAPHIC_DATA]"
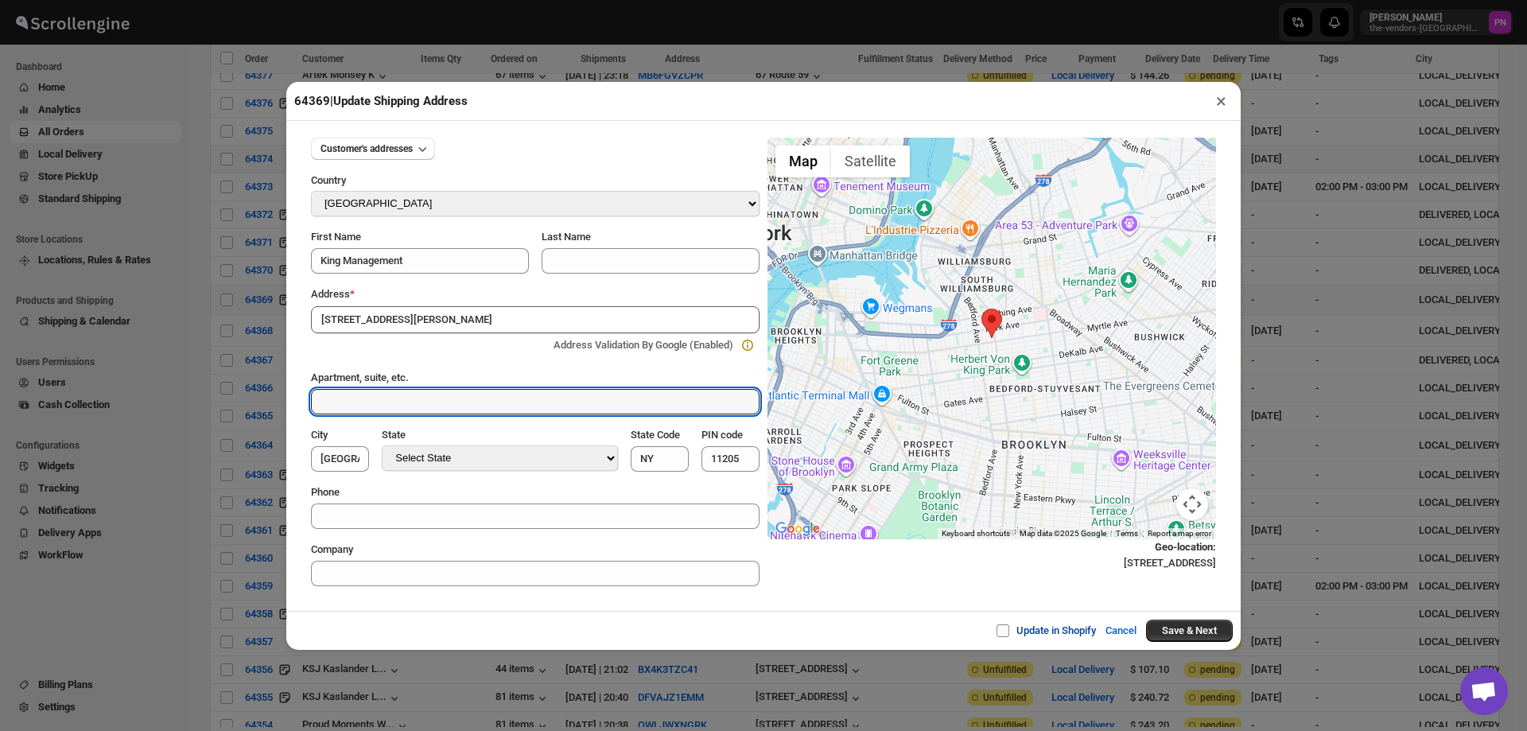
click at [1063, 632] on span "Update in Shopify" at bounding box center [1057, 630] width 80 height 12
click at [1016, 632] on input "Update in Shopify" at bounding box center [1009, 630] width 13 height 13
checkbox input "true"
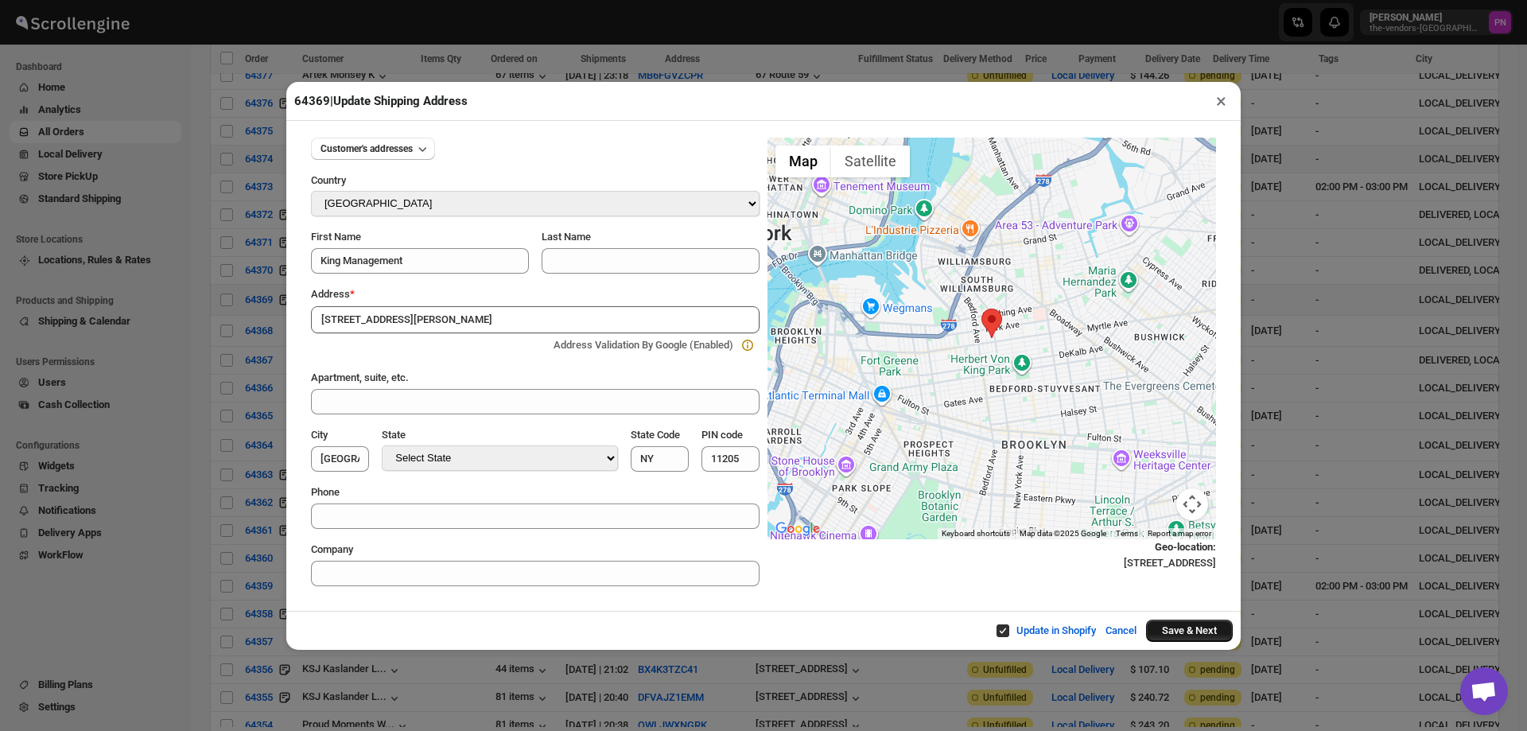
click at [1197, 632] on button "Save & Next" at bounding box center [1189, 631] width 87 height 22
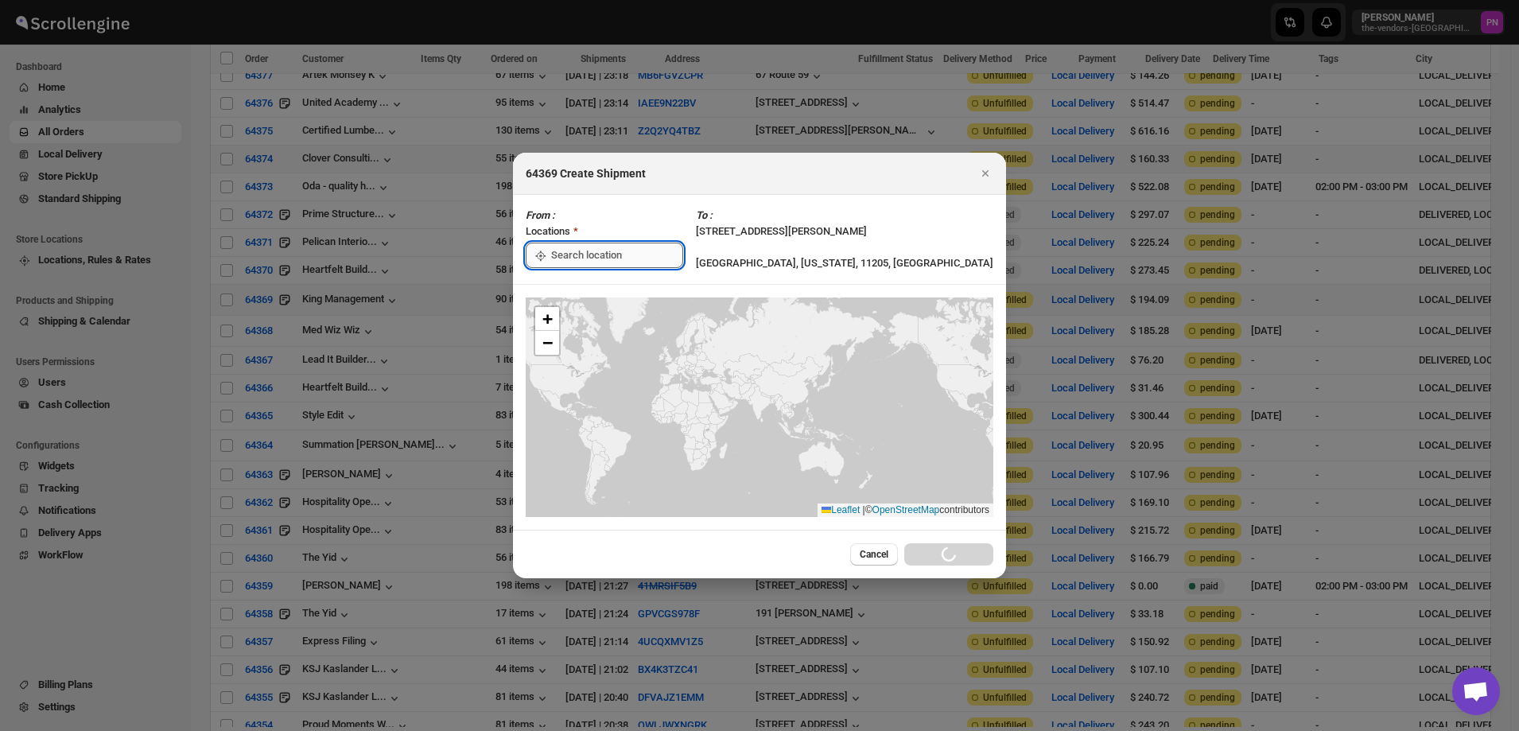
click at [680, 256] on input ":rtf:" at bounding box center [617, 255] width 132 height 25
click at [609, 287] on div "[STREET_ADDRESS]" at bounding box center [640, 291] width 196 height 16
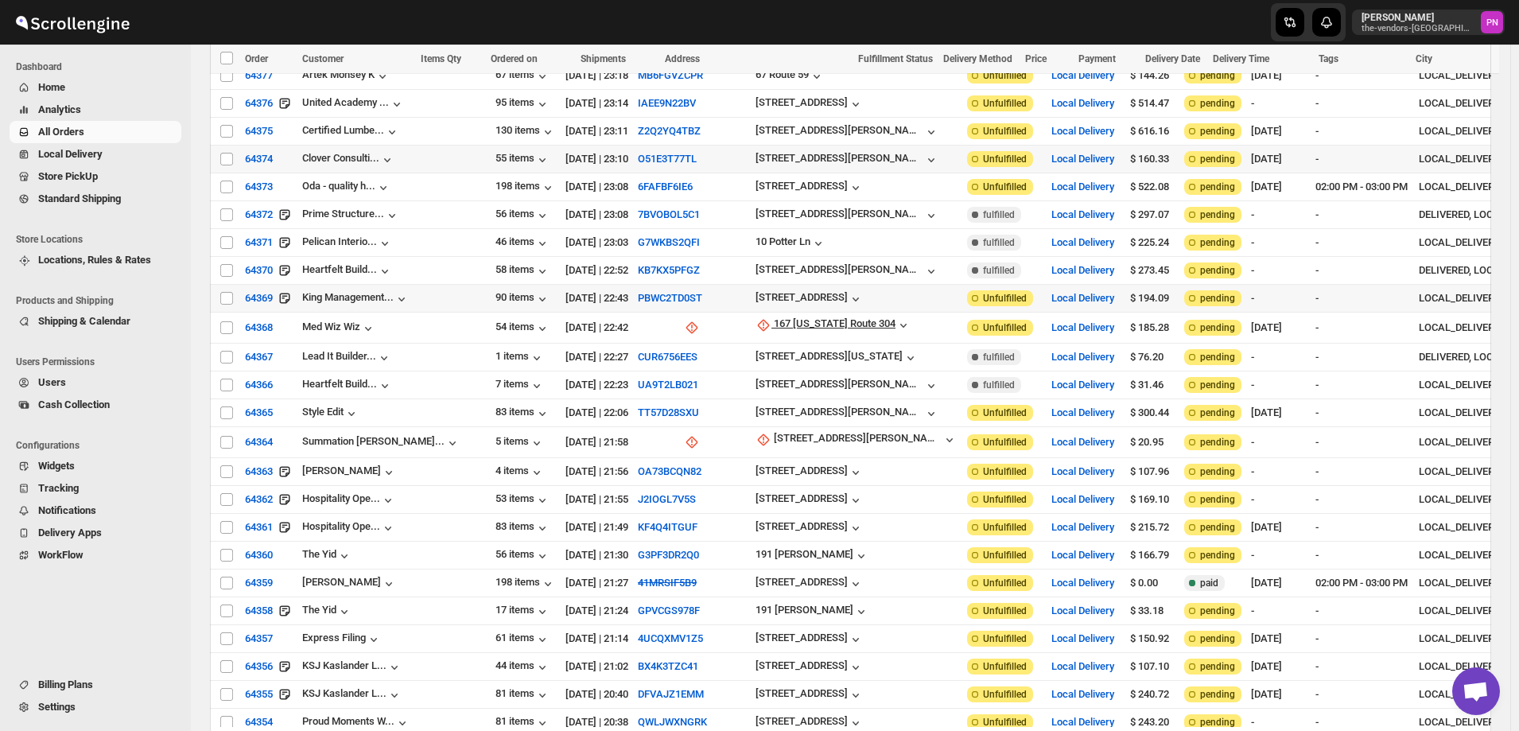
scroll to position [1830, 0]
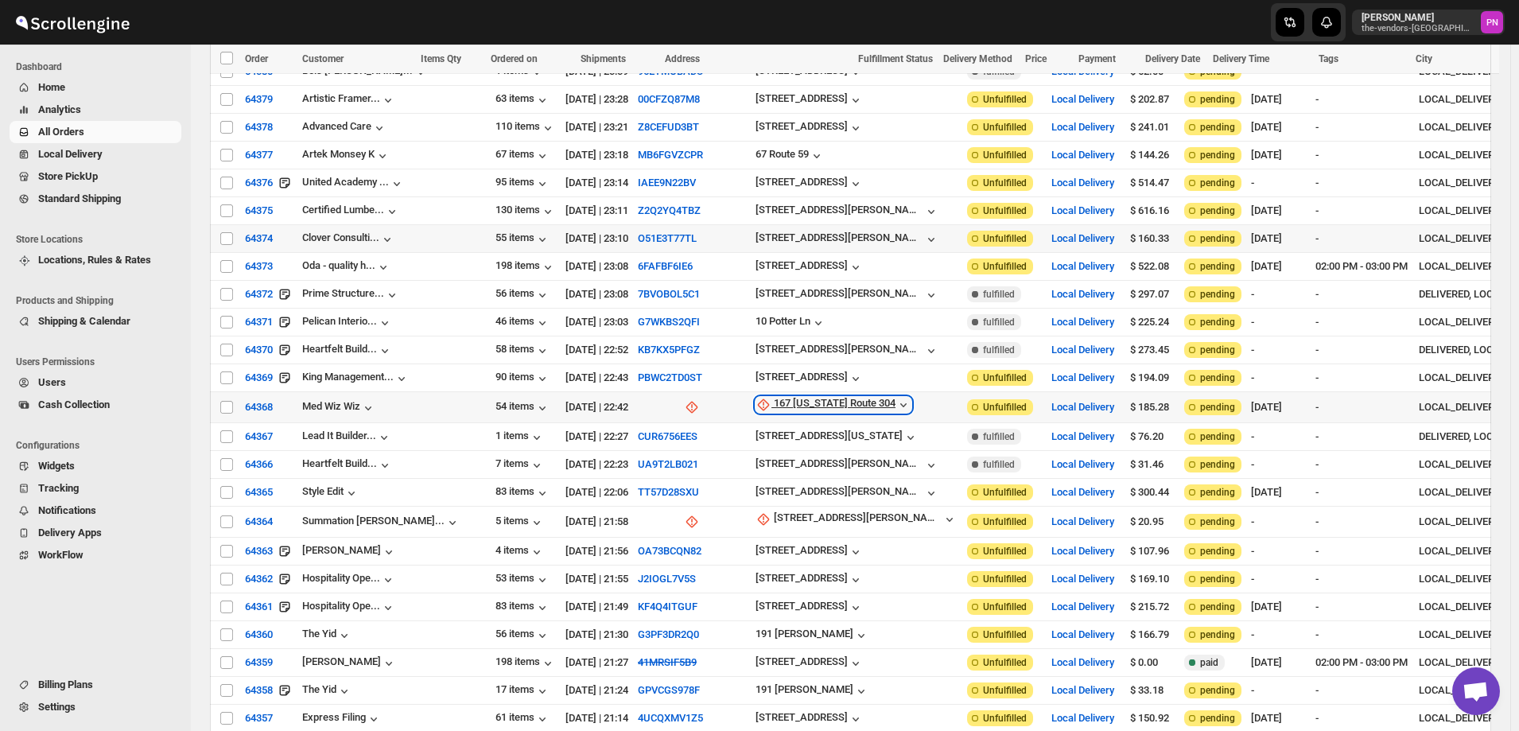
click at [774, 397] on div "167 [US_STATE] Route 304" at bounding box center [835, 405] width 122 height 16
click at [736, 434] on span "Update manually" at bounding box center [744, 434] width 76 height 12
select select "US"
select select "[US_STATE]"
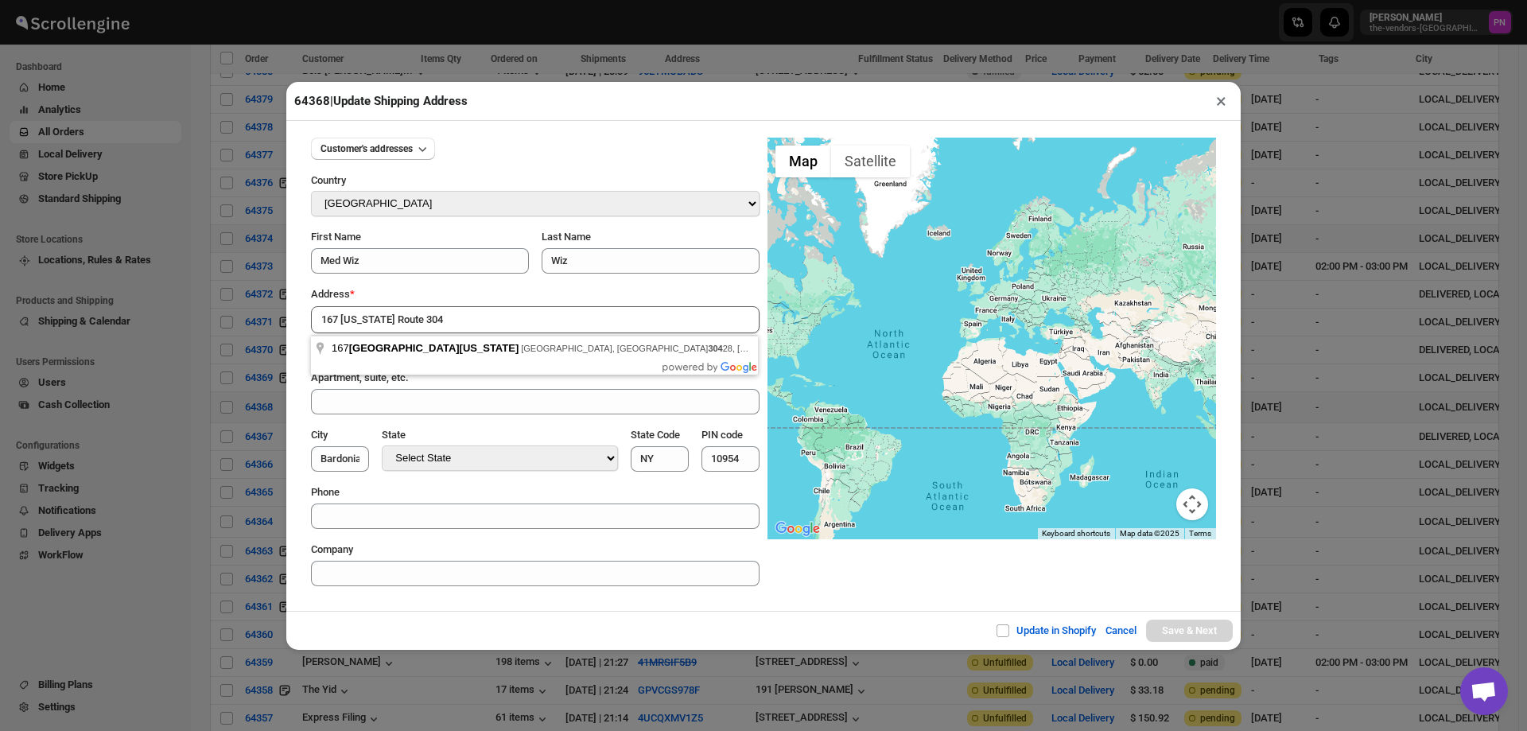
click at [534, 624] on div "Update in Shopify Cancel Save & Next" at bounding box center [763, 630] width 955 height 39
click at [492, 317] on input "167 [US_STATE] Route 304" at bounding box center [535, 319] width 449 height 27
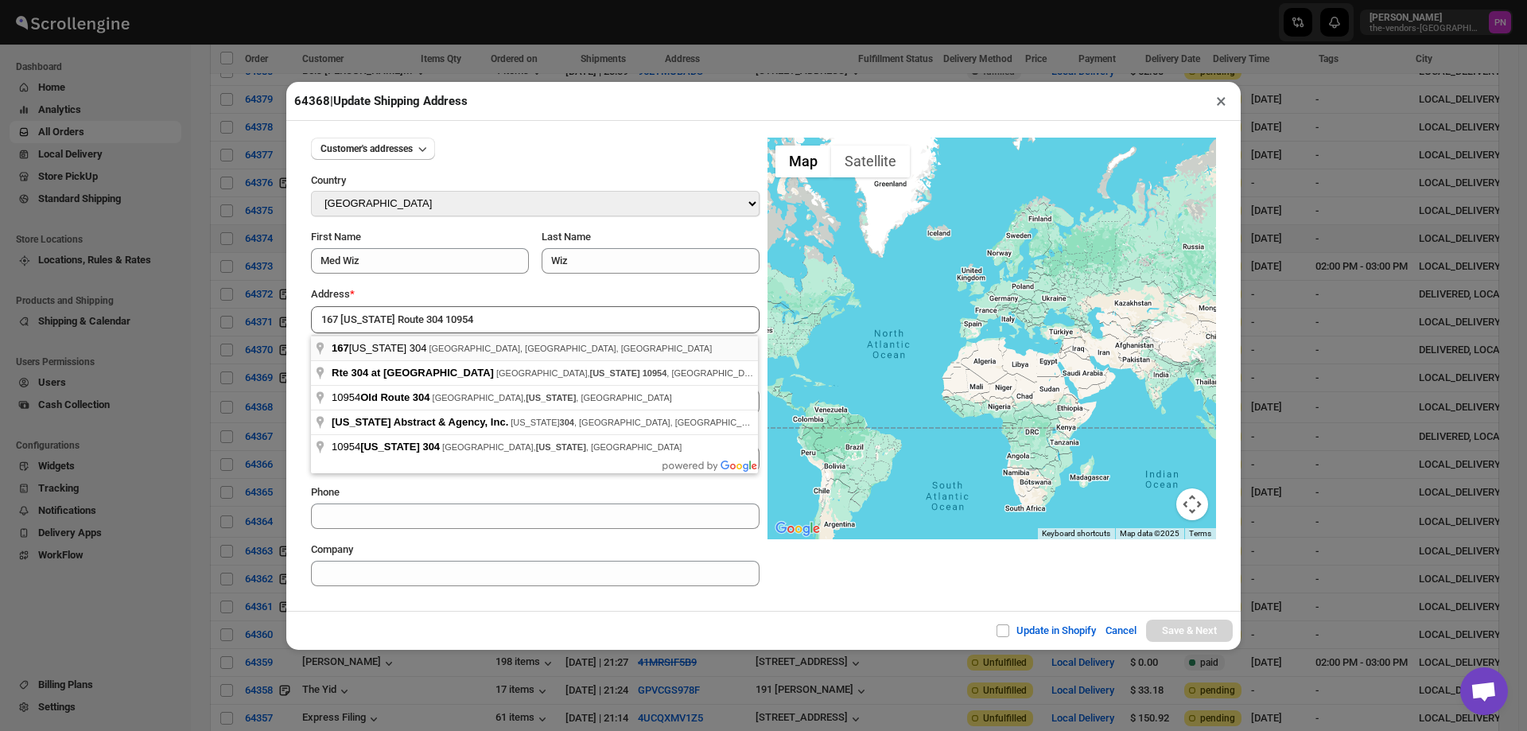
type input "[STREET_ADDRESS][US_STATE]"
type input "[GEOGRAPHIC_DATA]"
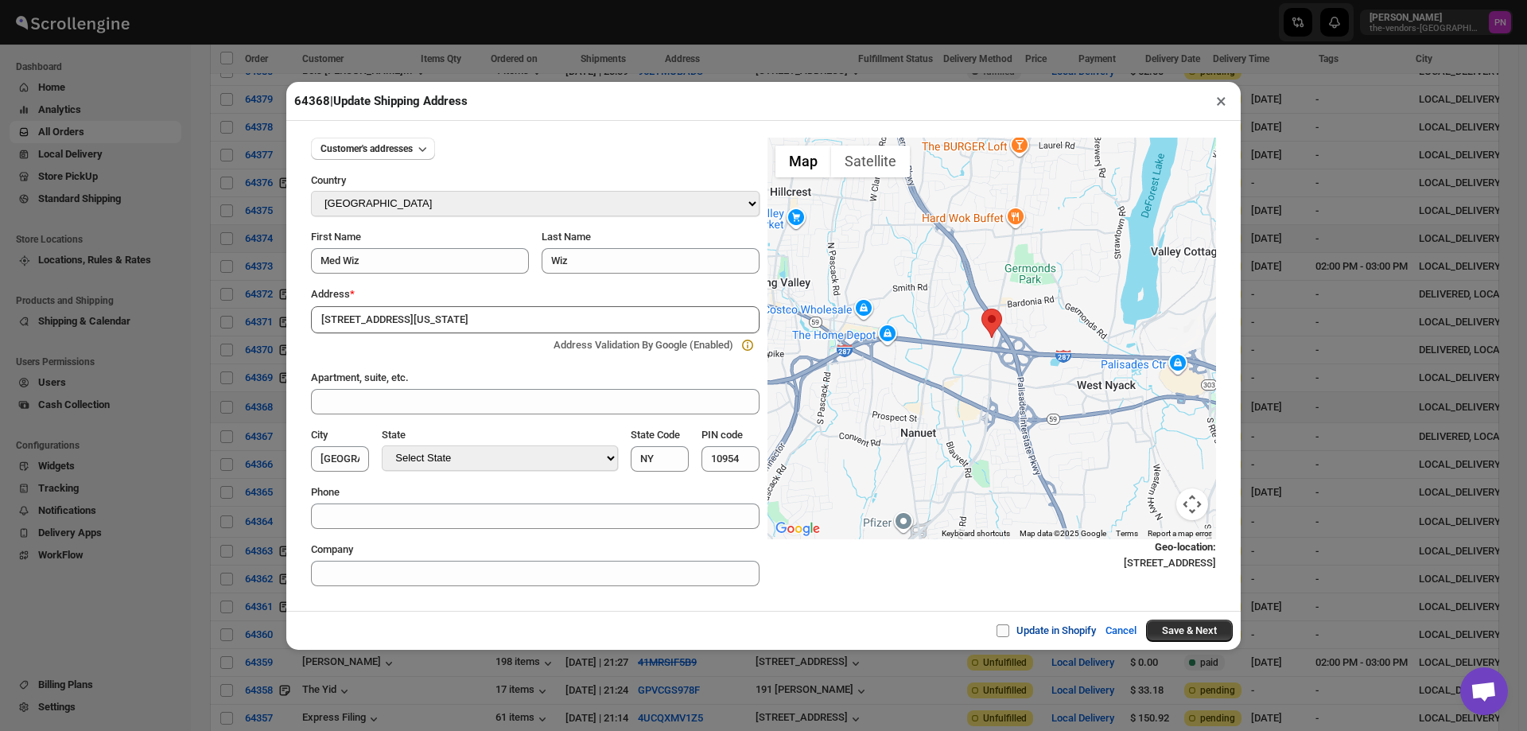
click at [1003, 630] on input "Update in Shopify" at bounding box center [1009, 630] width 13 height 13
checkbox input "true"
click at [1209, 628] on button "Save & Next" at bounding box center [1189, 631] width 87 height 22
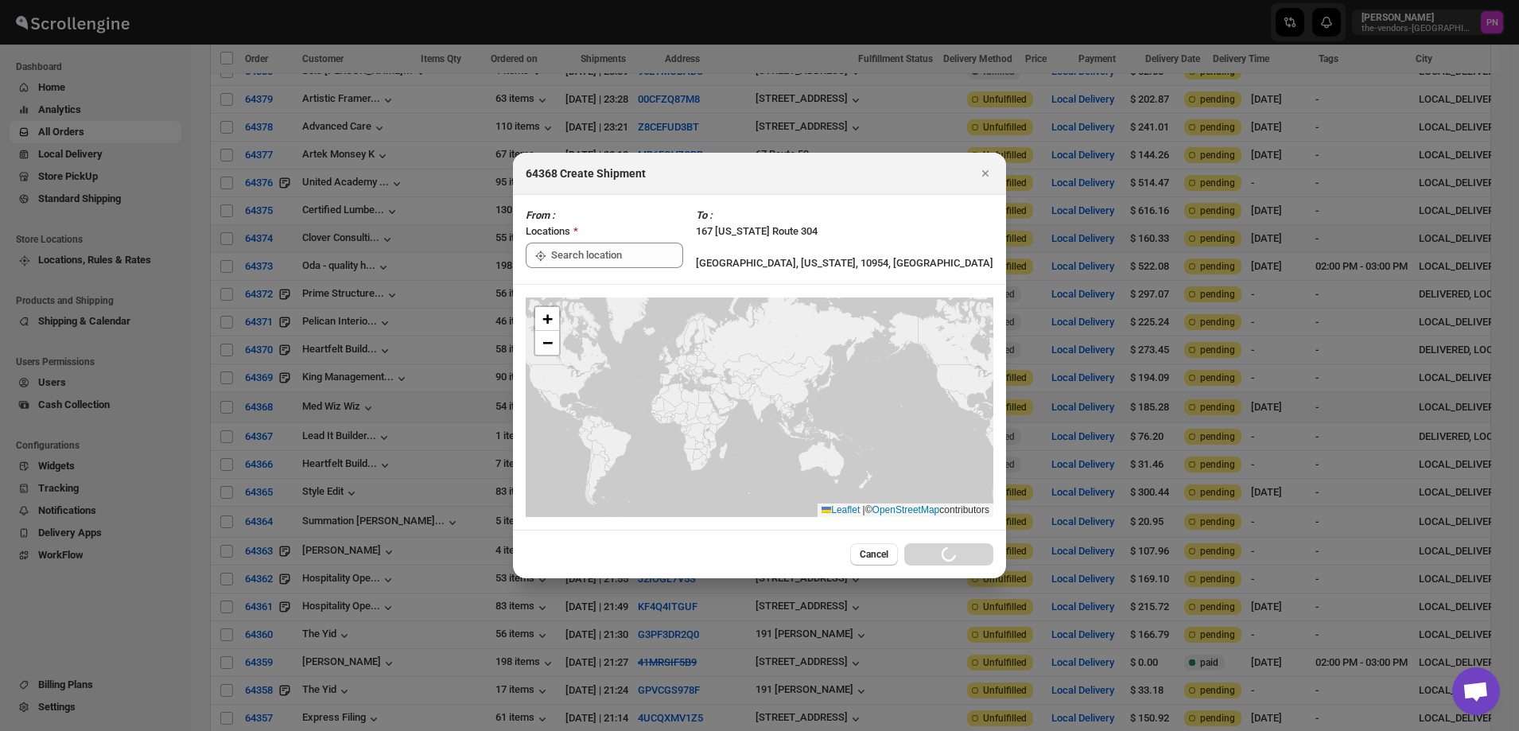
click at [585, 238] on div "Locations" at bounding box center [605, 233] width 158 height 19
click at [609, 255] on input ":rtp:" at bounding box center [617, 255] width 132 height 25
click at [585, 282] on div "[STREET_ADDRESS]" at bounding box center [639, 290] width 215 height 25
type input "[STREET_ADDRESS]"
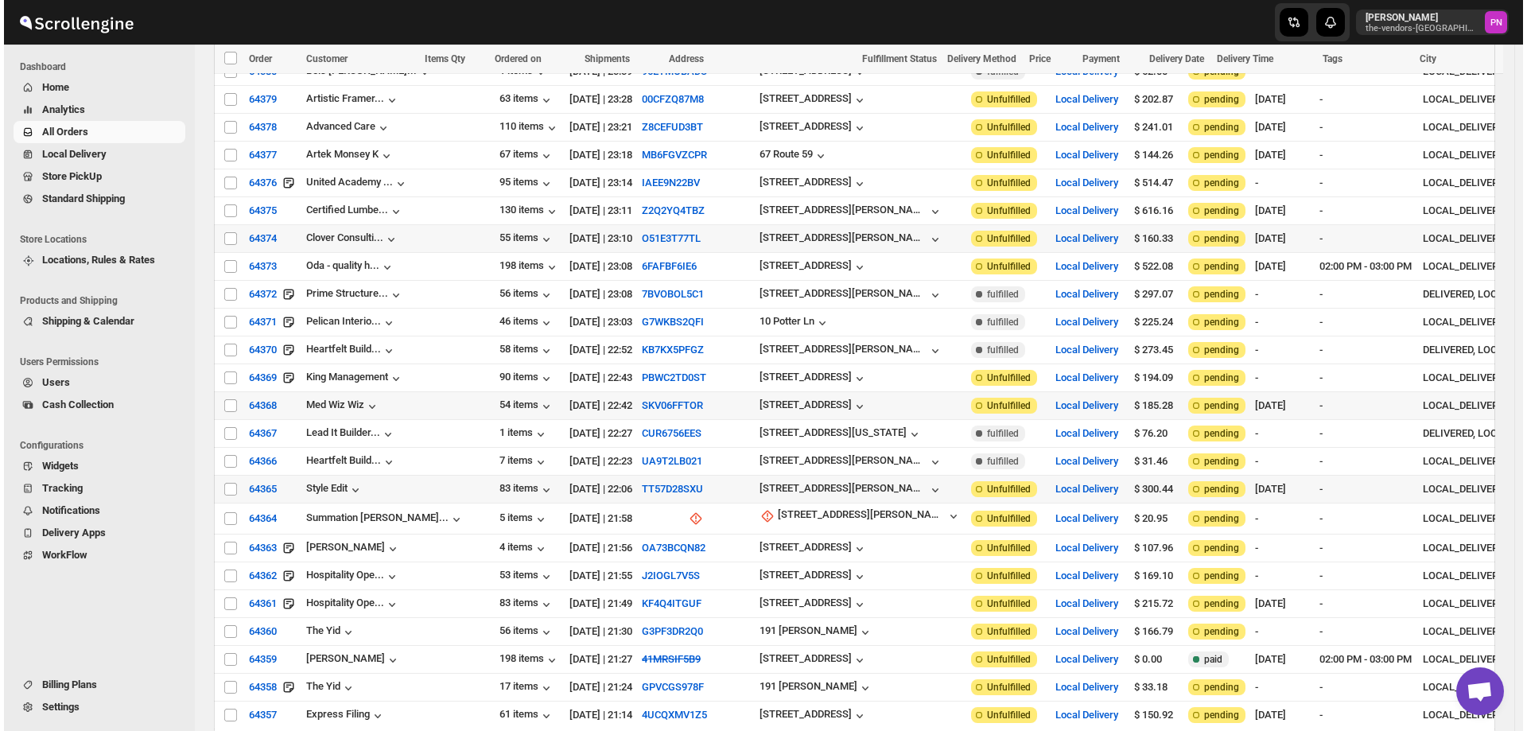
scroll to position [1989, 0]
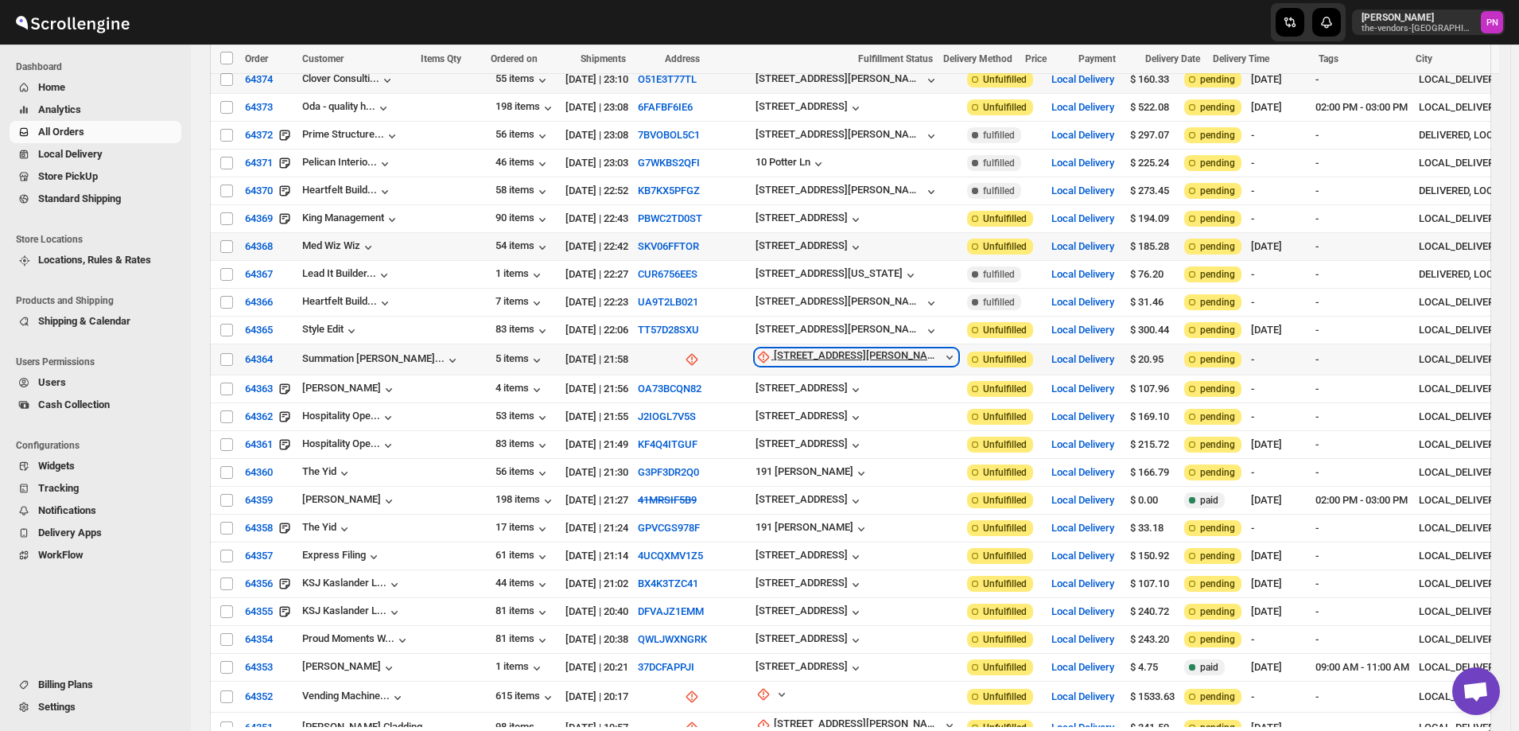
click at [774, 349] on div "[STREET_ADDRESS][PERSON_NAME]" at bounding box center [858, 357] width 168 height 16
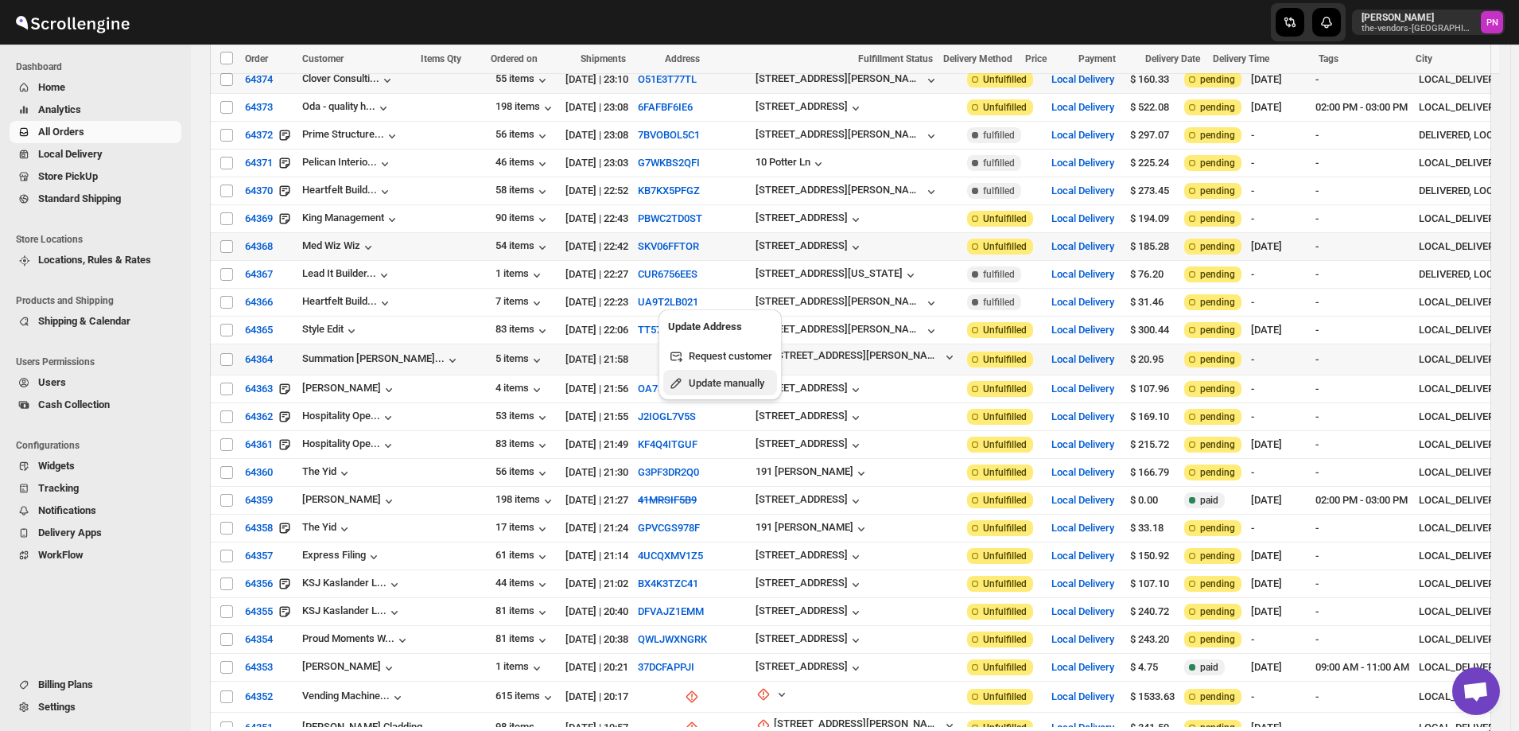
click at [725, 383] on span "Update manually" at bounding box center [727, 383] width 76 height 12
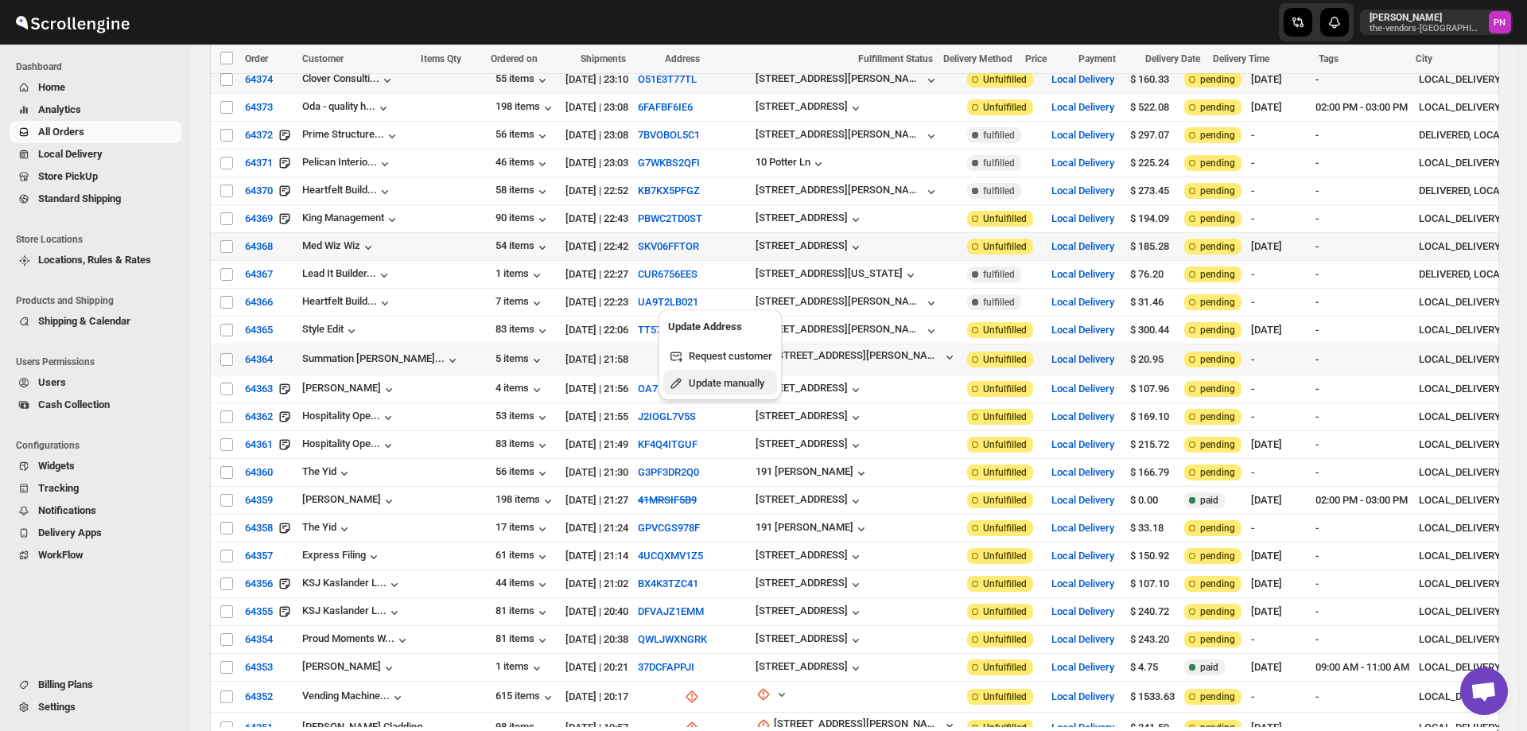
select select "US"
select select "[US_STATE]"
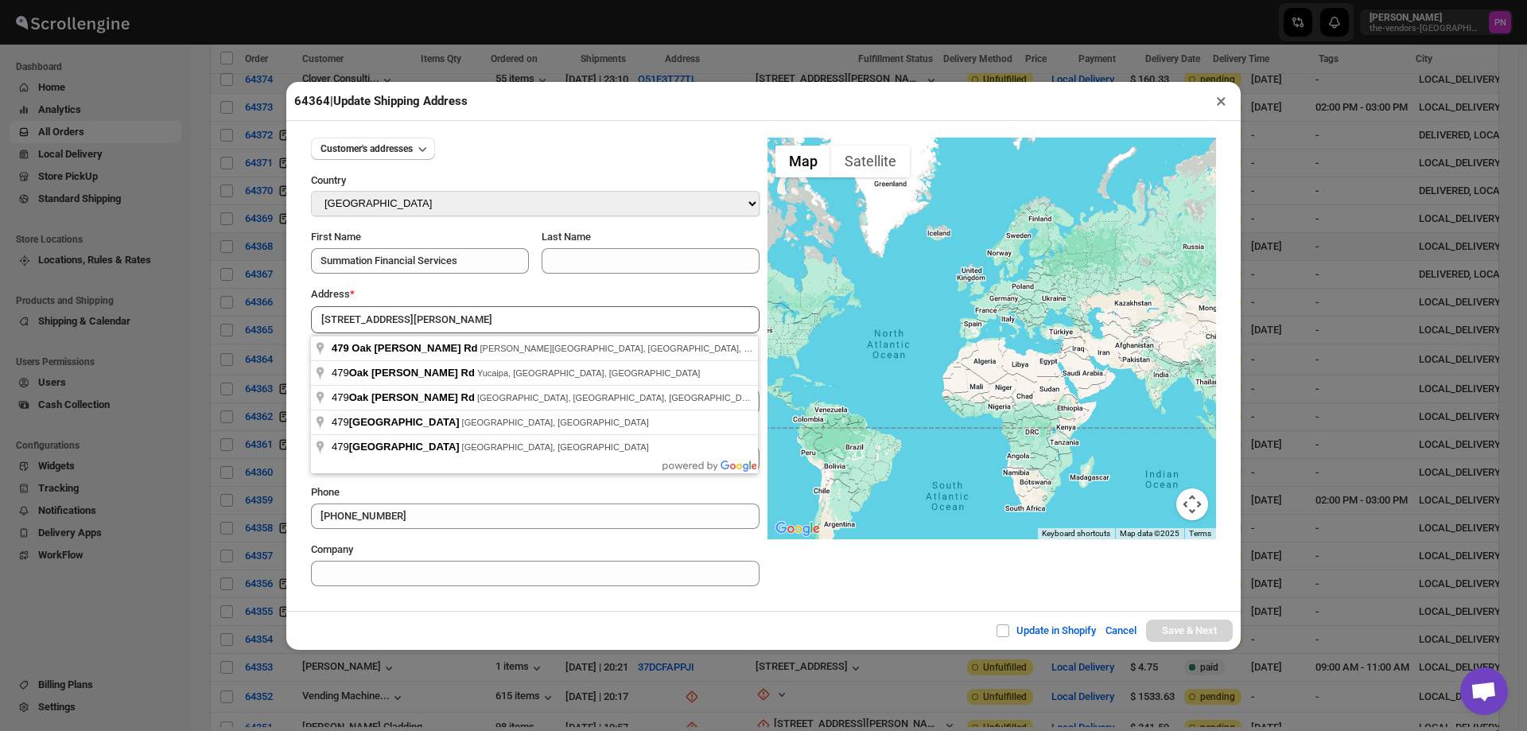
click at [460, 627] on div "Update in Shopify Cancel Save & Next" at bounding box center [763, 630] width 955 height 39
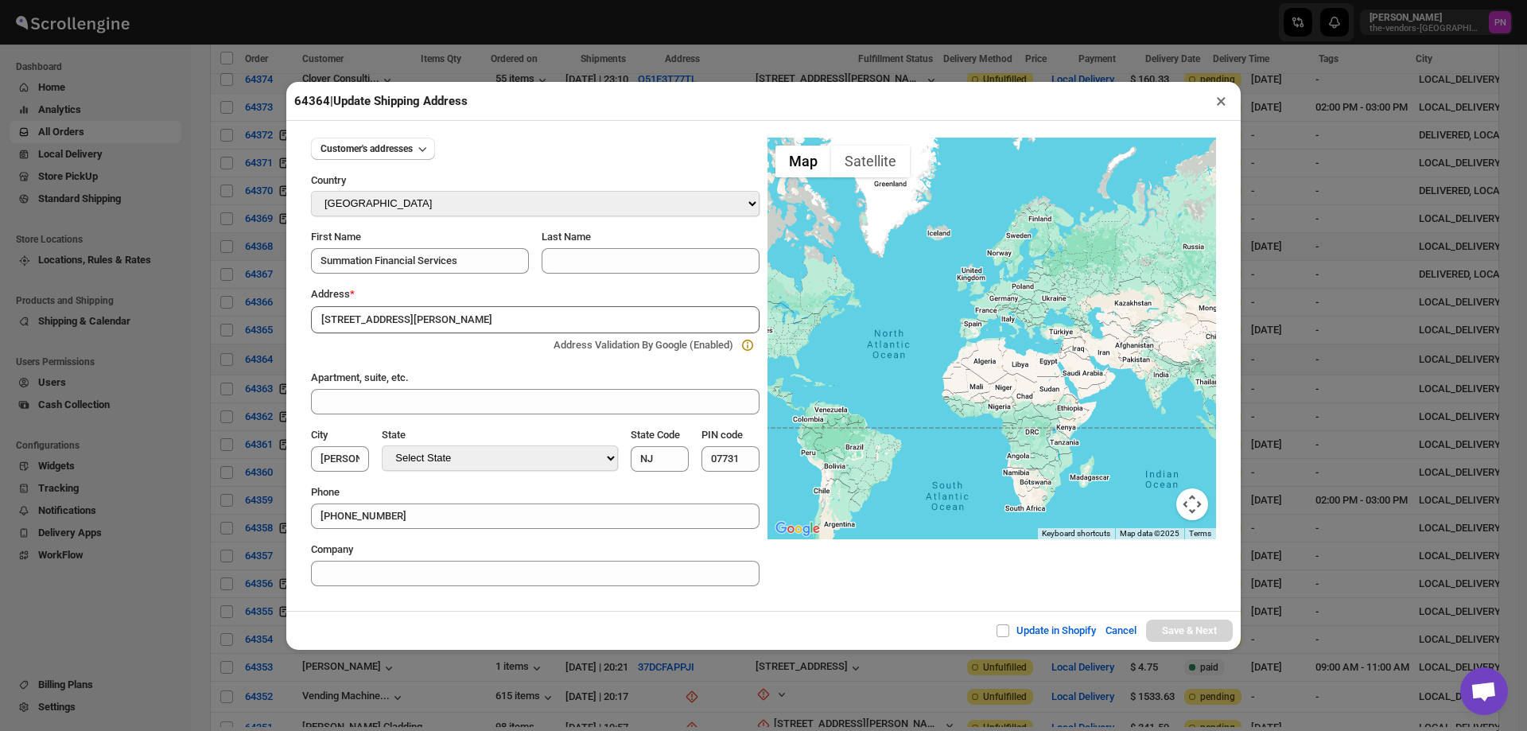
click at [426, 319] on input "[STREET_ADDRESS][PERSON_NAME]" at bounding box center [535, 319] width 449 height 27
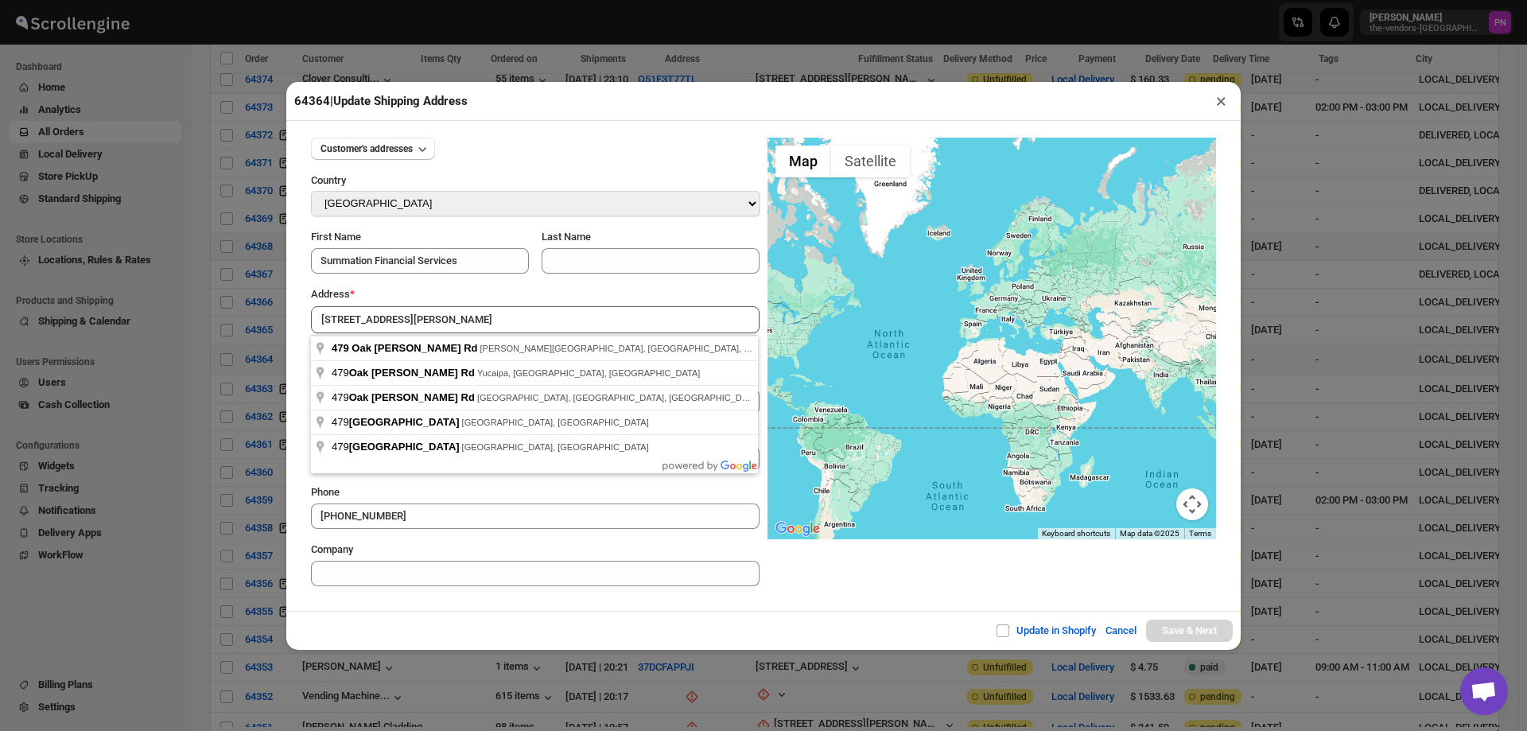
click at [459, 613] on div "Update in Shopify Cancel Save & Next" at bounding box center [763, 630] width 955 height 39
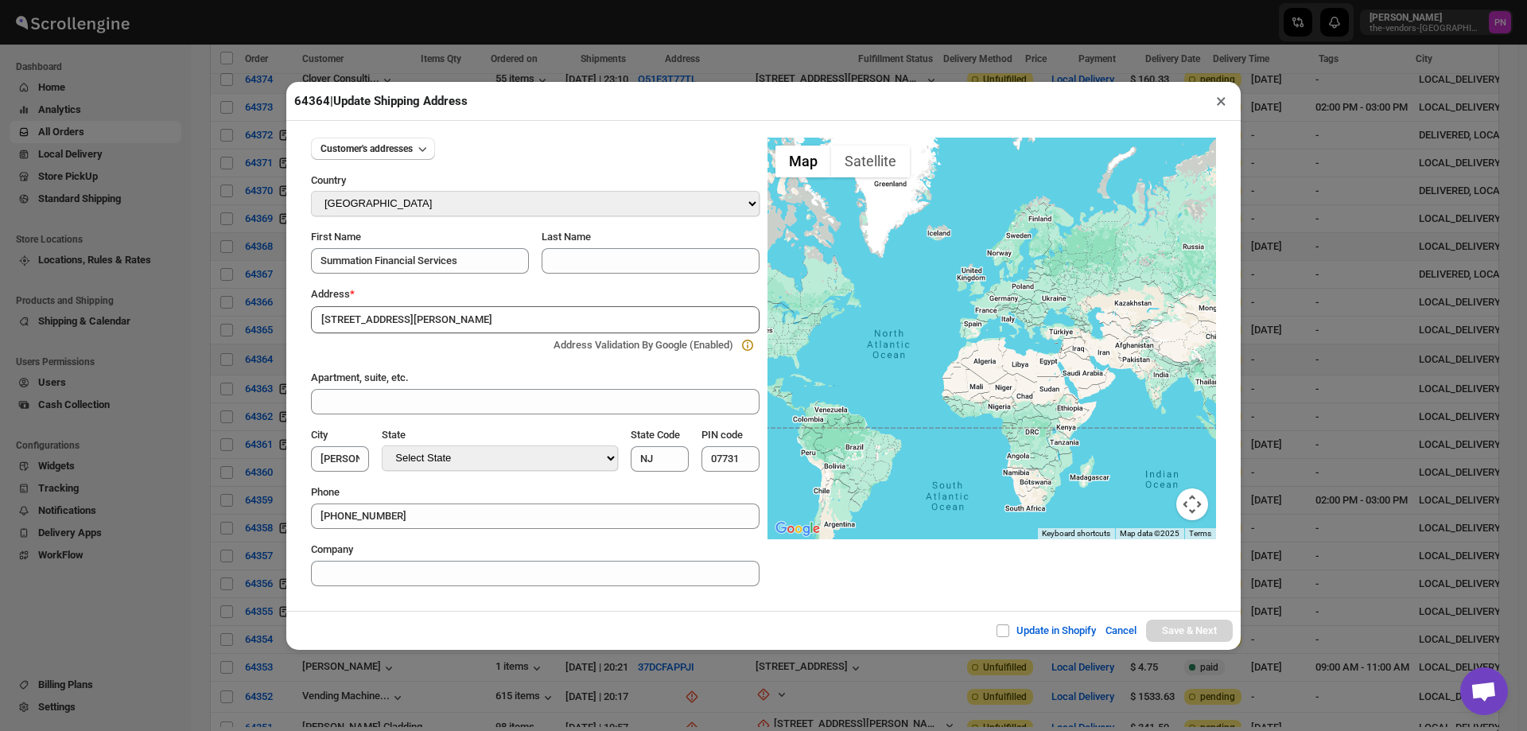
click at [441, 320] on input "[STREET_ADDRESS][PERSON_NAME]" at bounding box center [535, 319] width 449 height 27
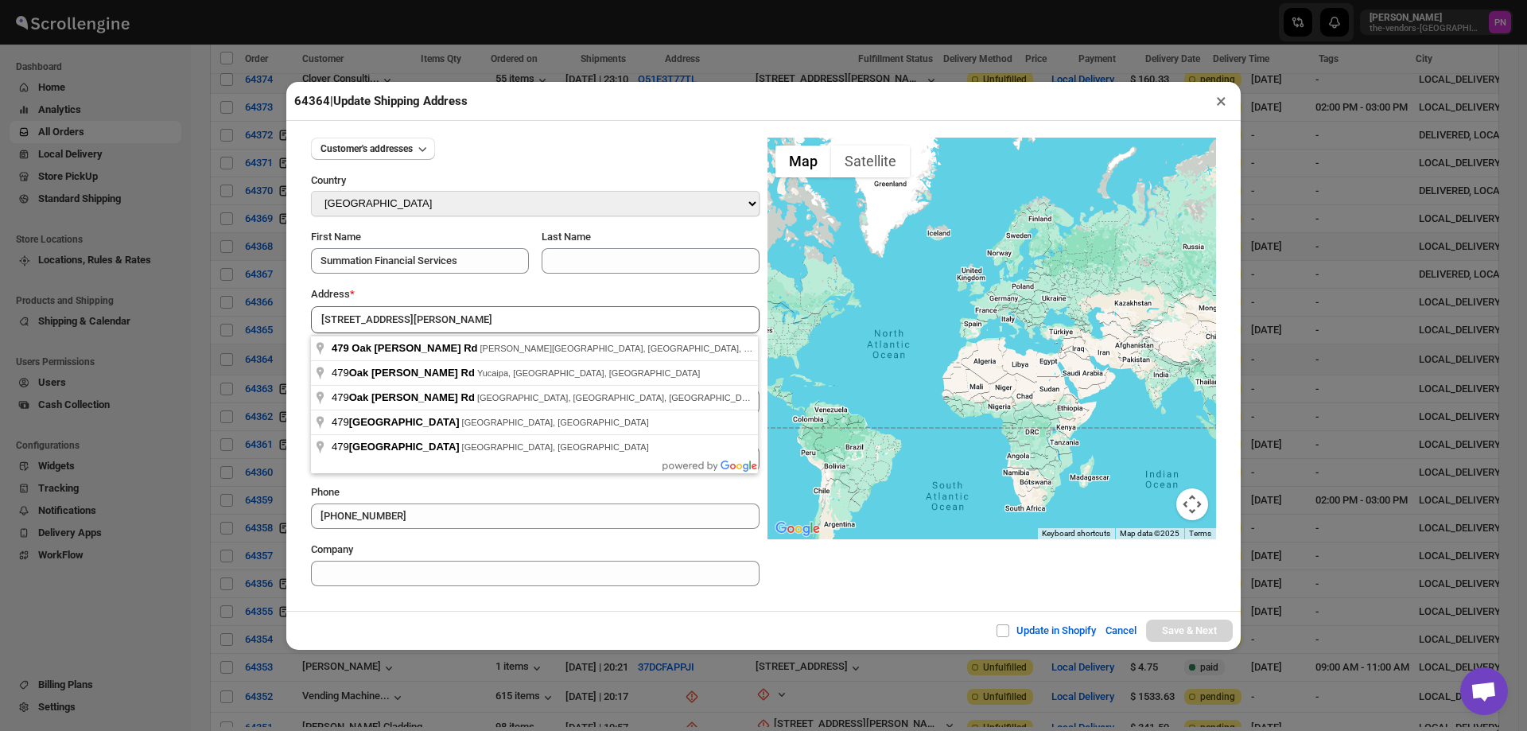
click at [478, 605] on div "Customer's addresses Country Select Country [GEOGRAPHIC_DATA] [GEOGRAPHIC_DATA]…" at bounding box center [763, 366] width 955 height 490
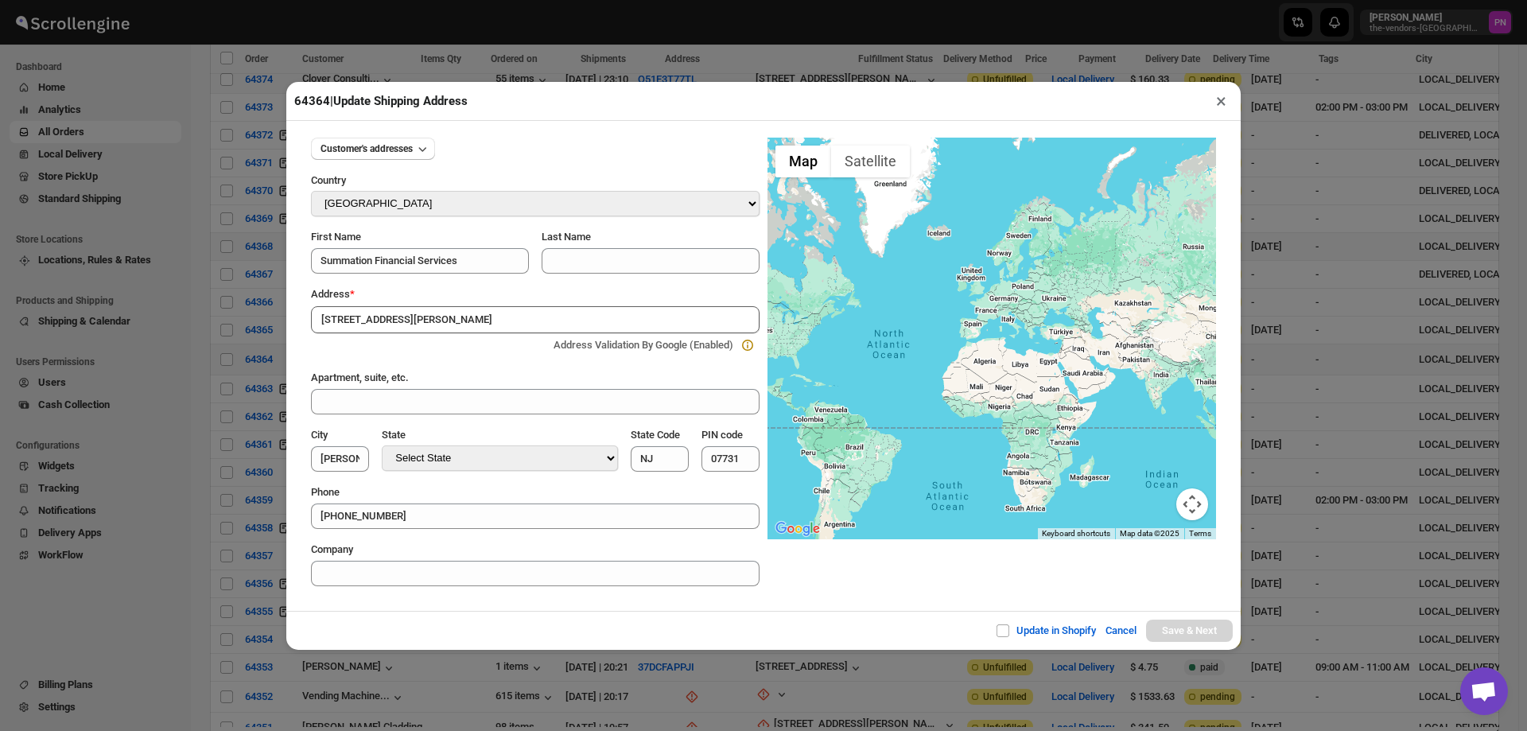
click at [453, 313] on input "[STREET_ADDRESS][PERSON_NAME]" at bounding box center [535, 319] width 449 height 27
type input "[STREET_ADDRESS][PERSON_NAME][PERSON_NAME]"
type input "[GEOGRAPHIC_DATA]"
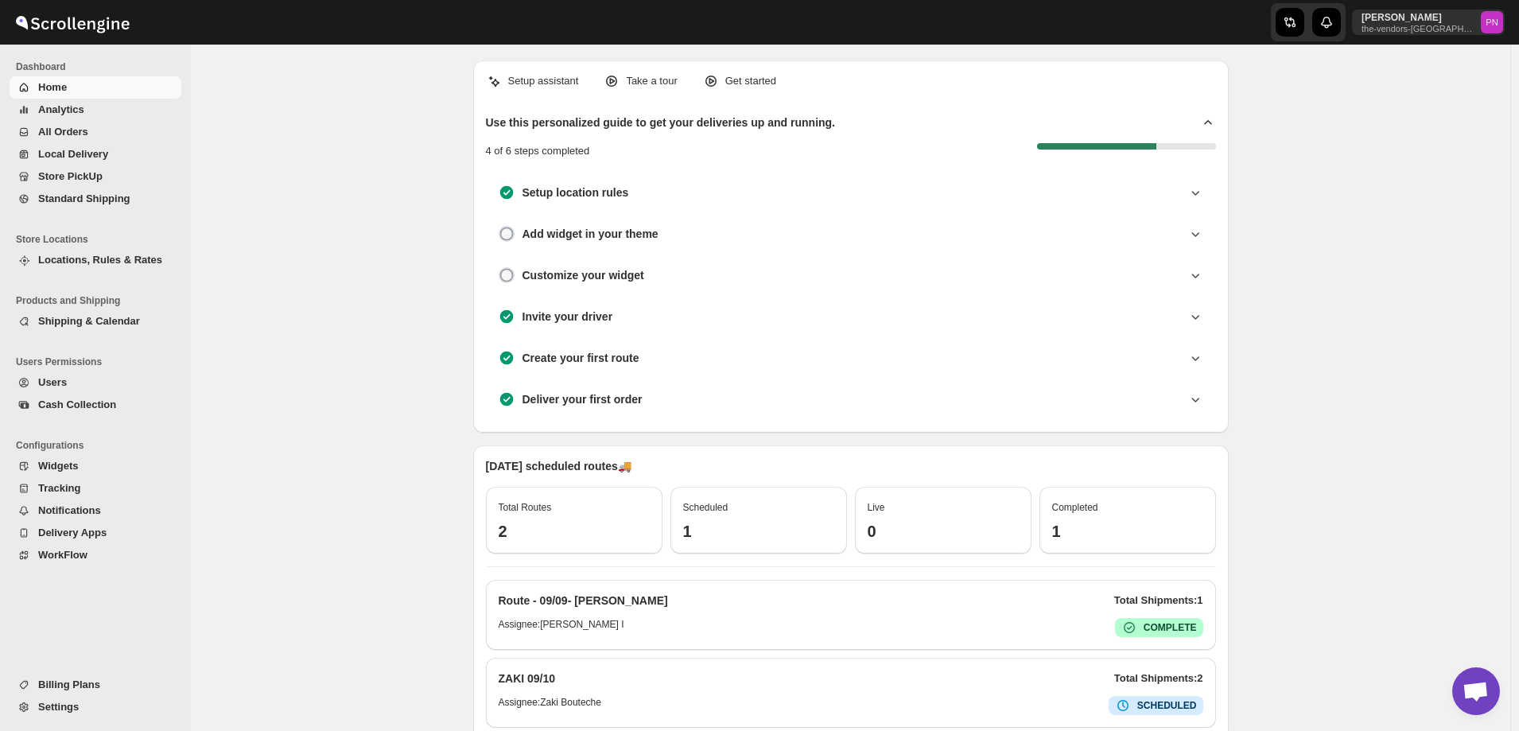
click at [64, 131] on span "All Orders" at bounding box center [63, 132] width 50 height 12
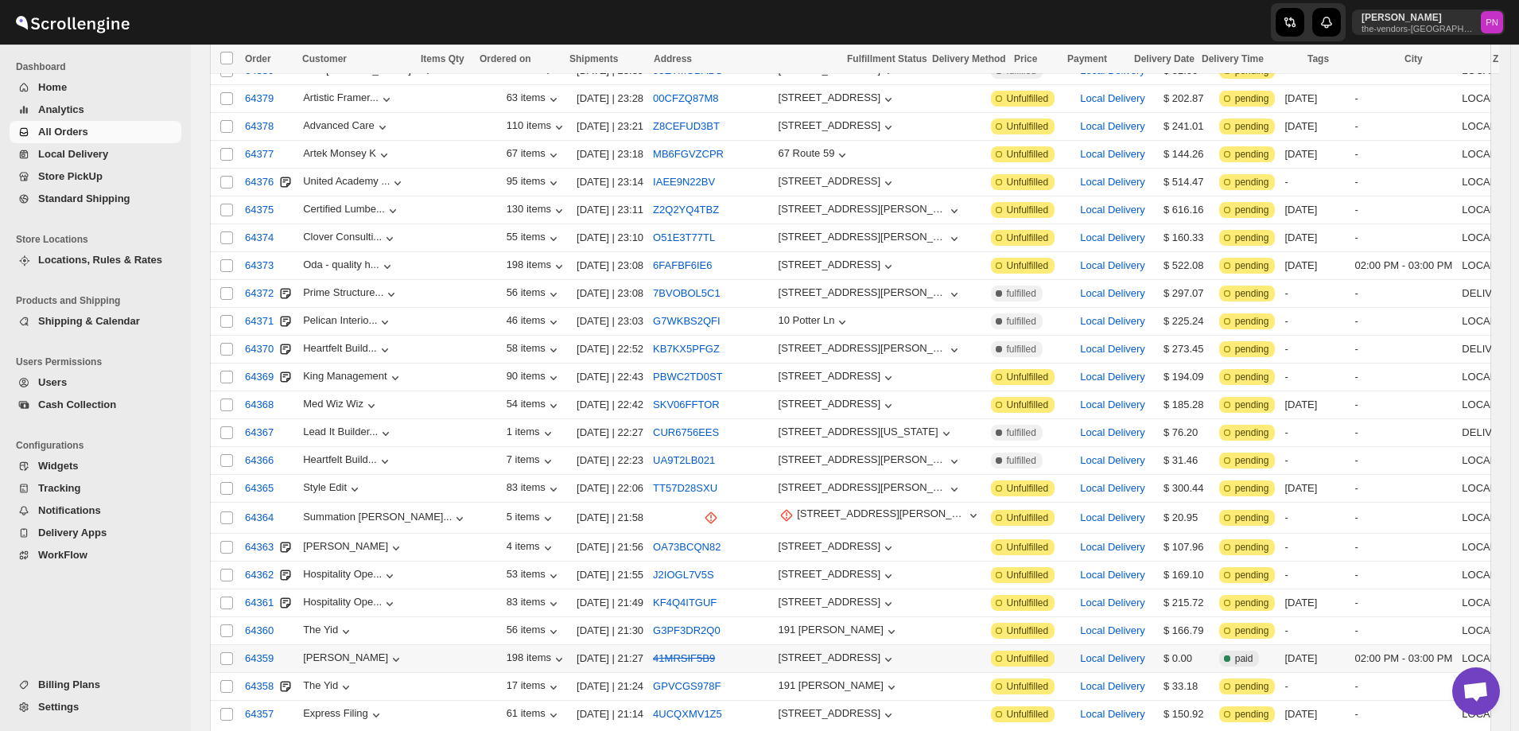
scroll to position [2068, 0]
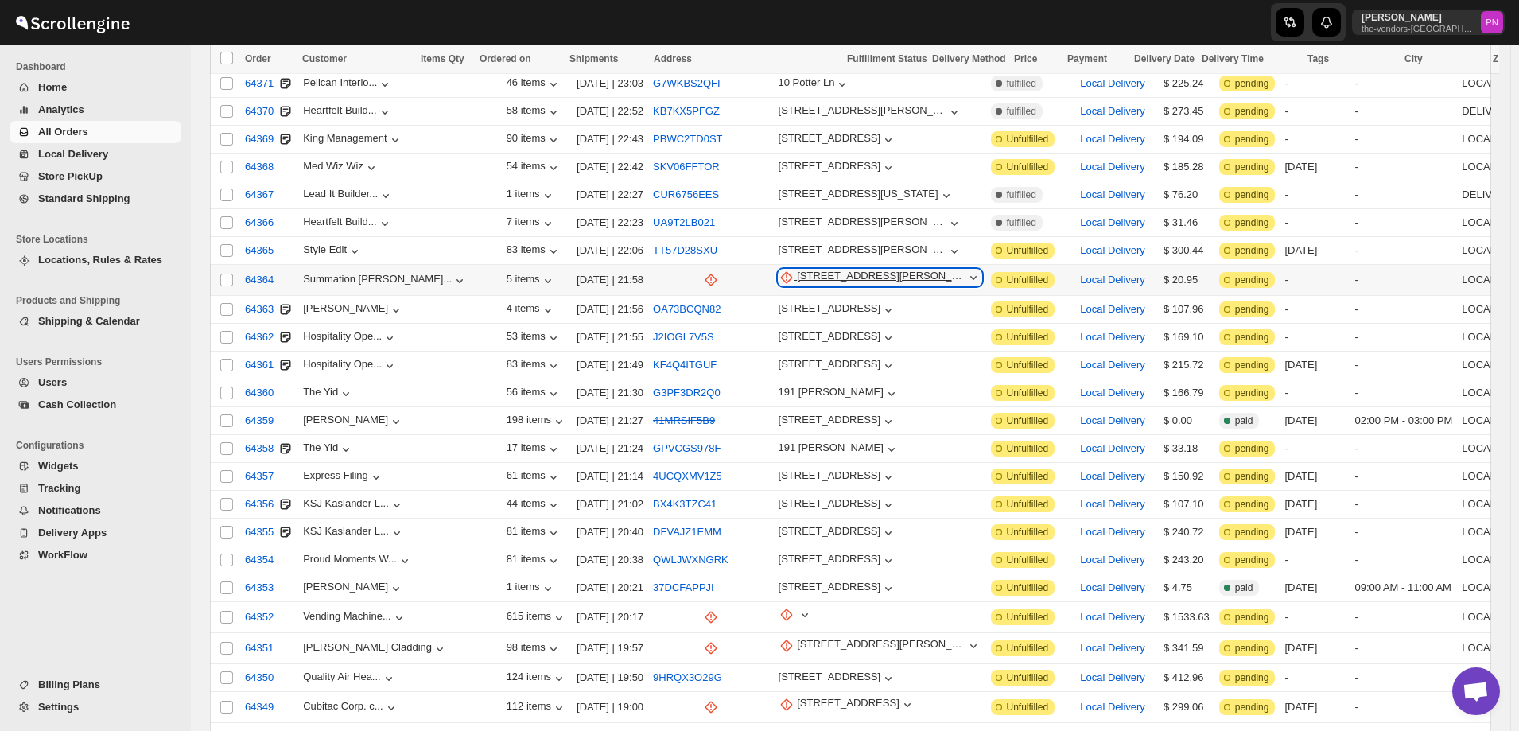
click at [797, 270] on div "[STREET_ADDRESS][PERSON_NAME]" at bounding box center [881, 278] width 168 height 16
click at [722, 305] on span "Update manually" at bounding box center [728, 304] width 78 height 12
select select "US"
select select "[US_STATE]"
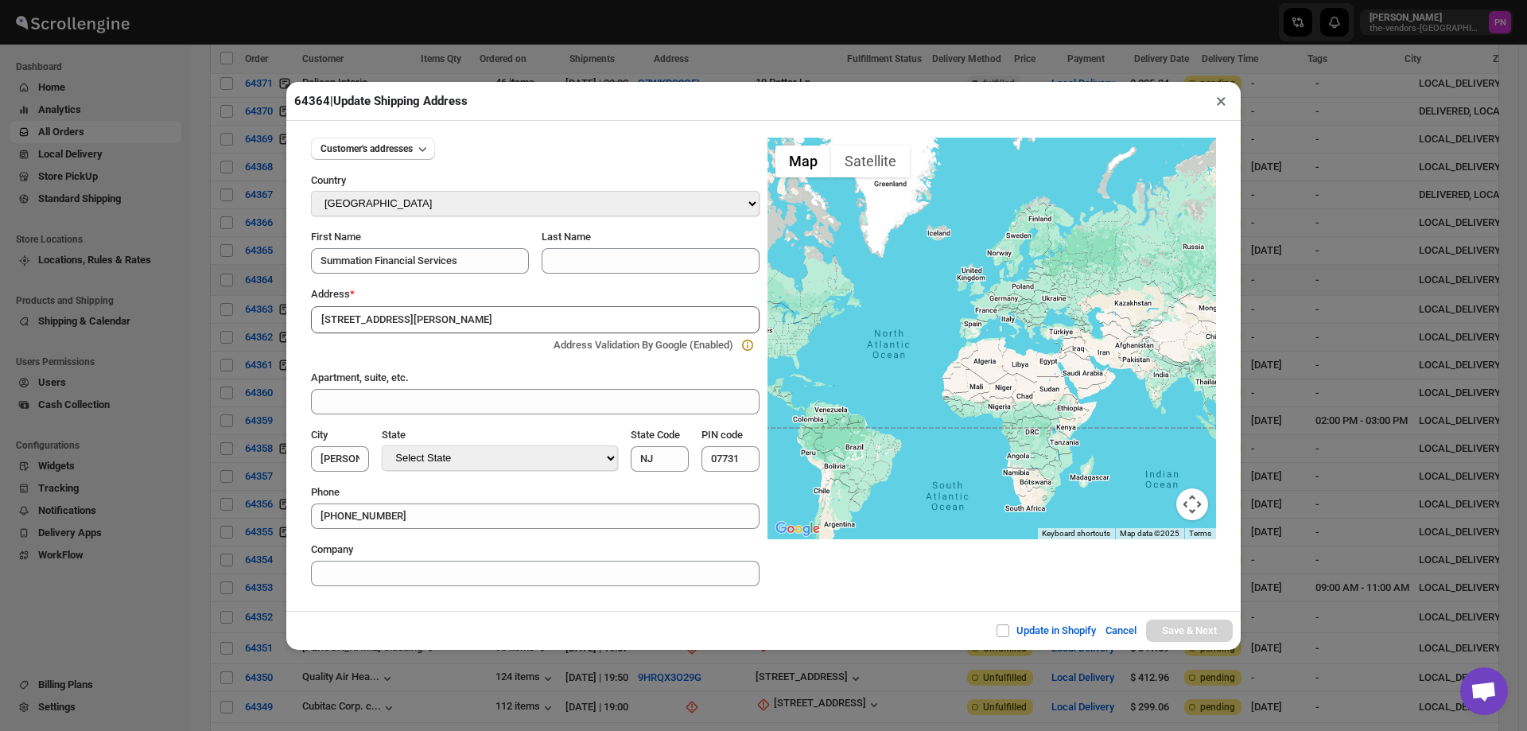
click at [489, 623] on div "Update in Shopify Cancel Save & Next" at bounding box center [763, 630] width 955 height 39
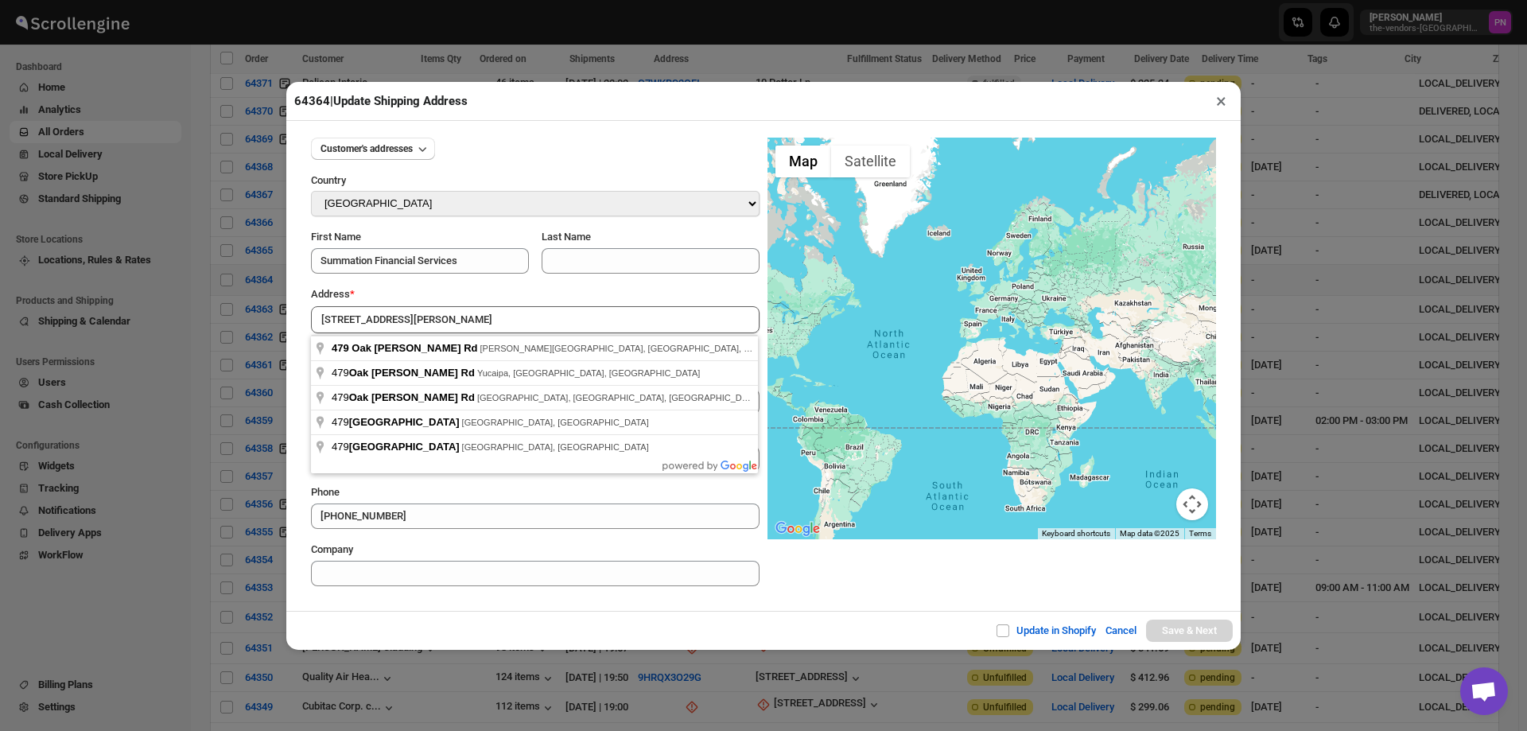
click at [443, 314] on input "[STREET_ADDRESS][PERSON_NAME]" at bounding box center [535, 319] width 449 height 27
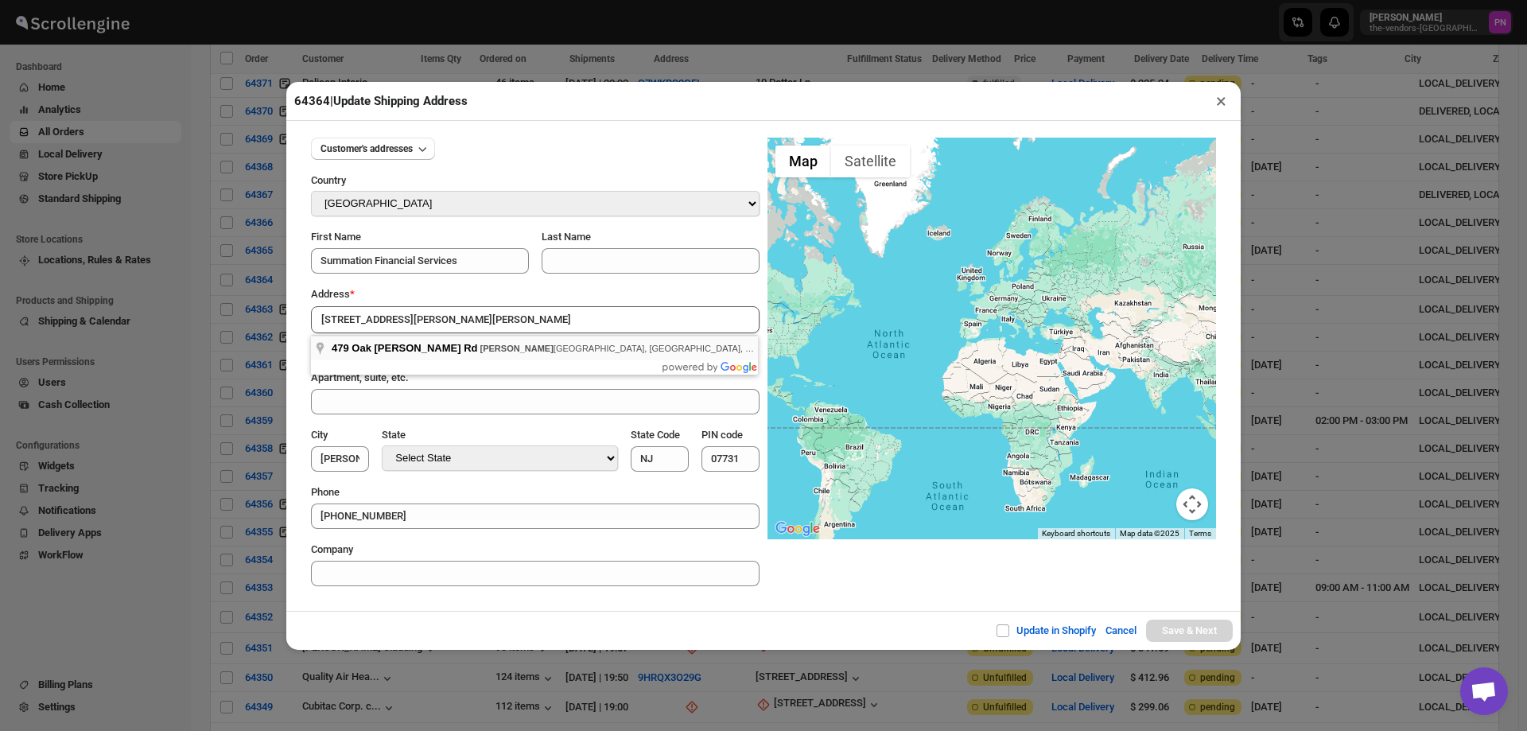
type input "[STREET_ADDRESS][PERSON_NAME][PERSON_NAME]"
type input "[GEOGRAPHIC_DATA]"
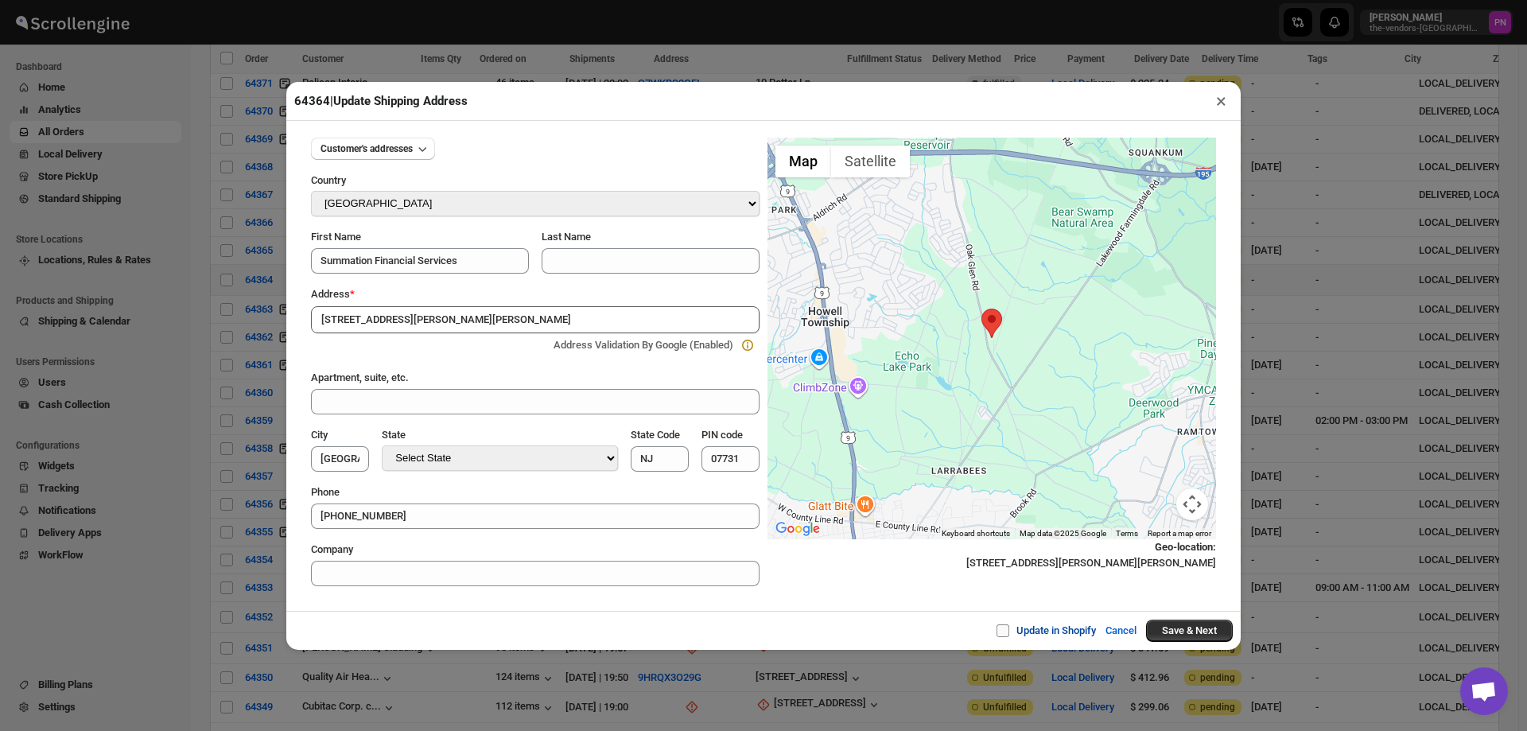
click at [1003, 627] on input "Update in Shopify" at bounding box center [1009, 630] width 13 height 13
checkbox input "true"
click at [1184, 634] on button "Save & Next" at bounding box center [1189, 631] width 87 height 22
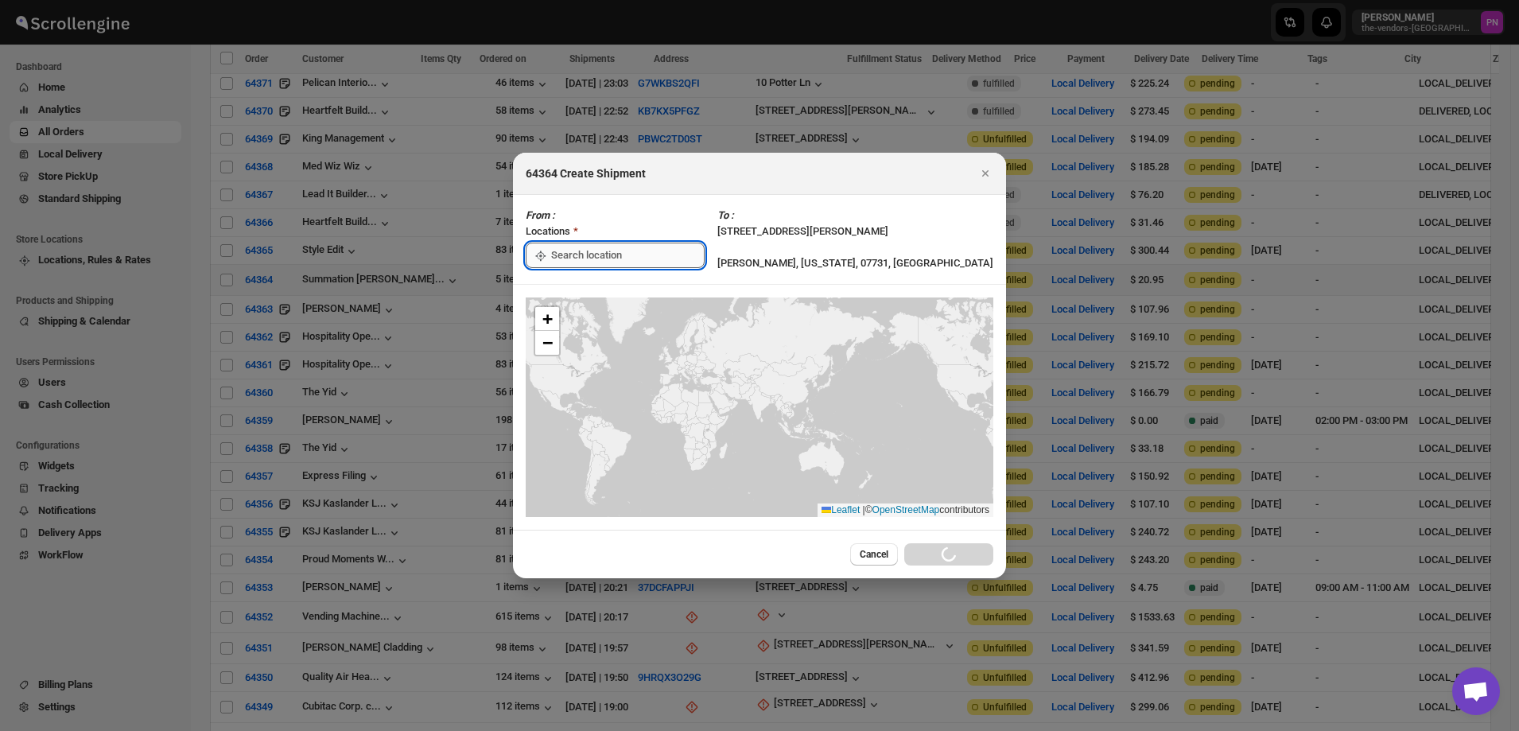
click at [606, 255] on input ":rv6:" at bounding box center [628, 255] width 154 height 25
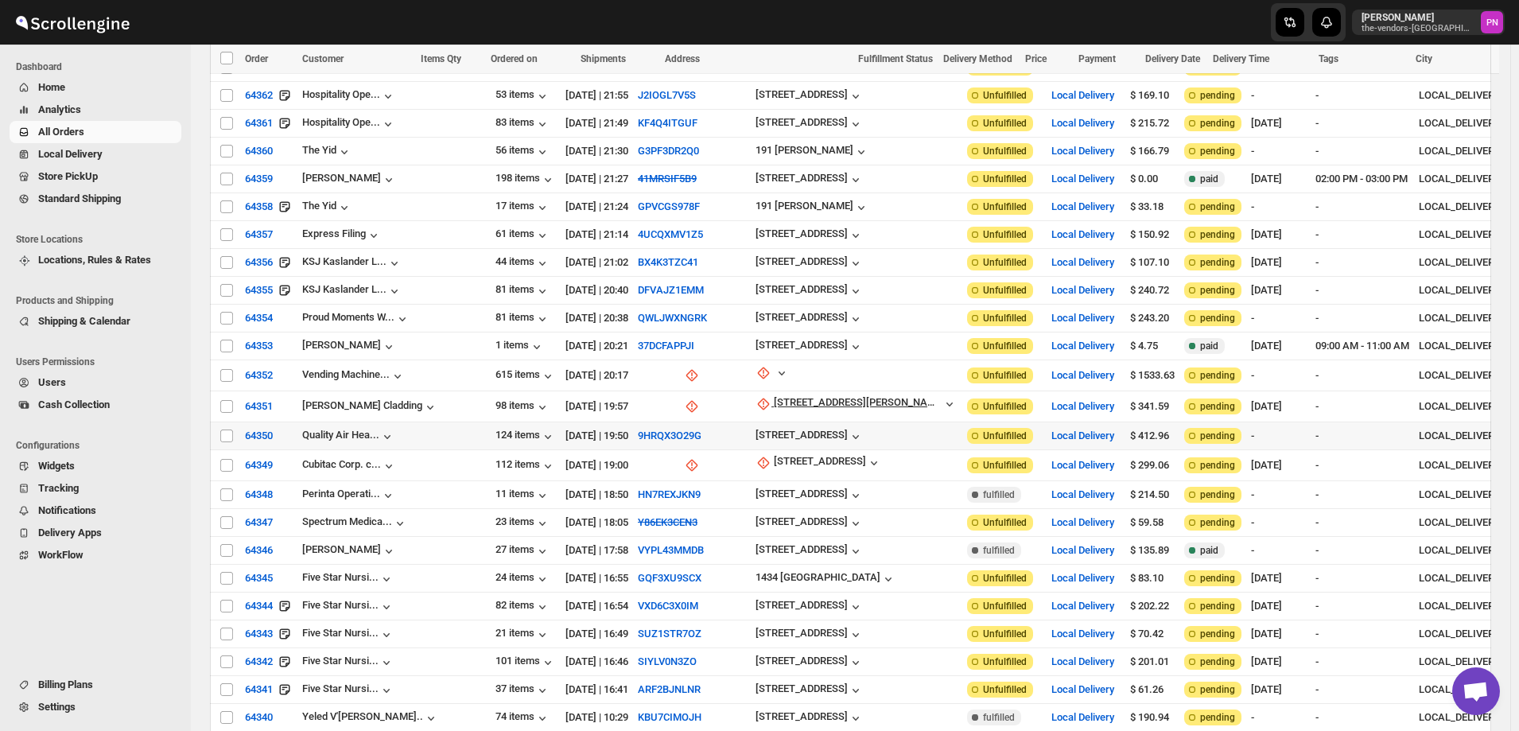
scroll to position [2466, 0]
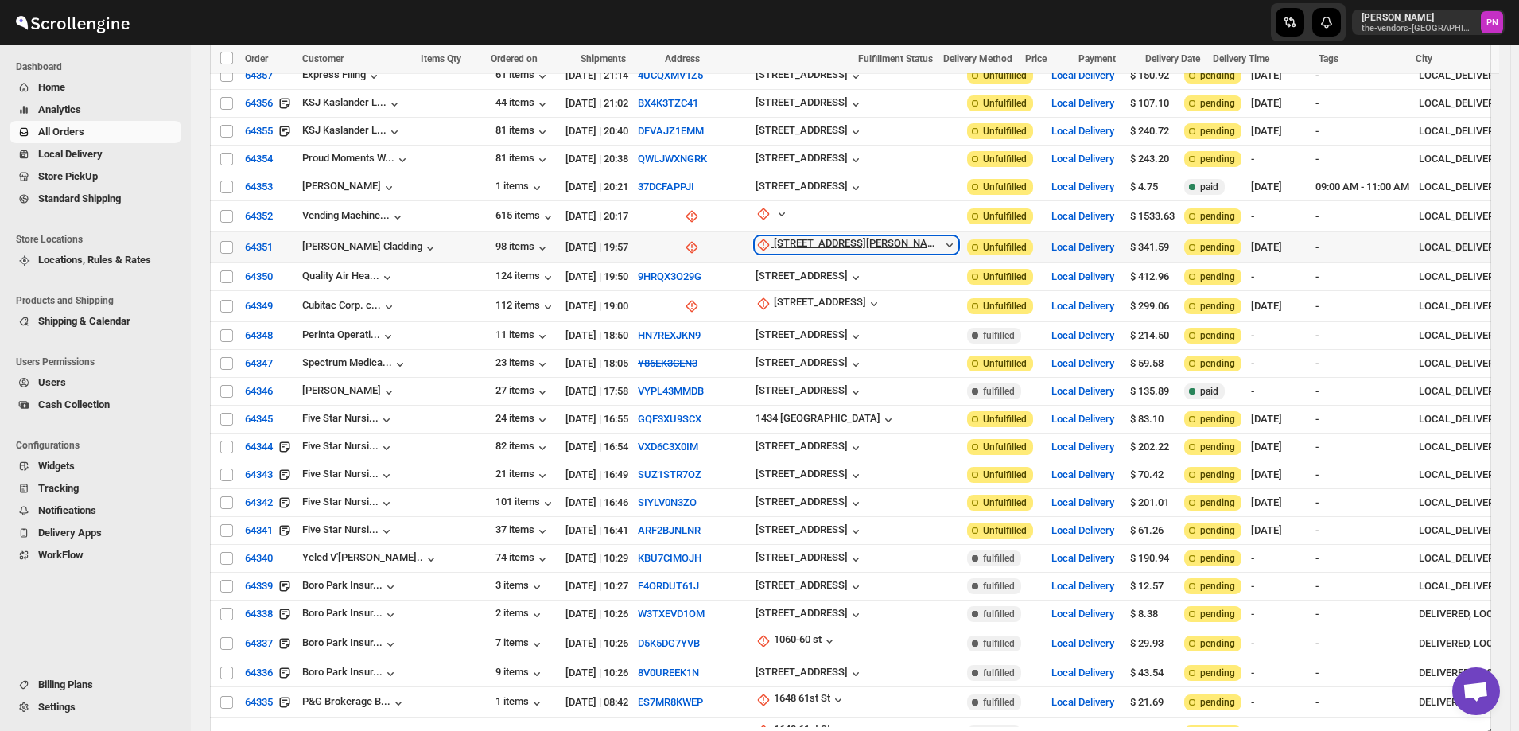
click at [774, 237] on div "[STREET_ADDRESS][PERSON_NAME]" at bounding box center [858, 245] width 168 height 16
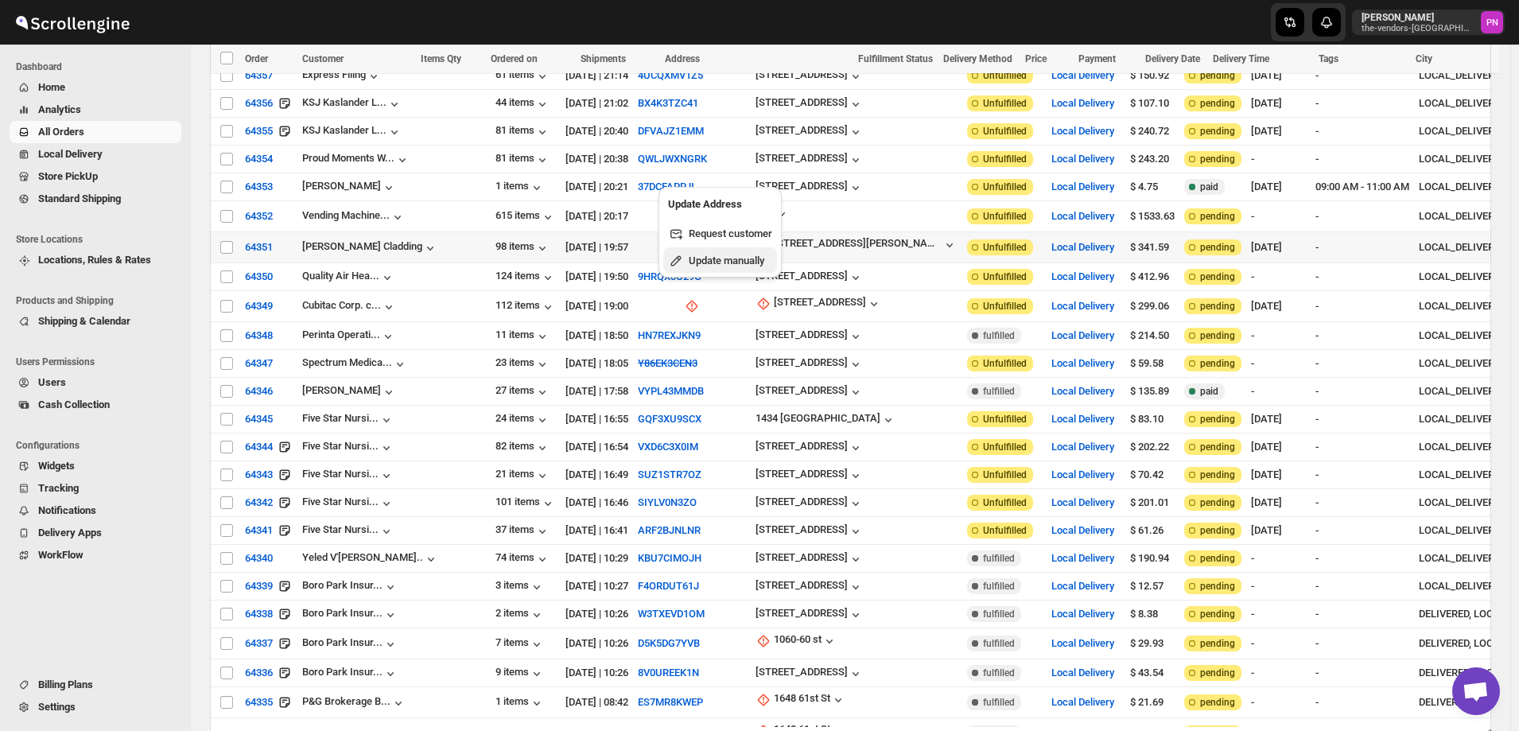
click at [729, 266] on span "Update manually" at bounding box center [727, 261] width 76 height 12
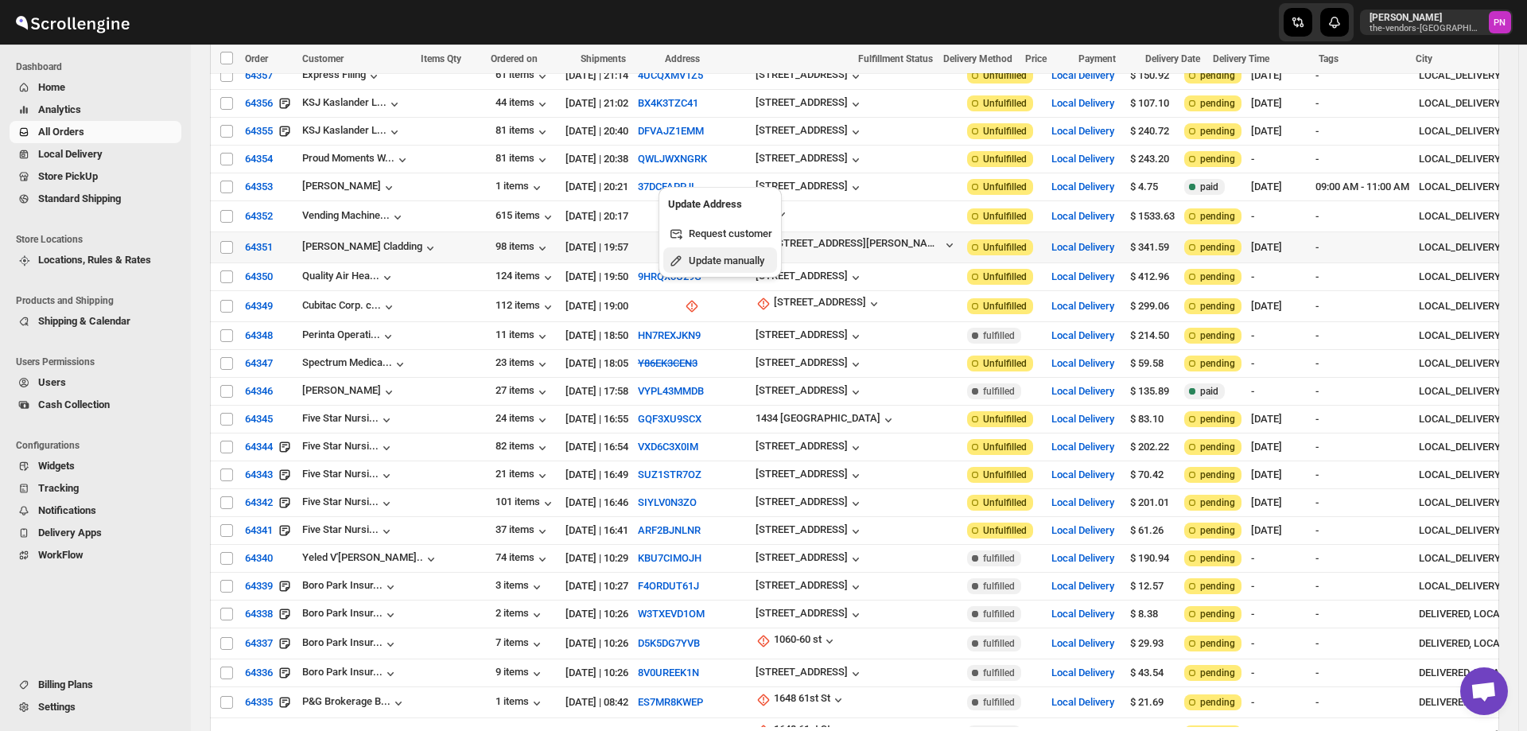
select select "US"
select select "[US_STATE]"
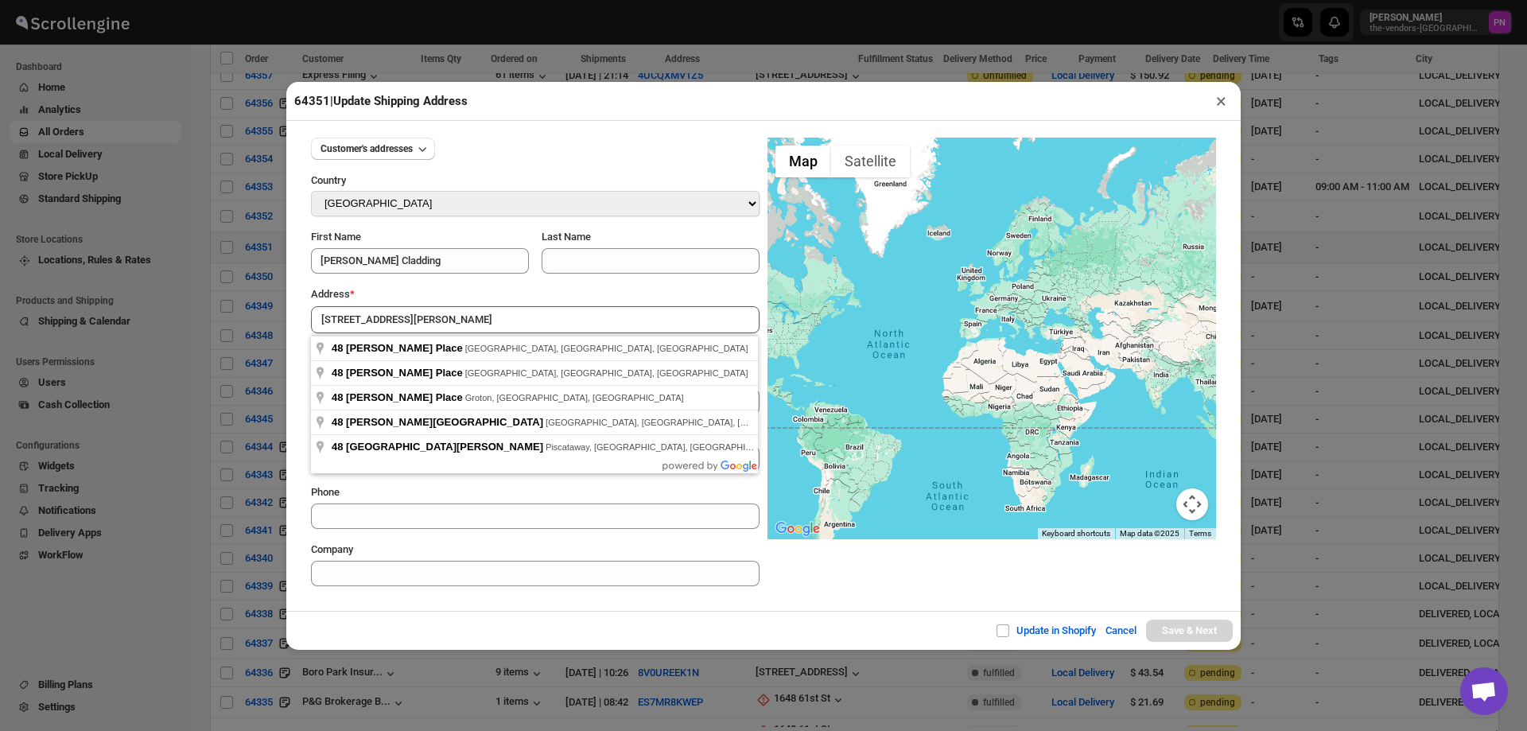
click at [418, 632] on div "Update in Shopify Cancel Save & Next" at bounding box center [763, 630] width 955 height 39
click at [506, 309] on input "[STREET_ADDRESS][PERSON_NAME]" at bounding box center [535, 319] width 449 height 27
type input "48 Burgess Place, Wayne, NJ, USA"
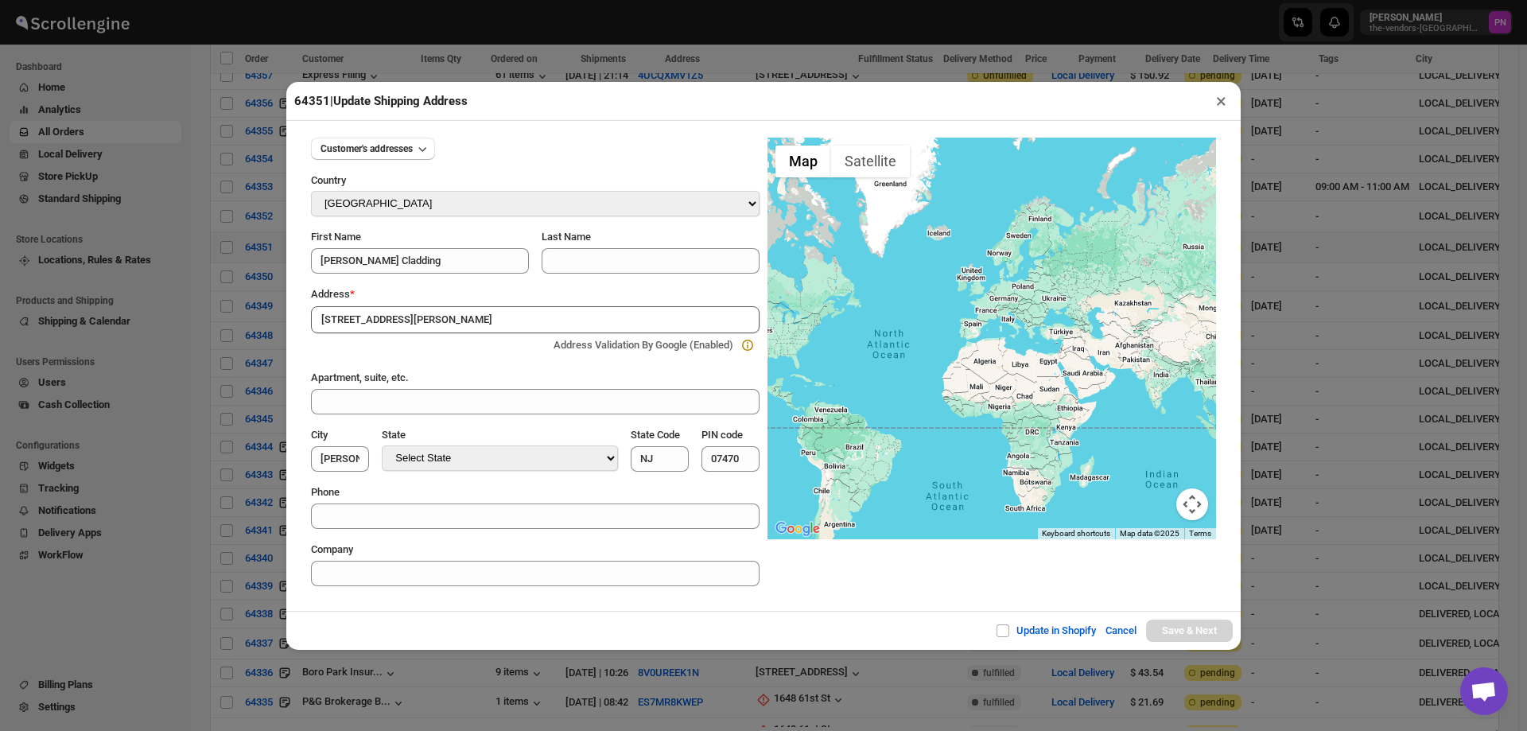
type input "Passaic County"
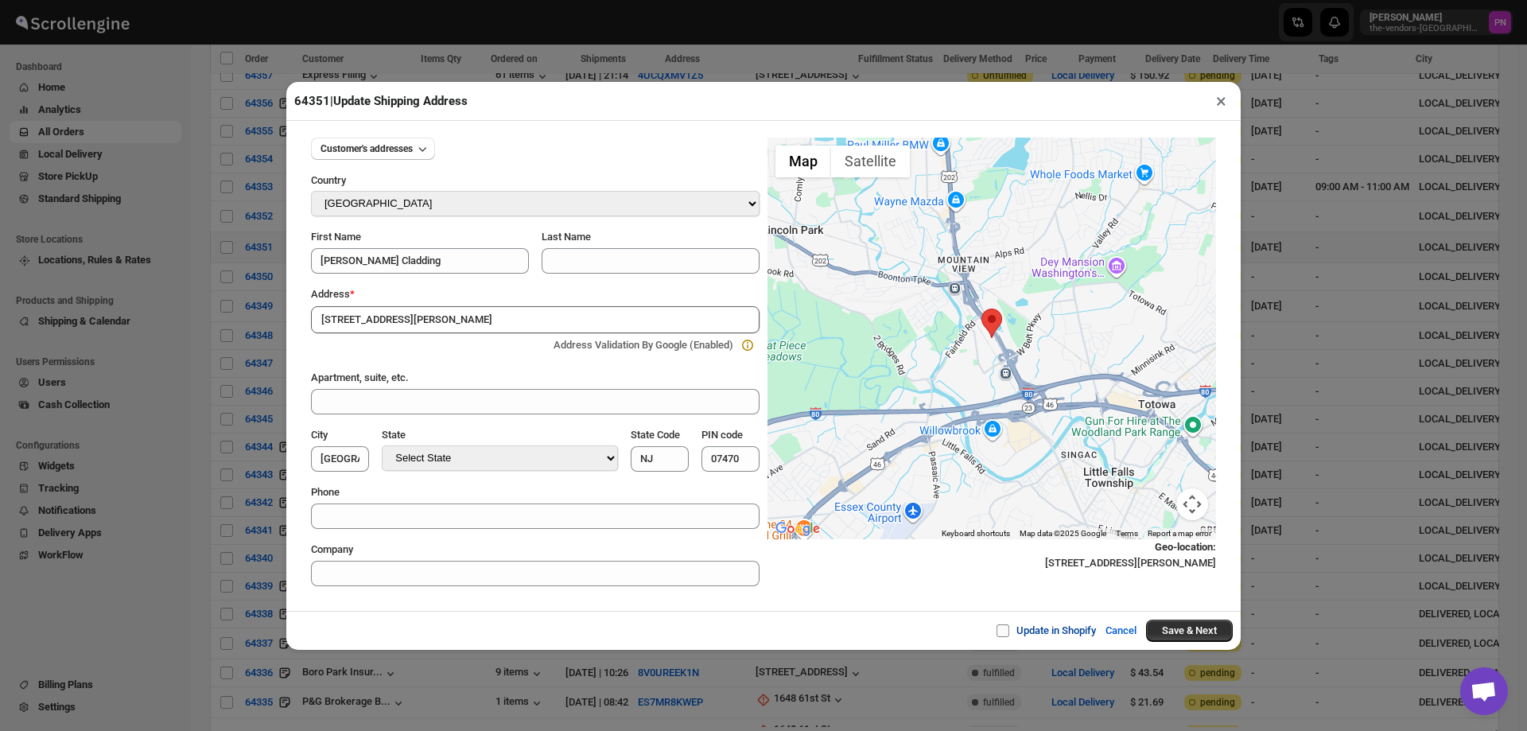
click at [1003, 631] on input "Update in Shopify" at bounding box center [1009, 630] width 13 height 13
checkbox input "true"
click at [1216, 630] on button "Save & Next" at bounding box center [1189, 631] width 87 height 22
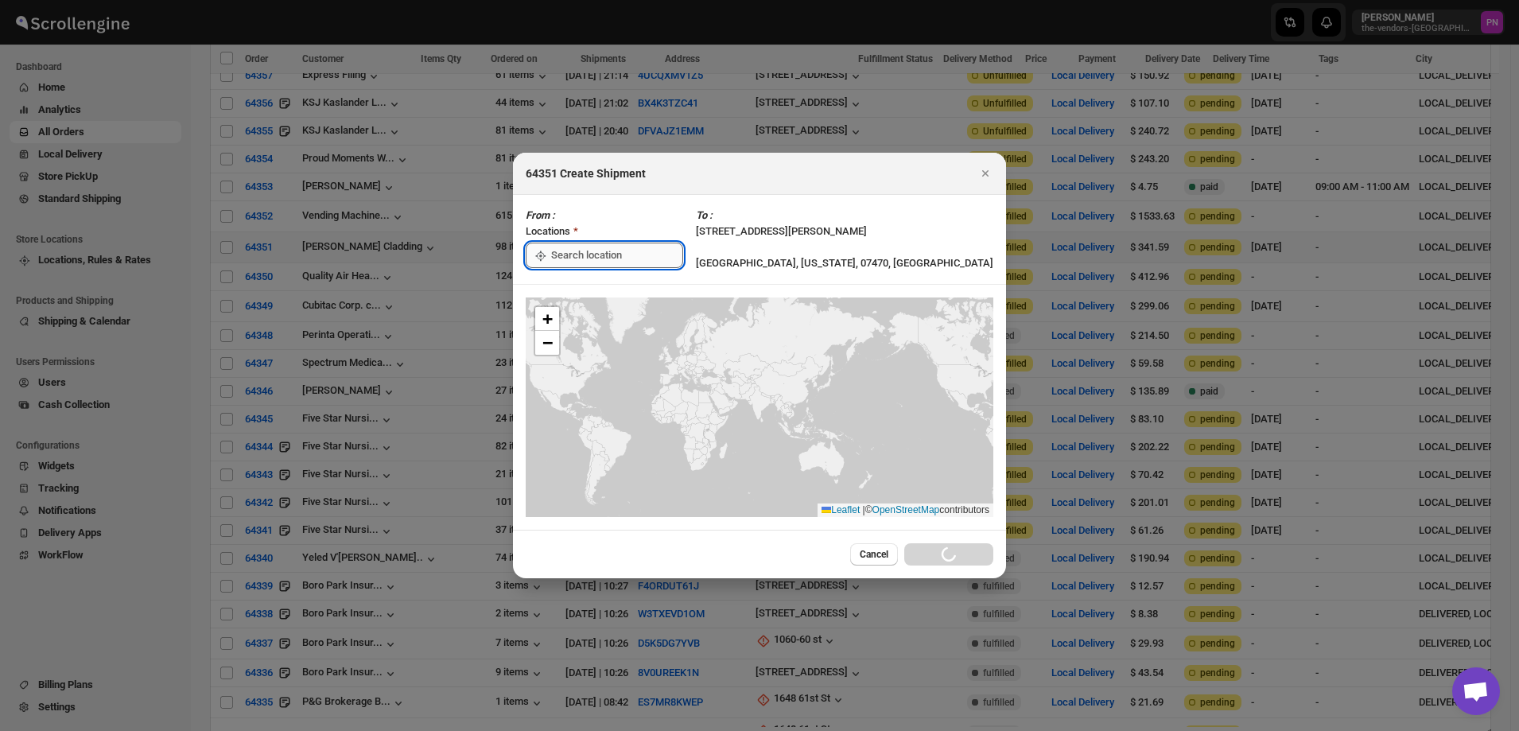
click at [620, 255] on input ":r13q:" at bounding box center [617, 255] width 132 height 25
click at [595, 290] on div "[STREET_ADDRESS]" at bounding box center [640, 291] width 196 height 16
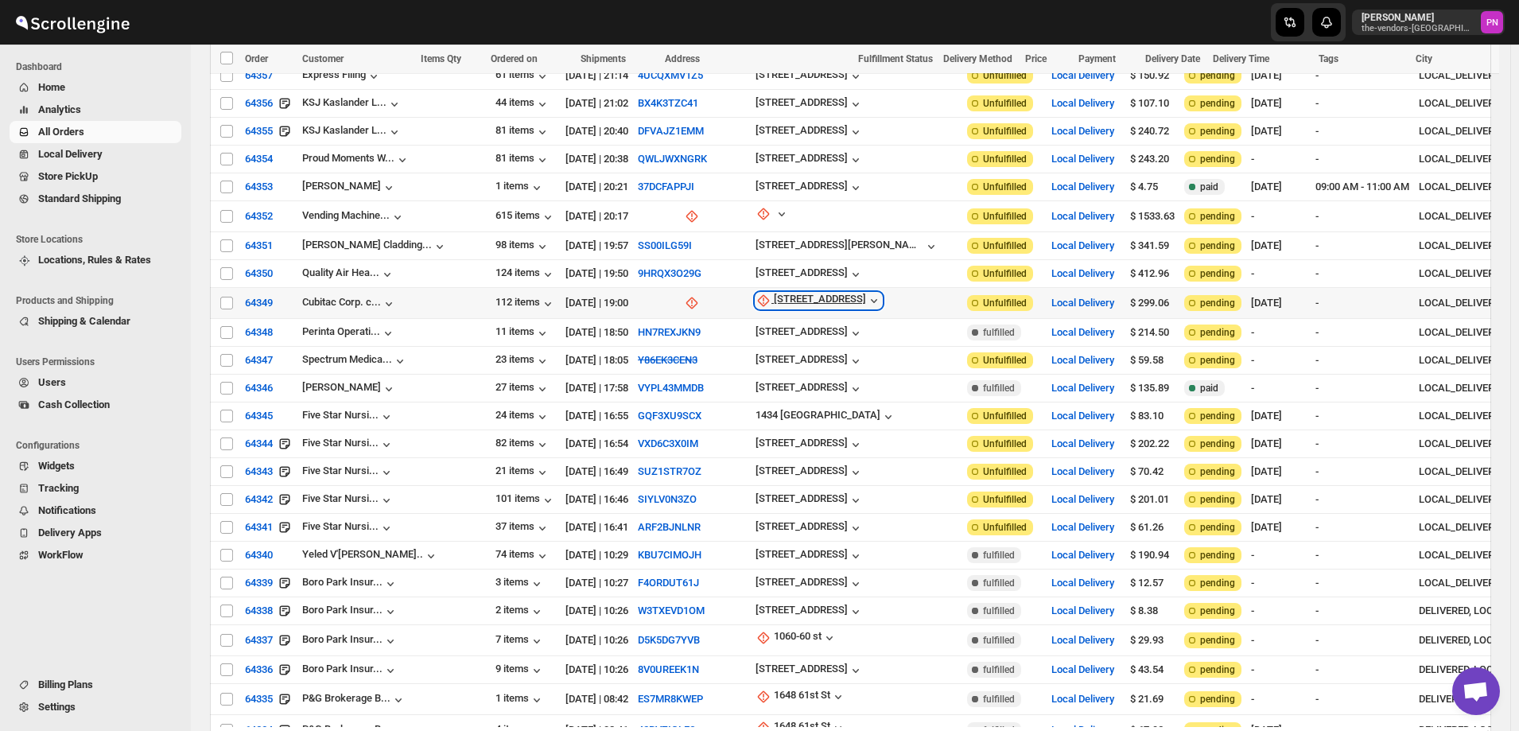
click at [774, 293] on div "[STREET_ADDRESS]" at bounding box center [820, 301] width 92 height 16
click at [712, 315] on span "Update manually" at bounding box center [714, 315] width 76 height 12
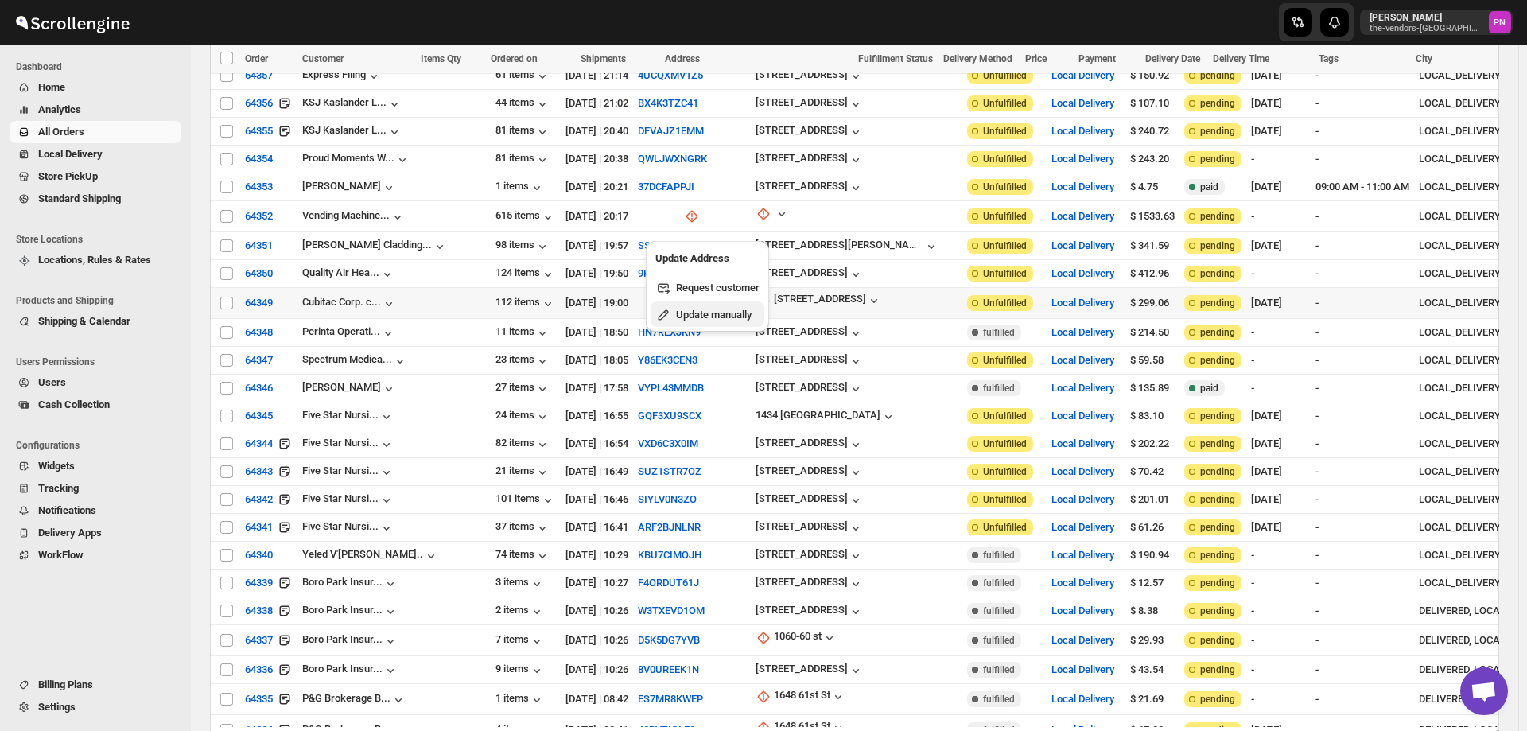
select select "US"
select select "[US_STATE]"
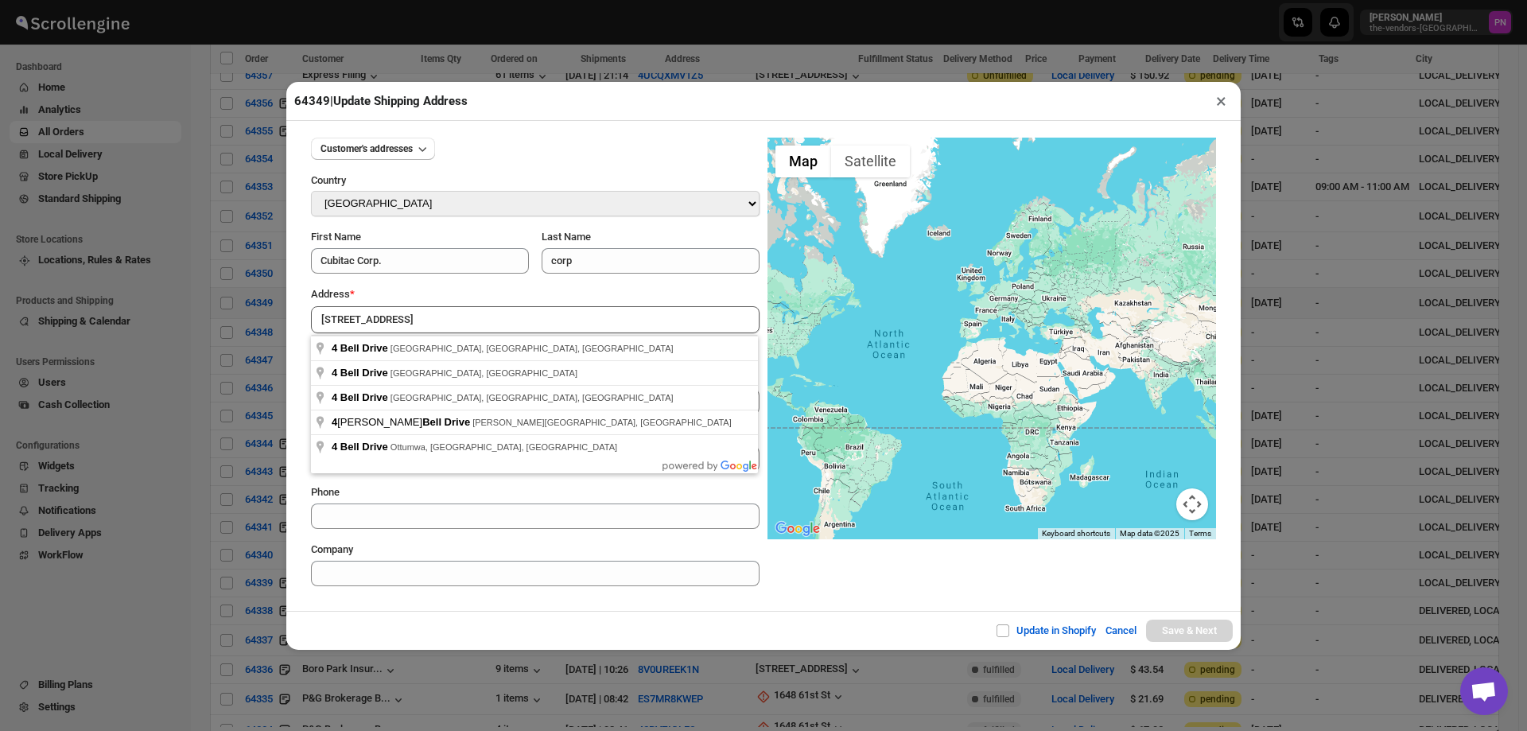
click at [410, 620] on div "Update in Shopify Cancel Save & Next" at bounding box center [763, 630] width 955 height 39
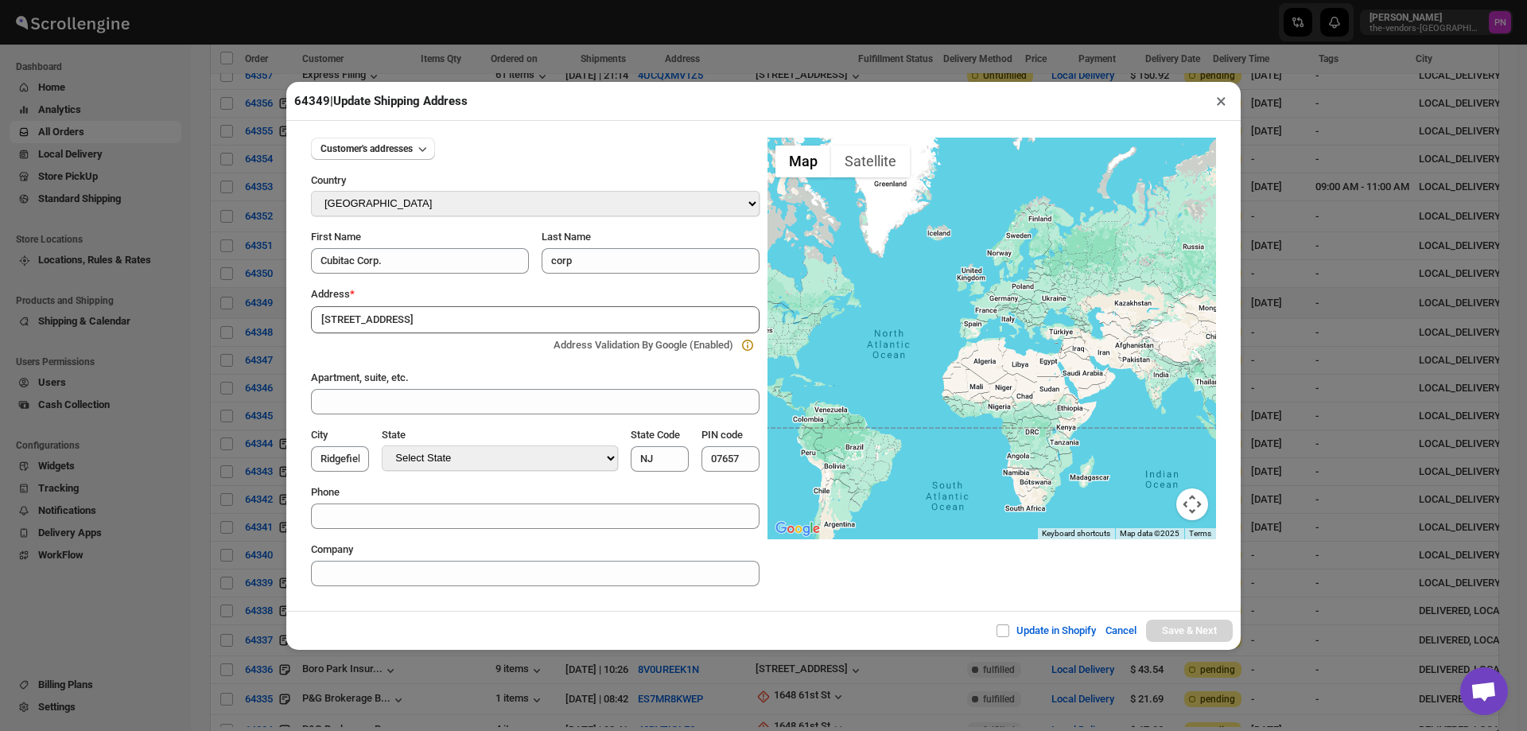
click at [420, 317] on input "[STREET_ADDRESS]" at bounding box center [535, 319] width 449 height 27
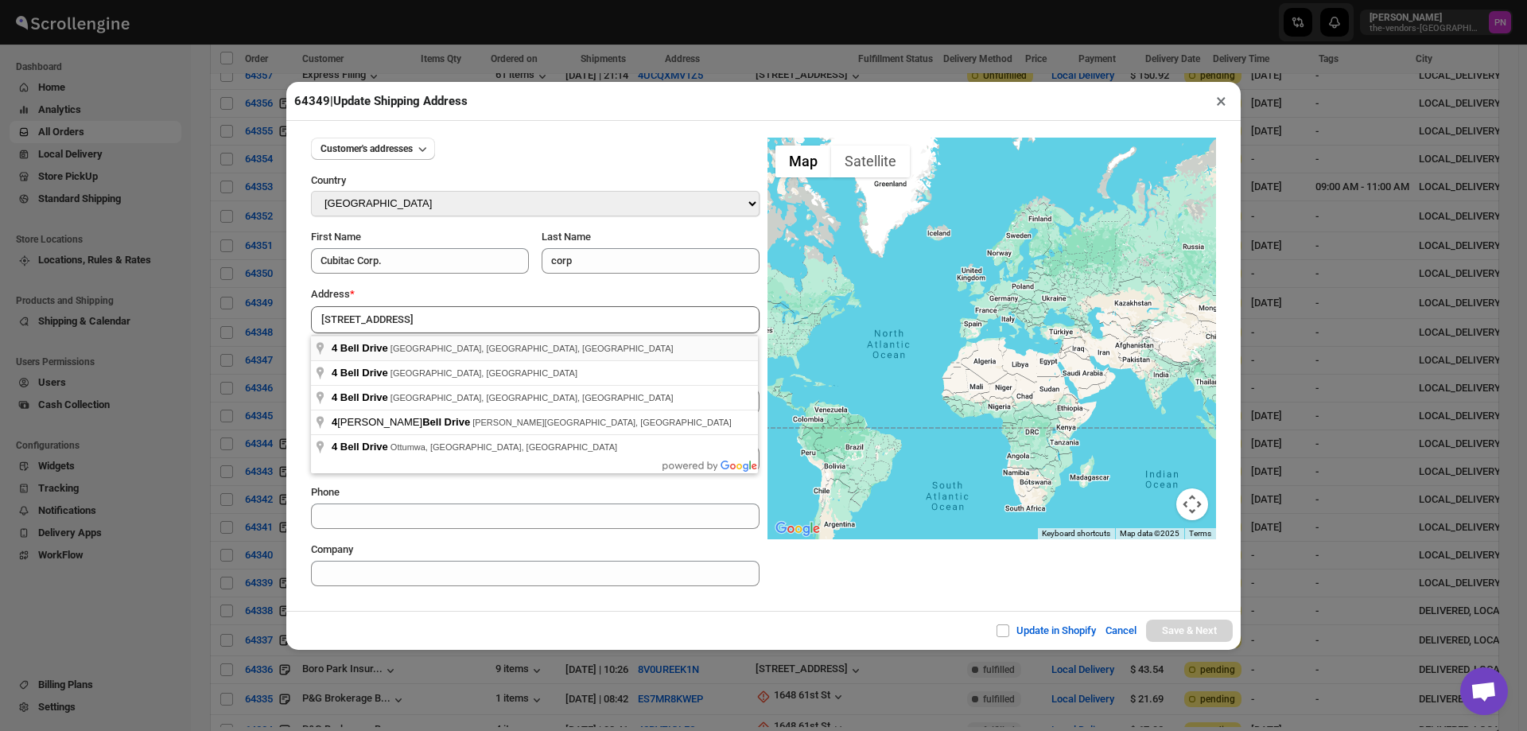
type input "4 Bell Drive, Ridgefield, NJ, USA"
type input "[GEOGRAPHIC_DATA]"
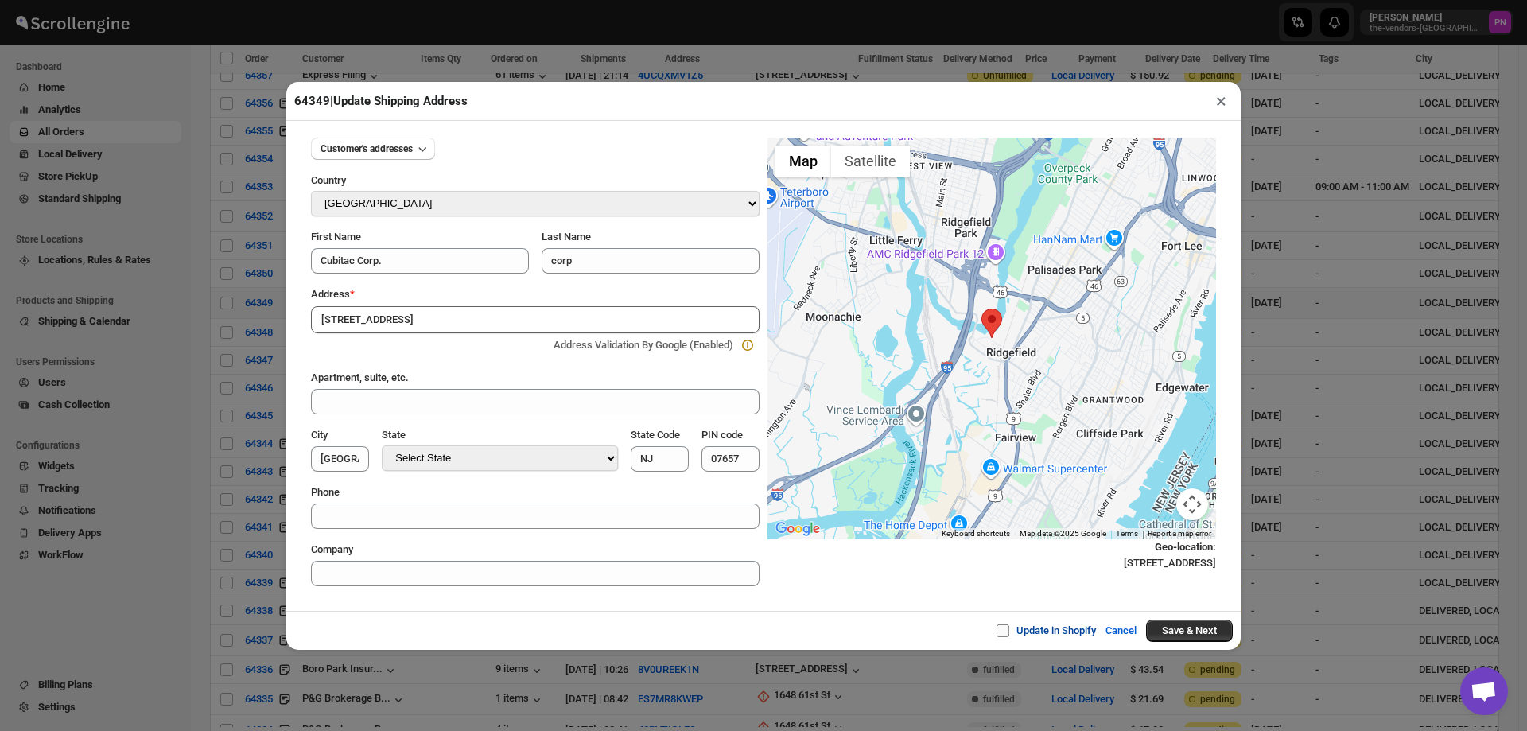
click at [1063, 635] on span "Update in Shopify" at bounding box center [1057, 630] width 80 height 12
click at [1016, 635] on input "Update in Shopify" at bounding box center [1009, 630] width 13 height 13
checkbox input "true"
click at [1188, 636] on button "Save & Next" at bounding box center [1189, 631] width 87 height 22
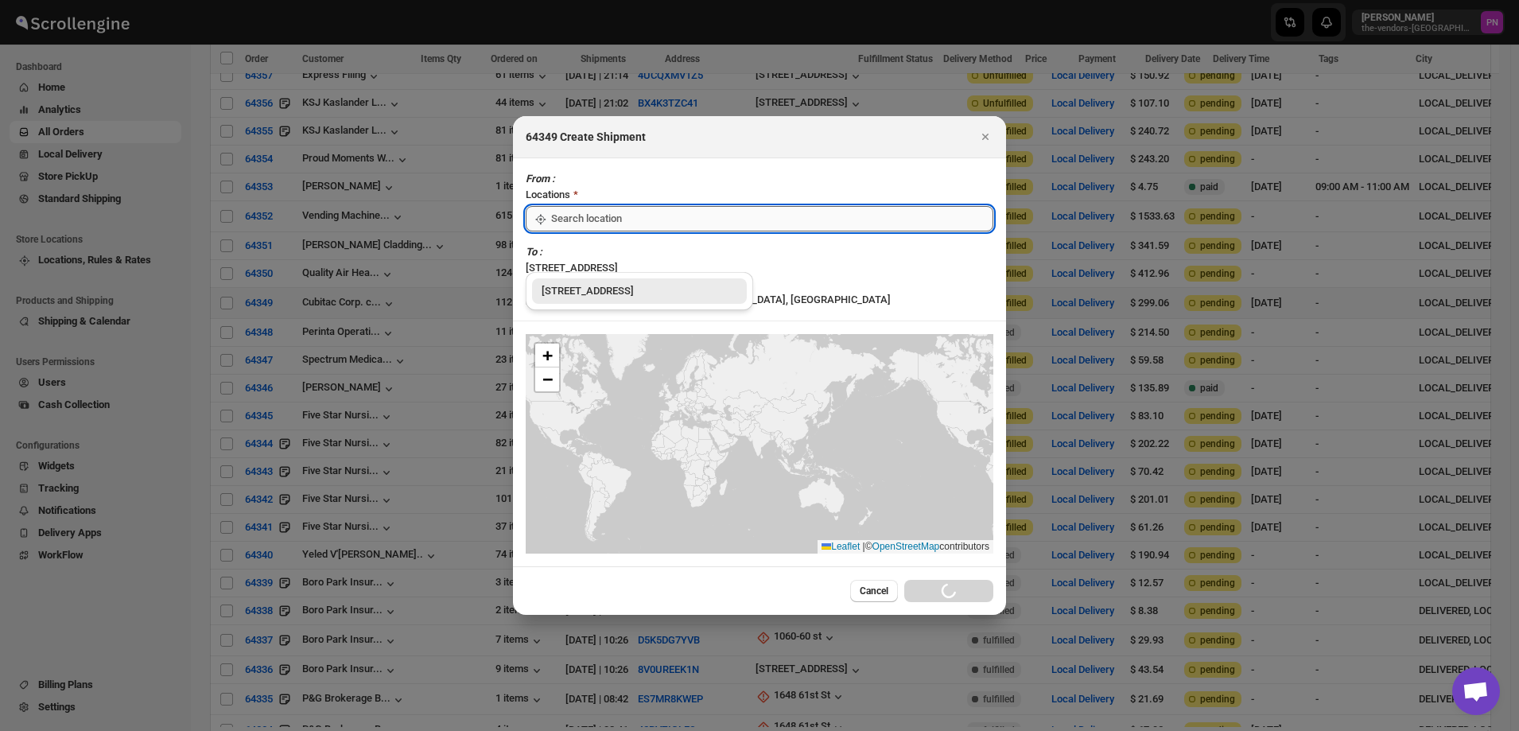
click at [648, 231] on input ":r14h:" at bounding box center [772, 218] width 442 height 25
click at [584, 298] on div "[STREET_ADDRESS]" at bounding box center [640, 291] width 196 height 16
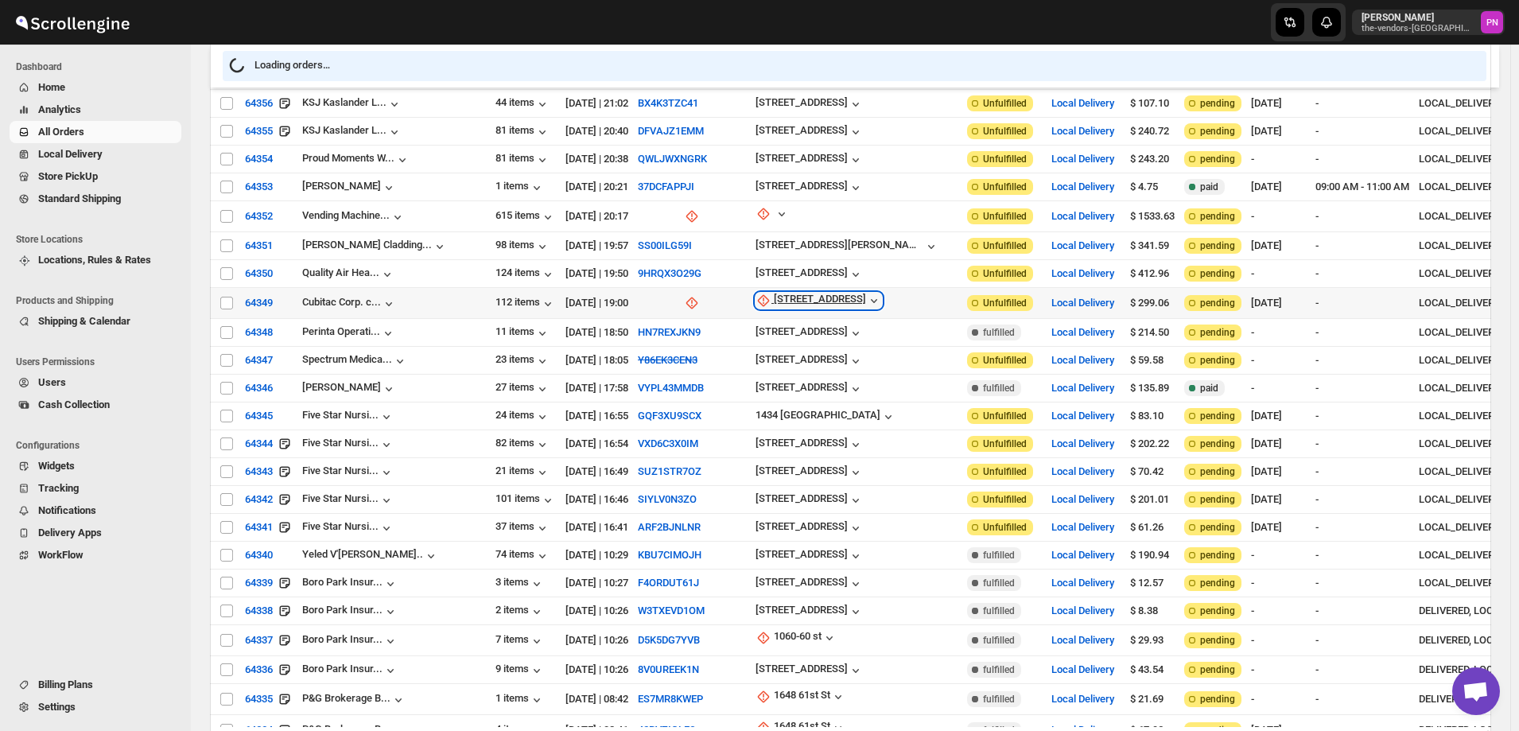
click at [774, 293] on div "[STREET_ADDRESS]" at bounding box center [820, 301] width 92 height 16
click at [735, 316] on span "Update manually" at bounding box center [714, 315] width 76 height 12
select select "US"
select select "[US_STATE]"
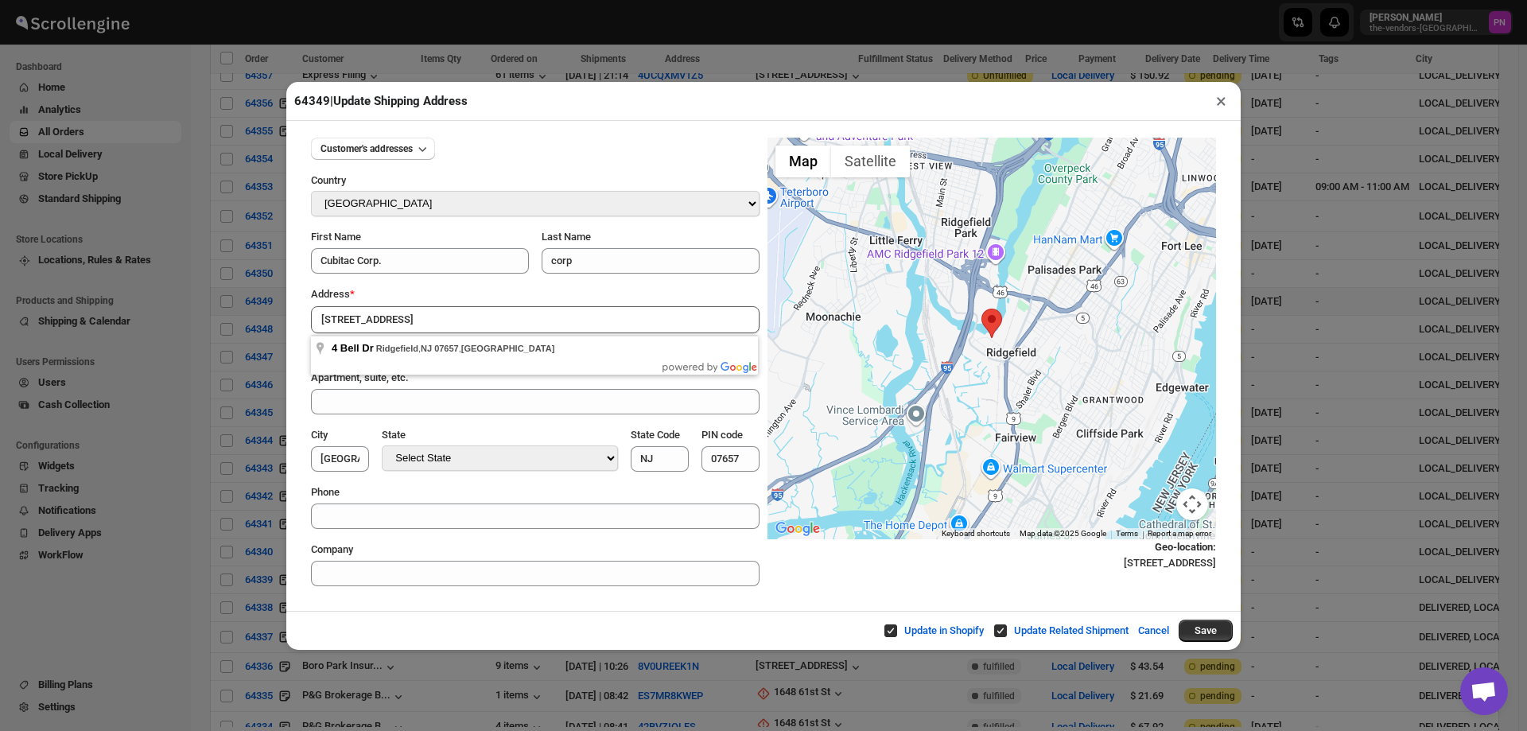
click at [476, 613] on div "Update in Shopify Update Related Shipment Cancel Save" at bounding box center [763, 630] width 955 height 39
click at [530, 317] on input "4 Bell Dr, Ridgefield, NJ 07657, USA" at bounding box center [535, 319] width 449 height 27
click at [1215, 629] on button "Save" at bounding box center [1206, 631] width 54 height 22
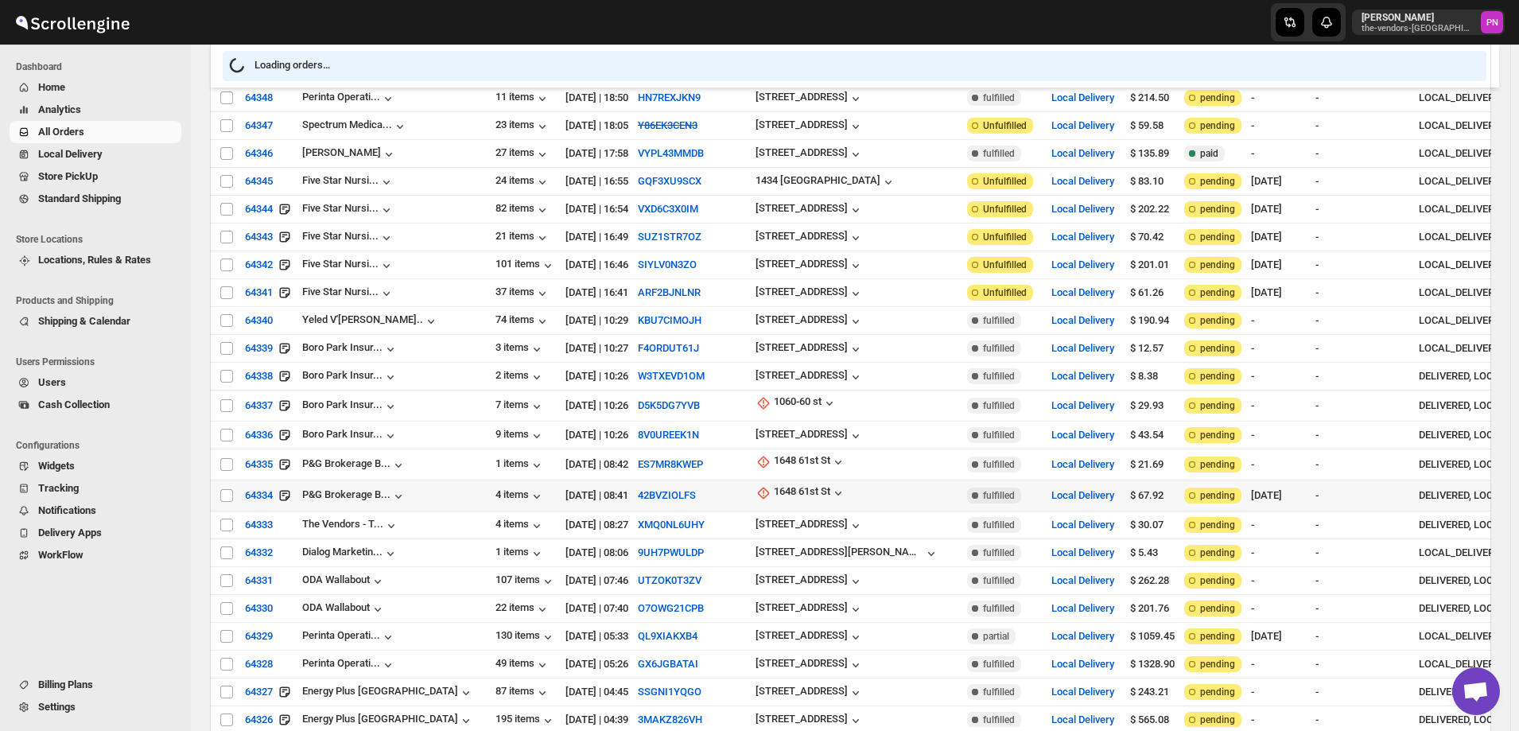
scroll to position [2705, 0]
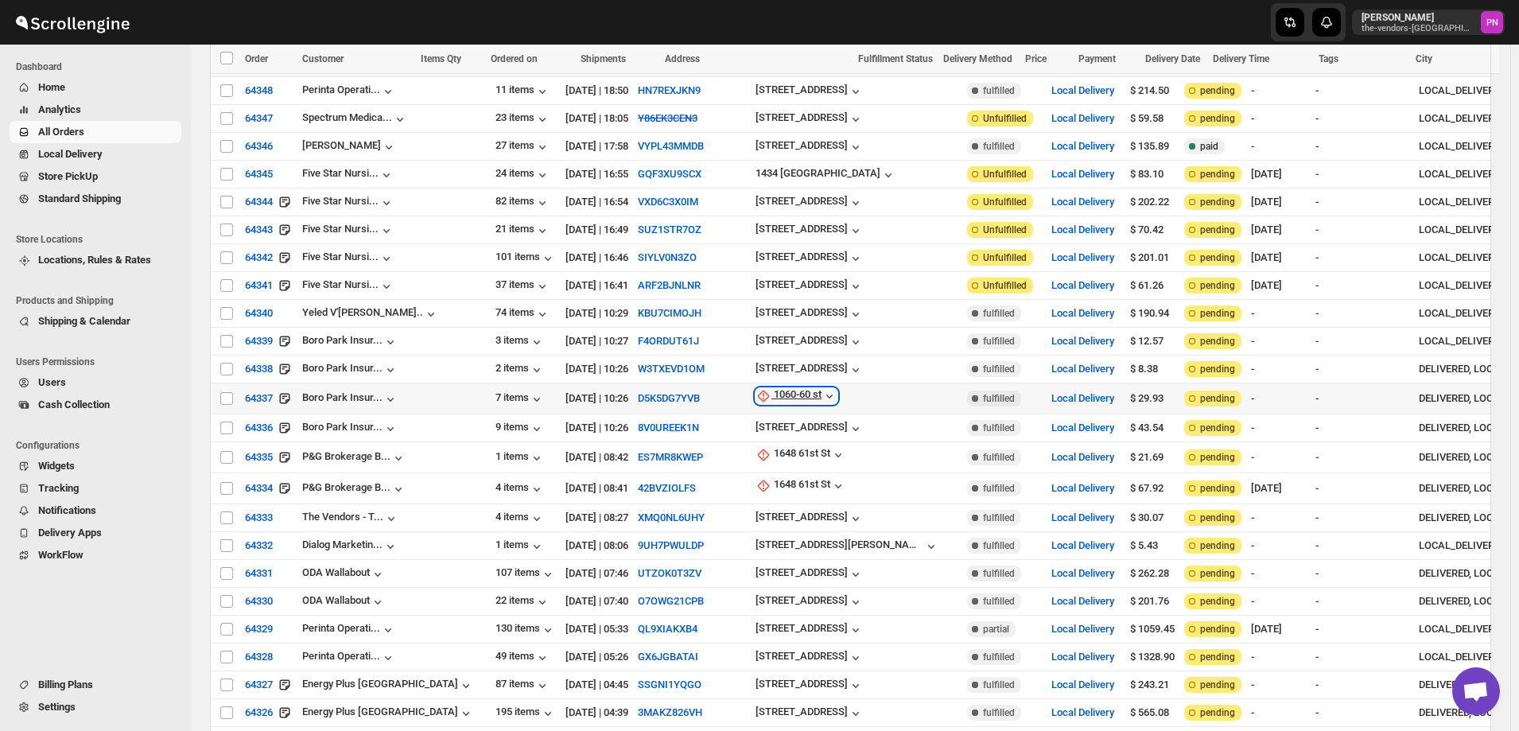
click at [774, 388] on div "1060-60 st" at bounding box center [798, 396] width 48 height 16
click at [712, 396] on span "Update manually" at bounding box center [713, 401] width 76 height 12
select select "US"
select select "[US_STATE]"
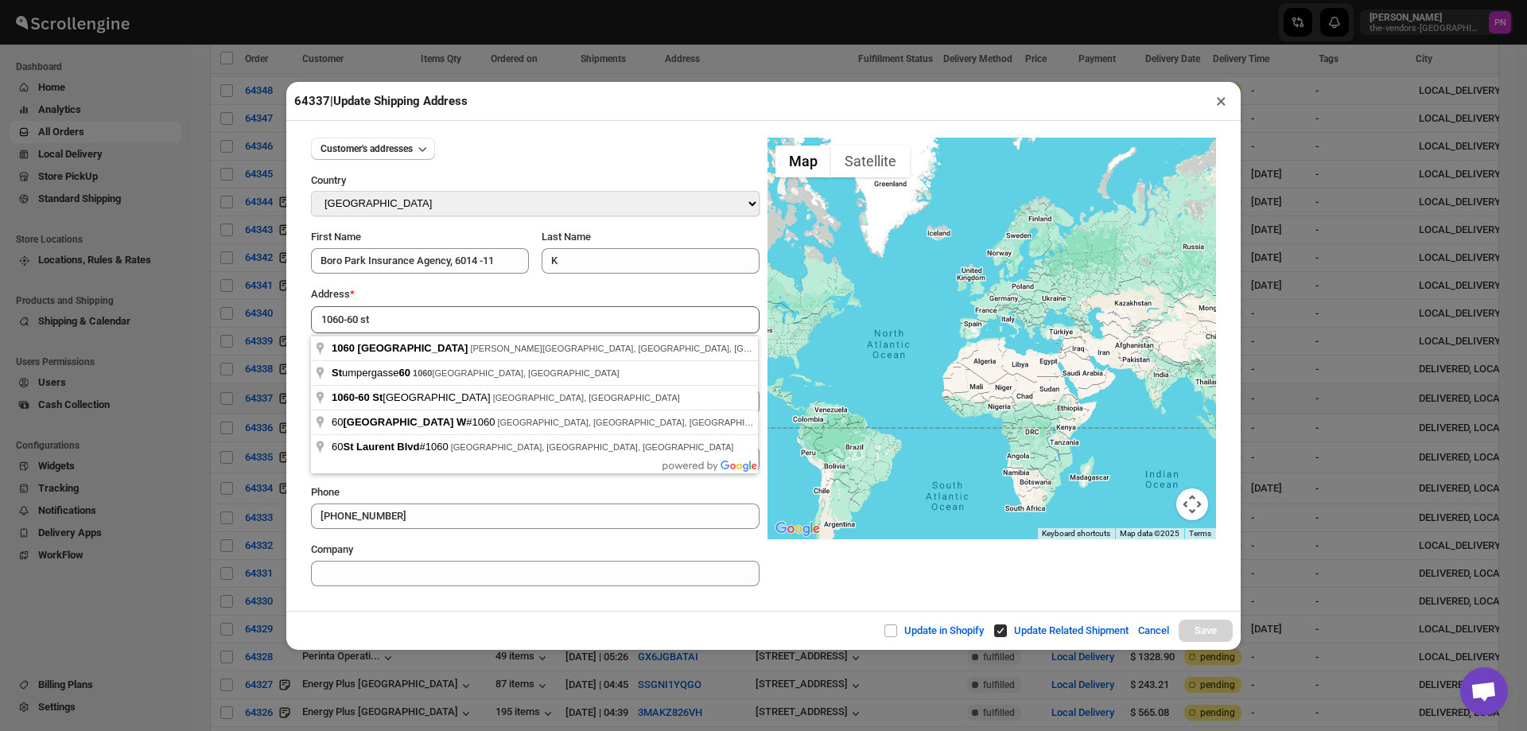
click at [503, 619] on div "Update in Shopify Update Related Shipment Cancel Save" at bounding box center [763, 630] width 955 height 39
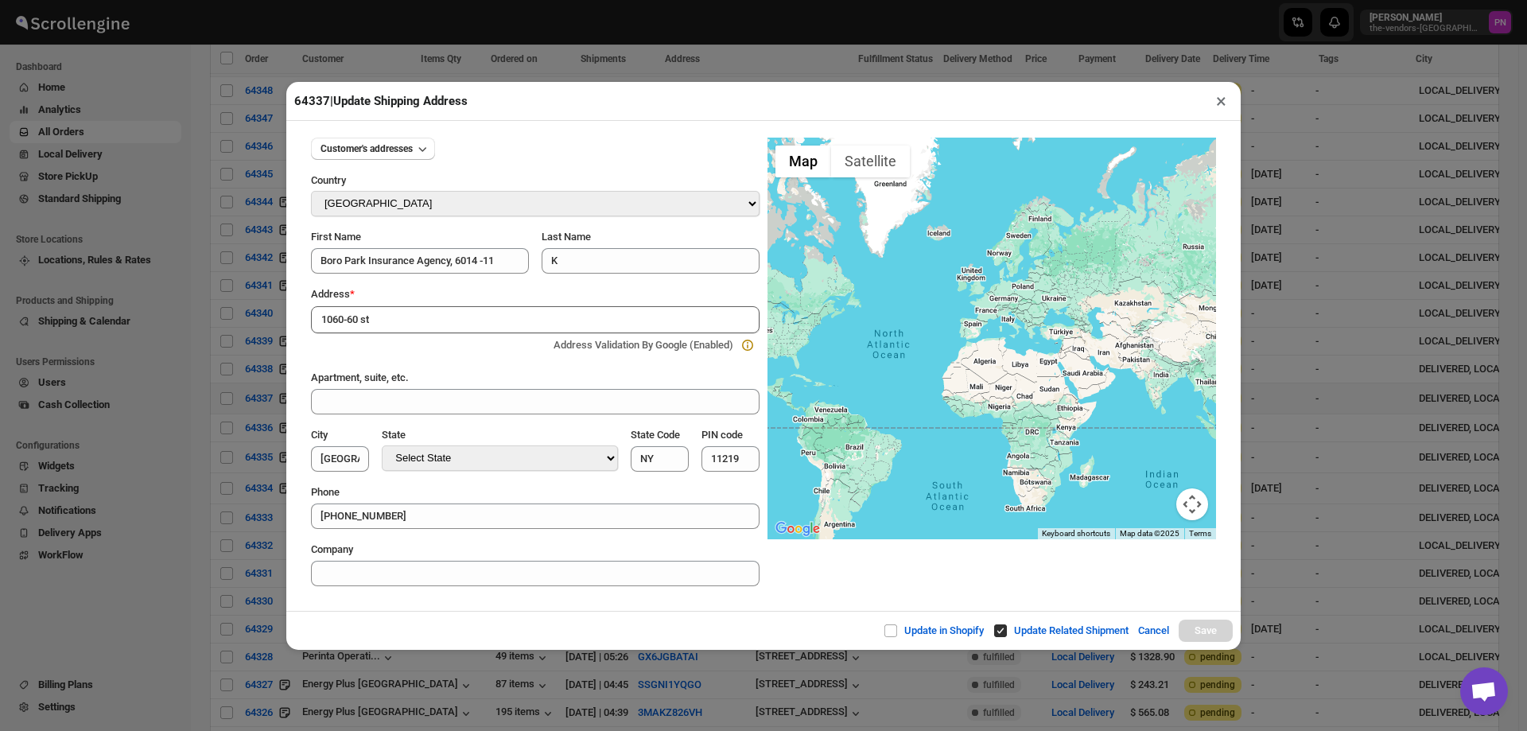
click at [415, 298] on div "Address *" at bounding box center [535, 294] width 449 height 16
click at [424, 323] on input "1060-60 st" at bounding box center [535, 319] width 449 height 27
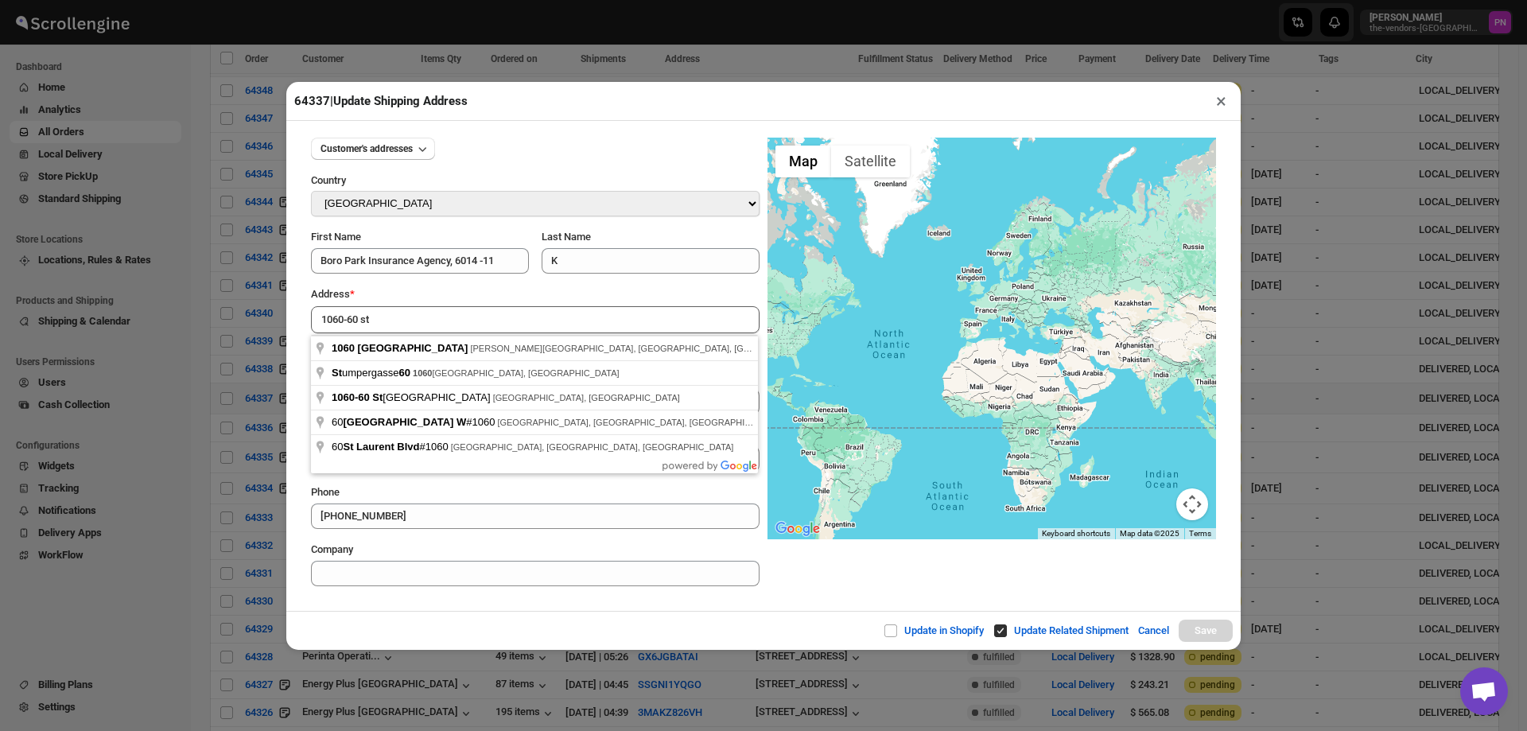
click at [459, 630] on div "Update in Shopify Update Related Shipment Cancel Save" at bounding box center [763, 630] width 955 height 39
click at [414, 316] on input "1060-60 st" at bounding box center [535, 319] width 449 height 27
type input "1060 60th St, Brooklyn, NY, USA"
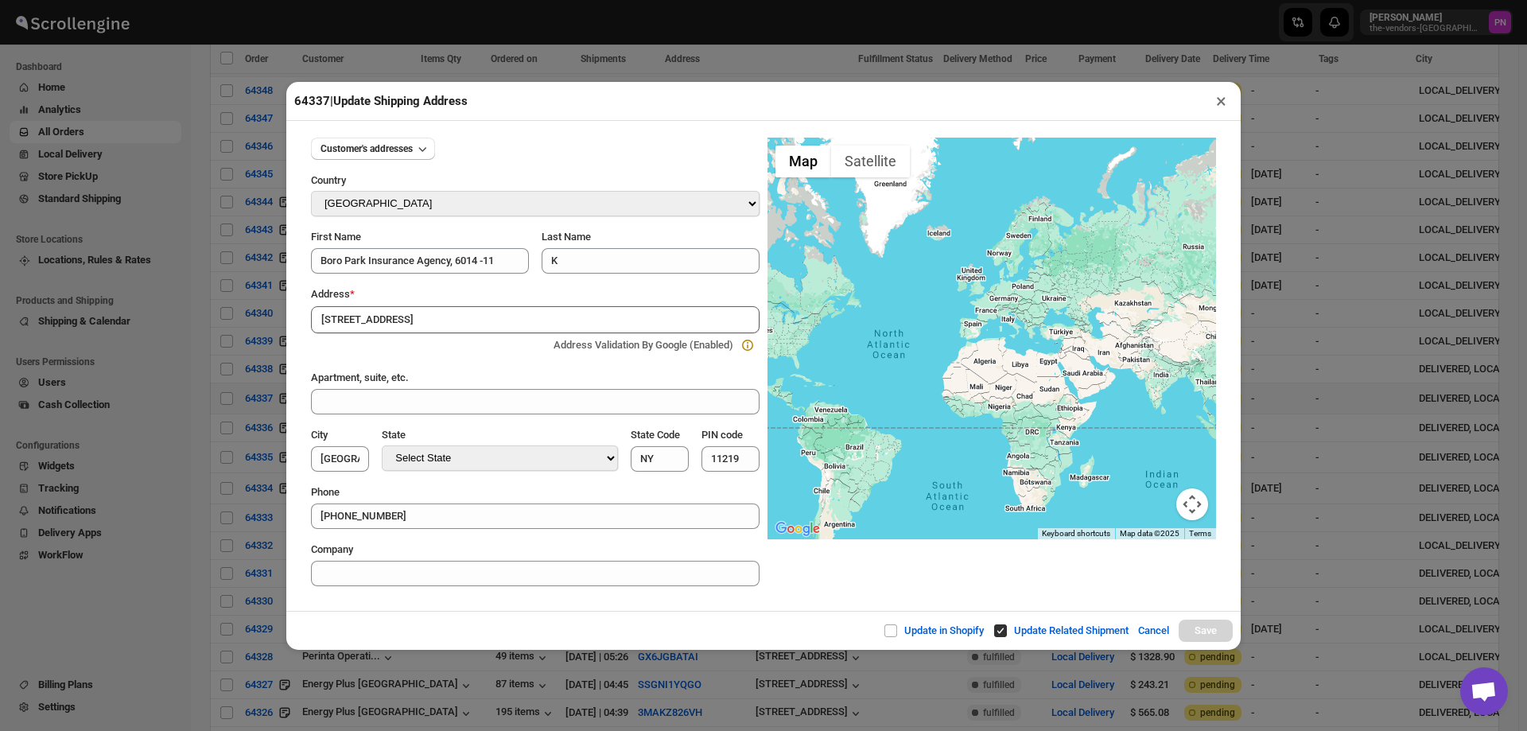
type input "[GEOGRAPHIC_DATA]"
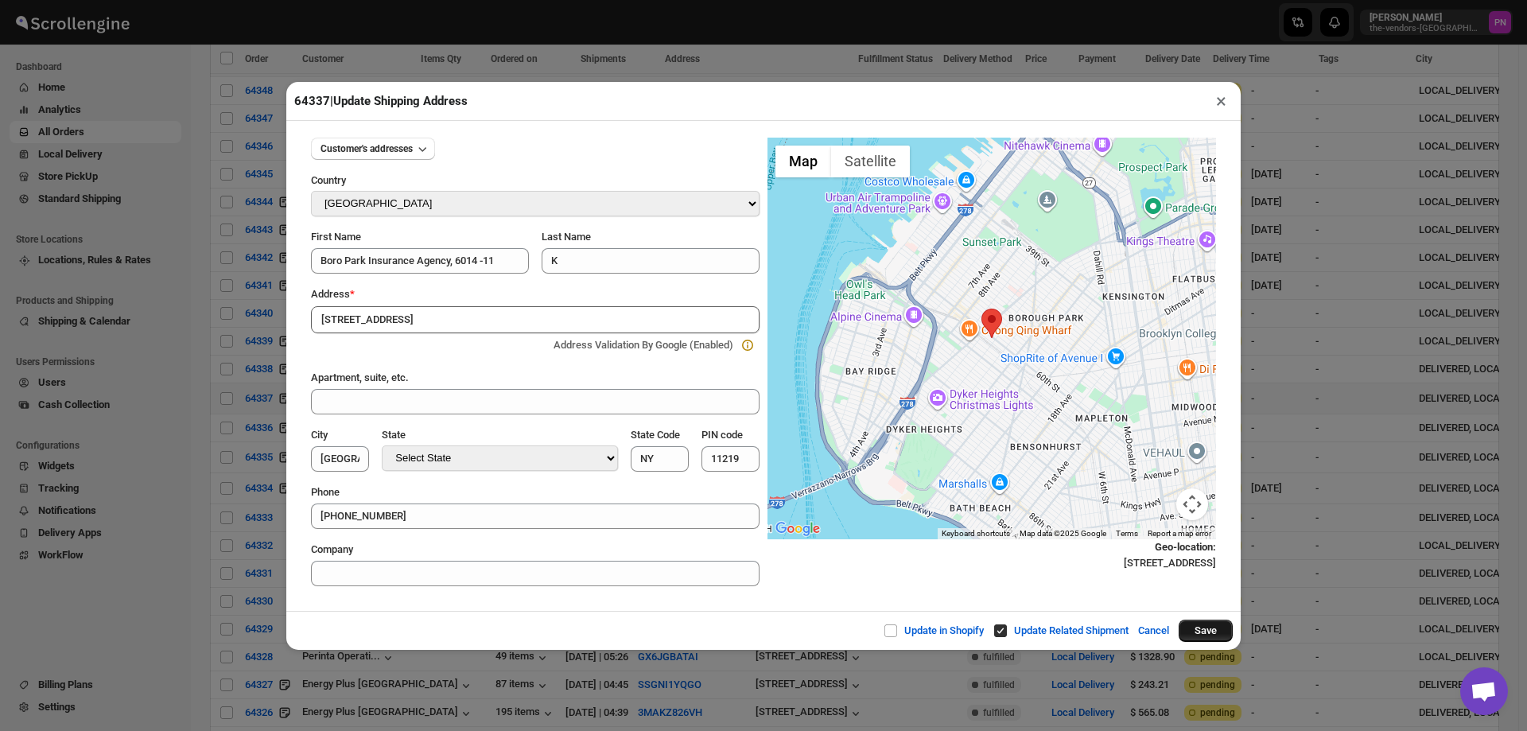
click at [1215, 628] on button "Save" at bounding box center [1206, 631] width 54 height 22
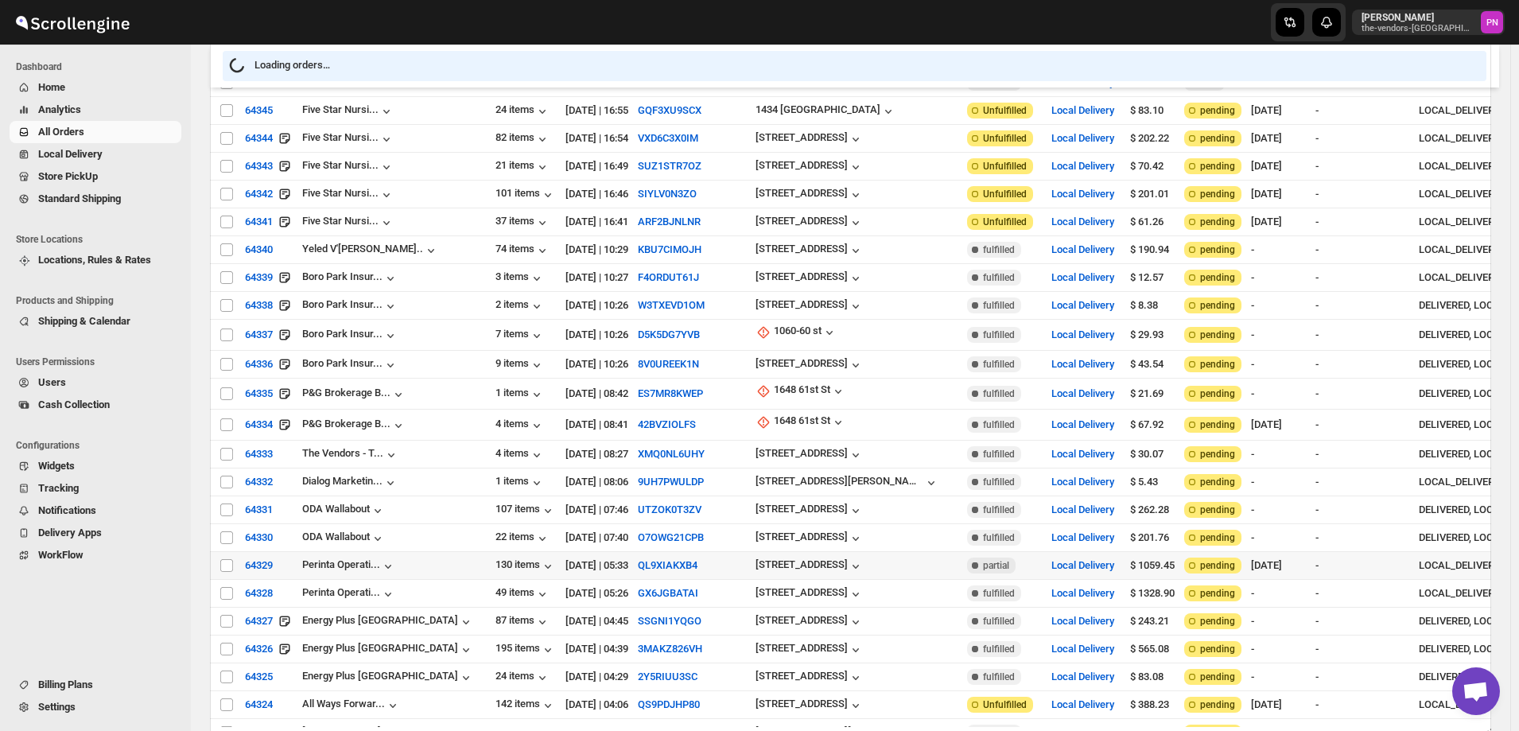
scroll to position [2864, 0]
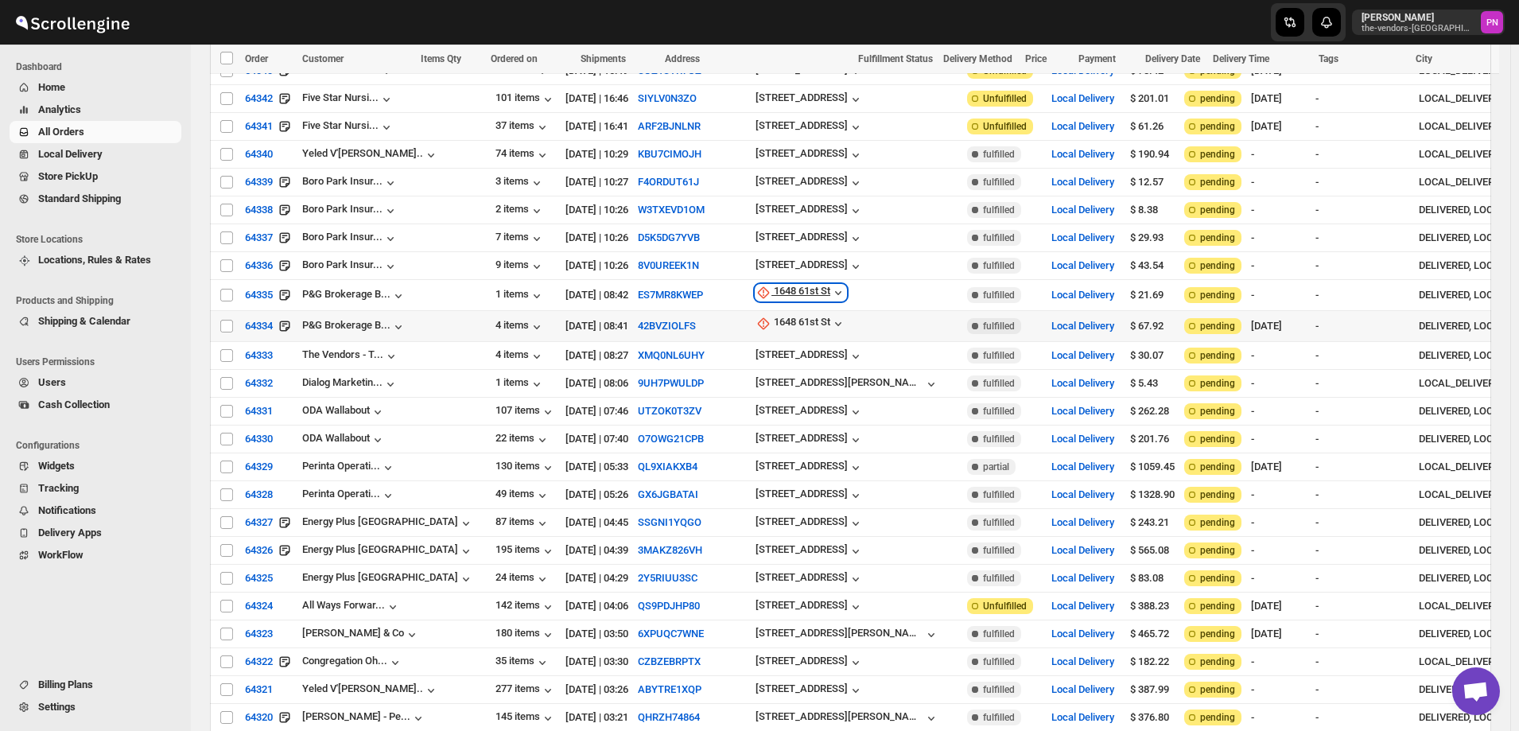
click at [774, 285] on div "1648 61st St" at bounding box center [802, 293] width 56 height 16
click at [718, 298] on span "Update manually" at bounding box center [717, 296] width 76 height 12
select select "US"
select select "[US_STATE]"
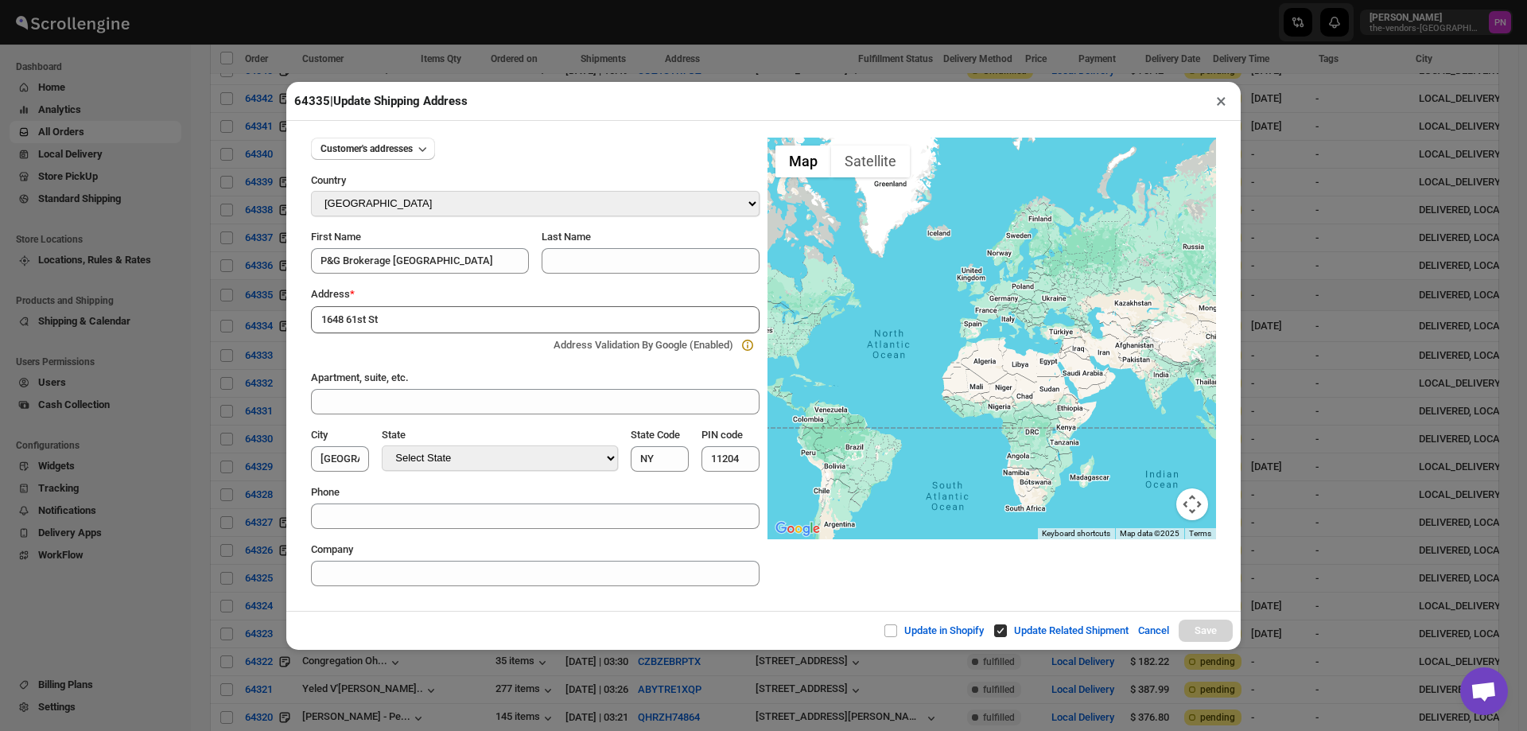
click at [760, 625] on div "Update in Shopify Update Related Shipment Cancel Save" at bounding box center [763, 630] width 955 height 39
click at [401, 322] on input "1648 61st St" at bounding box center [535, 319] width 449 height 27
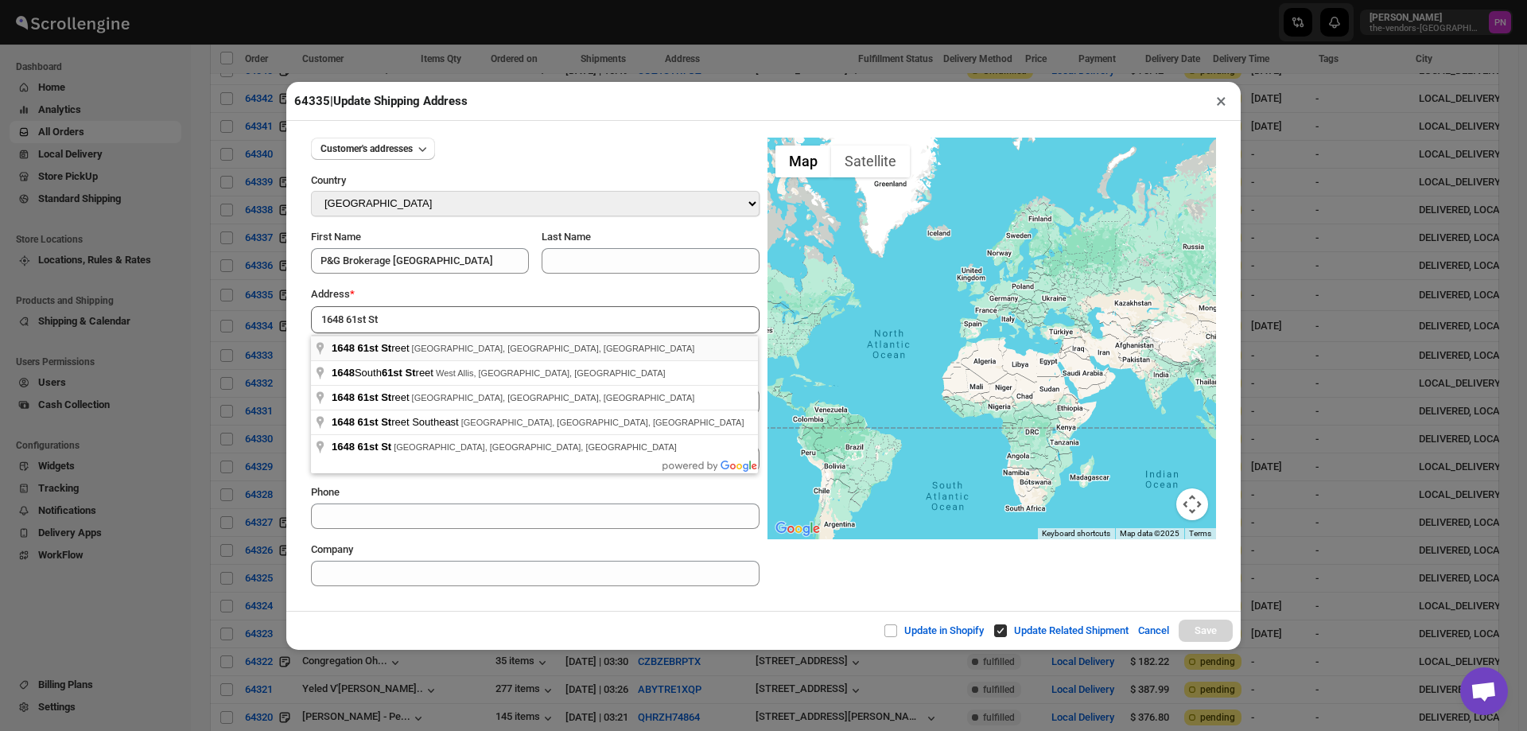
type input "1648 61st Street, Brooklyn, NY, USA"
type input "[GEOGRAPHIC_DATA]"
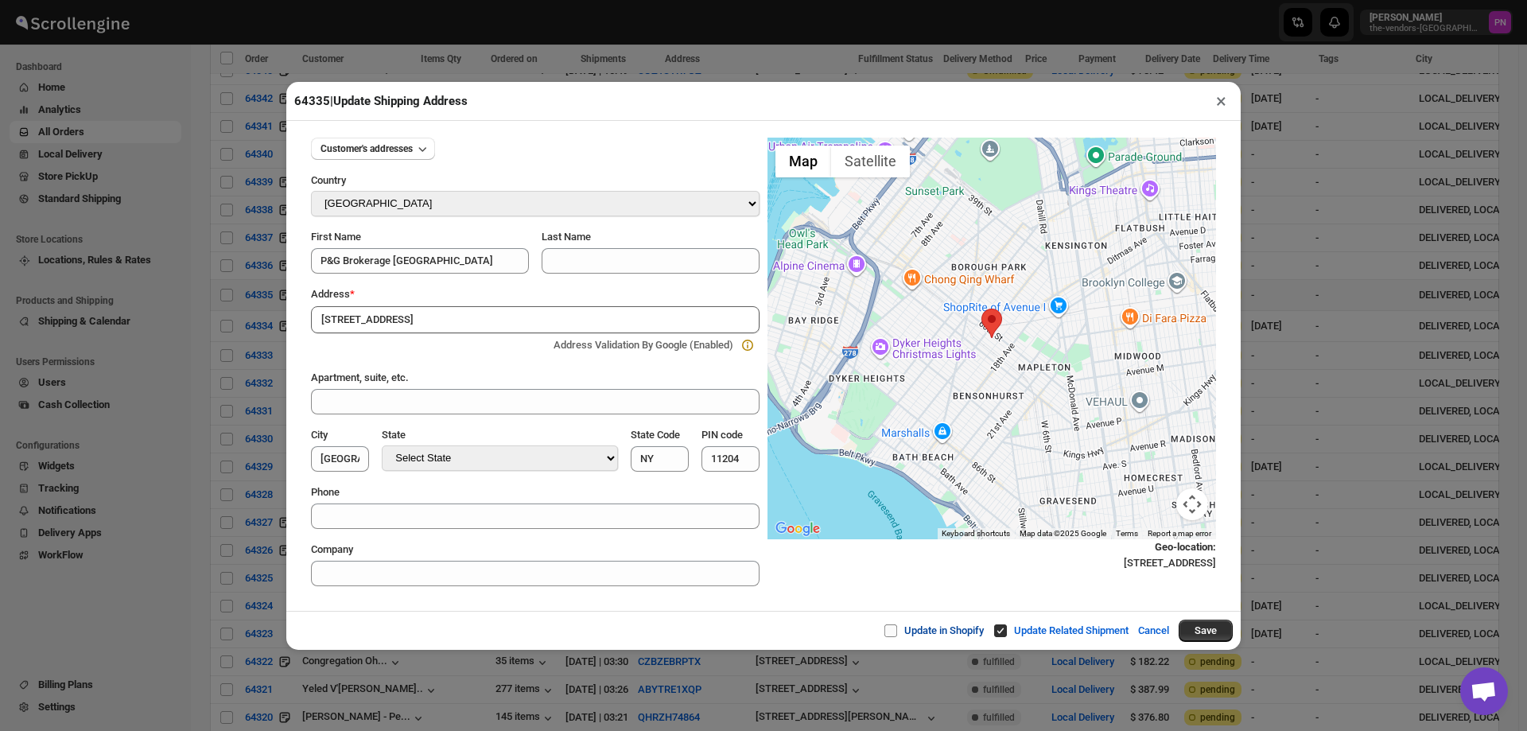
click at [891, 632] on input "Update in Shopify" at bounding box center [897, 630] width 13 height 13
checkbox input "true"
click at [1203, 635] on button "Save" at bounding box center [1206, 631] width 54 height 22
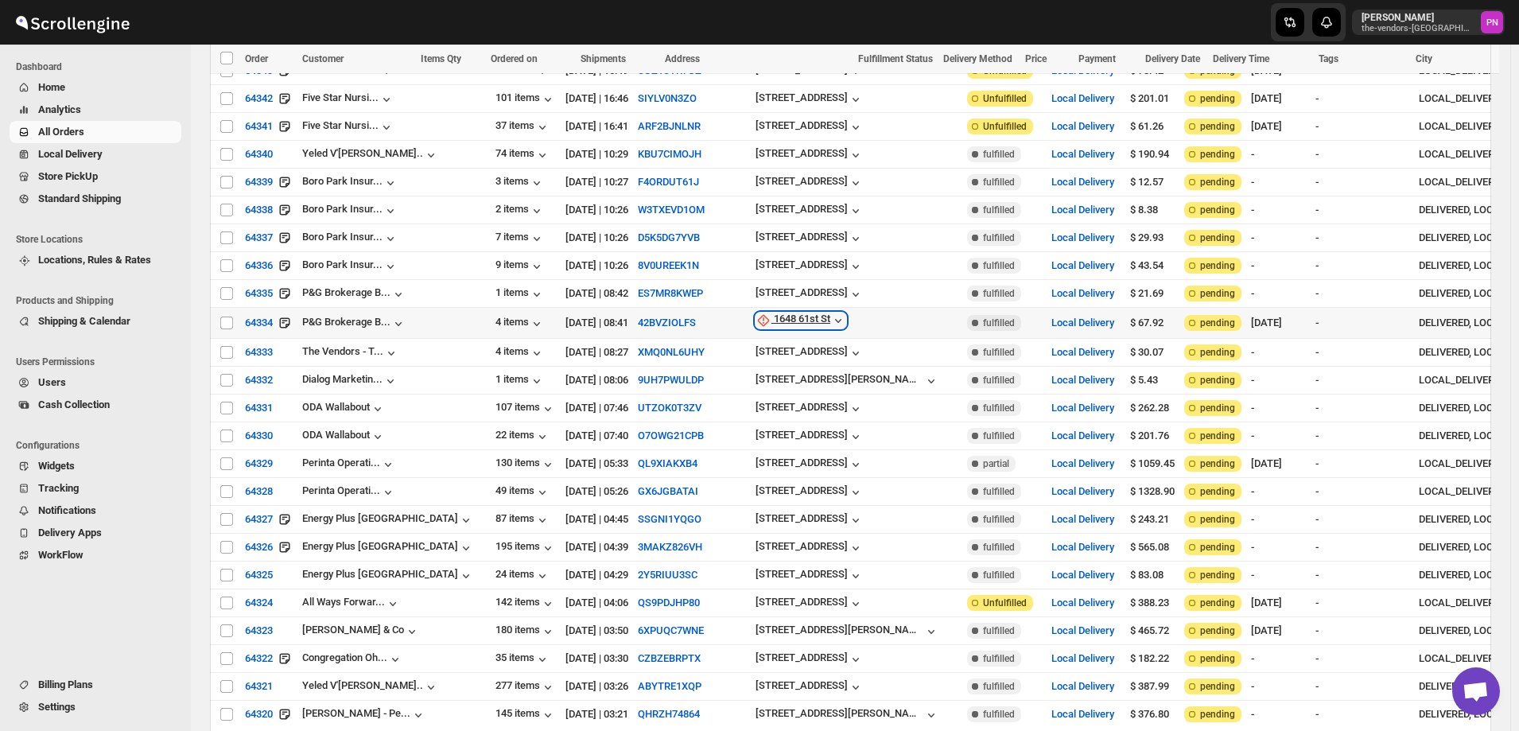
click at [774, 313] on div "1648 61st St" at bounding box center [802, 321] width 56 height 16
click at [714, 325] on span "Update manually" at bounding box center [717, 323] width 76 height 12
select select "US"
select select "[US_STATE]"
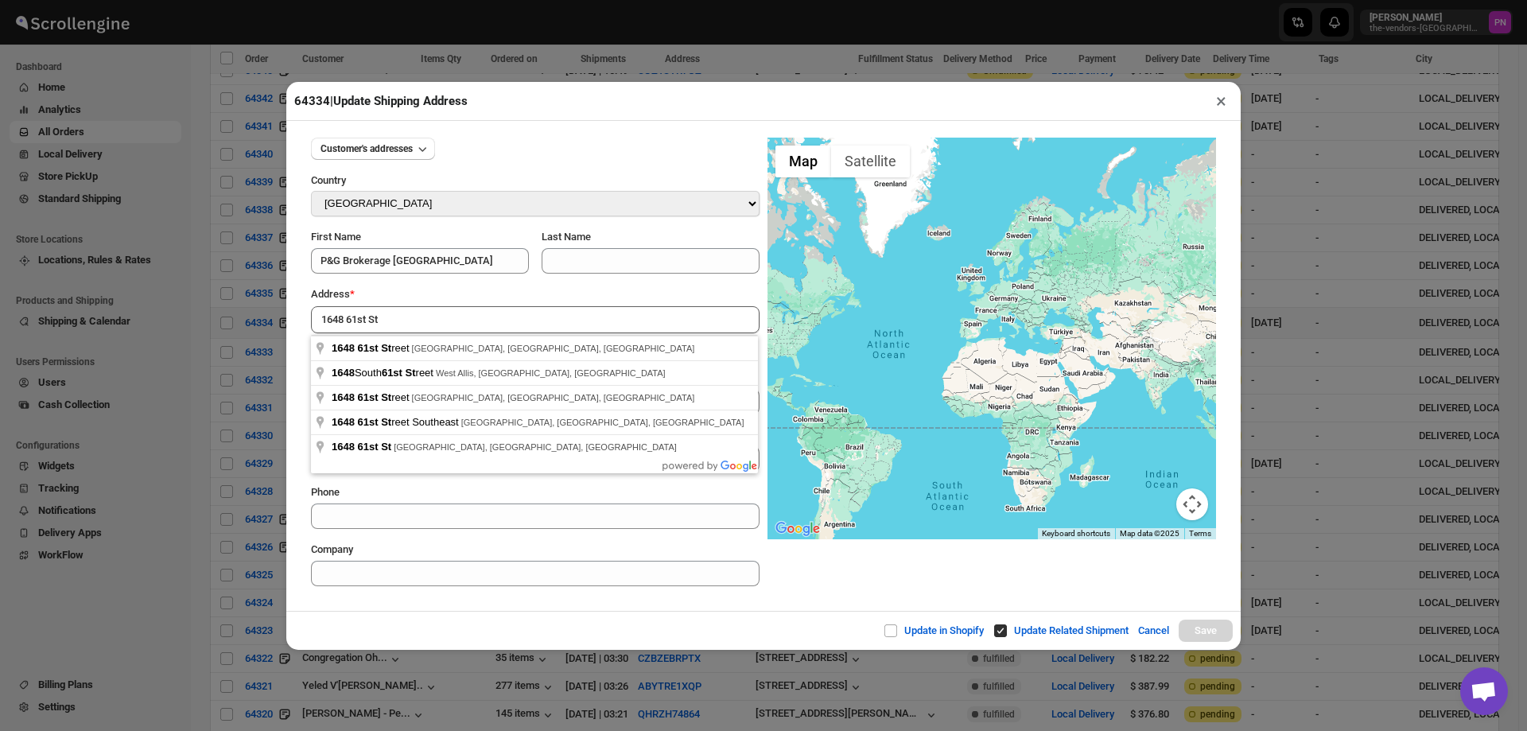
click at [446, 605] on div "Customer's addresses Country Select Country [GEOGRAPHIC_DATA] [GEOGRAPHIC_DATA]…" at bounding box center [763, 366] width 955 height 490
click at [453, 314] on input "1648 61st St" at bounding box center [535, 319] width 449 height 27
type input "1648 61st Street, Brooklyn, NY, USA"
type input "[GEOGRAPHIC_DATA]"
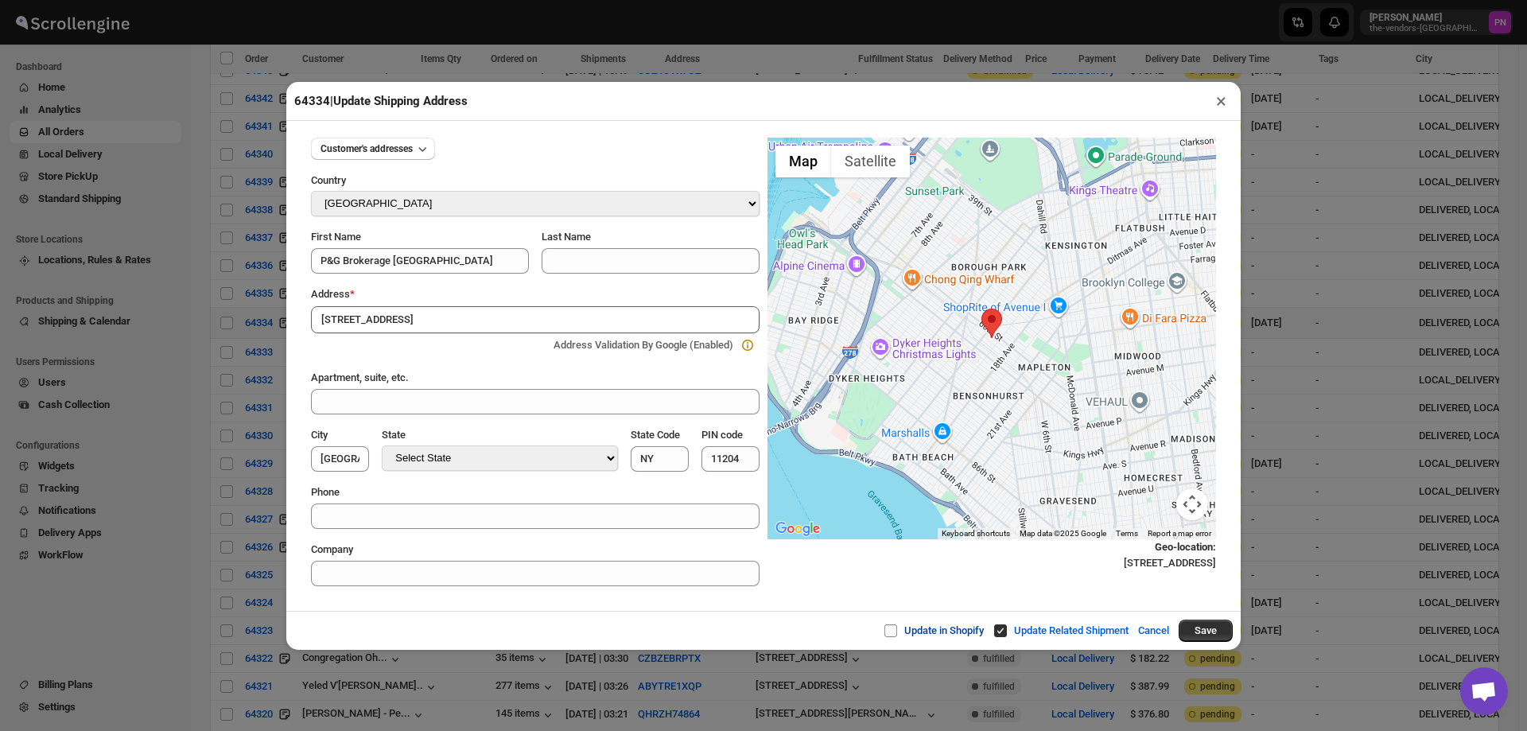
click at [885, 629] on span at bounding box center [891, 630] width 13 height 13
click at [891, 629] on input "Update in Shopify" at bounding box center [897, 630] width 13 height 13
checkbox input "true"
click at [1197, 633] on button "Save" at bounding box center [1206, 631] width 54 height 22
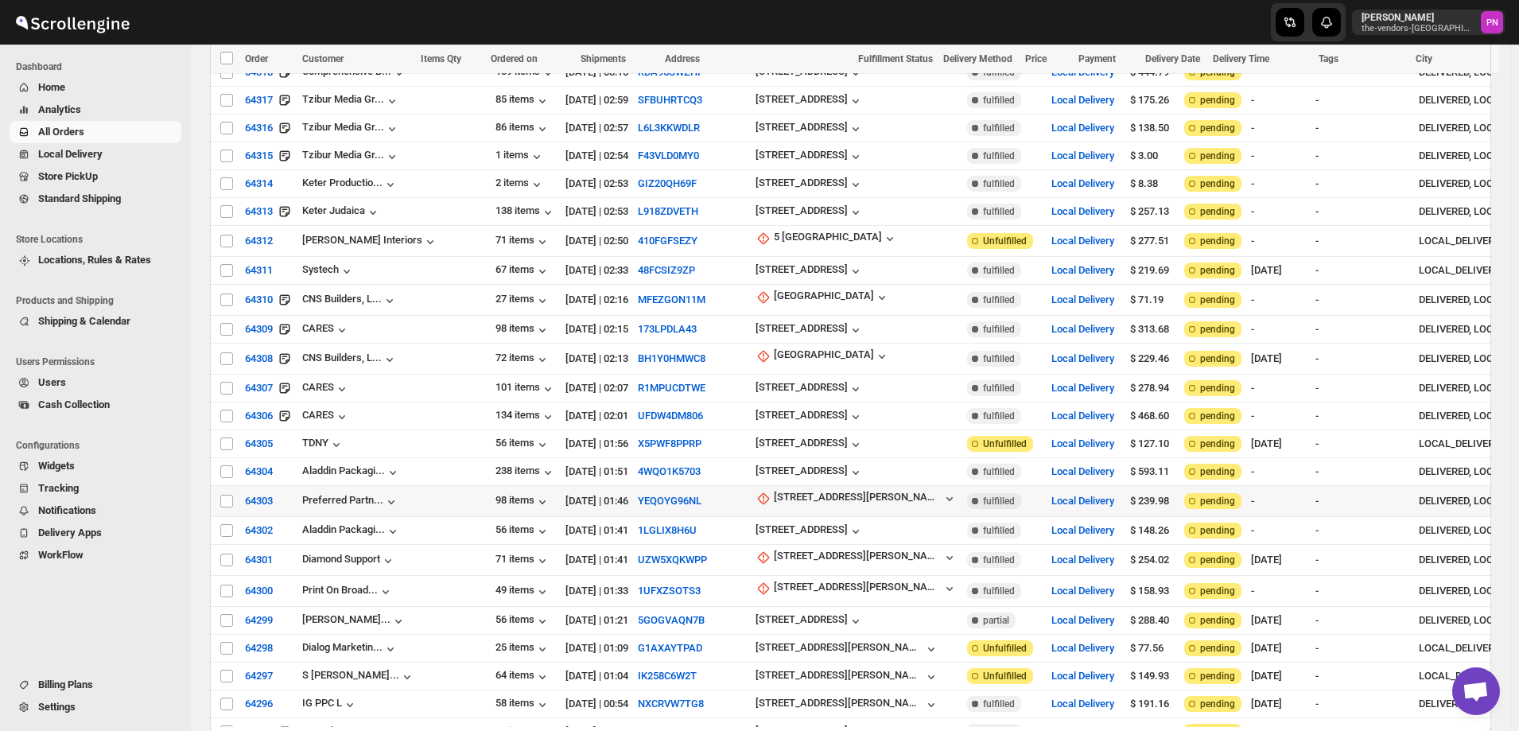
scroll to position [3500, 0]
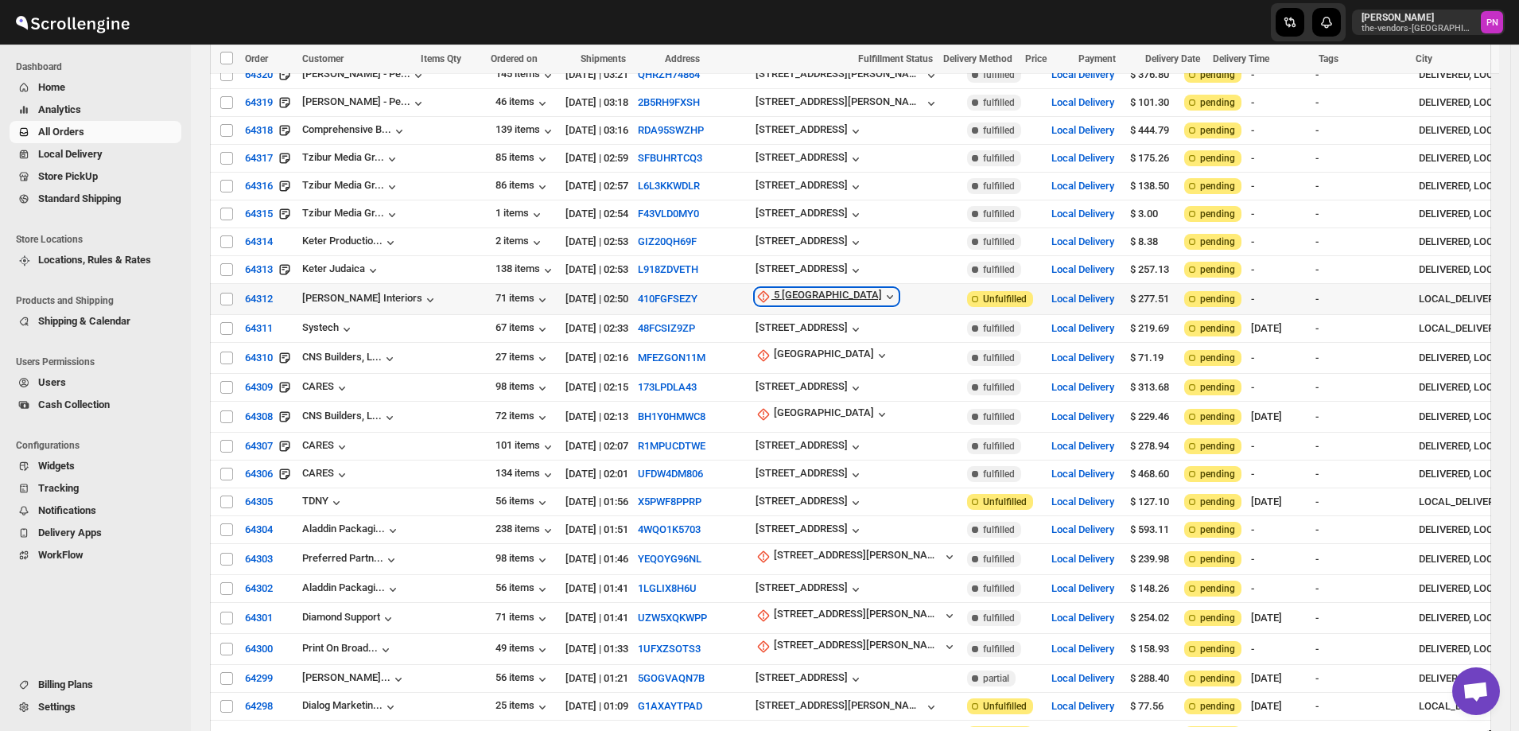
click at [774, 289] on div "5 [GEOGRAPHIC_DATA]" at bounding box center [828, 297] width 108 height 16
click at [723, 286] on span "Update manually" at bounding box center [727, 281] width 76 height 12
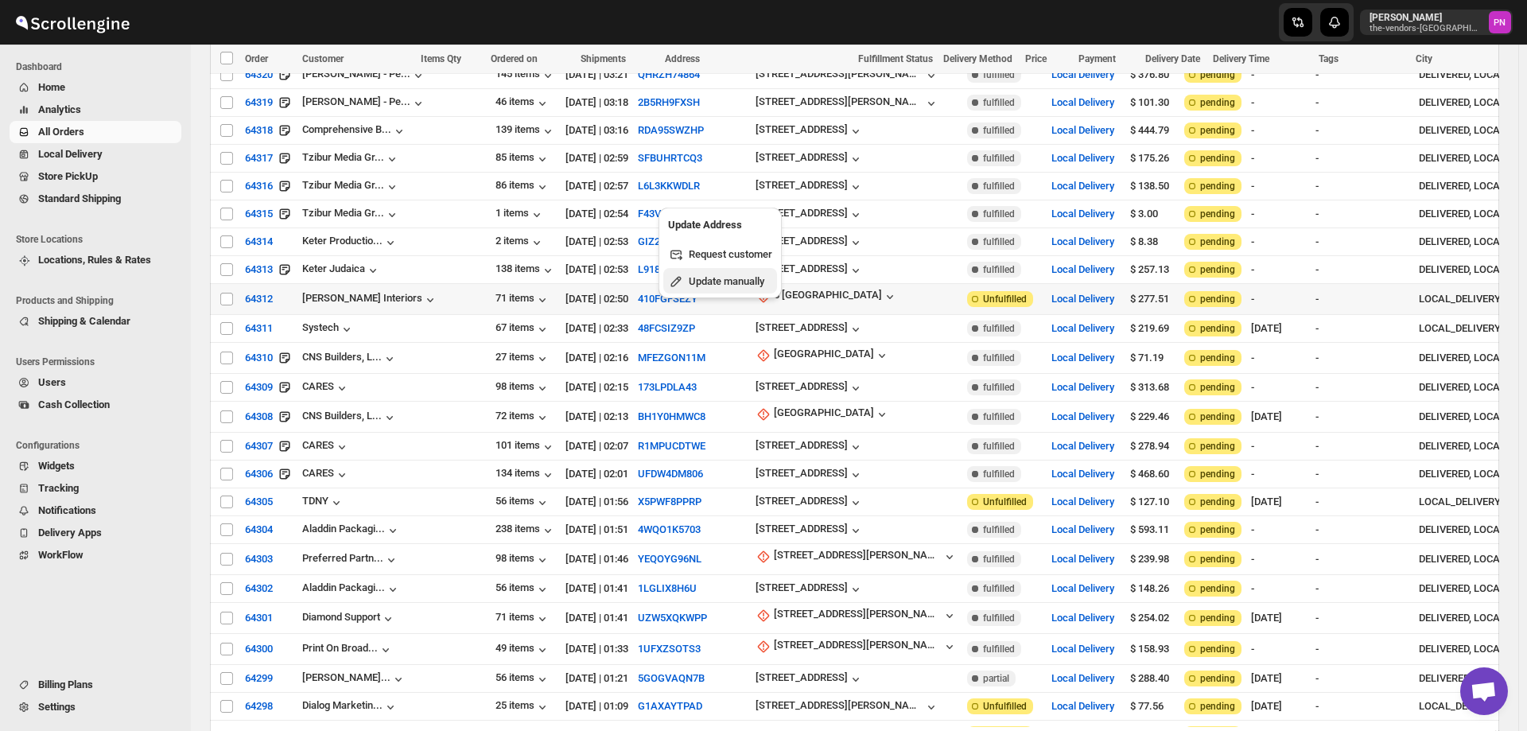
select select "US"
select select "[US_STATE]"
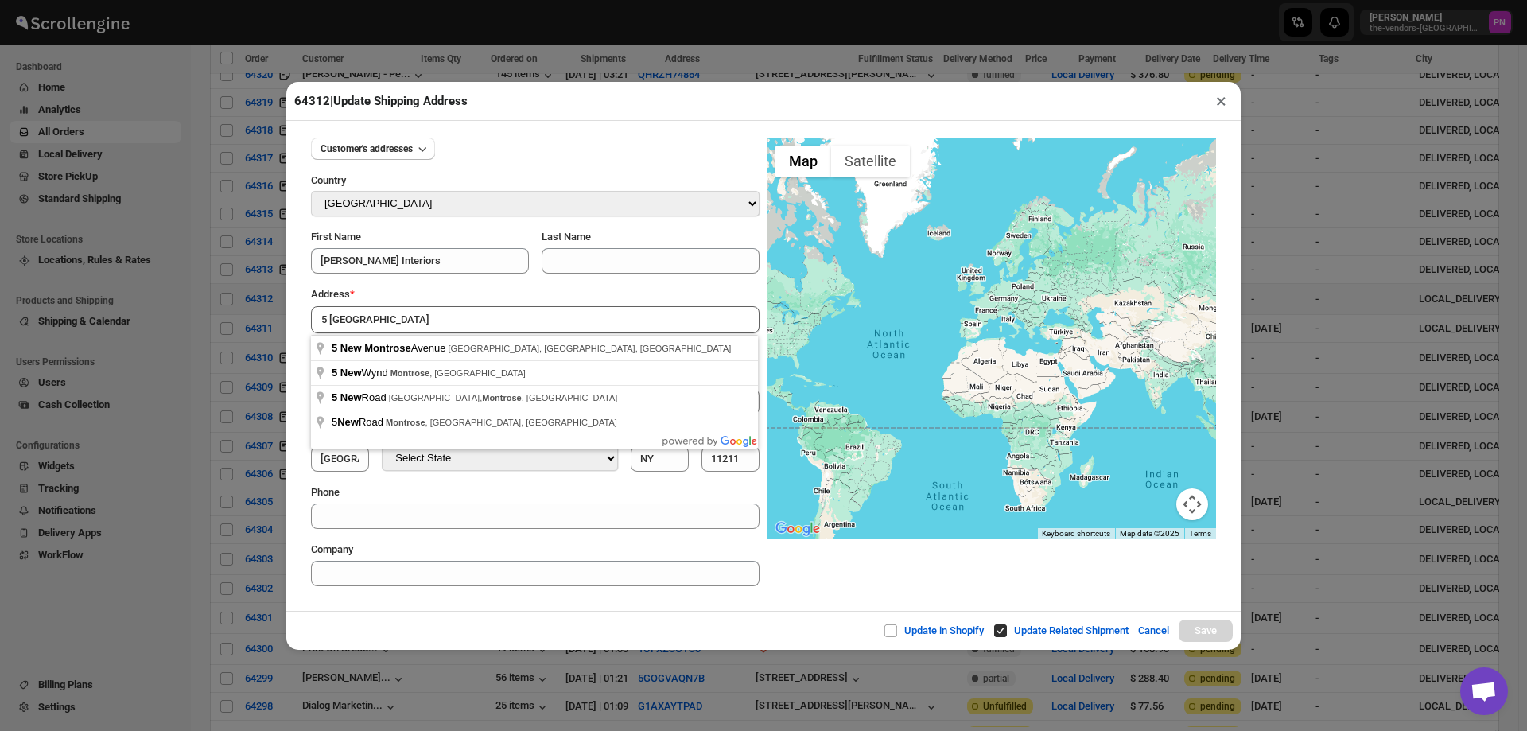
click at [456, 613] on div "Update in Shopify Update Related Shipment Cancel Save" at bounding box center [763, 630] width 955 height 39
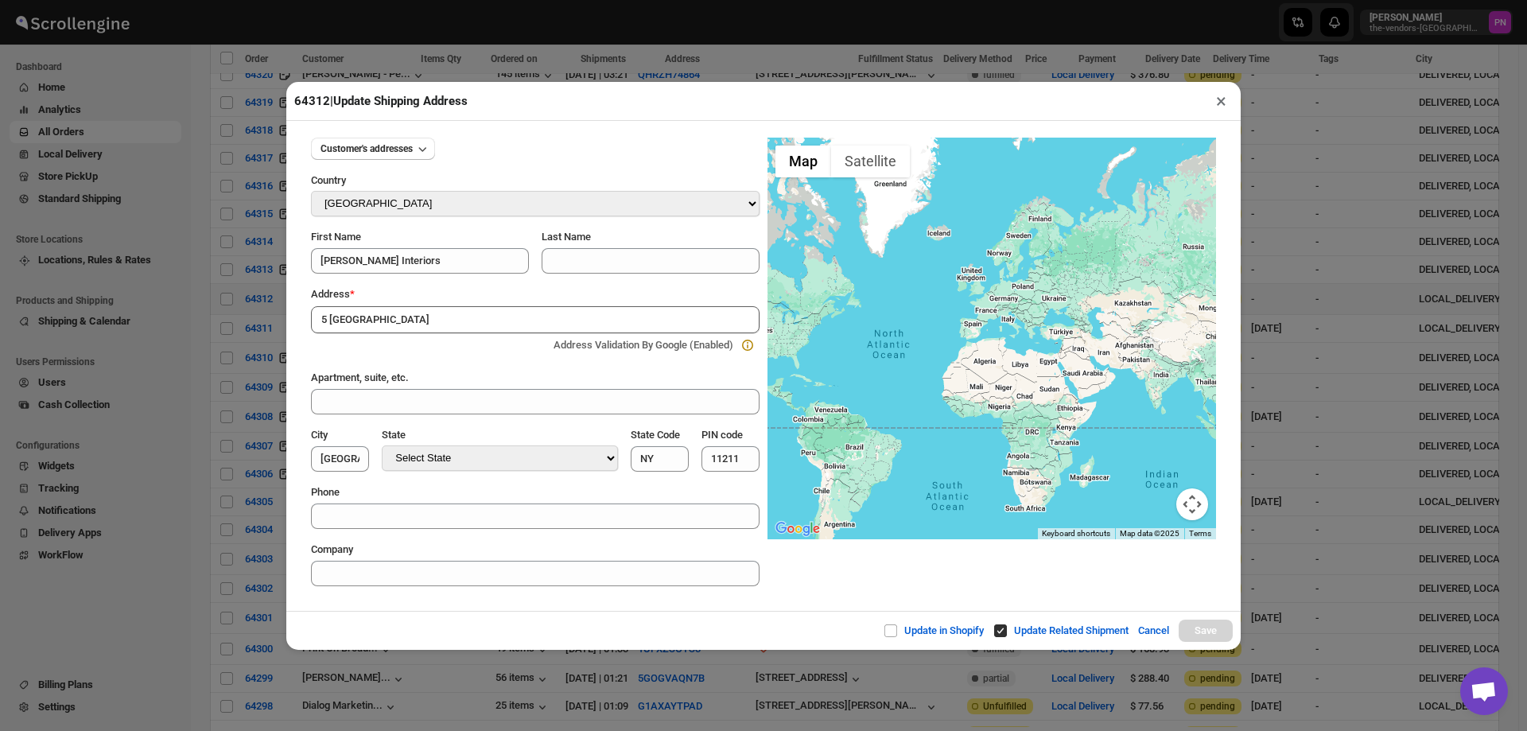
click at [442, 313] on input "5 [GEOGRAPHIC_DATA]" at bounding box center [535, 319] width 449 height 27
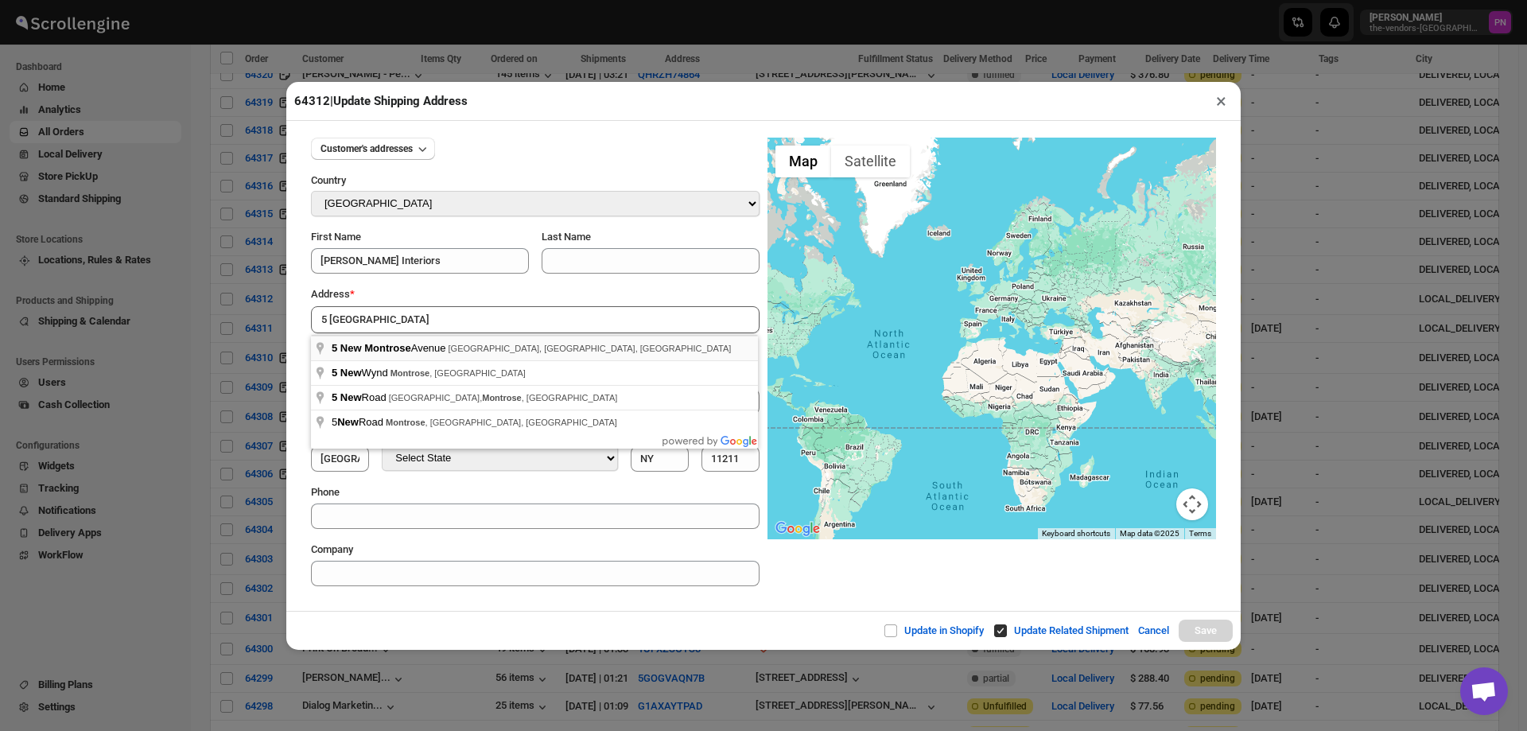
type input "5 New Montrose Avenue, Brooklyn, NY, USA"
type input "[GEOGRAPHIC_DATA]"
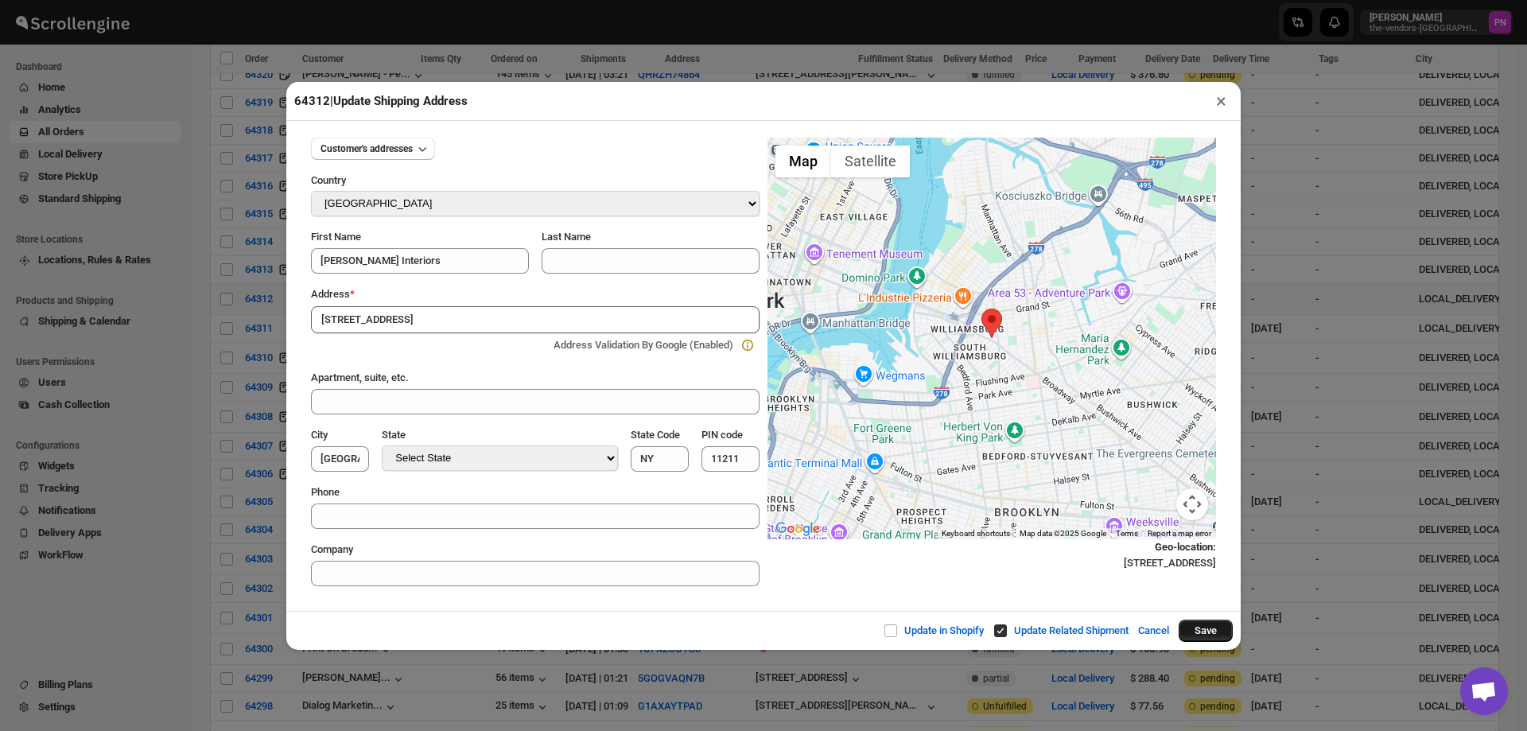
click at [1200, 630] on button "Save" at bounding box center [1206, 631] width 54 height 22
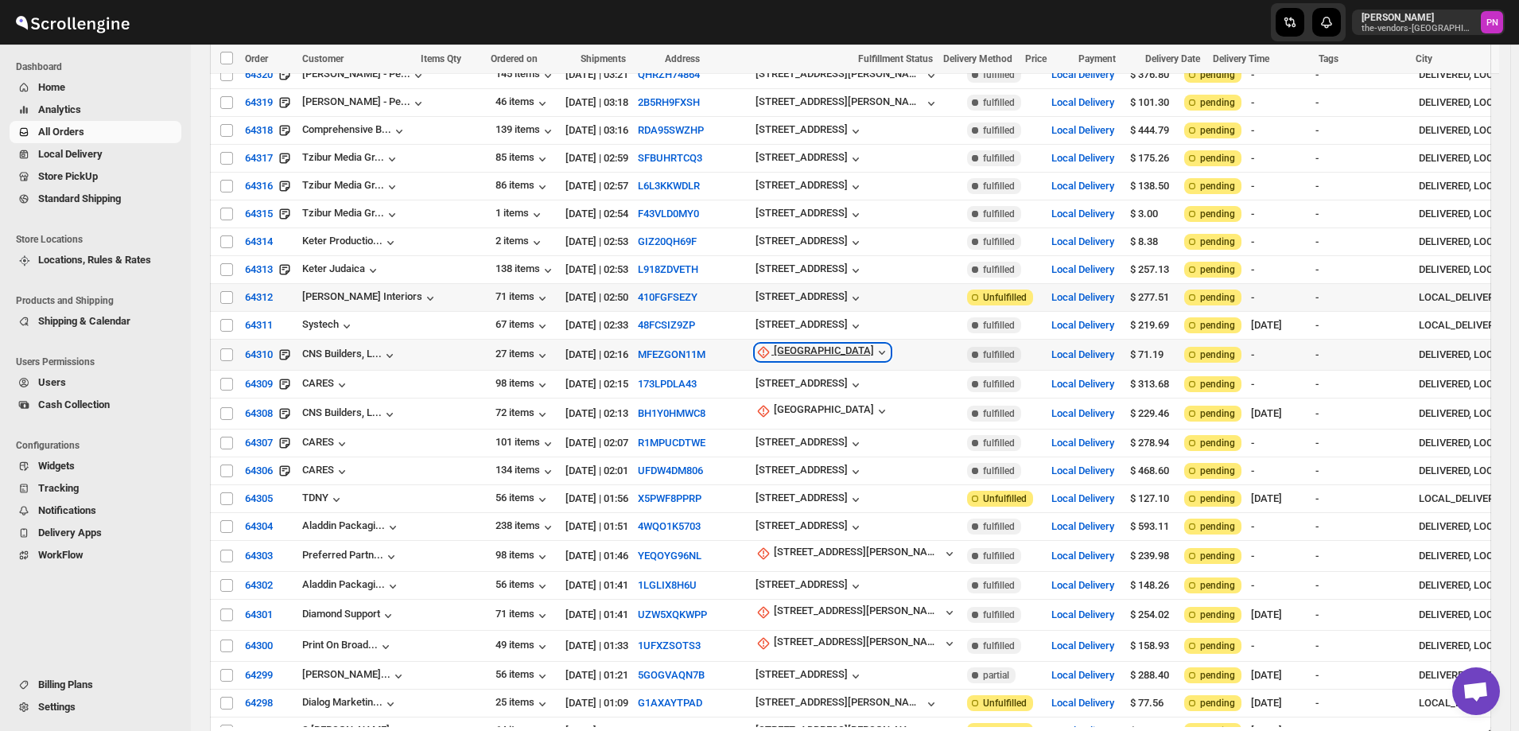
click at [774, 344] on div "[GEOGRAPHIC_DATA]" at bounding box center [824, 352] width 100 height 16
click at [732, 339] on span "Update manually" at bounding box center [733, 335] width 76 height 12
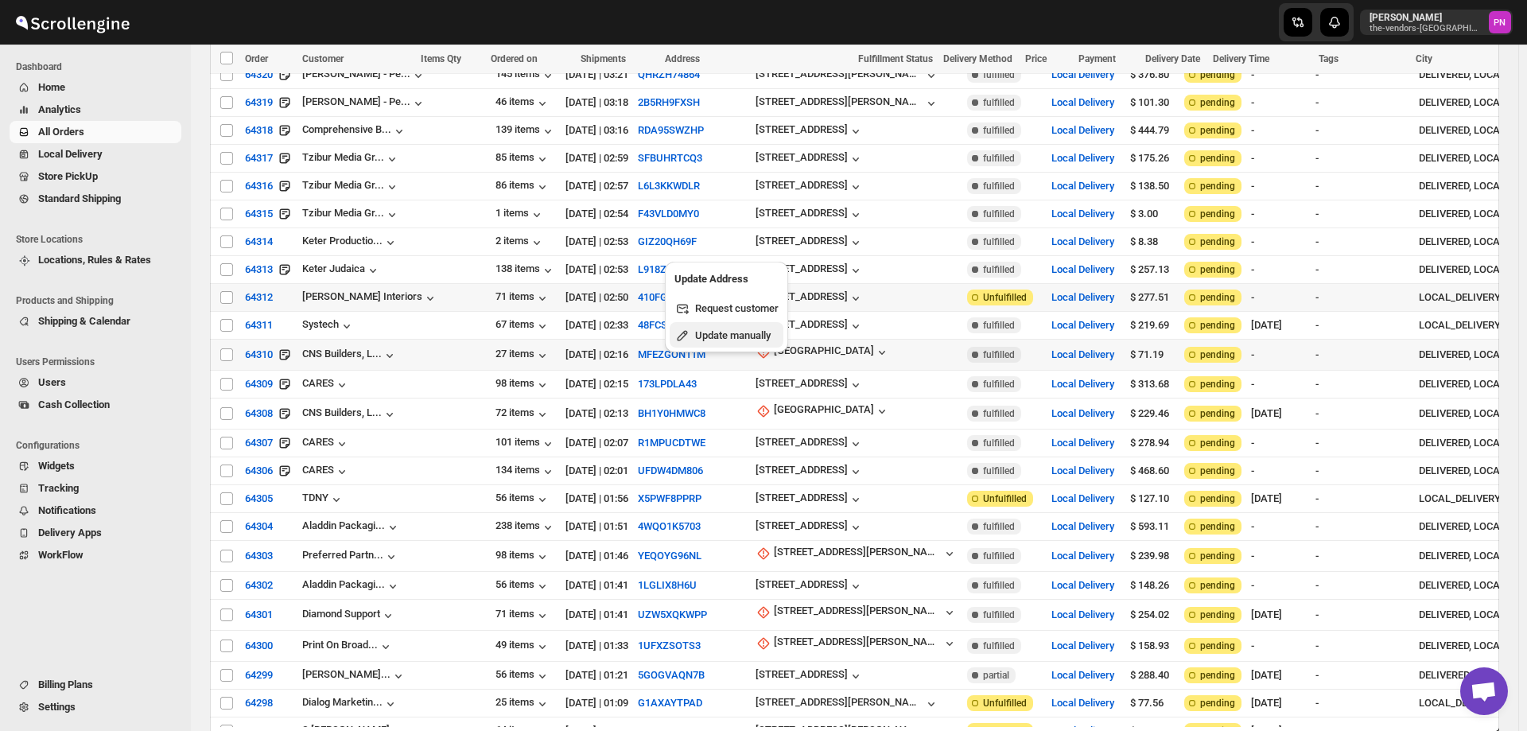
select select "US"
select select "[US_STATE]"
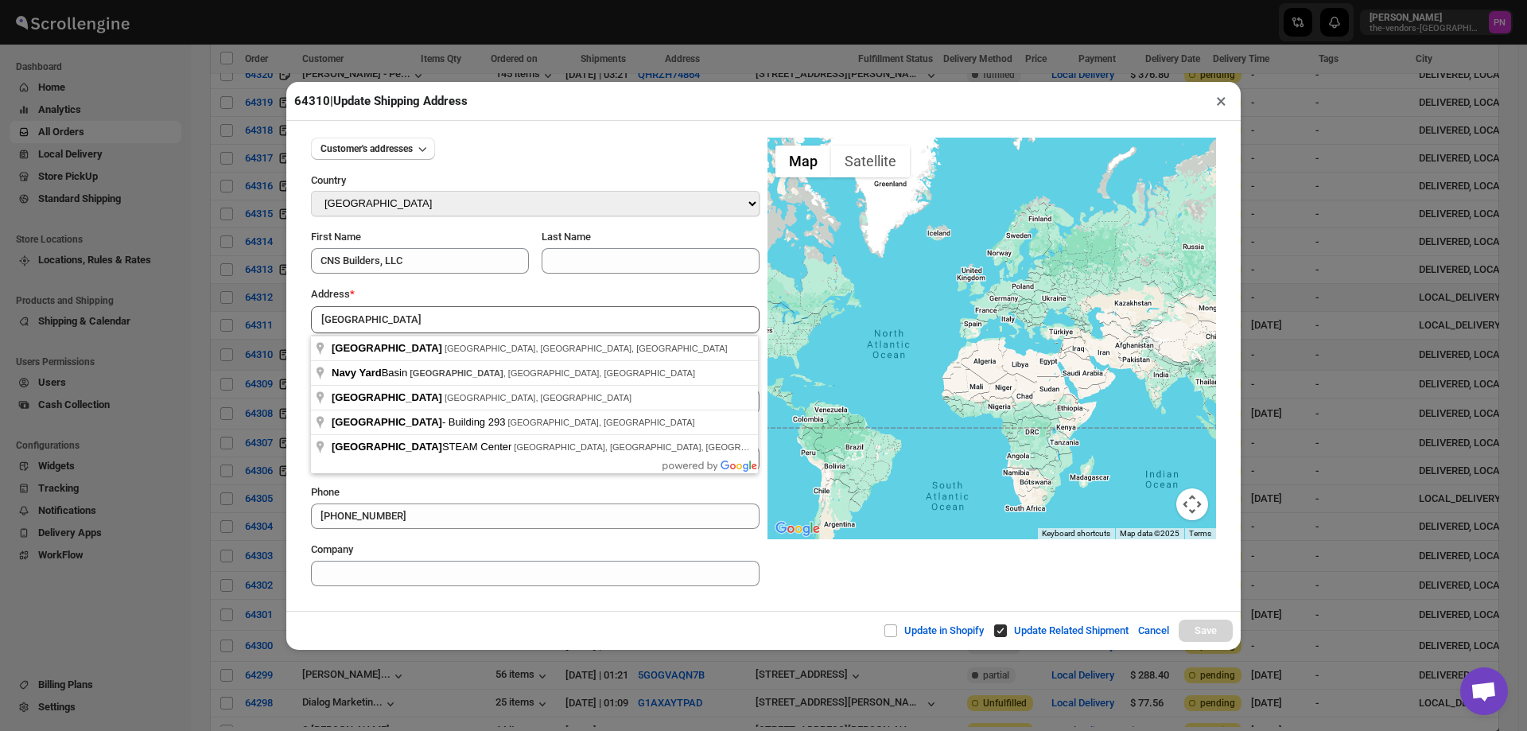
click at [558, 612] on div "Update in Shopify Update Related Shipment Cancel Save" at bounding box center [763, 630] width 955 height 39
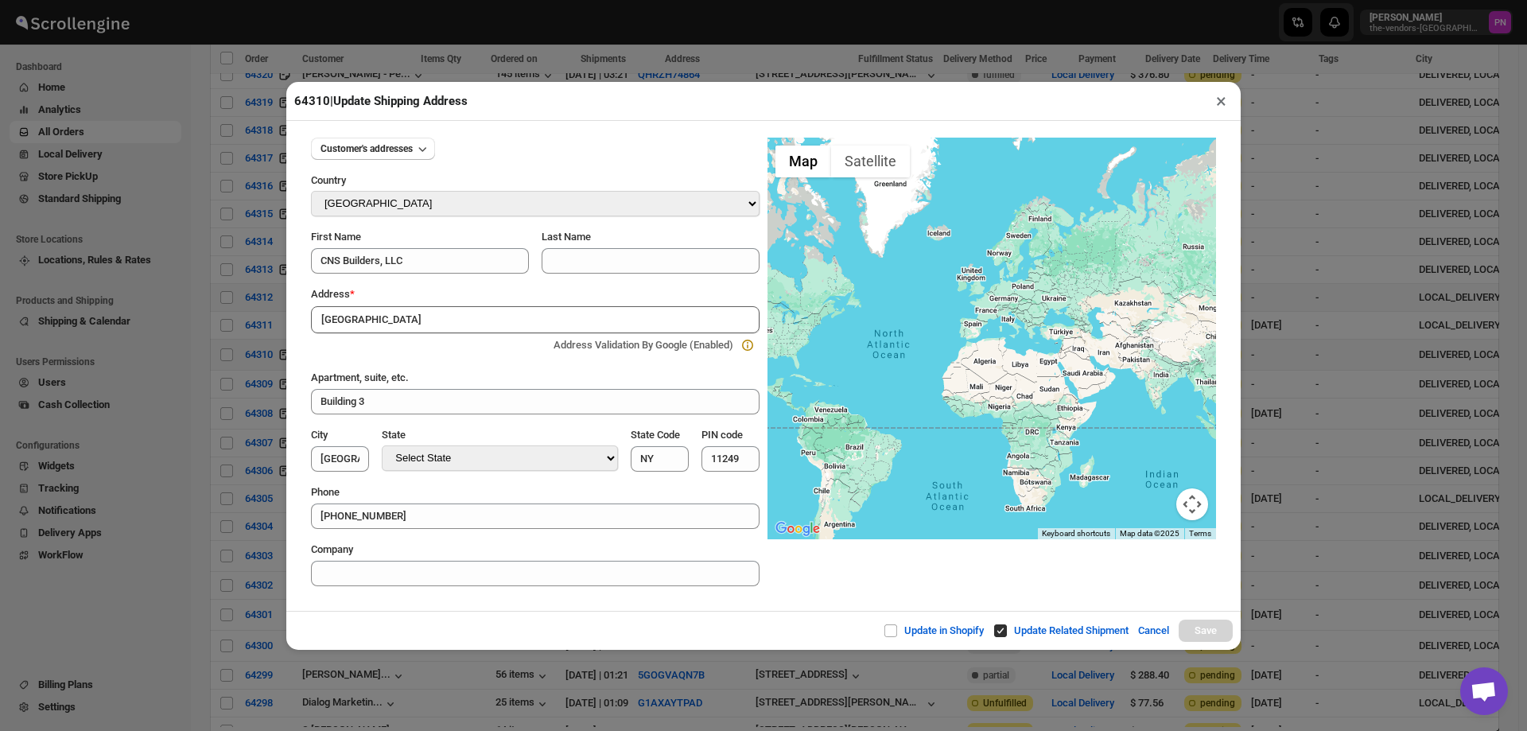
click at [479, 322] on input "[GEOGRAPHIC_DATA]" at bounding box center [535, 319] width 449 height 27
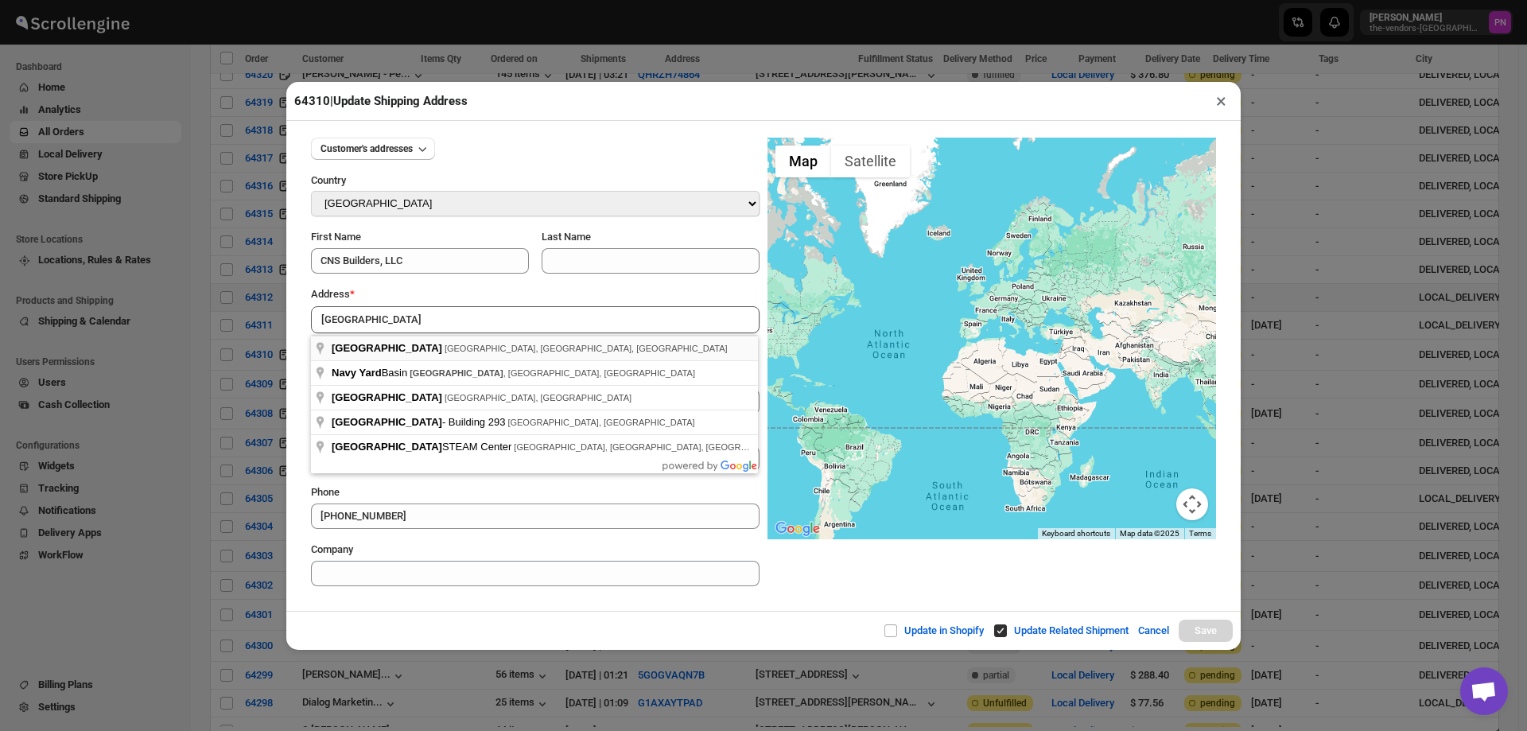
type input "Brooklyn Navy Yard, Brooklyn, NY, USA"
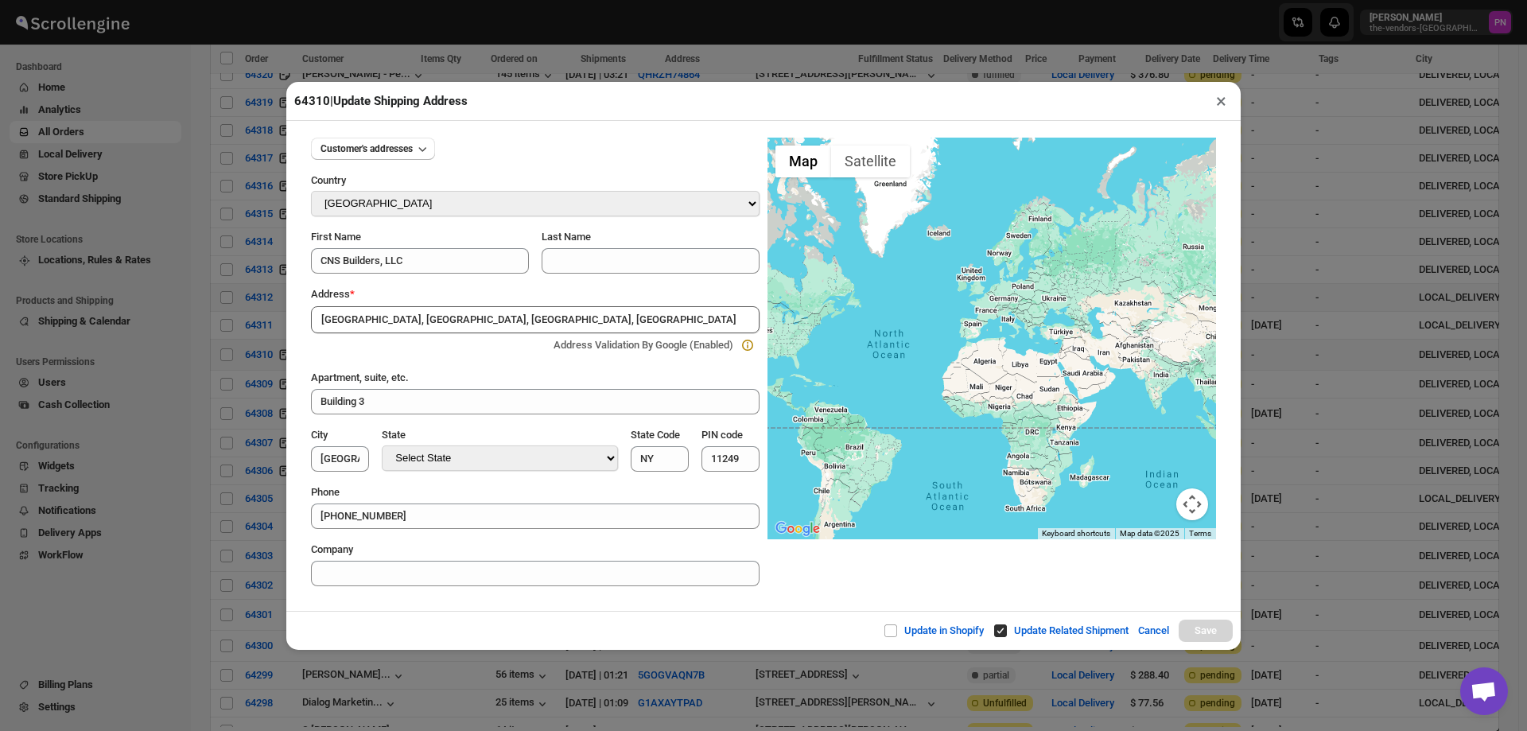
type input "[GEOGRAPHIC_DATA]"
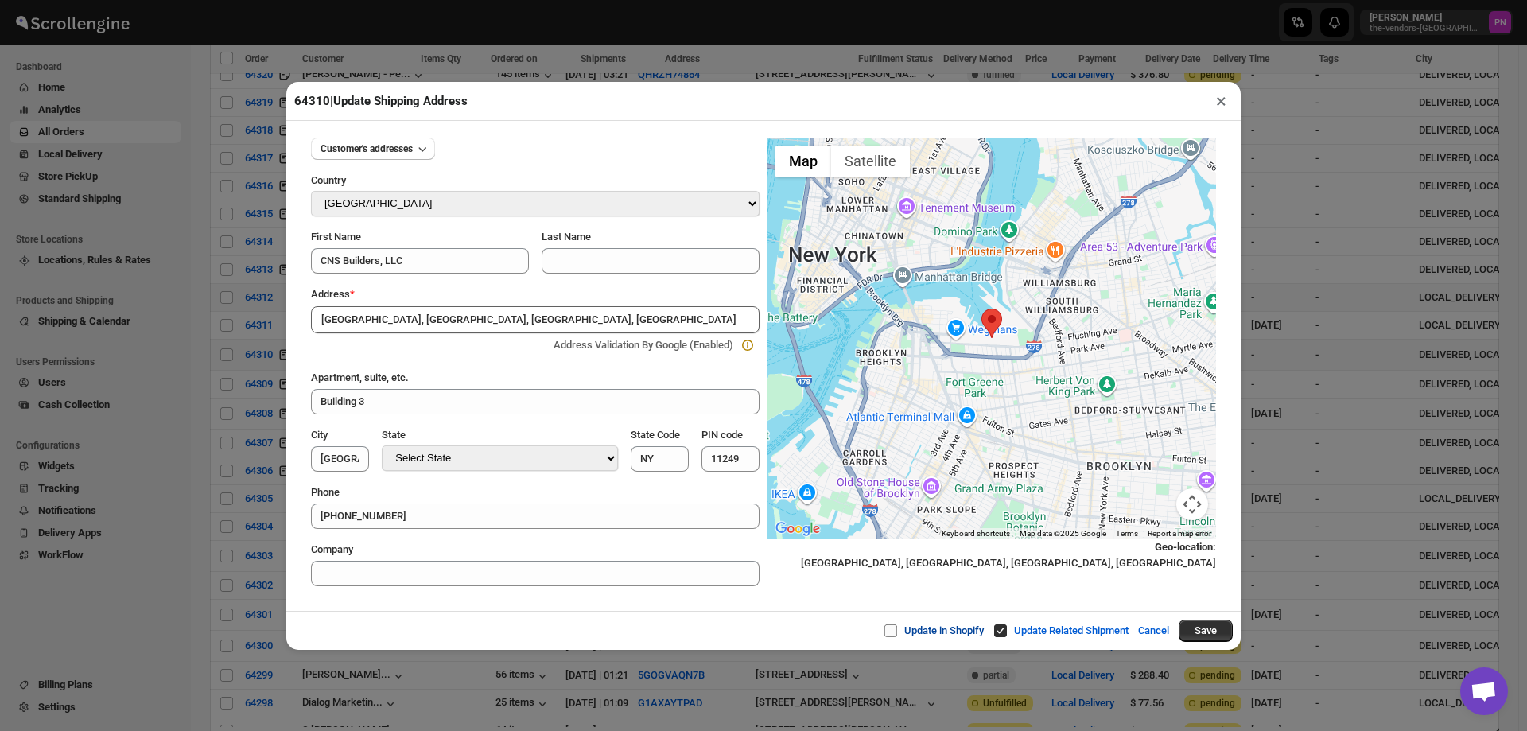
click at [962, 634] on span "Update in Shopify" at bounding box center [944, 630] width 80 height 12
click at [904, 634] on input "Update in Shopify" at bounding box center [897, 630] width 13 height 13
checkbox input "true"
click at [1212, 632] on button "Save" at bounding box center [1206, 631] width 54 height 22
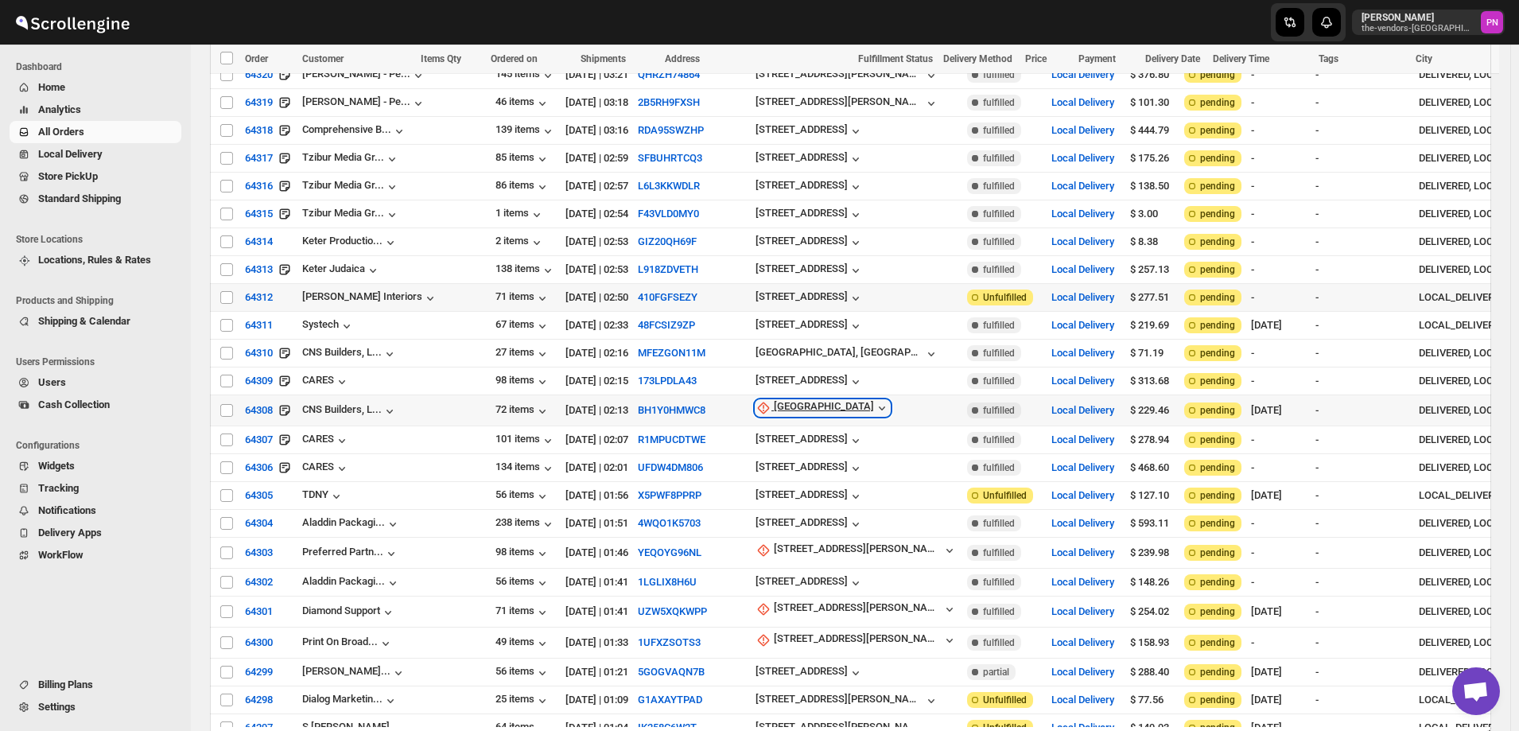
click at [774, 400] on div "[GEOGRAPHIC_DATA]" at bounding box center [824, 408] width 100 height 16
click at [738, 388] on span "Update manually" at bounding box center [733, 389] width 76 height 12
select select "US"
select select "[US_STATE]"
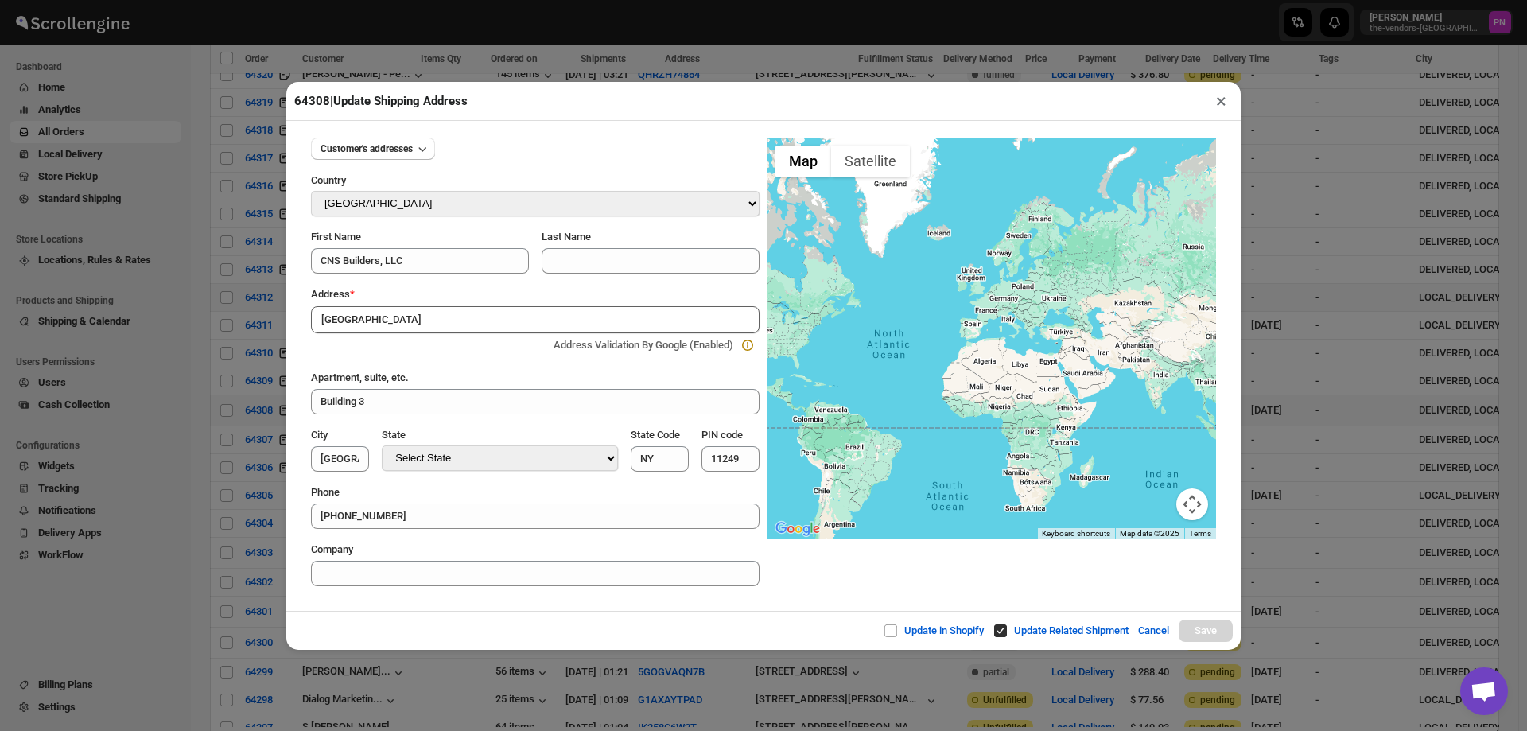
click at [558, 617] on div "Update in Shopify Update Related Shipment Cancel Save" at bounding box center [763, 630] width 955 height 39
click at [457, 312] on input "[GEOGRAPHIC_DATA]" at bounding box center [535, 319] width 449 height 27
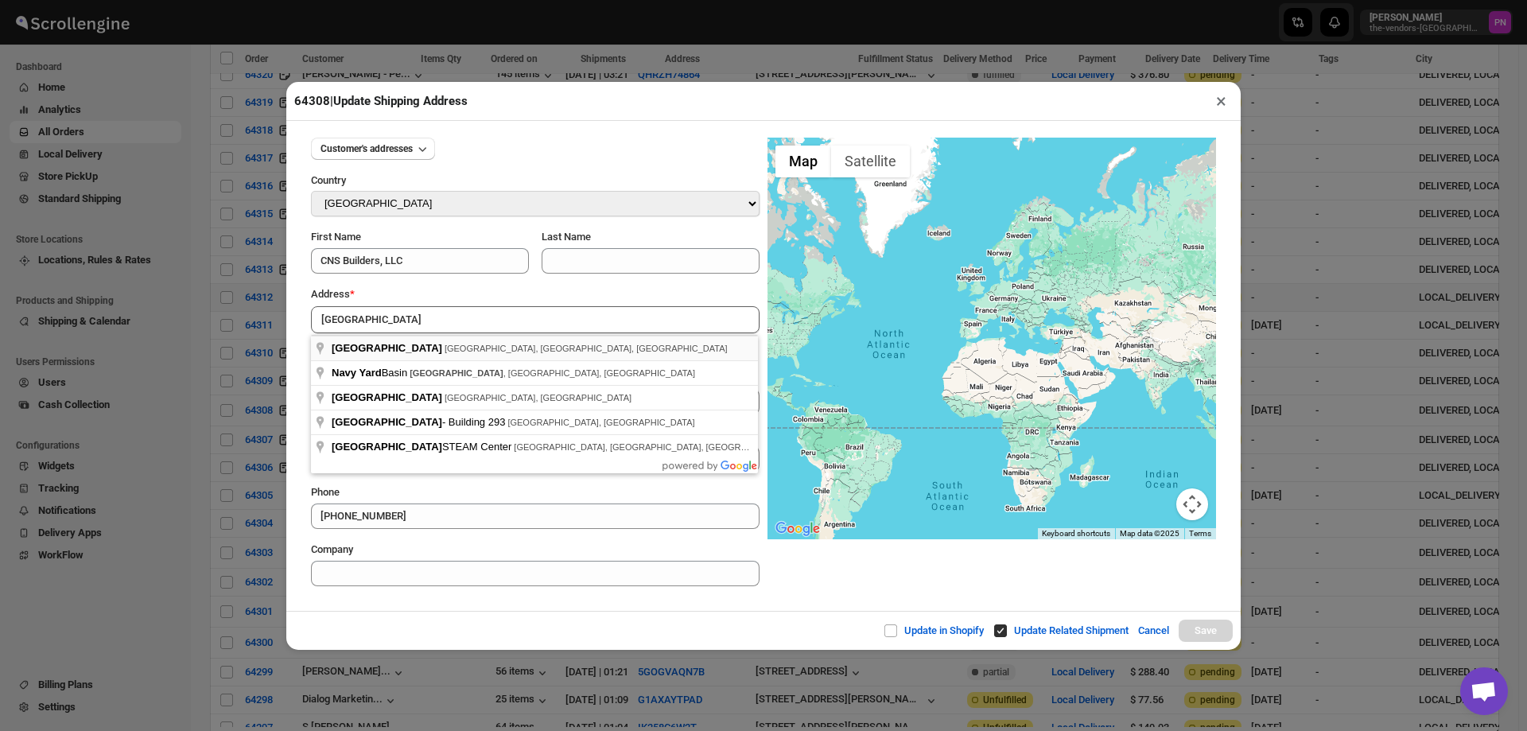
type input "Brooklyn Navy Yard, Brooklyn, NY, USA"
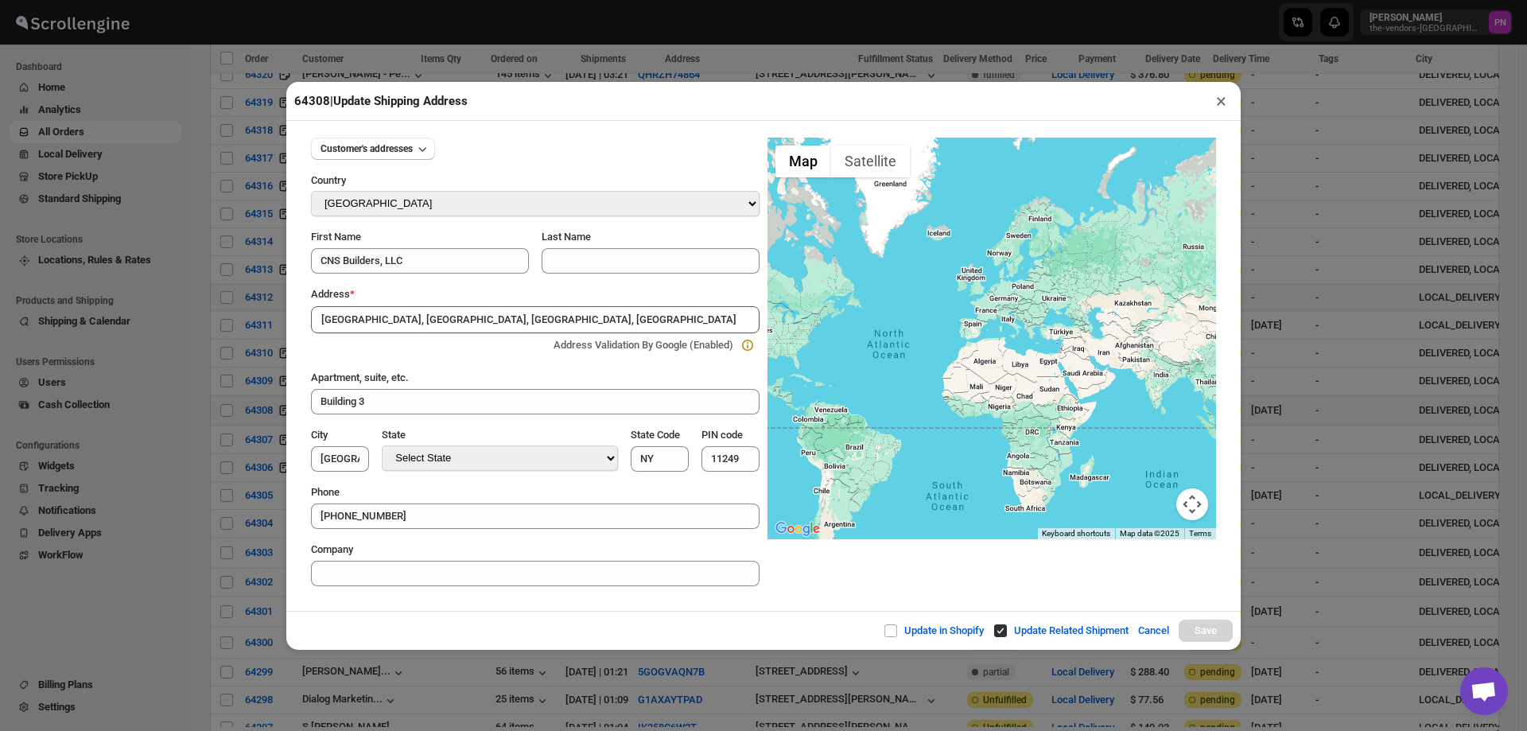
type input "[GEOGRAPHIC_DATA]"
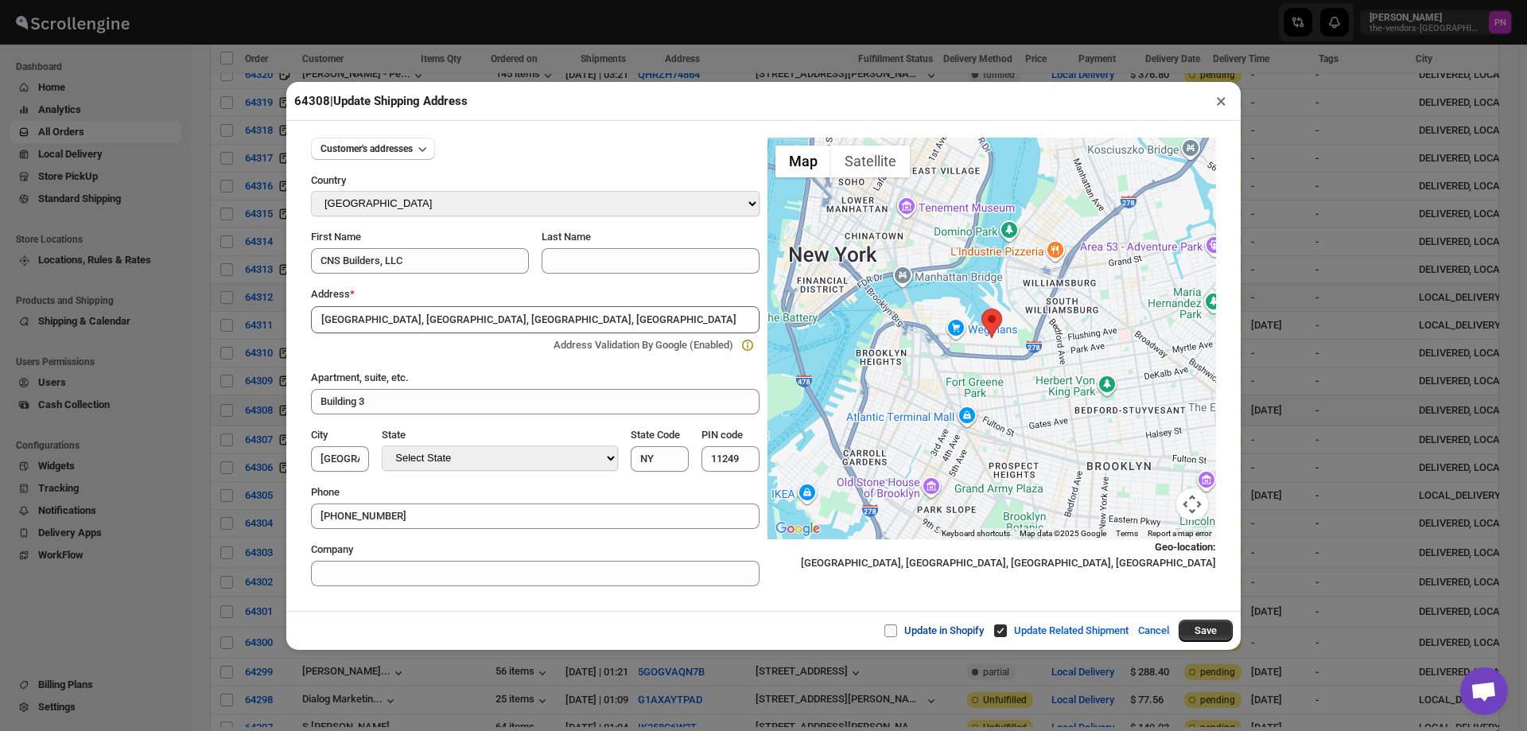
click at [891, 630] on input "Update in Shopify" at bounding box center [897, 630] width 13 height 13
checkbox input "true"
click at [1206, 630] on button "Save" at bounding box center [1206, 631] width 54 height 22
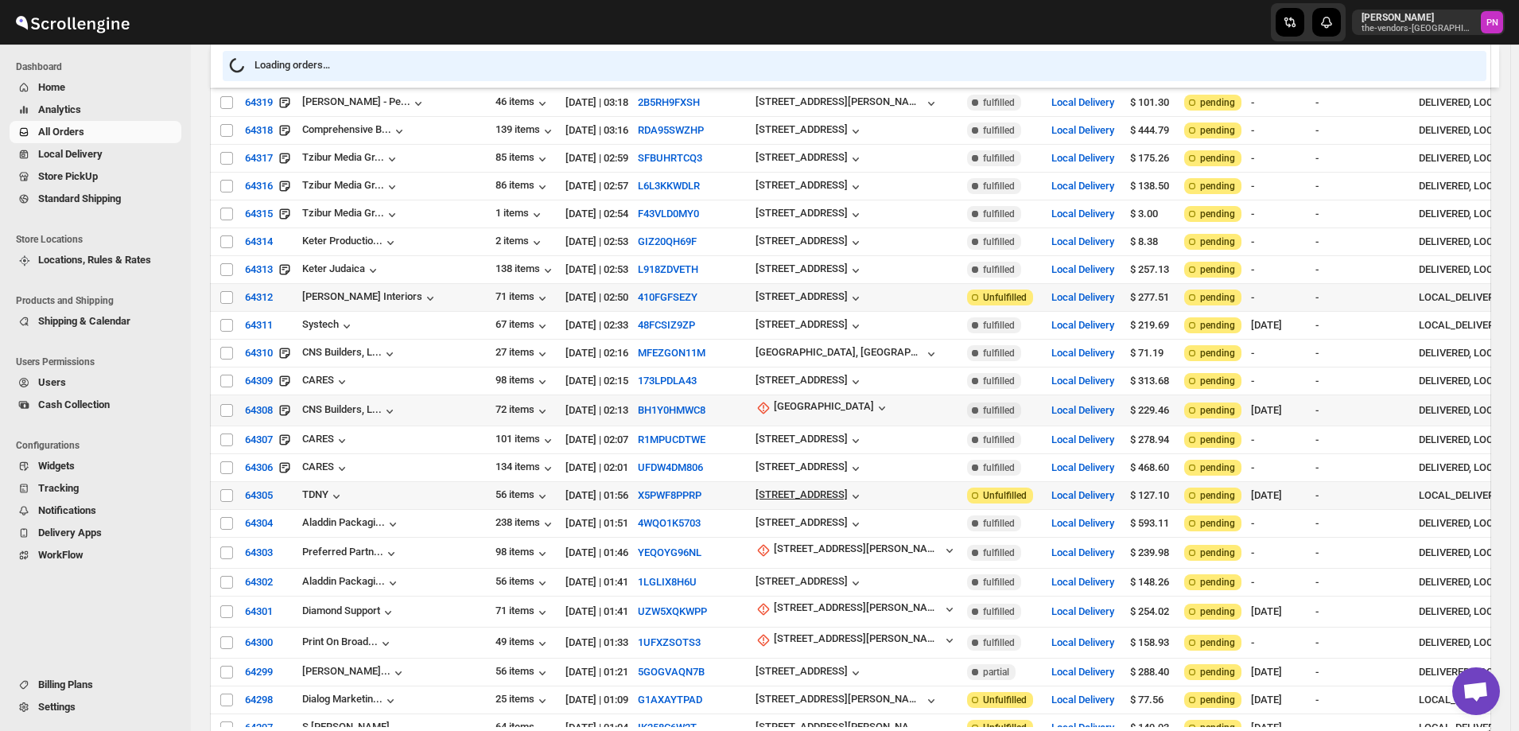
scroll to position [3580, 0]
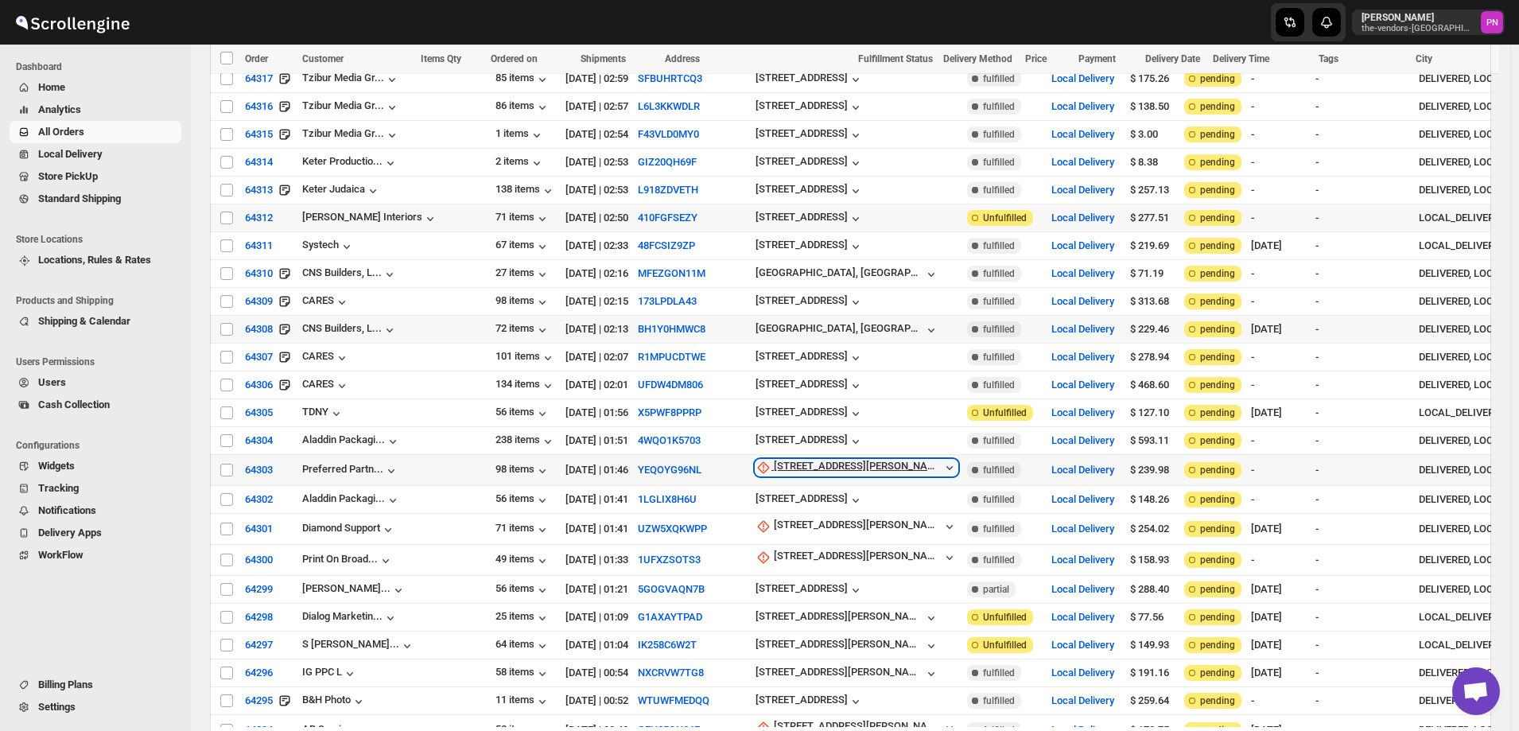
click at [774, 460] on div "[STREET_ADDRESS][PERSON_NAME]" at bounding box center [858, 468] width 168 height 16
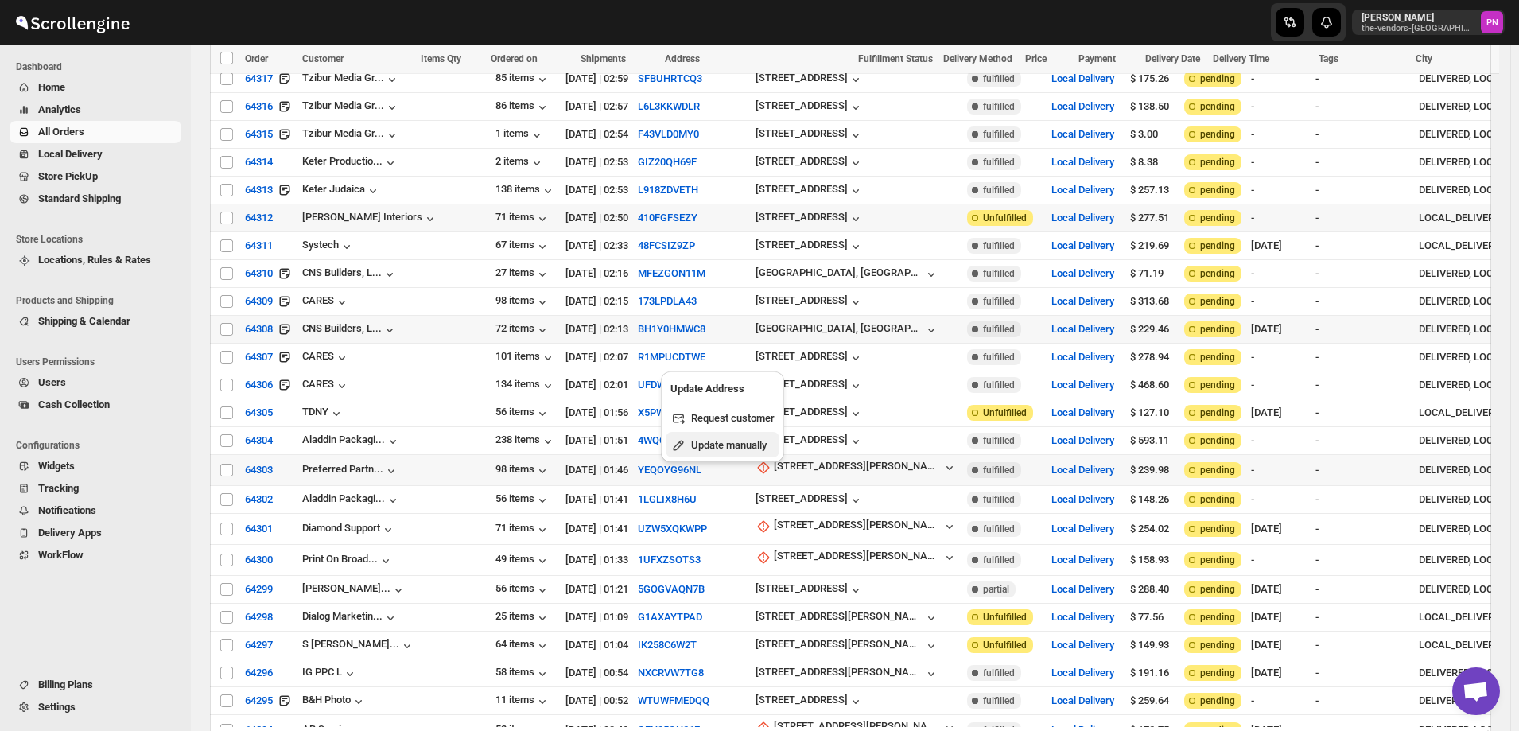
click at [734, 449] on span "Update manually" at bounding box center [729, 445] width 76 height 12
select select "US"
select select "[US_STATE]"
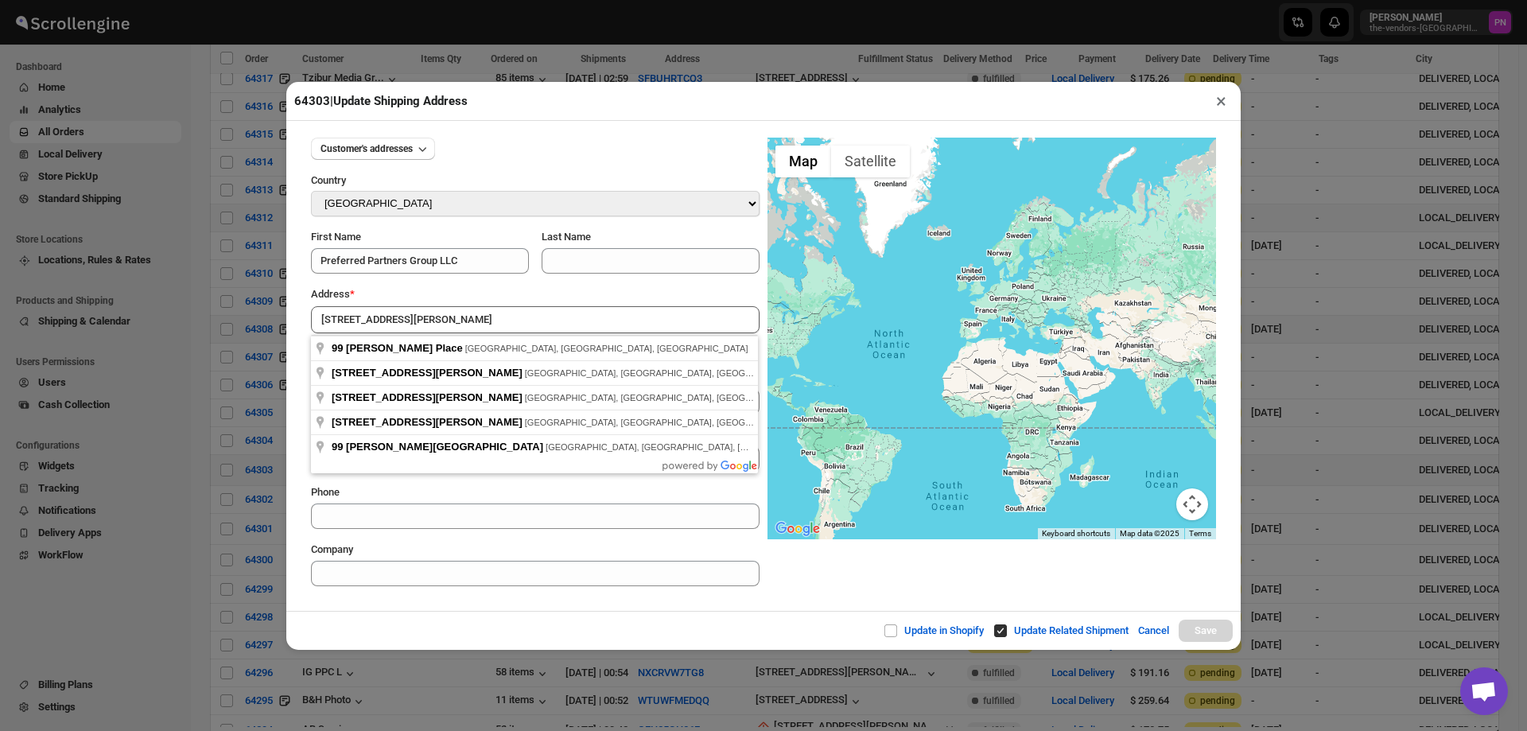
click at [470, 627] on div "Update in Shopify Update Related Shipment Cancel Save" at bounding box center [763, 630] width 955 height 39
click at [455, 321] on input "[STREET_ADDRESS][PERSON_NAME]" at bounding box center [535, 319] width 449 height 27
type input "99 Emerson Place, Brooklyn, NY, USA"
type input "[GEOGRAPHIC_DATA]"
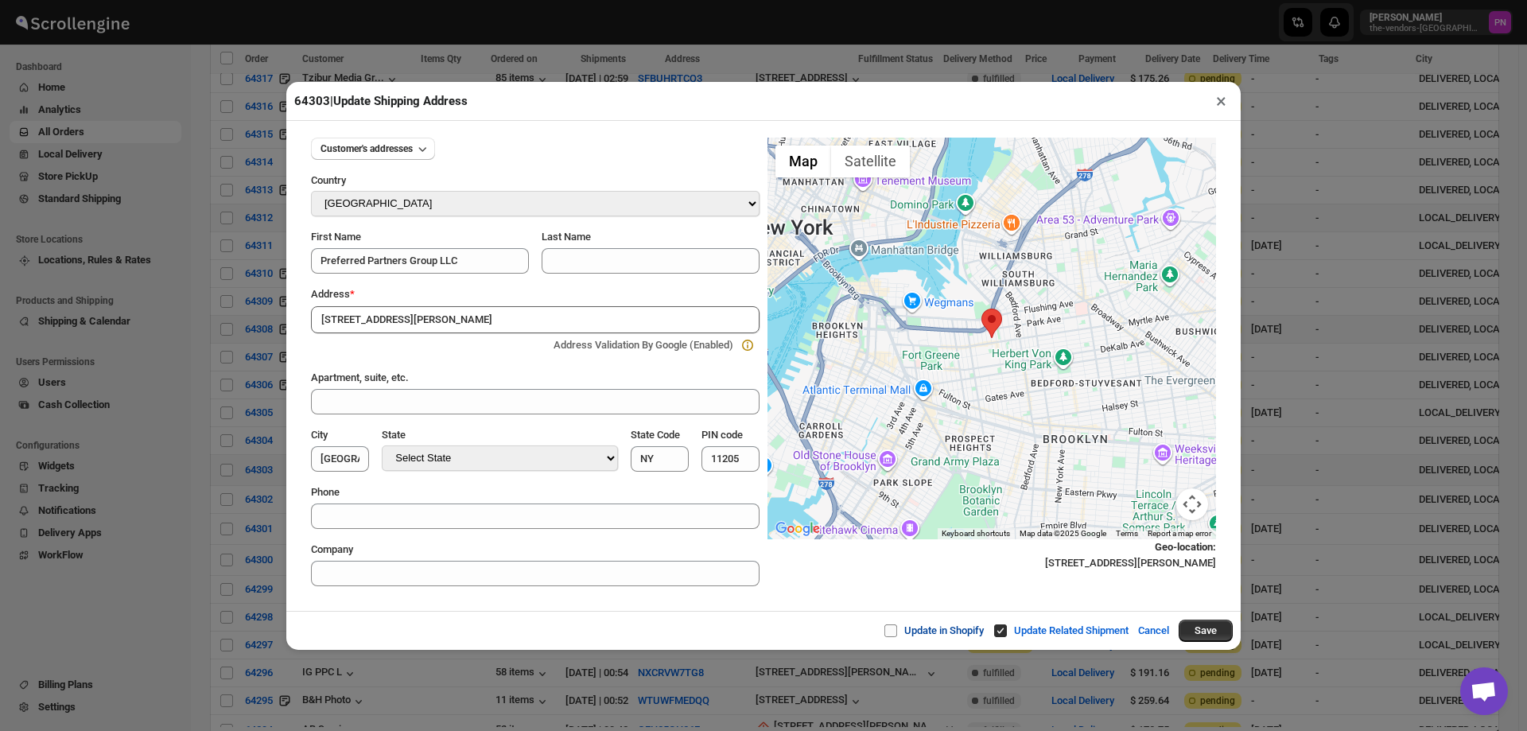
click at [891, 632] on input "Update in Shopify" at bounding box center [897, 630] width 13 height 13
checkbox input "true"
click at [1204, 632] on button "Save" at bounding box center [1206, 631] width 54 height 22
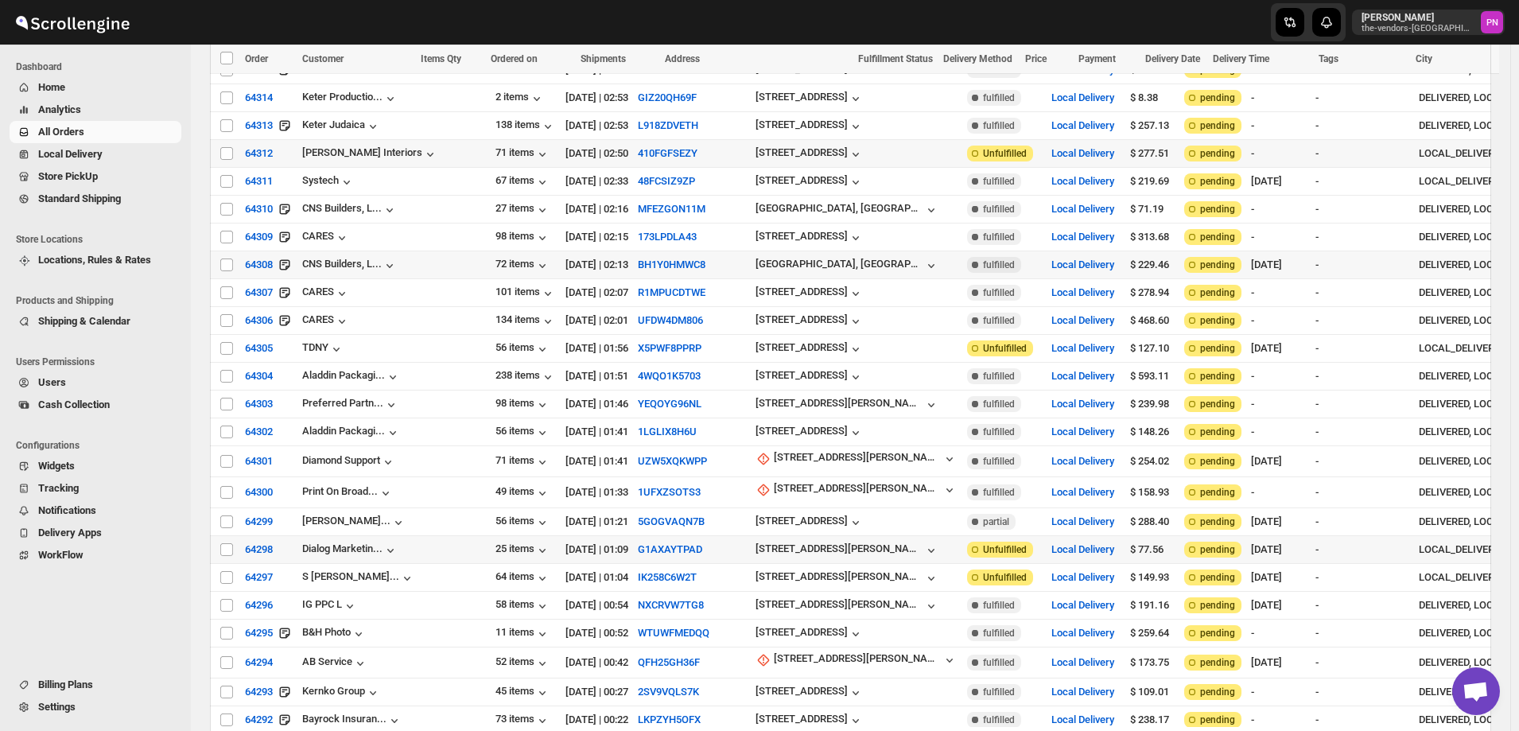
scroll to position [3631, 0]
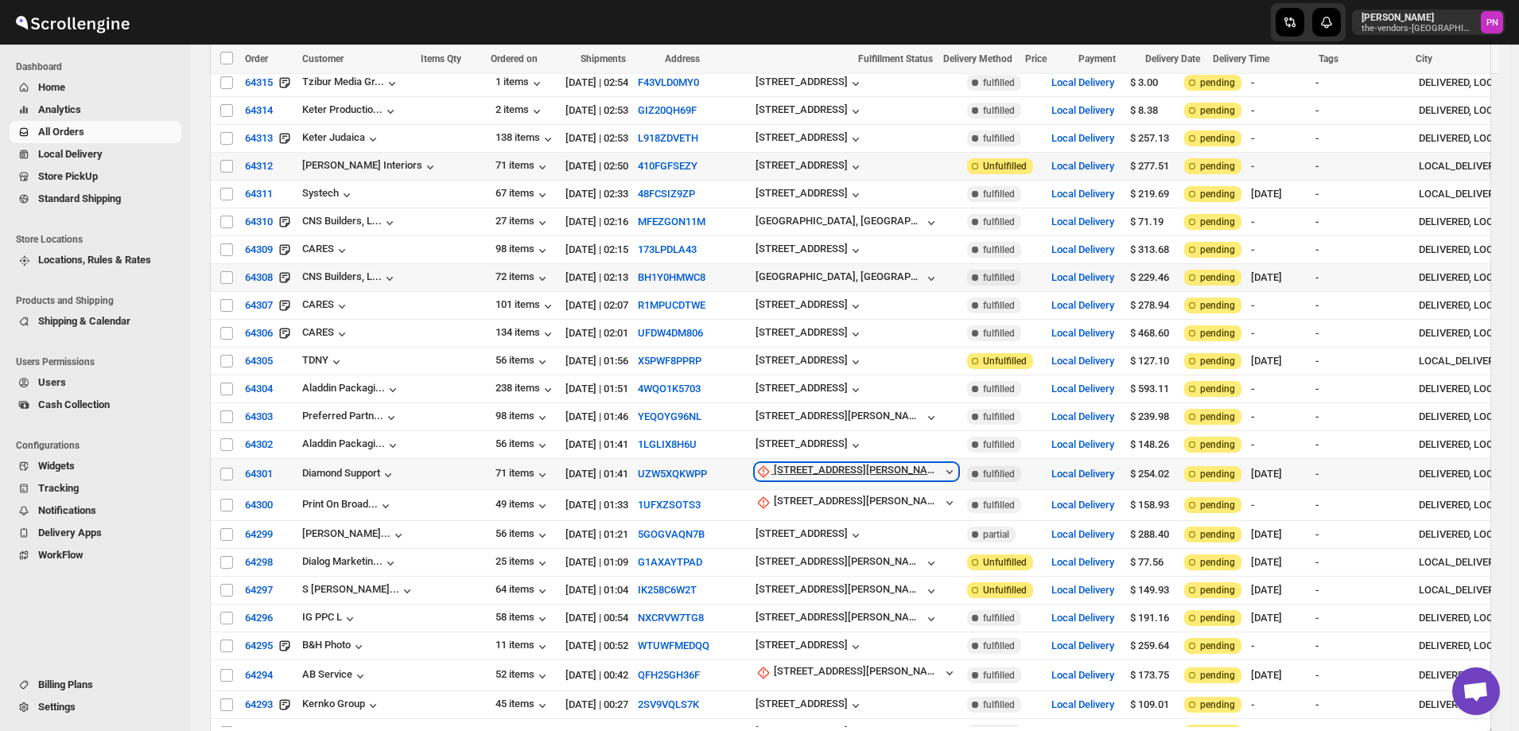
click at [774, 464] on div "[STREET_ADDRESS][PERSON_NAME]" at bounding box center [858, 472] width 168 height 16
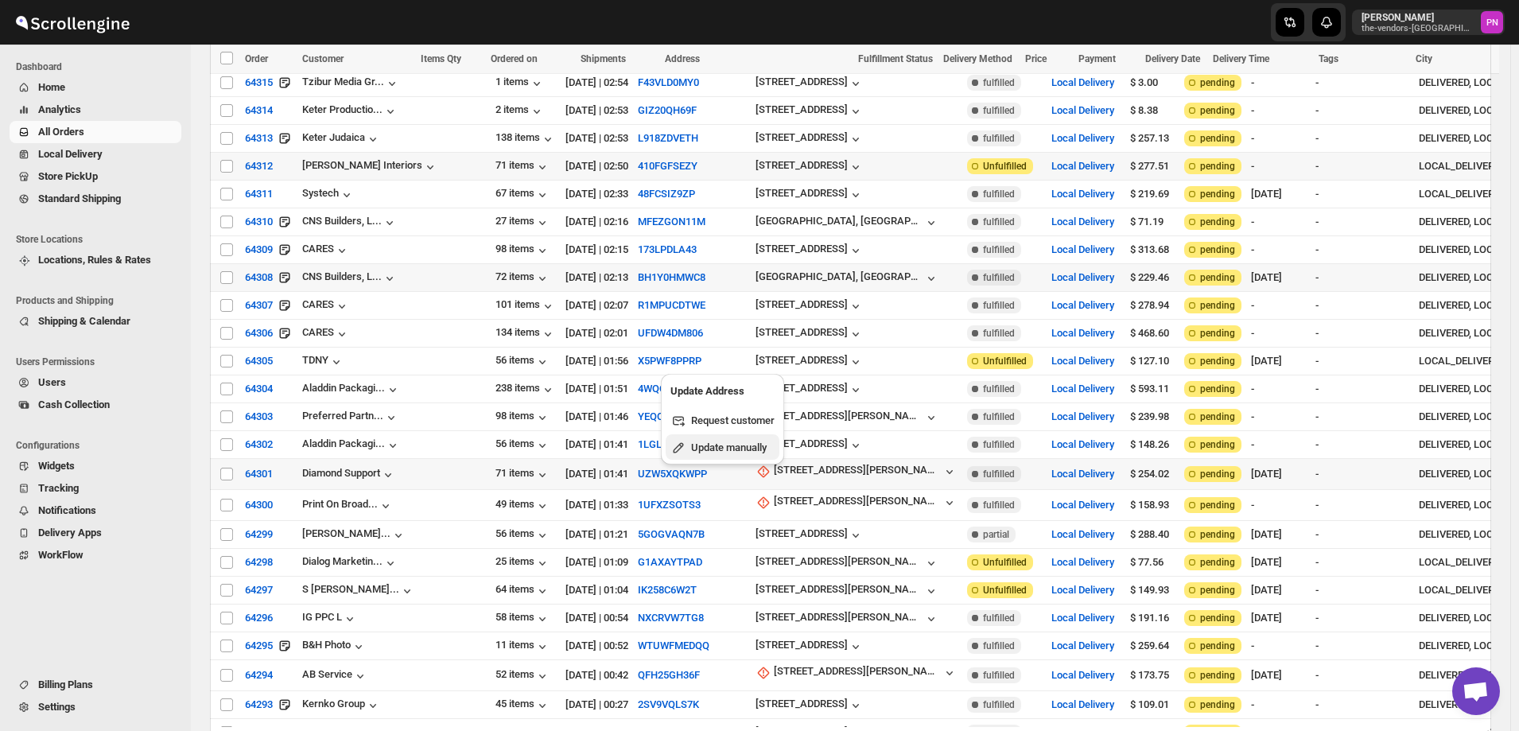
click at [724, 445] on span "Update manually" at bounding box center [729, 447] width 76 height 12
select select "US"
select select "[US_STATE]"
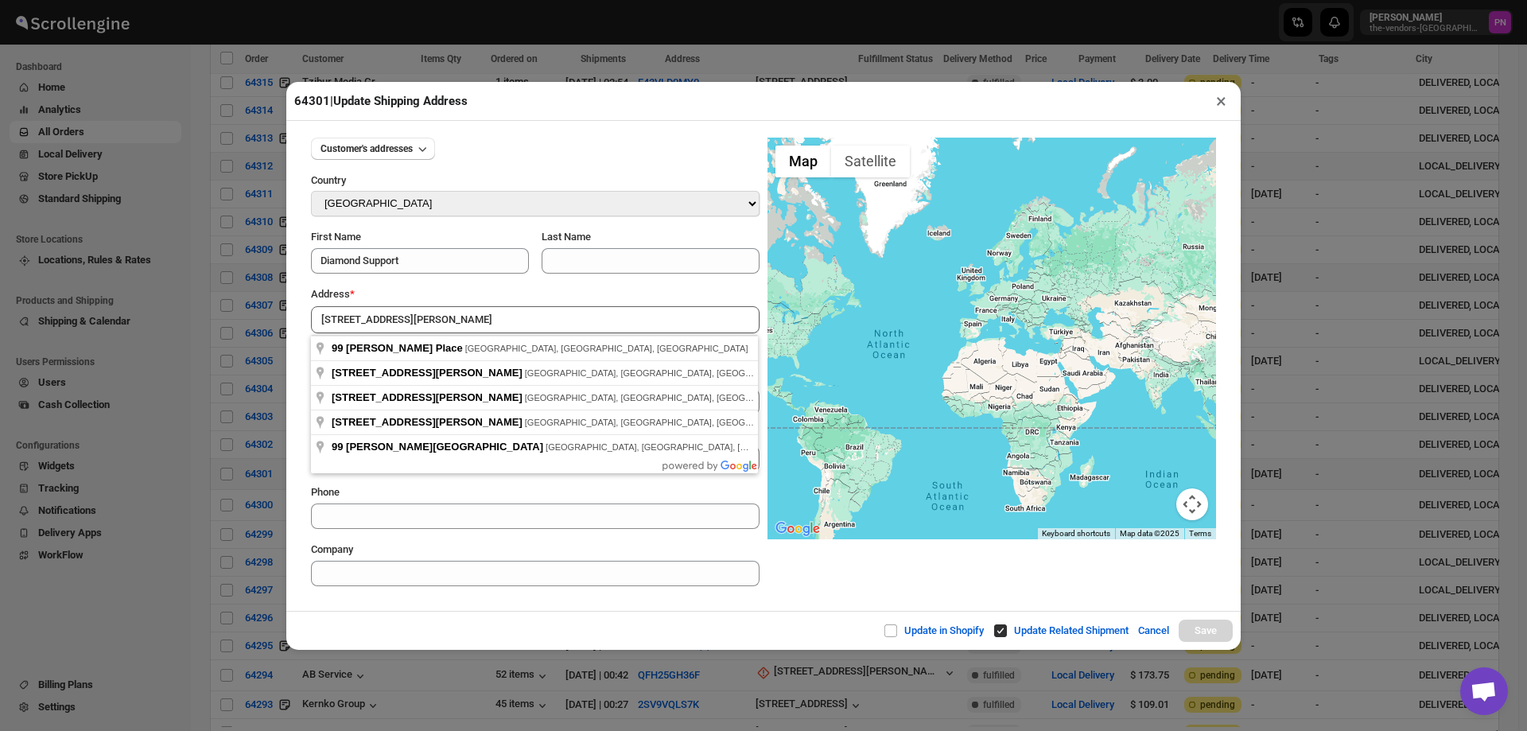
click at [468, 627] on div "Update in Shopify Update Related Shipment Cancel Save" at bounding box center [763, 630] width 955 height 39
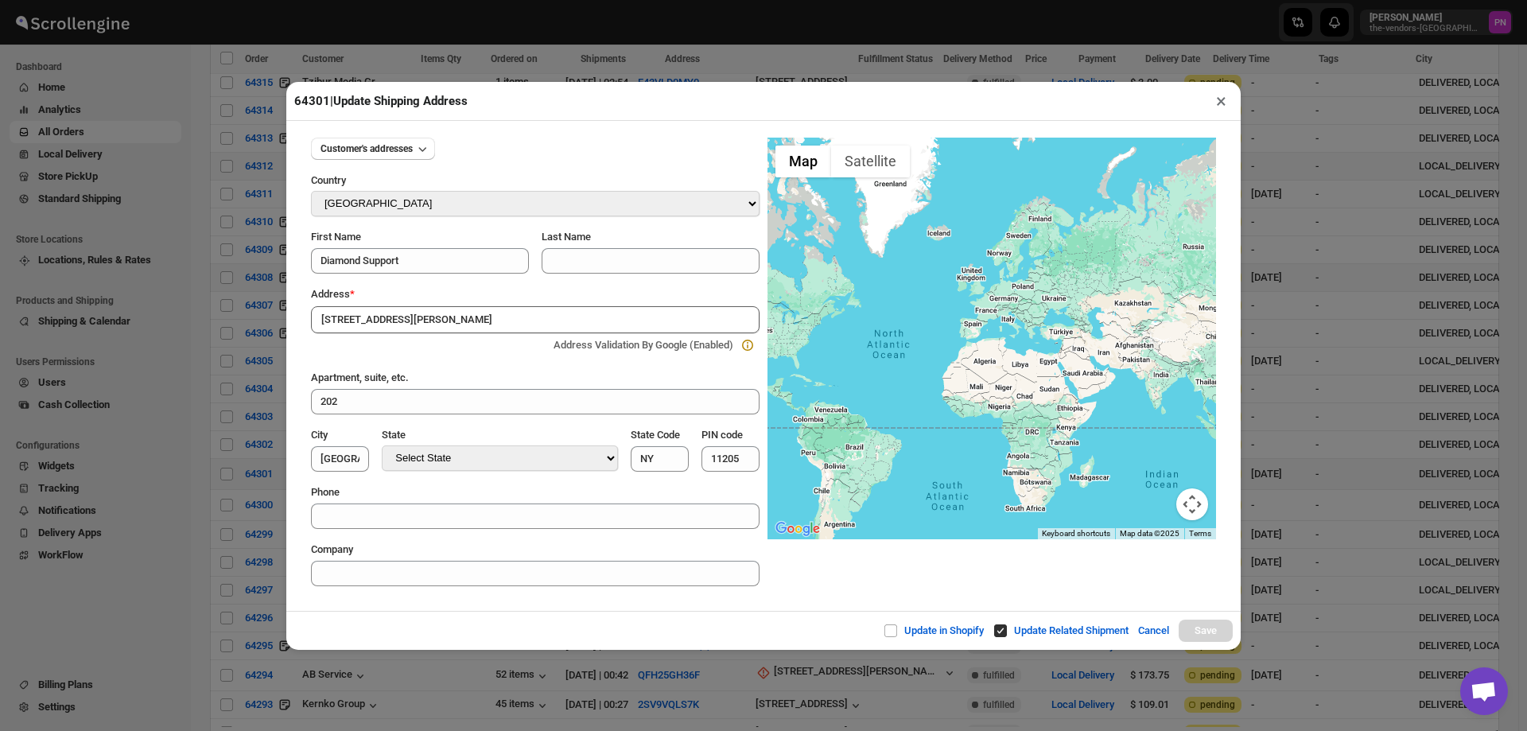
click at [450, 319] on input "[STREET_ADDRESS][PERSON_NAME]" at bounding box center [535, 319] width 449 height 27
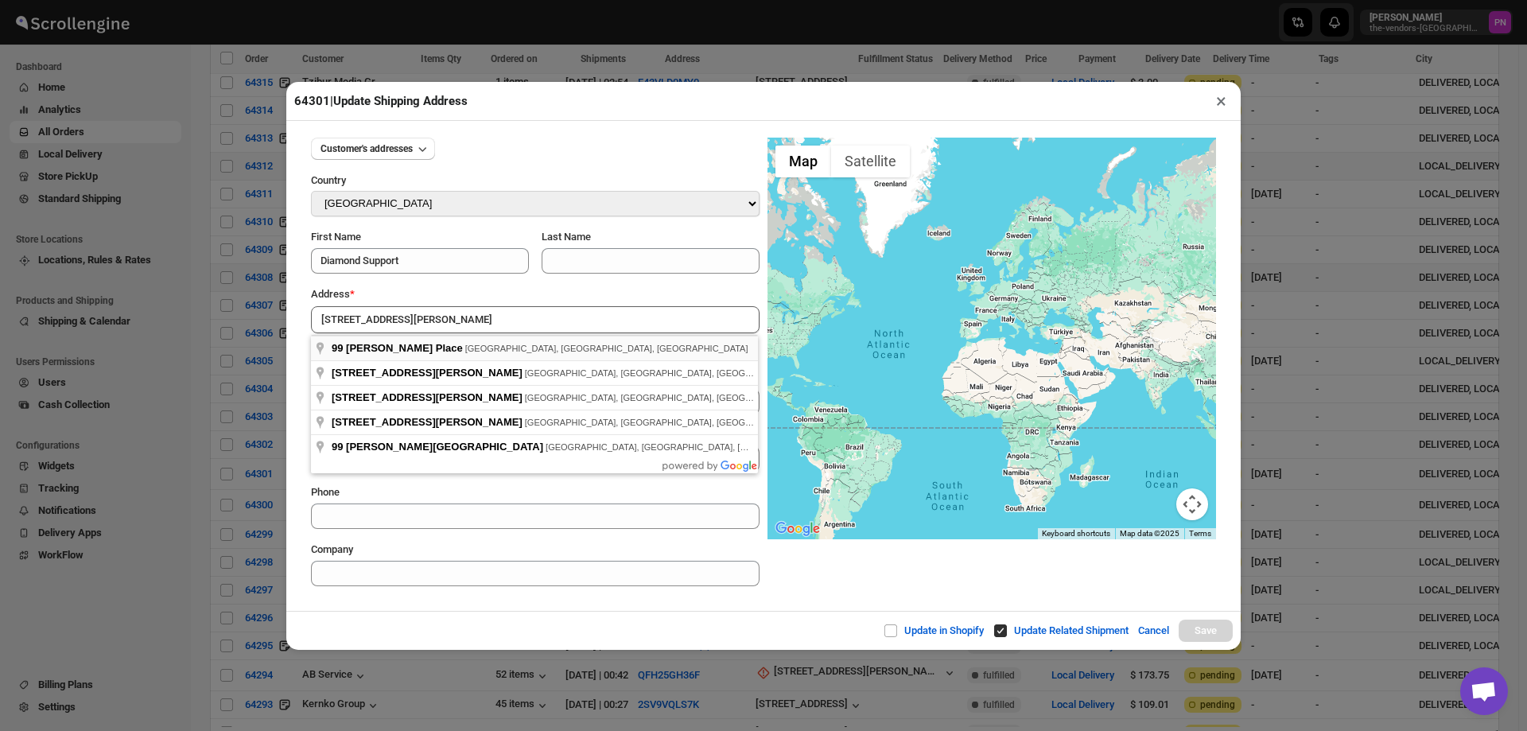
type input "99 Emerson Place, Brooklyn, NY, USA"
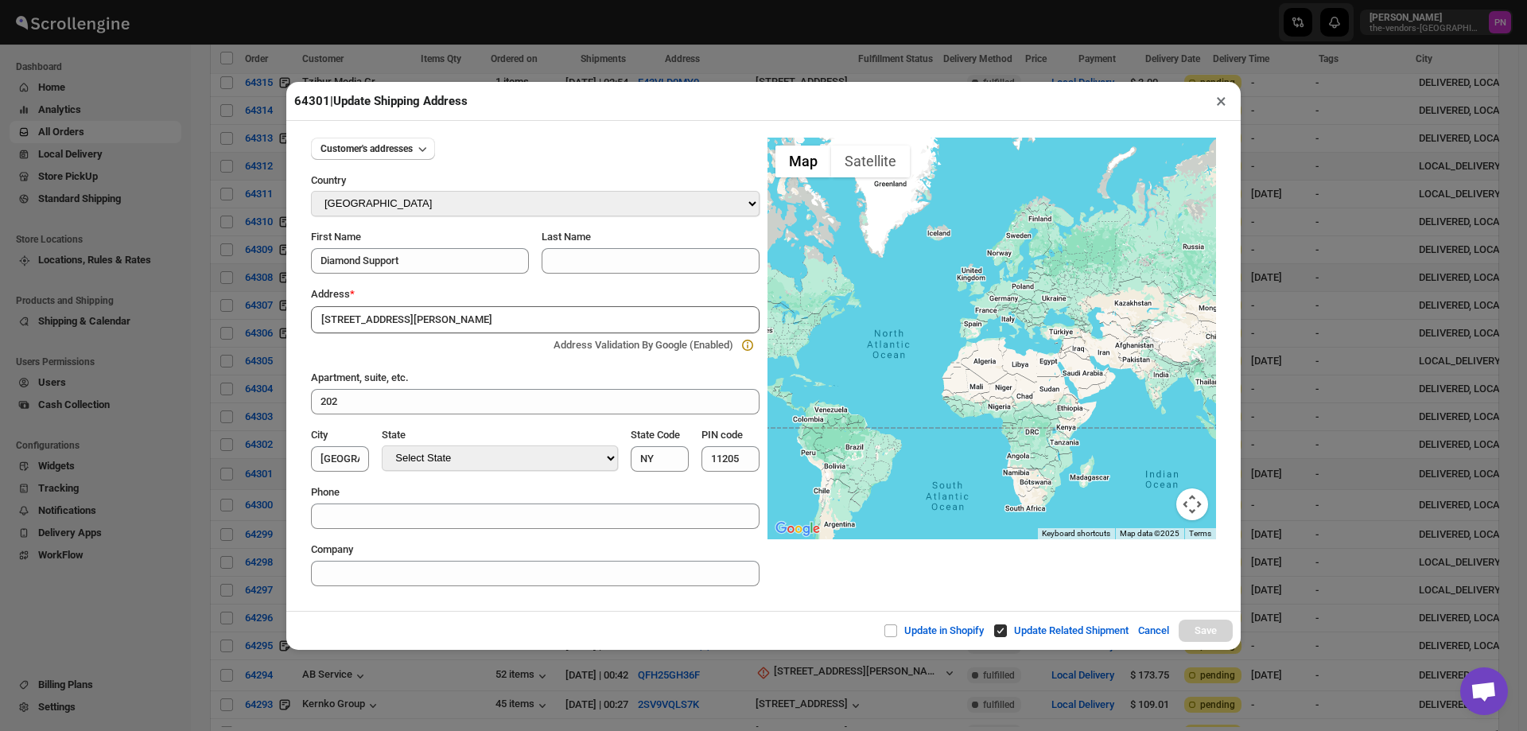
type input "[GEOGRAPHIC_DATA]"
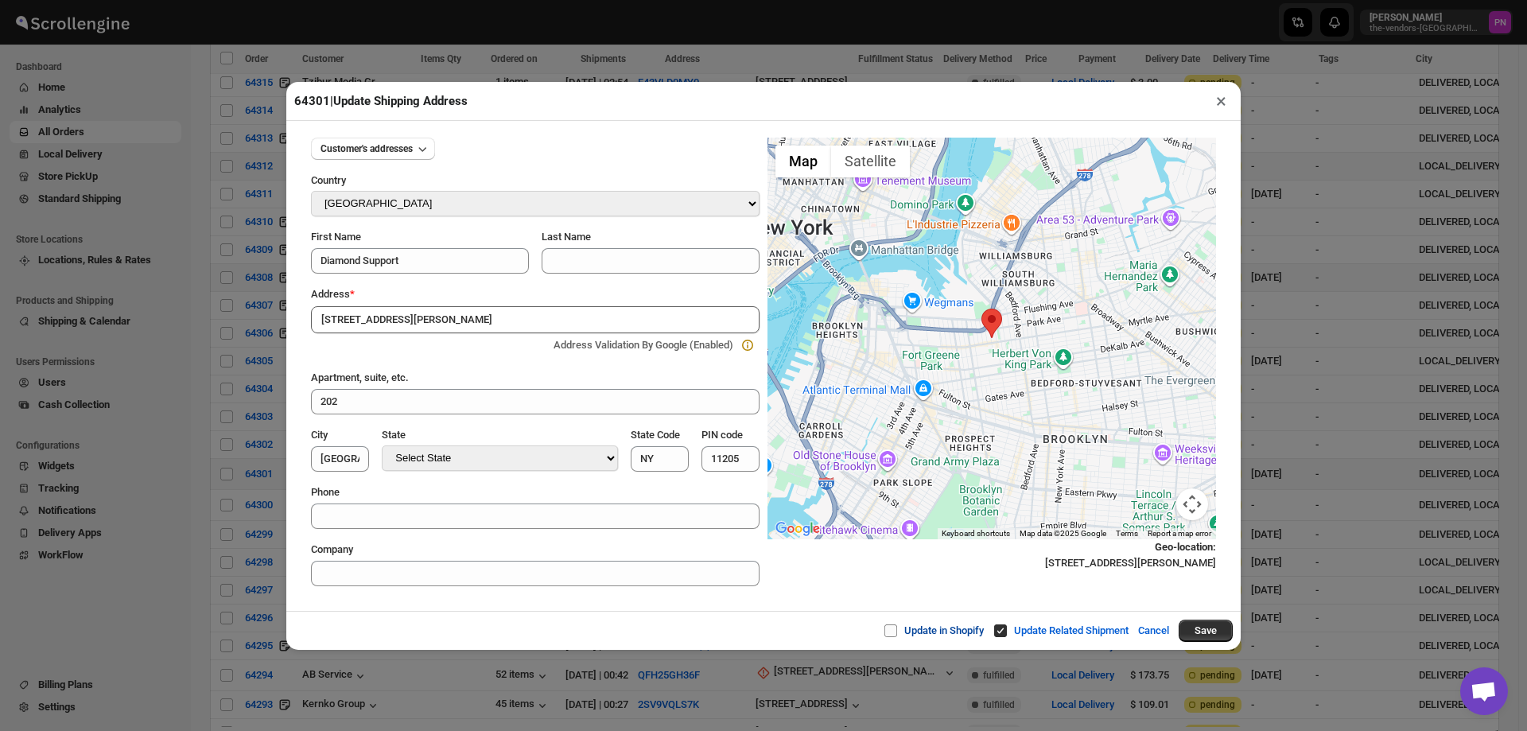
click at [887, 634] on span at bounding box center [891, 630] width 13 height 13
click at [891, 634] on input "Update in Shopify" at bounding box center [897, 630] width 13 height 13
checkbox input "true"
click at [1223, 633] on button "Save" at bounding box center [1206, 631] width 54 height 22
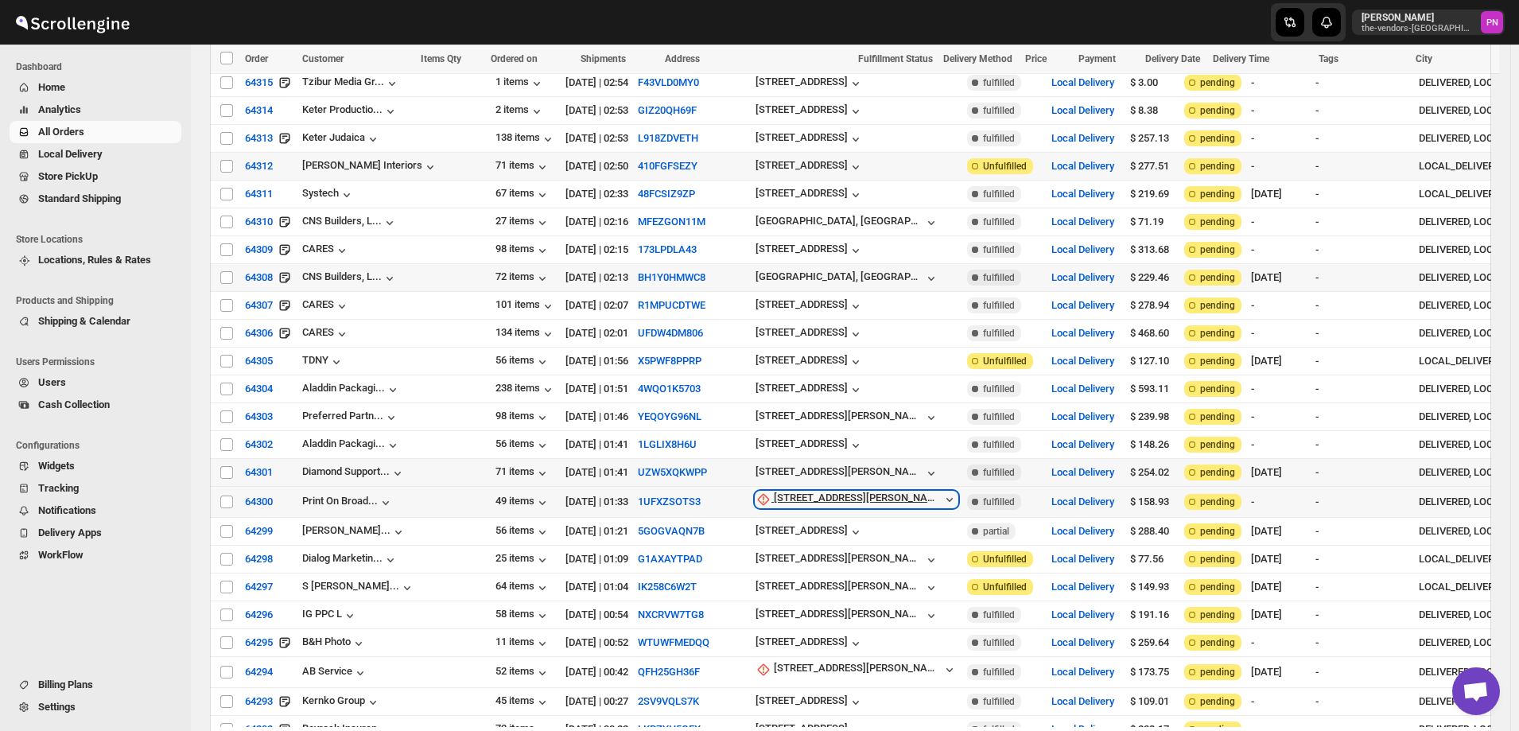
click at [774, 492] on div "[STREET_ADDRESS][PERSON_NAME]" at bounding box center [858, 500] width 168 height 16
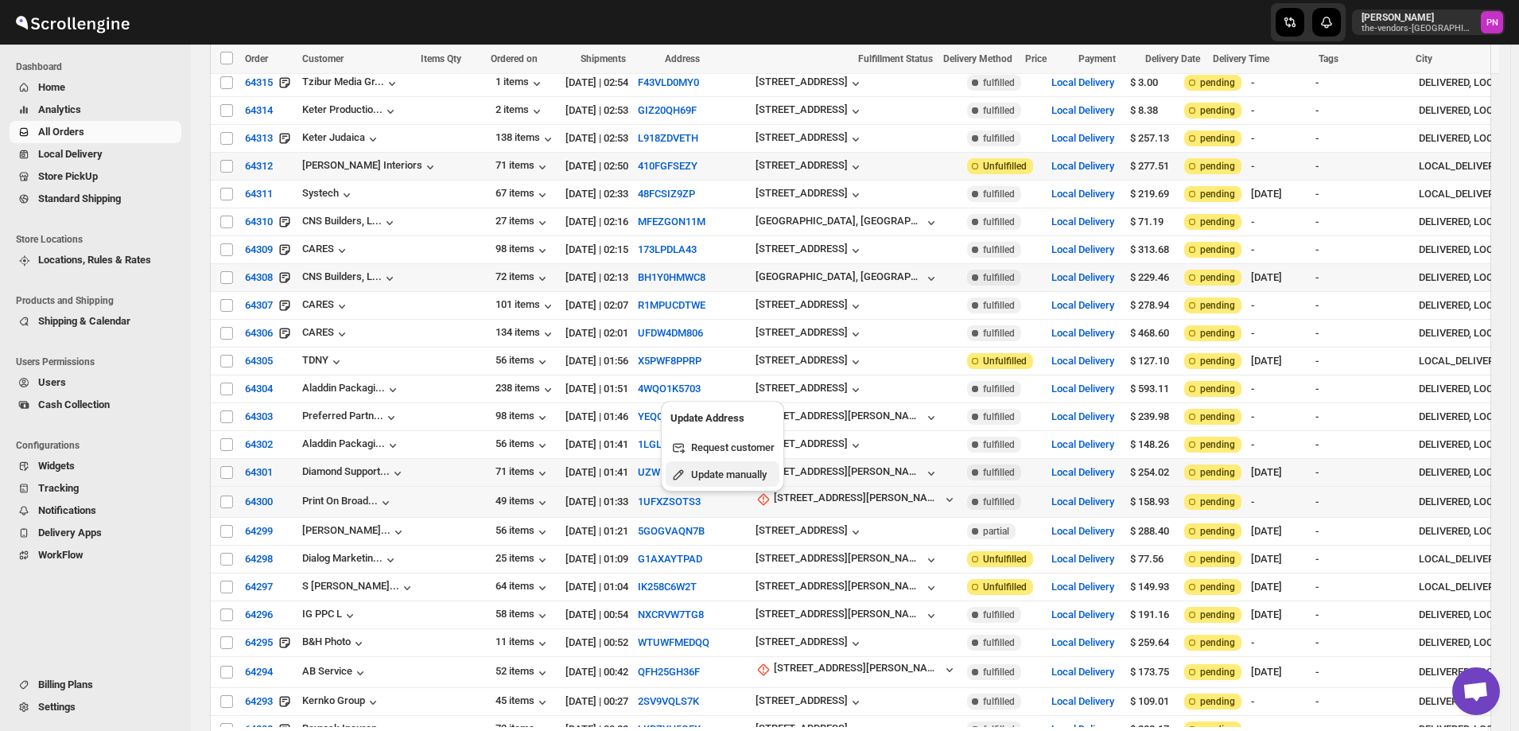
click at [719, 475] on span "Update manually" at bounding box center [729, 475] width 76 height 12
select select "US"
select select "[US_STATE]"
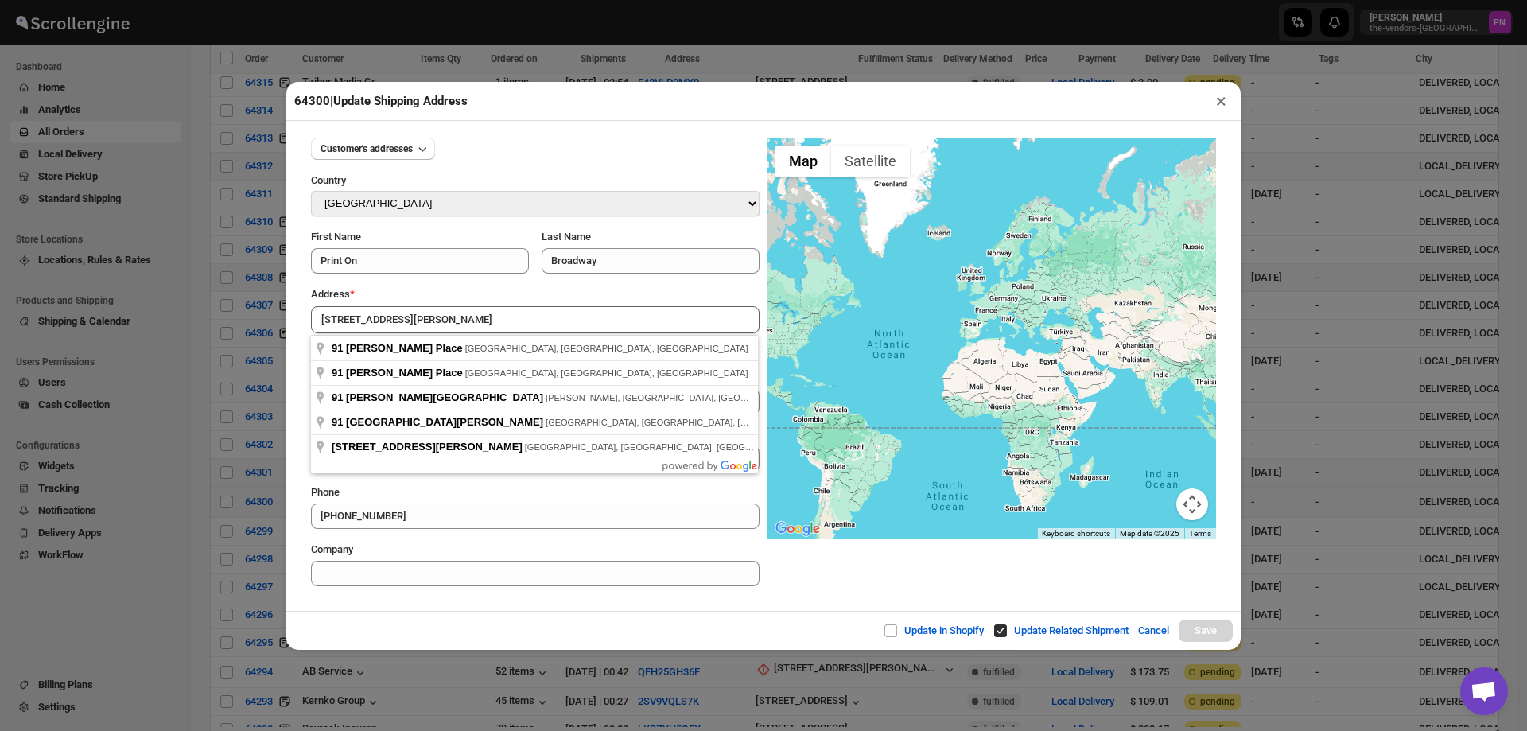
click at [499, 632] on div "Update in Shopify Update Related Shipment Cancel Save" at bounding box center [763, 630] width 955 height 39
click at [441, 323] on input "[STREET_ADDRESS][PERSON_NAME]" at bounding box center [535, 319] width 449 height 27
type input "91 Emerson Place, Brooklyn, NY, USA"
type input "[GEOGRAPHIC_DATA]"
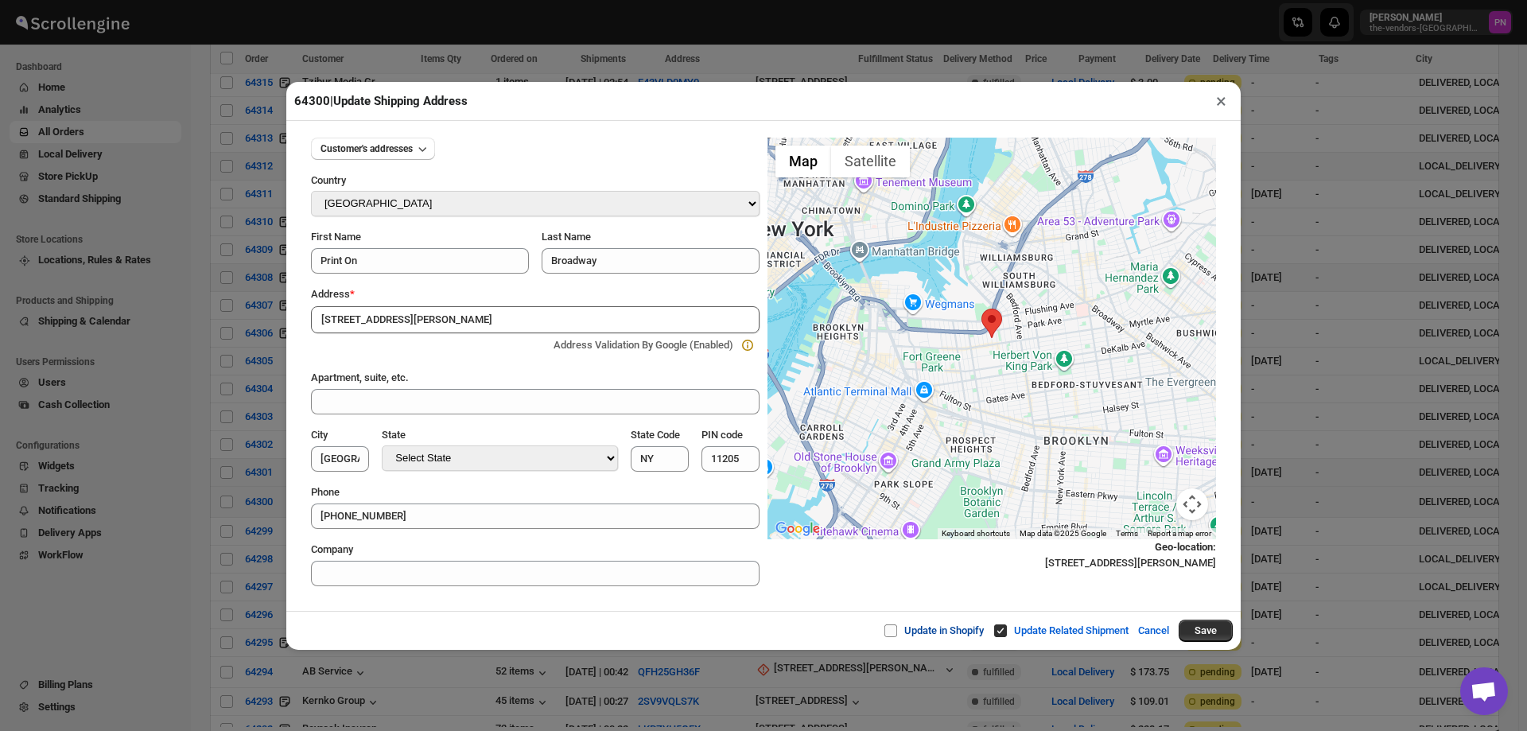
click at [885, 631] on span at bounding box center [891, 630] width 13 height 13
click at [891, 631] on input "Update in Shopify" at bounding box center [897, 630] width 13 height 13
checkbox input "true"
click at [1200, 633] on button "Save" at bounding box center [1206, 631] width 54 height 22
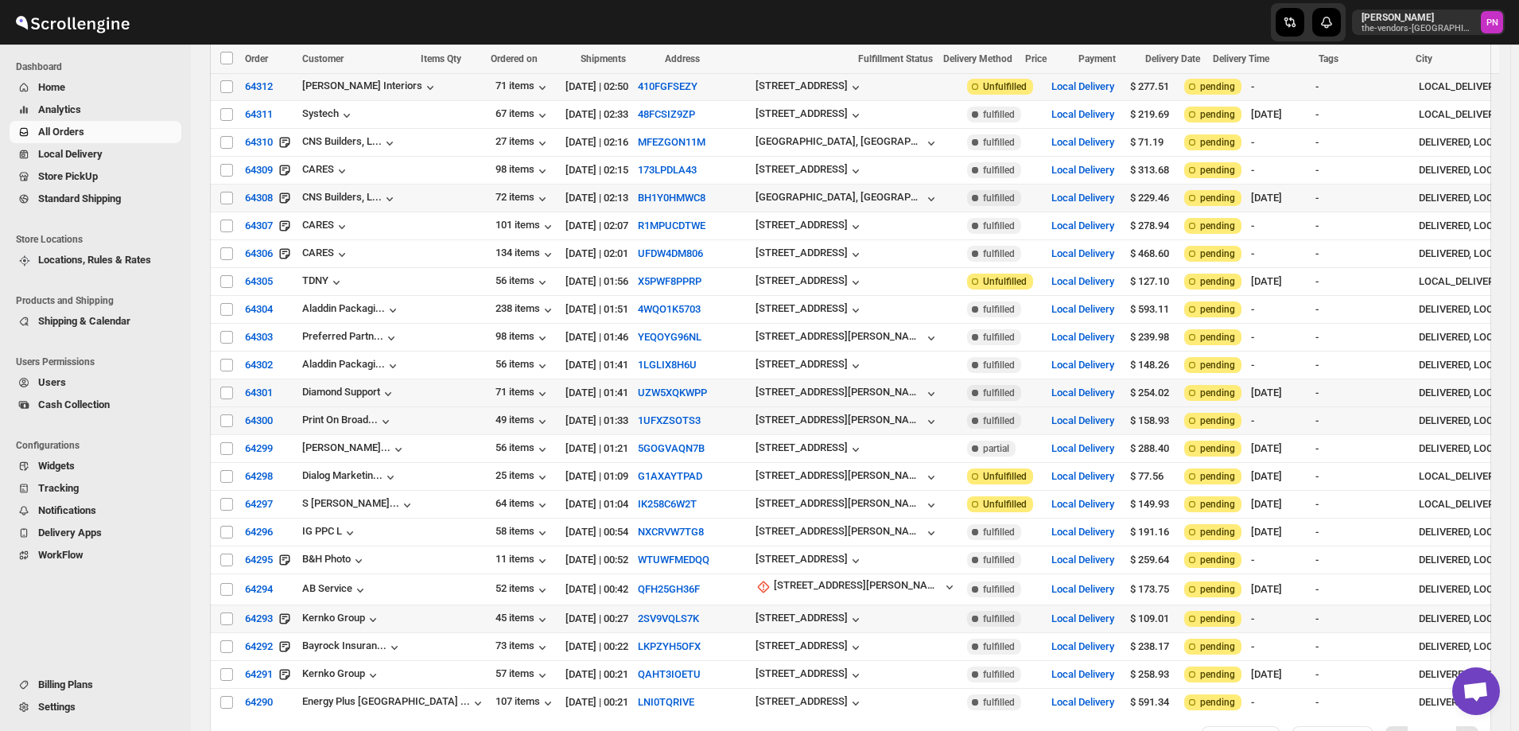
scroll to position [3708, 0]
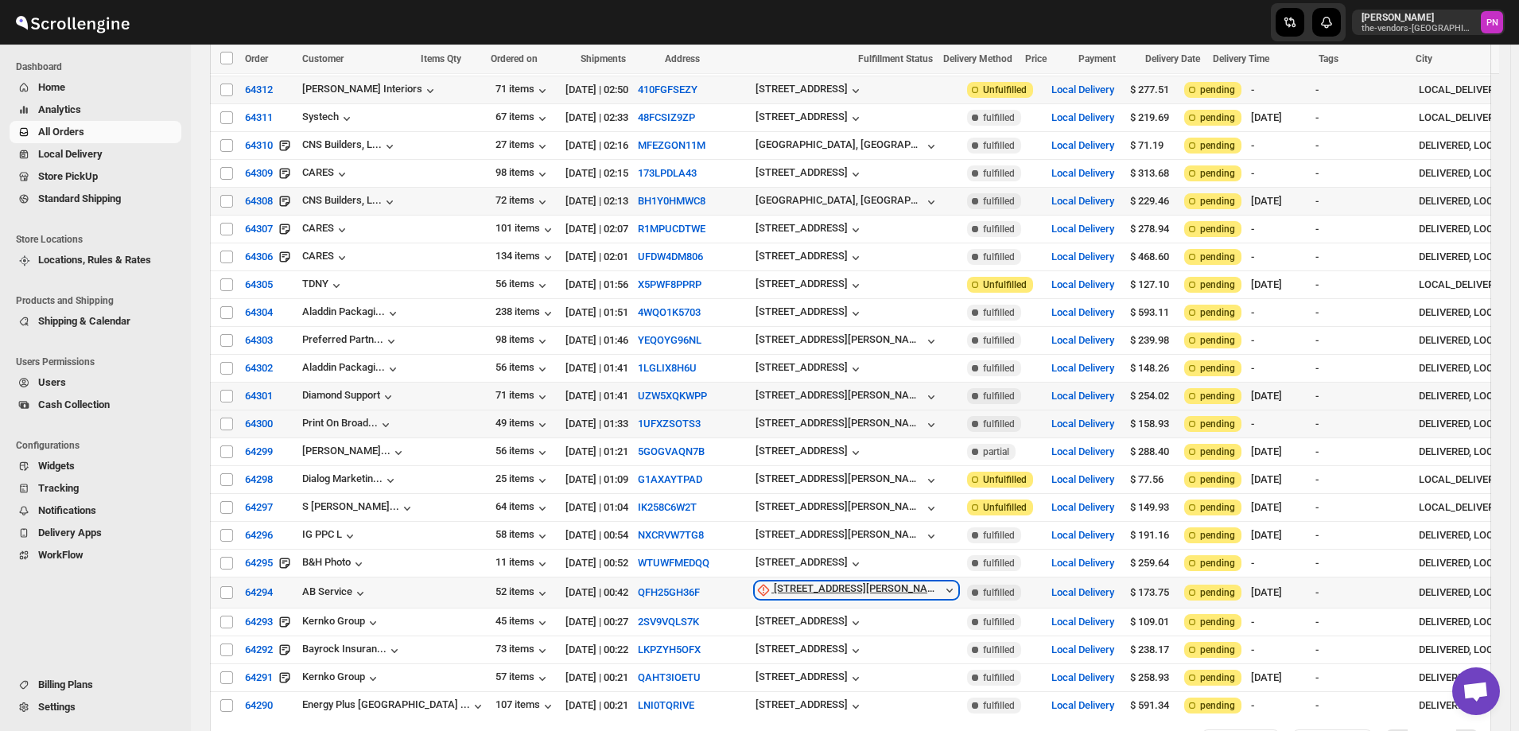
click at [774, 582] on div "[STREET_ADDRESS][PERSON_NAME]" at bounding box center [858, 590] width 168 height 16
click at [721, 561] on span "Update manually" at bounding box center [721, 560] width 76 height 12
select select "US"
select select "[US_STATE]"
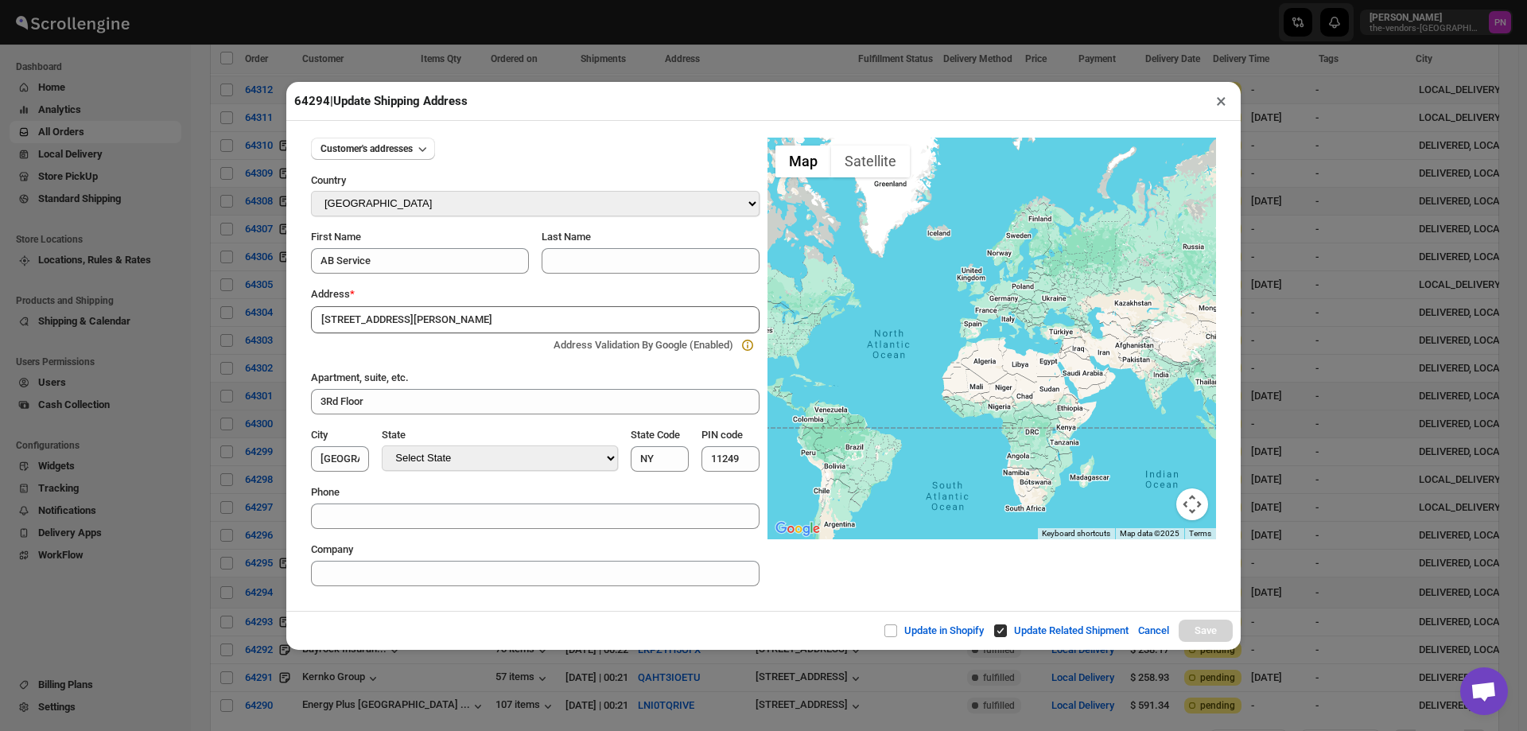
click at [496, 614] on div "Update in Shopify Update Related Shipment Cancel Save" at bounding box center [763, 630] width 955 height 39
click at [465, 316] on input "[STREET_ADDRESS][PERSON_NAME]" at bounding box center [535, 319] width 449 height 27
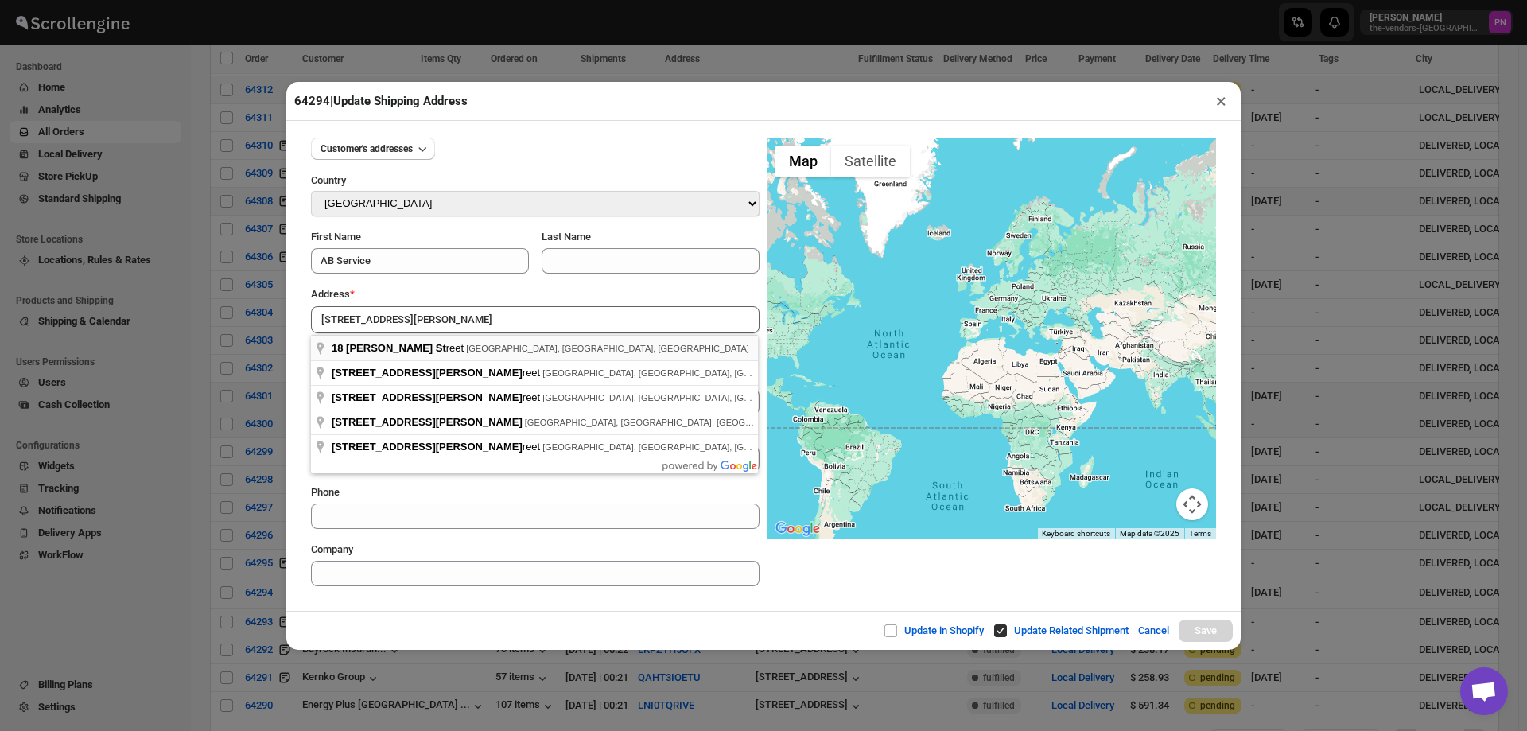
type input "18 Heyward Street, Brooklyn, NY, USA"
type input "[GEOGRAPHIC_DATA]"
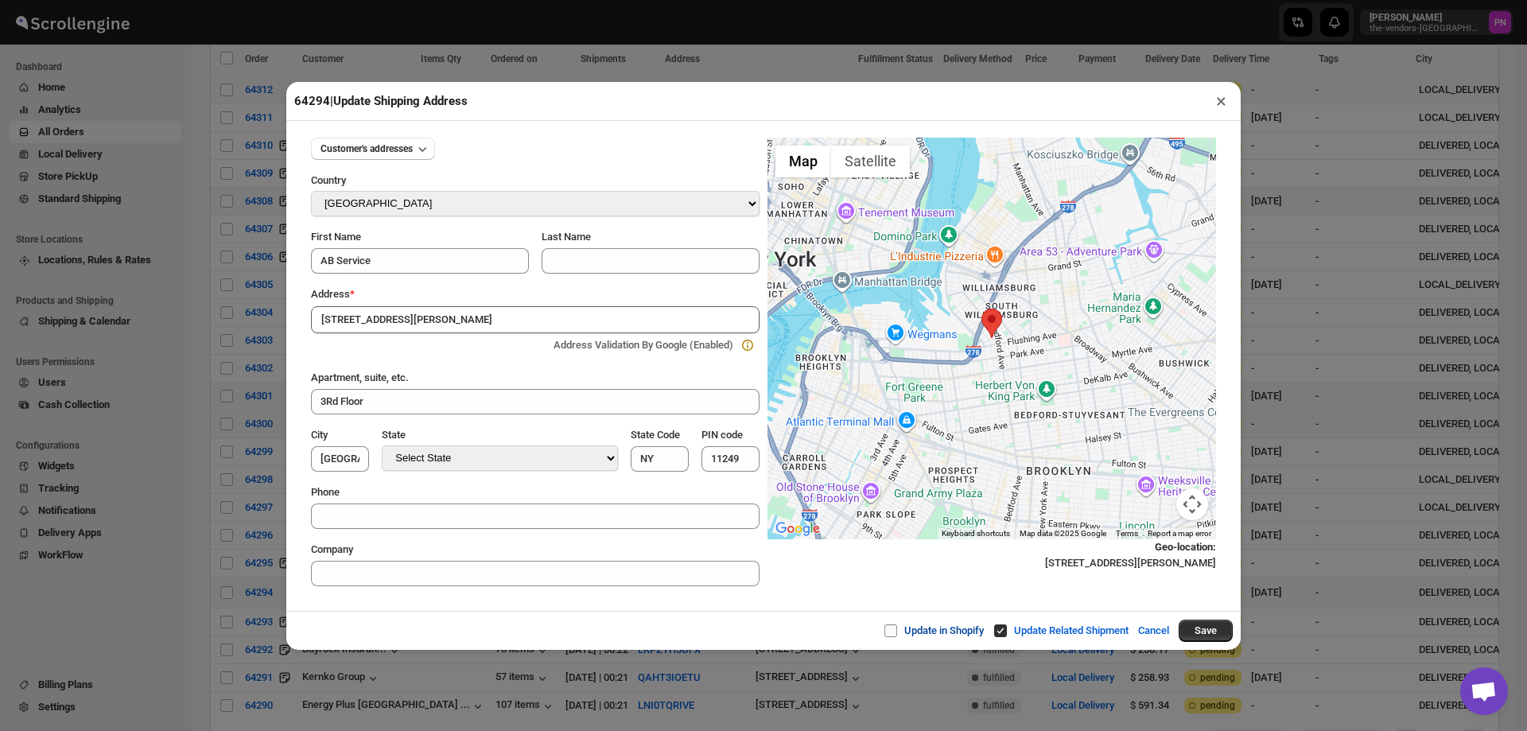
click at [891, 632] on input "Update in Shopify" at bounding box center [897, 630] width 13 height 13
checkbox input "true"
click at [1211, 632] on button "Save" at bounding box center [1206, 631] width 54 height 22
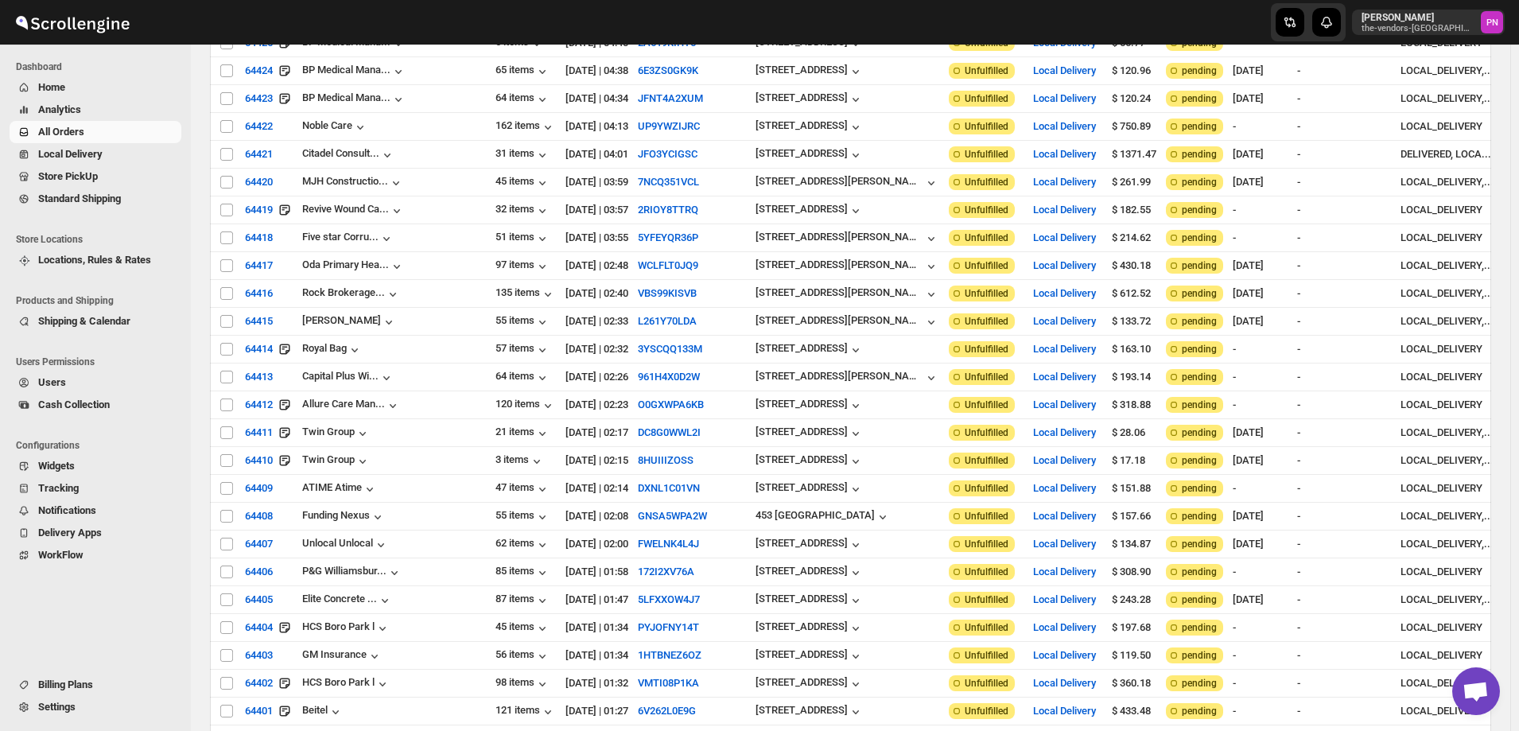
scroll to position [0, 0]
